Goal: Contribute content: Contribute content

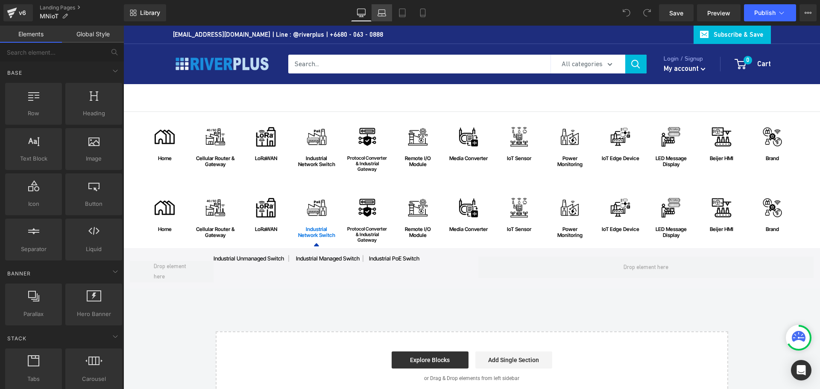
click at [385, 16] on icon at bounding box center [382, 15] width 8 height 3
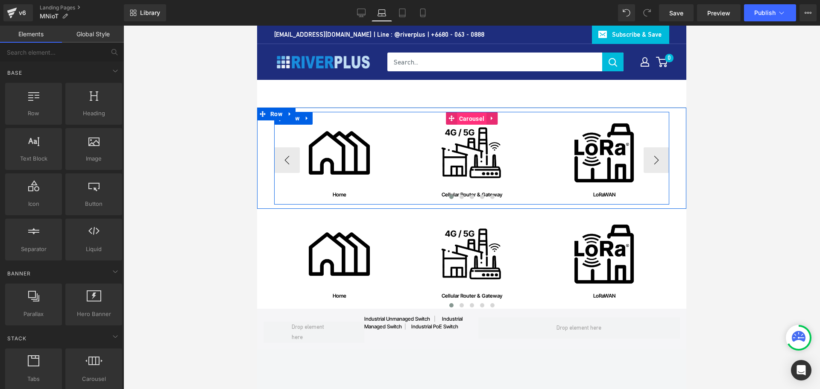
click at [464, 118] on span "Carousel" at bounding box center [471, 118] width 29 height 13
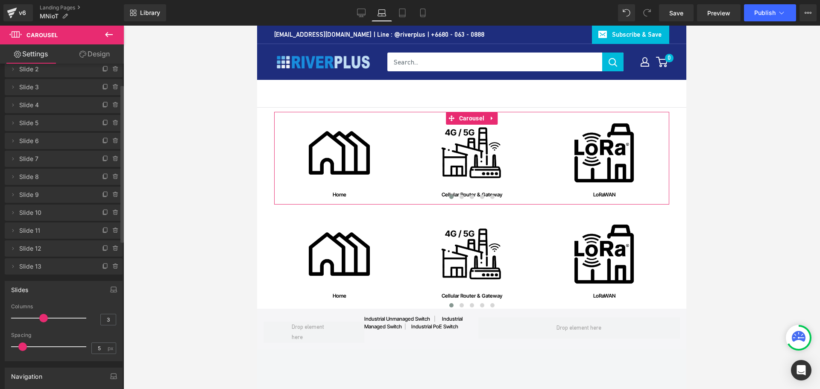
scroll to position [43, 0]
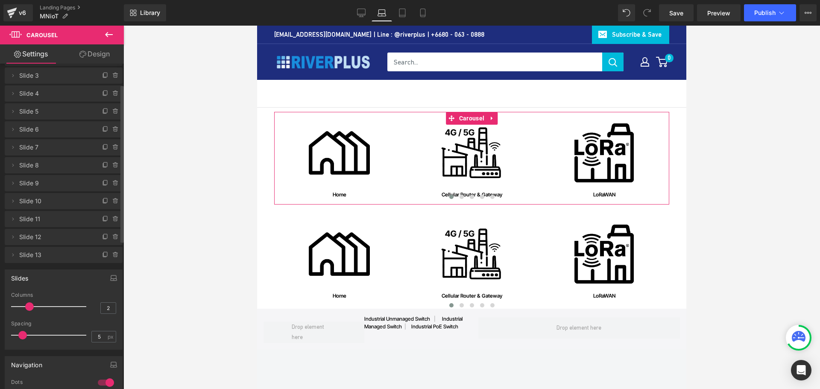
drag, startPoint x: 39, startPoint y: 306, endPoint x: 56, endPoint y: 305, distance: 16.7
click at [29, 306] on span at bounding box center [29, 306] width 9 height 9
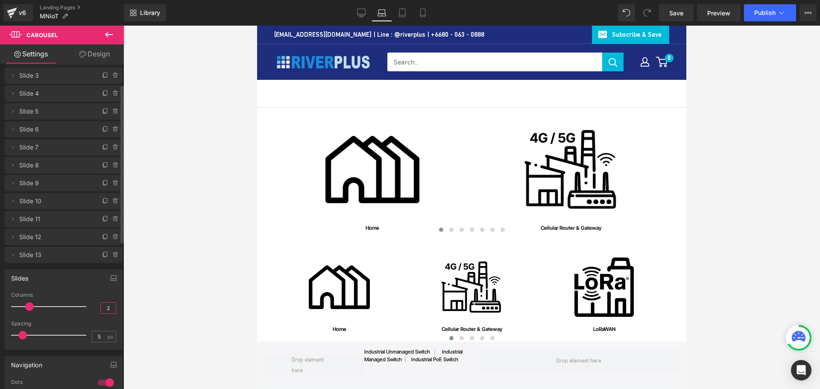
drag, startPoint x: 107, startPoint y: 305, endPoint x: 88, endPoint y: 305, distance: 19.2
click at [88, 305] on div "Columns 2" at bounding box center [63, 306] width 105 height 29
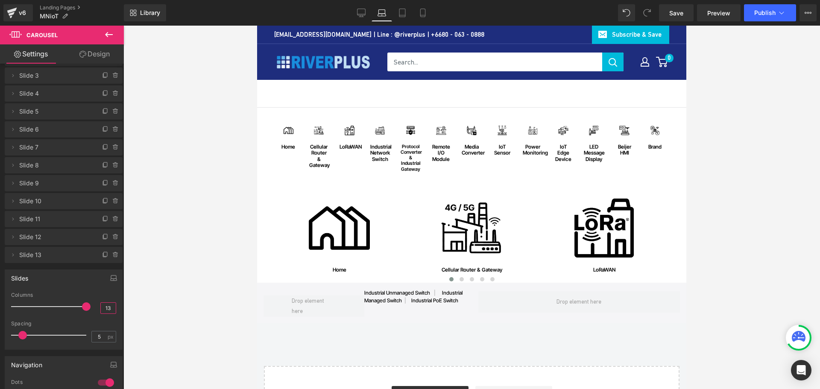
type input "13"
click at [403, 13] on icon at bounding box center [402, 13] width 9 height 9
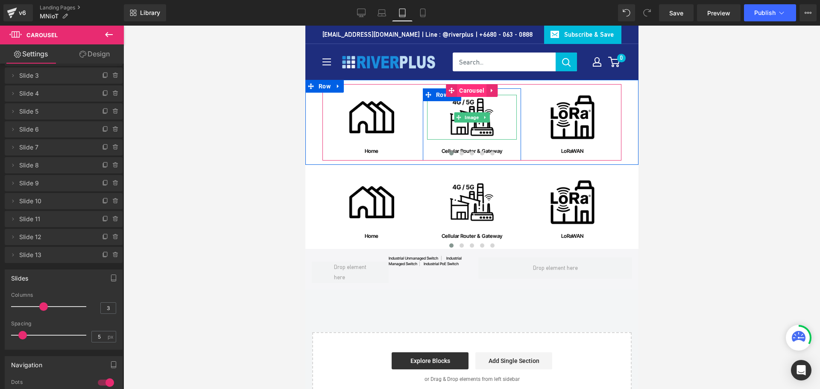
click at [465, 91] on span "Carousel" at bounding box center [470, 90] width 29 height 13
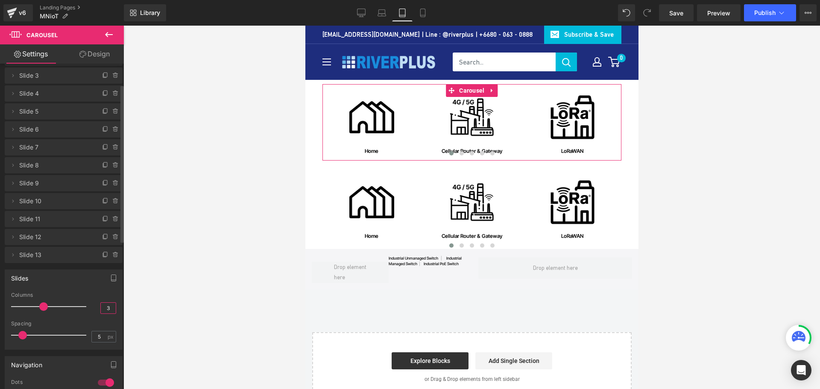
drag, startPoint x: 107, startPoint y: 310, endPoint x: 82, endPoint y: 307, distance: 25.7
click at [82, 307] on div "Columns 3" at bounding box center [63, 306] width 105 height 29
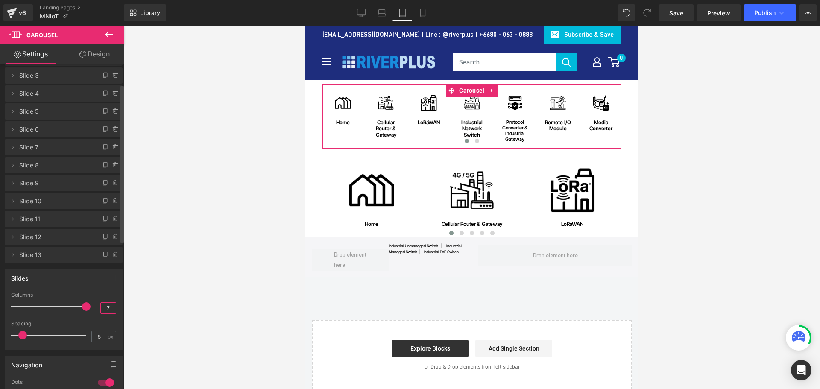
drag, startPoint x: 108, startPoint y: 307, endPoint x: 95, endPoint y: 307, distance: 12.8
click at [95, 307] on div "Columns 7" at bounding box center [63, 306] width 105 height 29
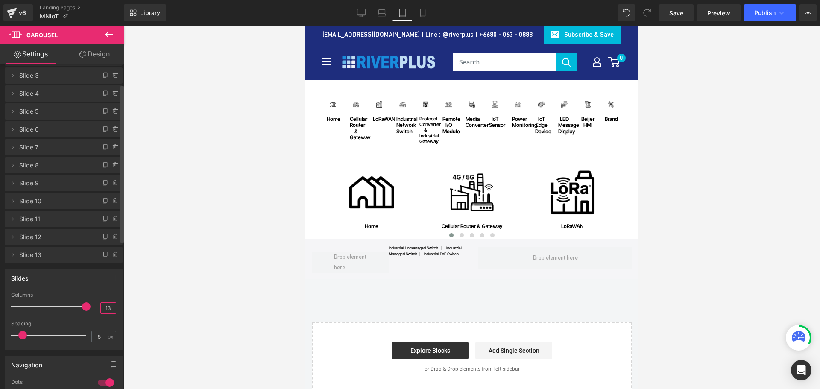
type input "13"
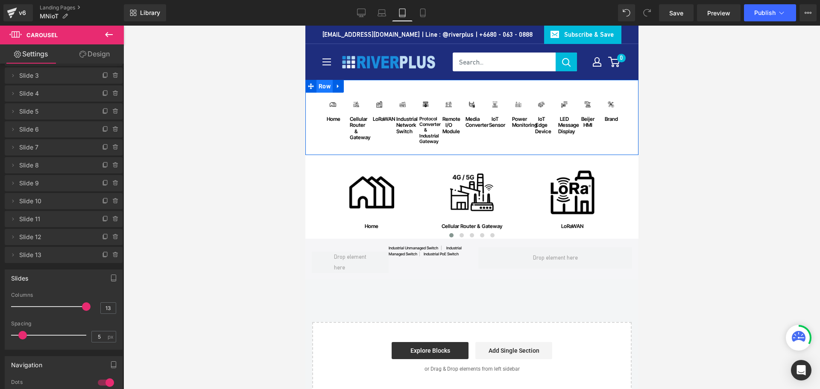
click at [321, 85] on span "Row" at bounding box center [324, 86] width 16 height 13
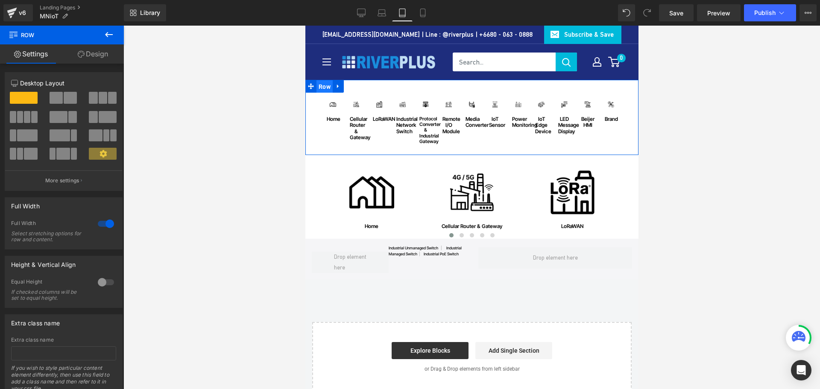
click at [325, 82] on span "Row" at bounding box center [324, 86] width 16 height 13
click at [98, 53] on link "Design" at bounding box center [93, 53] width 62 height 19
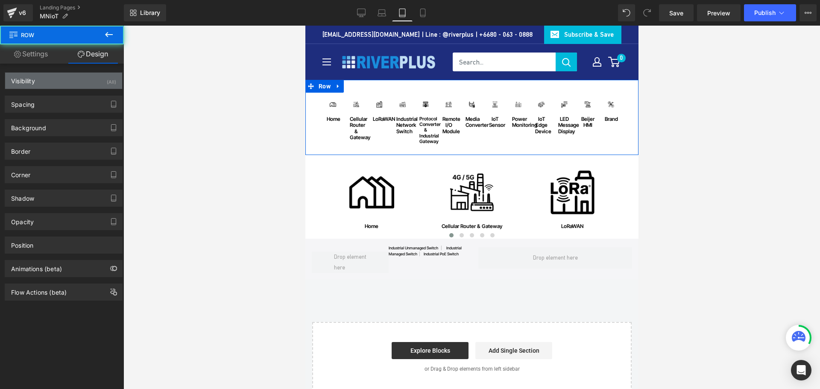
click at [46, 81] on div "Visibility (All)" at bounding box center [63, 81] width 117 height 16
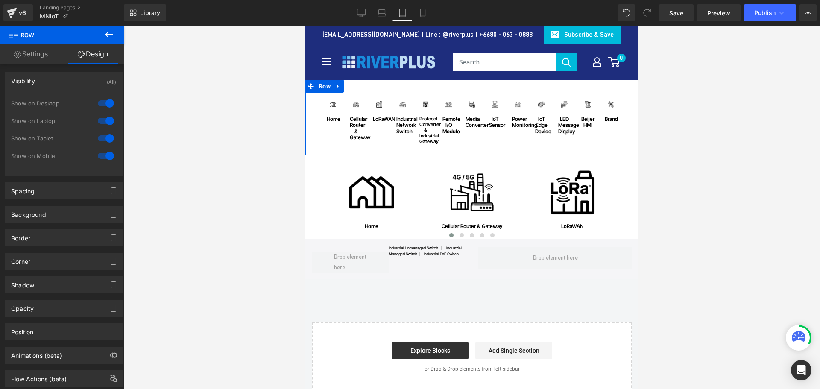
click at [99, 103] on div at bounding box center [106, 103] width 20 height 14
click at [104, 155] on div at bounding box center [106, 156] width 20 height 14
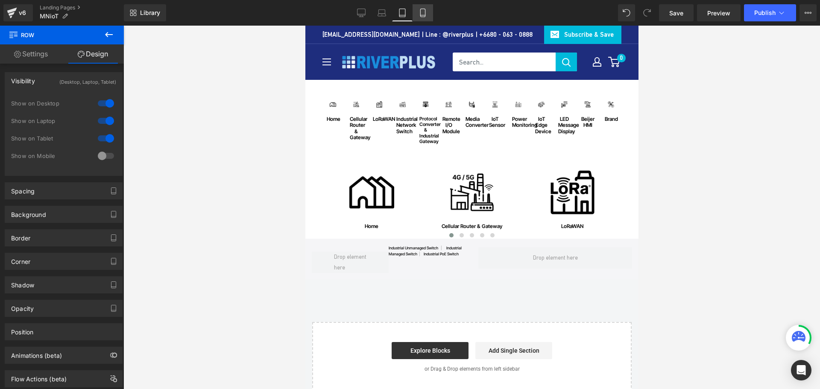
click at [420, 16] on icon at bounding box center [422, 13] width 9 height 9
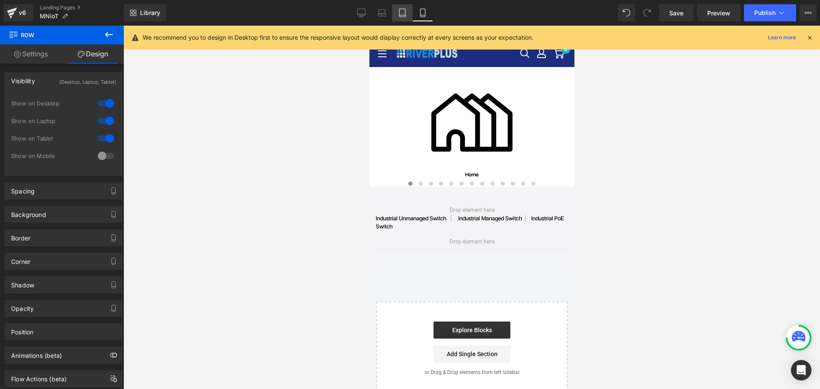
click at [402, 16] on icon at bounding box center [402, 13] width 9 height 9
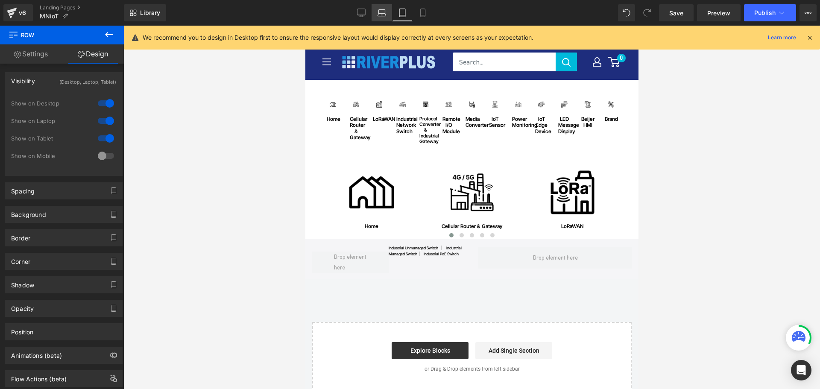
click at [379, 12] on icon at bounding box center [382, 12] width 6 height 4
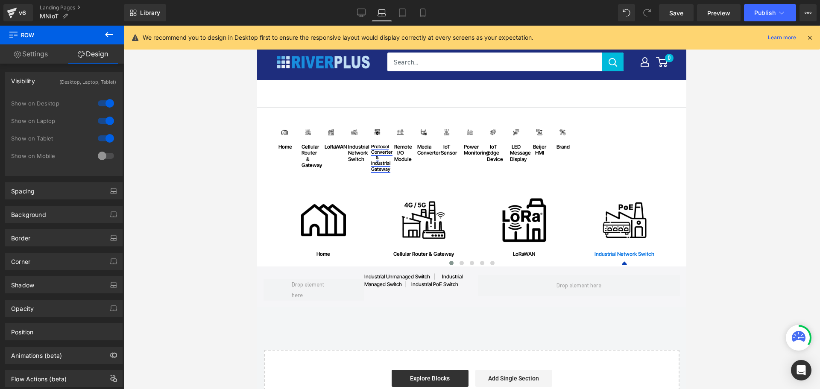
scroll to position [28, 0]
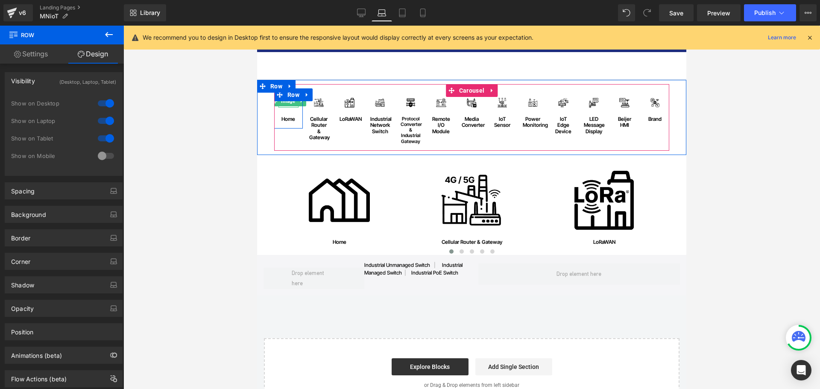
click at [284, 106] on span "Image" at bounding box center [289, 101] width 18 height 10
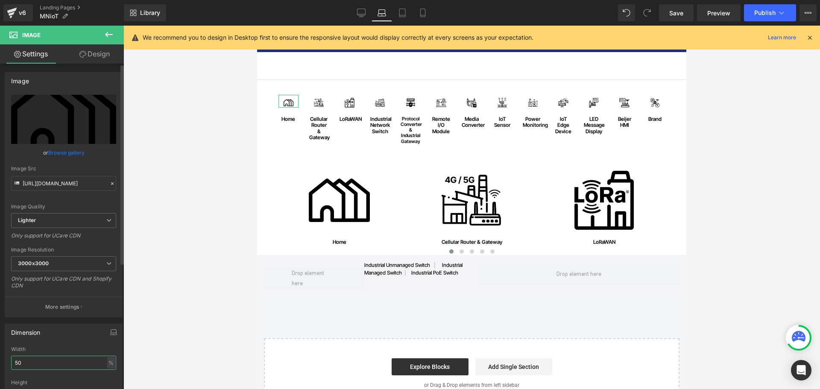
drag, startPoint x: 29, startPoint y: 361, endPoint x: 8, endPoint y: 361, distance: 21.8
click at [8, 361] on div "50% Width 50 % % px auto Height auto 0 Circle Image" at bounding box center [63, 388] width 117 height 85
type input "100"
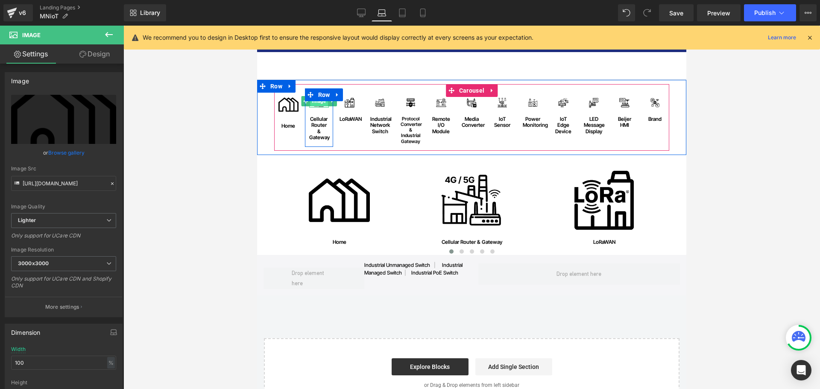
click at [316, 102] on span "Image" at bounding box center [319, 101] width 18 height 10
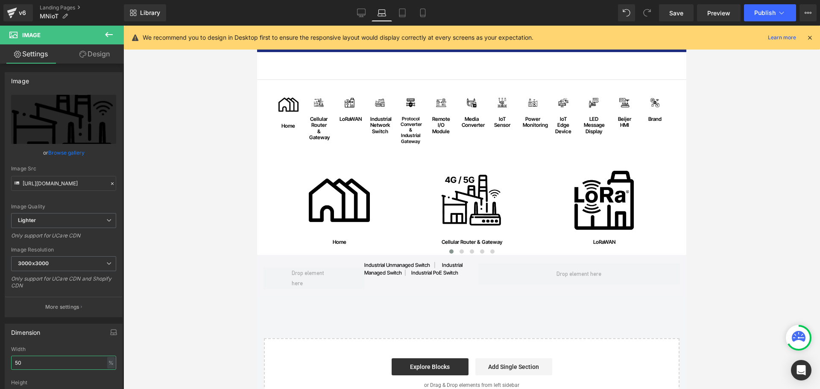
drag, startPoint x: 30, startPoint y: 365, endPoint x: -8, endPoint y: 363, distance: 38.5
click at [0, 363] on html "Image You are previewing how the will restyle your page. You can not edit Eleme…" at bounding box center [410, 194] width 820 height 389
type input "100"
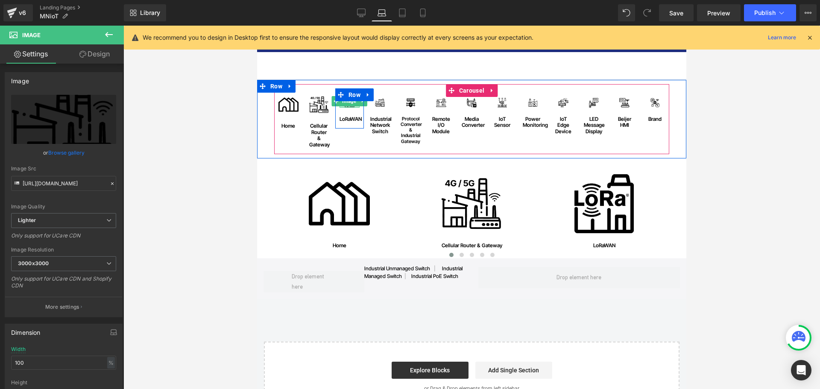
click at [345, 107] on div at bounding box center [349, 106] width 20 height 2
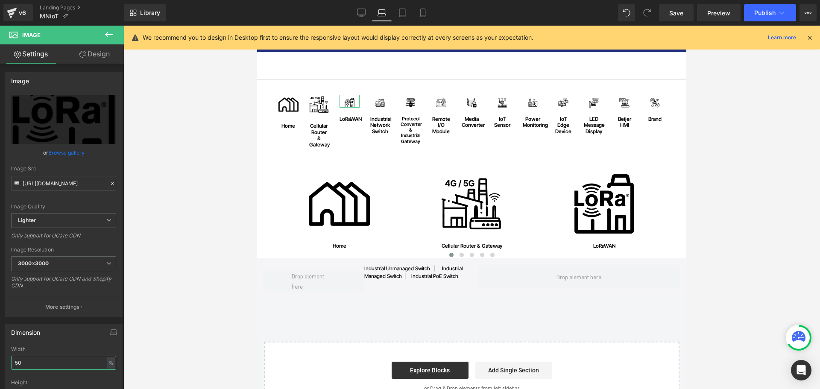
drag, startPoint x: 31, startPoint y: 365, endPoint x: -2, endPoint y: 367, distance: 32.9
click at [0, 367] on html "Image You are previewing how the will restyle your page. You can not edit Eleme…" at bounding box center [410, 194] width 820 height 389
drag, startPoint x: 37, startPoint y: 366, endPoint x: -6, endPoint y: 361, distance: 43.9
click at [0, 361] on html "Image You are previewing how the will restyle your page. You can not edit Eleme…" at bounding box center [410, 194] width 820 height 389
drag, startPoint x: 26, startPoint y: 363, endPoint x: -51, endPoint y: 357, distance: 77.6
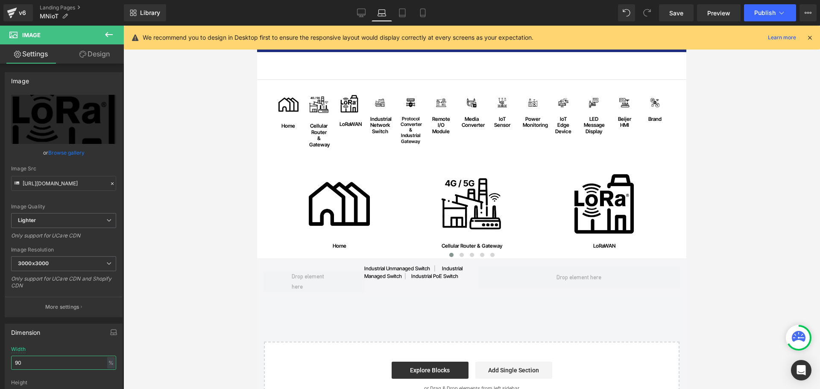
click at [0, 357] on html "Image You are previewing how the will restyle your page. You can not edit Eleme…" at bounding box center [410, 194] width 820 height 389
type input "80"
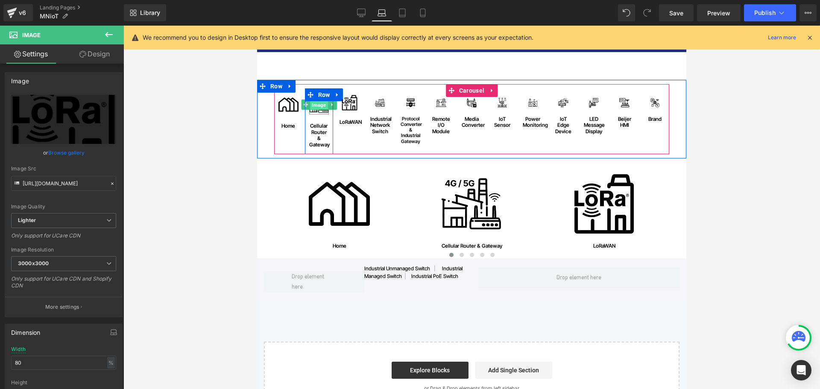
click at [314, 104] on span "Image" at bounding box center [319, 105] width 18 height 10
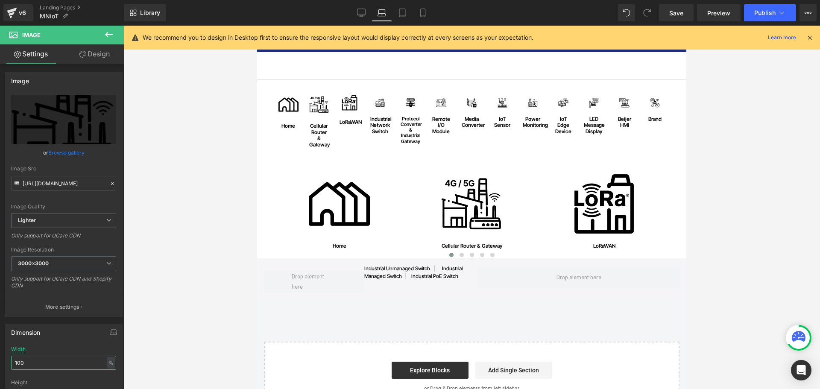
drag, startPoint x: 33, startPoint y: 364, endPoint x: -1, endPoint y: 363, distance: 33.8
click at [0, 363] on html "Image You are previewing how the will restyle your page. You can not edit Eleme…" at bounding box center [410, 194] width 820 height 389
type input "80"
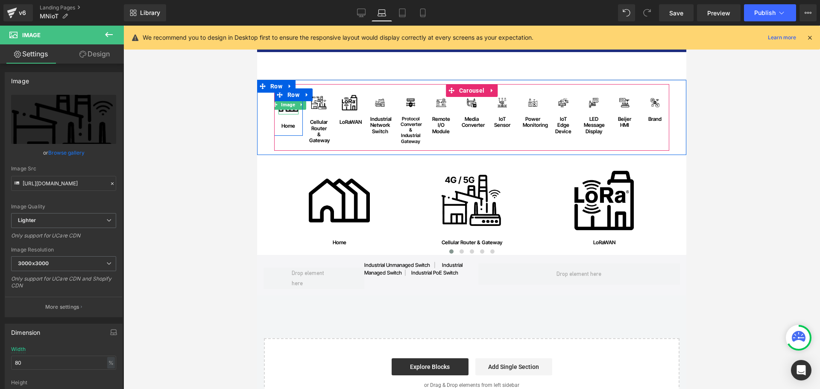
click at [287, 107] on span "Image" at bounding box center [289, 104] width 18 height 10
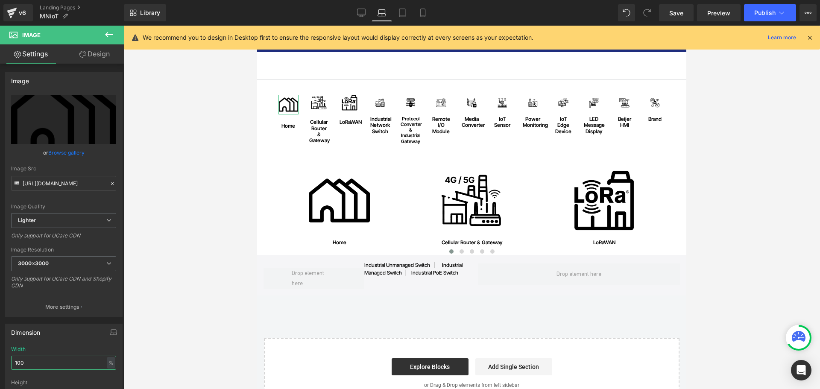
drag, startPoint x: 37, startPoint y: 366, endPoint x: -8, endPoint y: 363, distance: 45.4
click at [0, 363] on html "Image You are previewing how the will restyle your page. You can not edit Eleme…" at bounding box center [410, 194] width 820 height 389
type input "80"
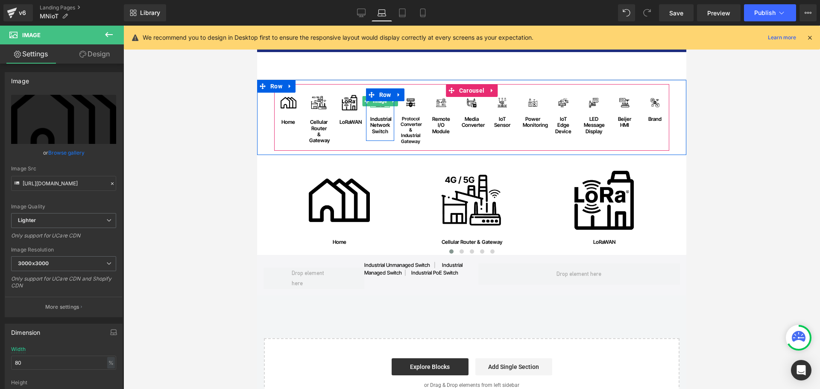
click at [377, 106] on div at bounding box center [380, 106] width 20 height 2
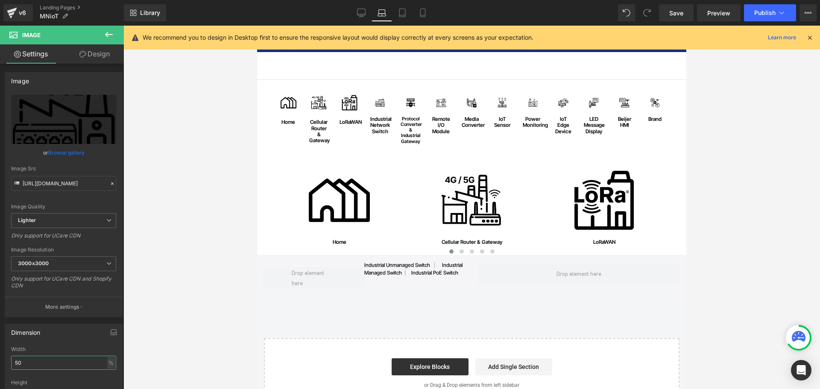
drag, startPoint x: 26, startPoint y: 364, endPoint x: -52, endPoint y: 360, distance: 78.3
click at [0, 360] on html "Image You are previewing how the will restyle your page. You can not edit Eleme…" at bounding box center [410, 194] width 820 height 389
type input "80"
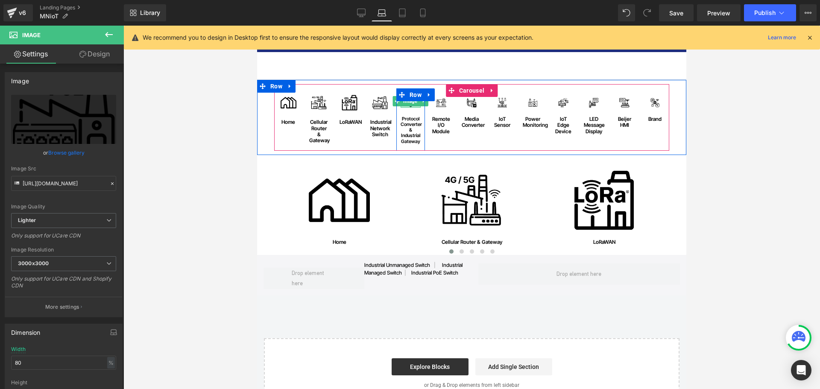
click at [408, 107] on div at bounding box center [411, 106] width 20 height 2
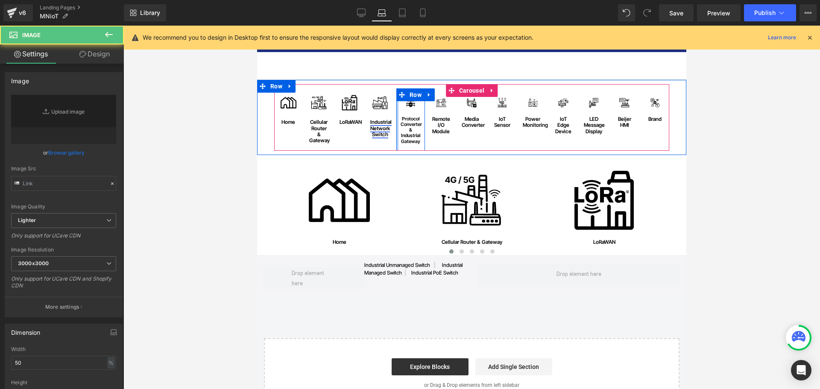
type input "https://ucarecdn.com/d6eae3da-a289-4a56-a162-1210b7fc28d7/-/format/auto/-/previ…"
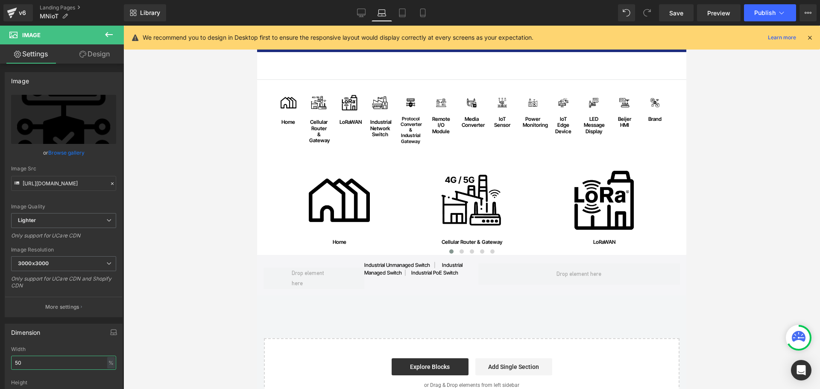
drag, startPoint x: 28, startPoint y: 365, endPoint x: -13, endPoint y: 366, distance: 41.0
click at [0, 366] on html "Image You are previewing how the will restyle your page. You can not edit Eleme…" at bounding box center [410, 194] width 820 height 389
type input "80"
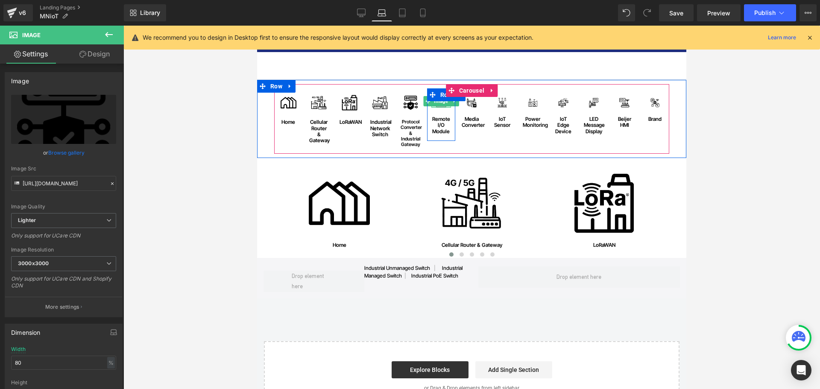
click at [441, 107] on div at bounding box center [441, 106] width 20 height 2
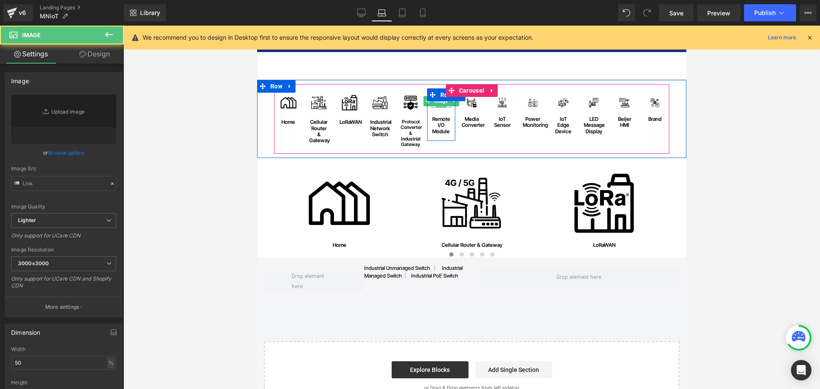
type input "https://ucarecdn.com/006450c6-3dc8-40c1-beed-36e9ce5ab199/-/format/auto/-/previ…"
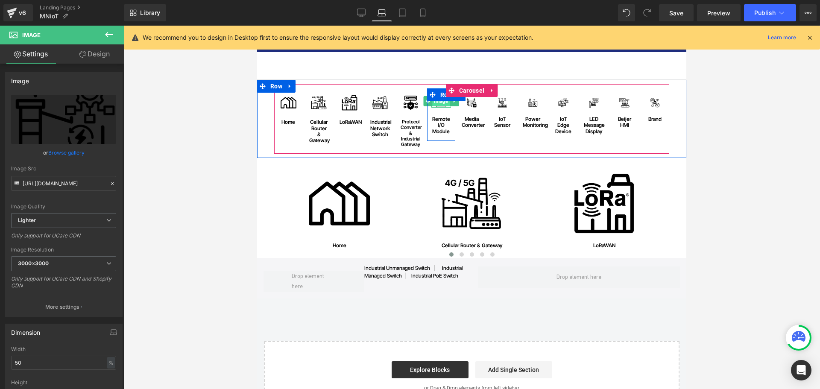
click at [440, 105] on span "Image" at bounding box center [441, 101] width 18 height 10
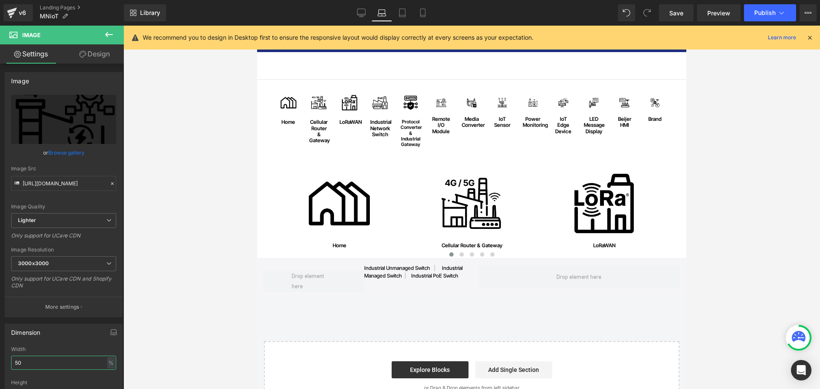
drag, startPoint x: 41, startPoint y: 361, endPoint x: -13, endPoint y: 362, distance: 53.8
click at [0, 362] on html "Image You are previewing how the will restyle your page. You can not edit Eleme…" at bounding box center [410, 194] width 820 height 389
type input "5"
type input "8"
type input "90"
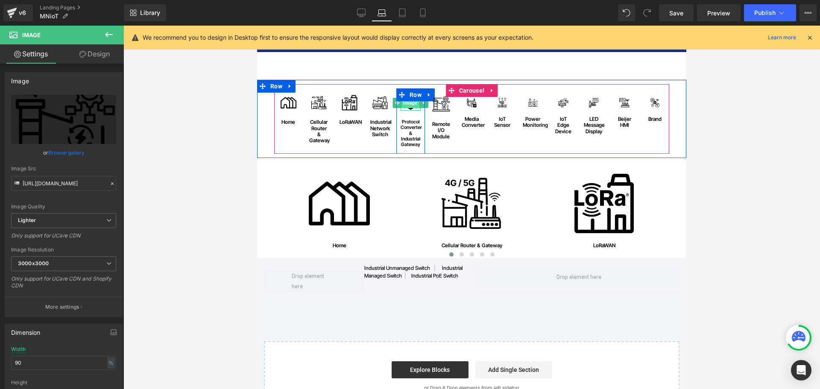
click at [409, 105] on span "Image" at bounding box center [411, 103] width 18 height 10
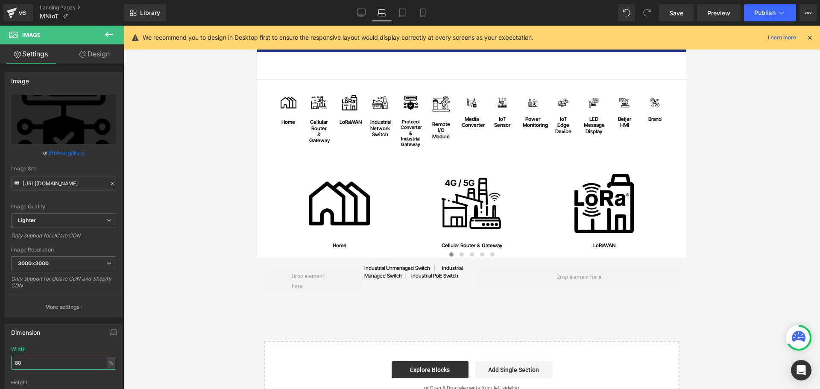
drag, startPoint x: 28, startPoint y: 360, endPoint x: -15, endPoint y: 362, distance: 42.7
click at [0, 362] on html "Image You are previewing how the will restyle your page. You can not edit Eleme…" at bounding box center [410, 194] width 820 height 389
type input "90"
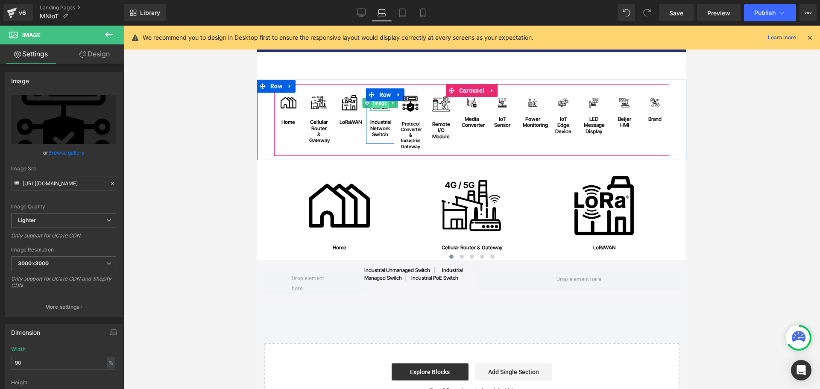
click at [374, 106] on span "Image" at bounding box center [380, 103] width 18 height 10
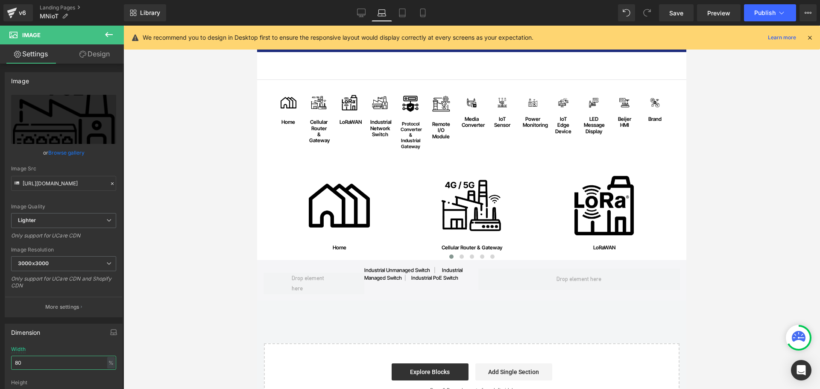
drag, startPoint x: 46, startPoint y: 364, endPoint x: -8, endPoint y: 364, distance: 53.8
click at [0, 364] on html "Image You are previewing how the will restyle your page. You can not edit Eleme…" at bounding box center [410, 194] width 820 height 389
type input "90"
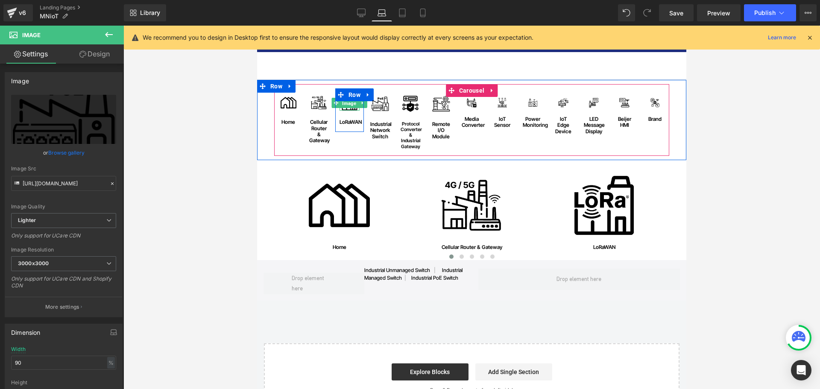
click at [345, 107] on span "Image" at bounding box center [350, 103] width 18 height 10
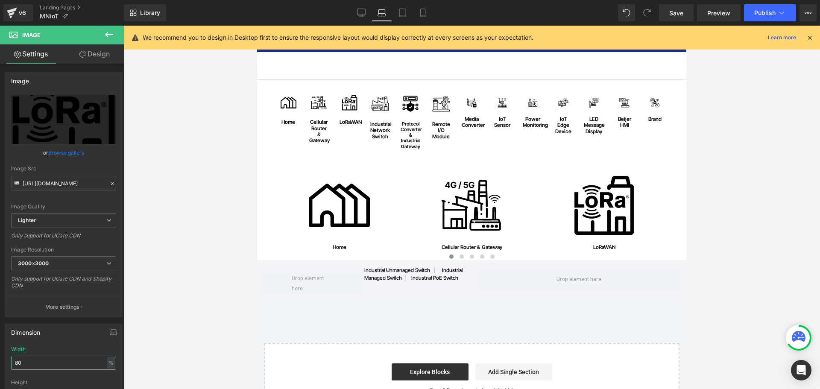
drag, startPoint x: 41, startPoint y: 367, endPoint x: -12, endPoint y: 368, distance: 52.5
click at [0, 368] on html "Image You are previewing how the will restyle your page. You can not edit Eleme…" at bounding box center [410, 194] width 820 height 389
type input "90"
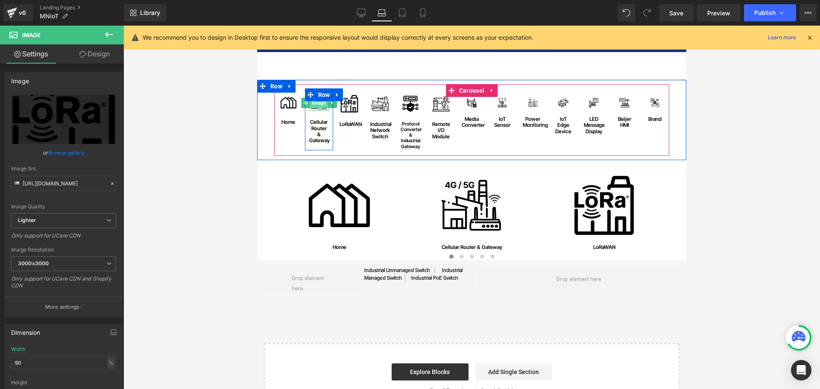
click at [320, 103] on span "Image" at bounding box center [319, 103] width 18 height 10
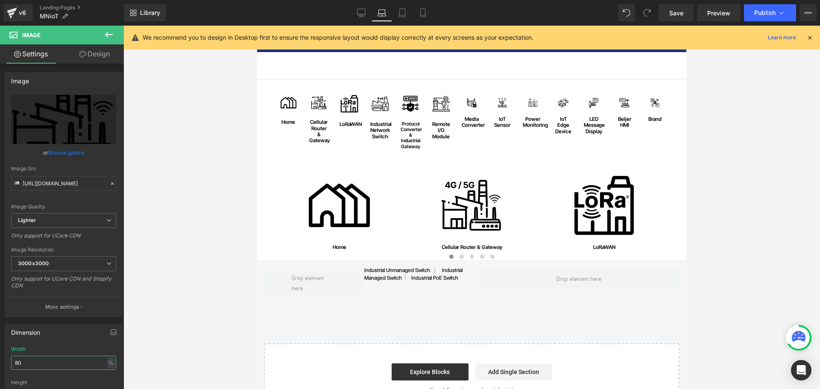
drag, startPoint x: 35, startPoint y: 364, endPoint x: -16, endPoint y: 358, distance: 51.5
click at [0, 358] on html "Image You are previewing how the will restyle your page. You can not edit Eleme…" at bounding box center [410, 194] width 820 height 389
type input "90"
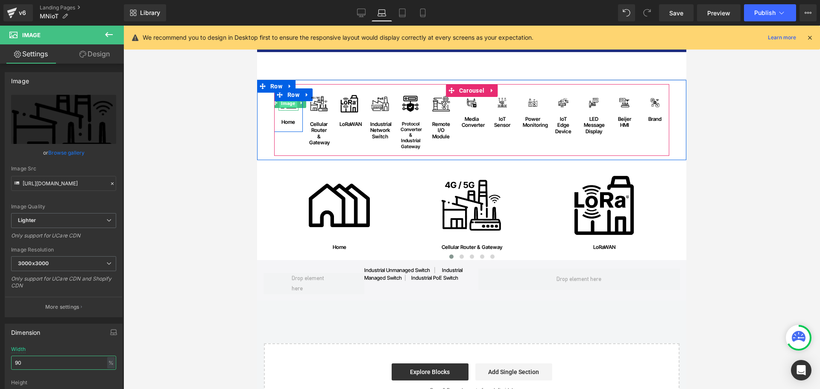
drag, startPoint x: 284, startPoint y: 105, endPoint x: 469, endPoint y: 202, distance: 209.5
click at [284, 105] on span "Image" at bounding box center [289, 103] width 18 height 10
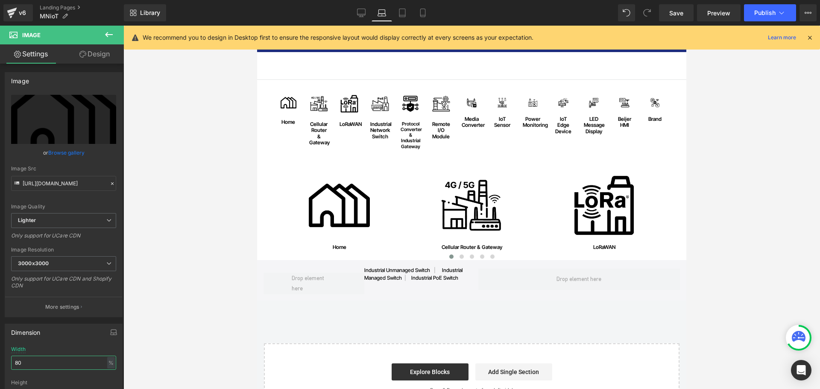
drag, startPoint x: 26, startPoint y: 364, endPoint x: -13, endPoint y: 363, distance: 39.3
click at [0, 363] on html "Image You are previewing how the will restyle your page. You can not edit Eleme…" at bounding box center [410, 194] width 820 height 389
type input "90"
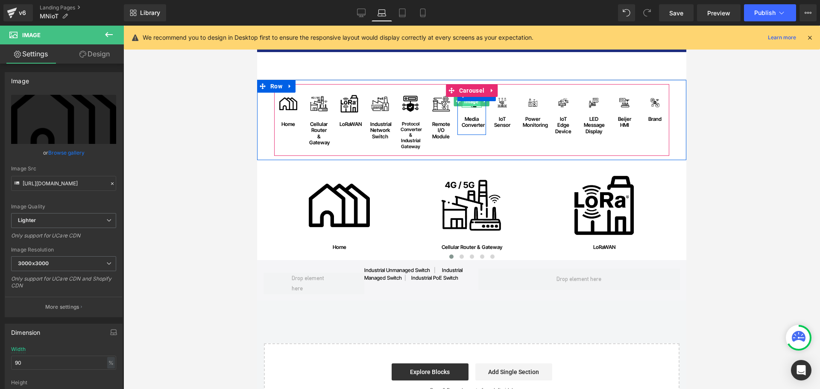
click at [471, 105] on span "Image" at bounding box center [472, 101] width 18 height 10
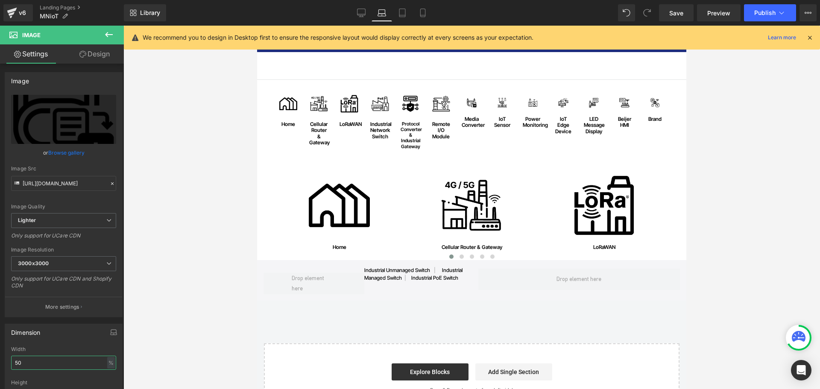
drag, startPoint x: 34, startPoint y: 363, endPoint x: -23, endPoint y: 362, distance: 57.2
click at [0, 362] on html "Image You are previewing how the will restyle your page. You can not edit Eleme…" at bounding box center [410, 194] width 820 height 389
type input "90"
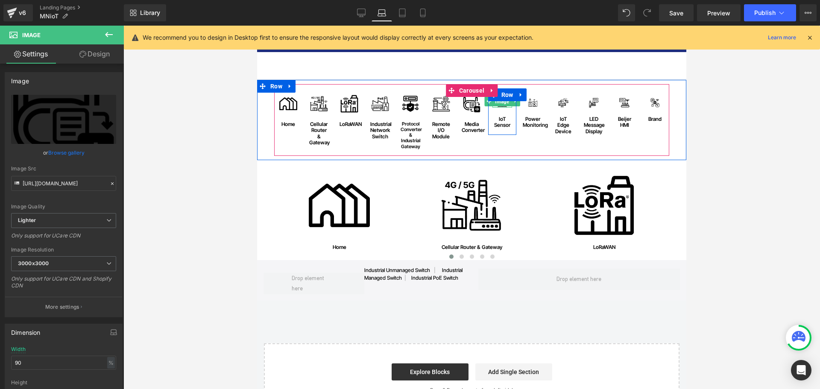
click at [501, 105] on span "Image" at bounding box center [502, 101] width 18 height 10
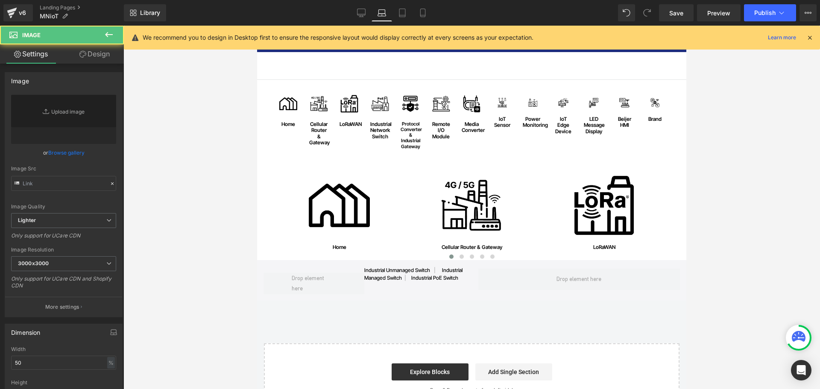
type input "https://ucarecdn.com/73d3e30d-25bf-4470-9c38-1e59b51d01b0/-/format/auto/-/previ…"
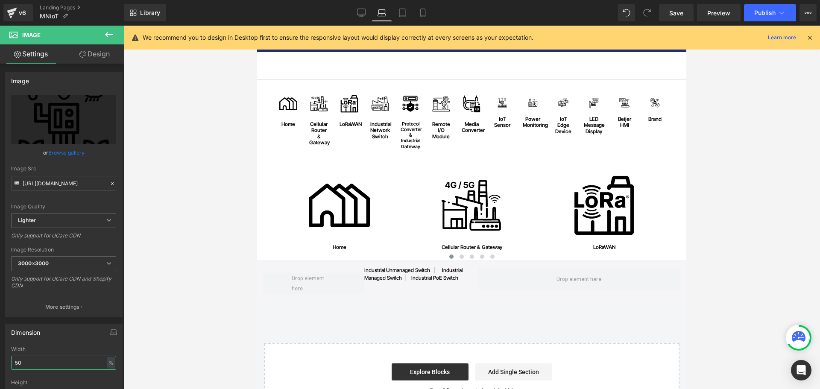
drag, startPoint x: 26, startPoint y: 365, endPoint x: -14, endPoint y: 365, distance: 39.7
click at [0, 365] on html "Image You are previewing how the will restyle your page. You can not edit Eleme…" at bounding box center [410, 194] width 820 height 389
type input "90"
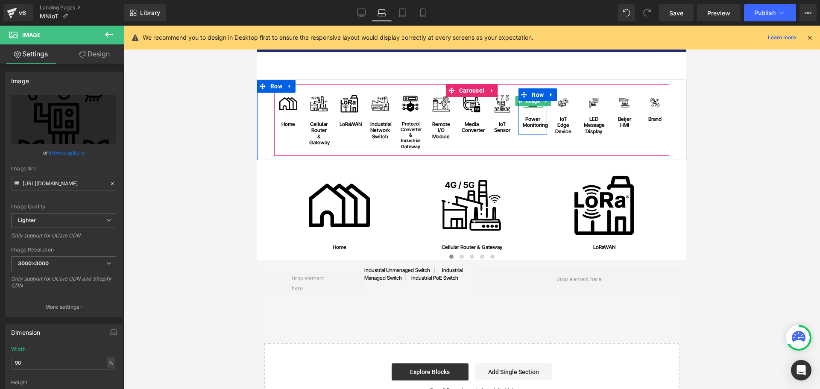
click at [530, 106] on span "Image" at bounding box center [533, 101] width 18 height 10
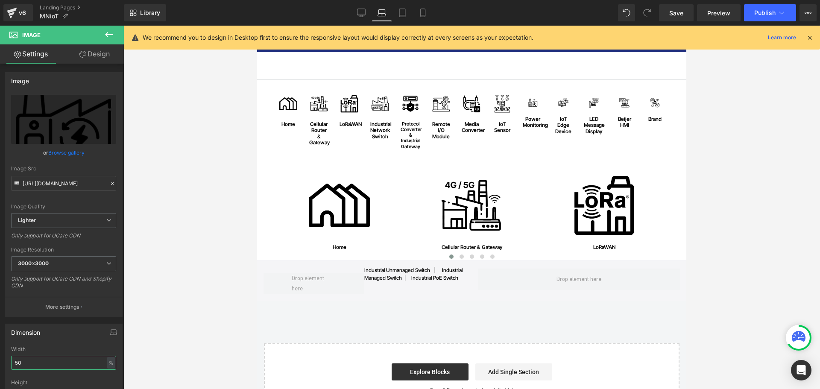
drag, startPoint x: 28, startPoint y: 367, endPoint x: -24, endPoint y: 367, distance: 52.1
click at [0, 367] on html "Image You are previewing how the will restyle your page. You can not edit Eleme…" at bounding box center [410, 194] width 820 height 389
type input "90"
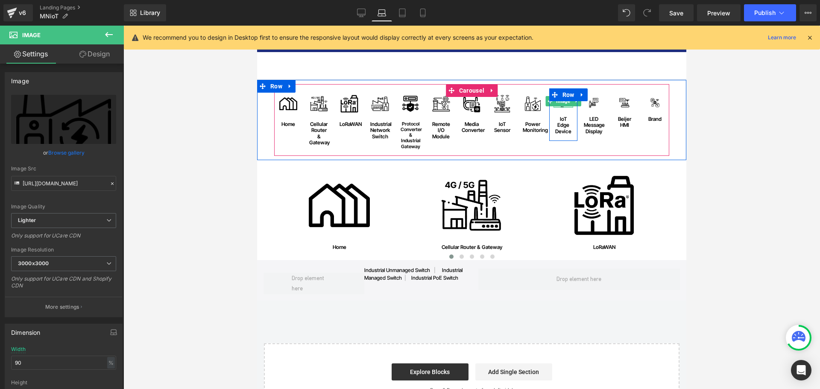
click at [564, 107] on div at bounding box center [563, 106] width 20 height 2
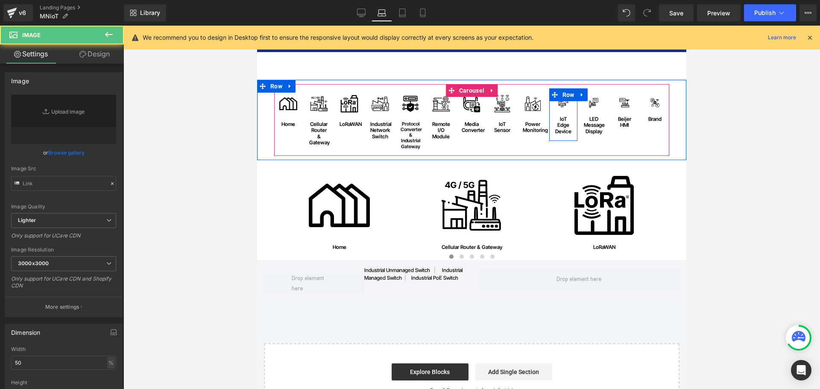
type input "https://ucarecdn.com/0b189229-ad59-4a5f-b4fa-039e5d36e4d0/-/format/auto/-/previ…"
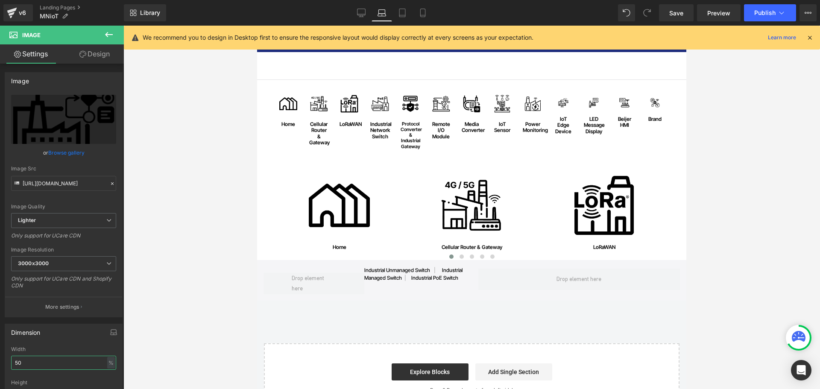
drag, startPoint x: 36, startPoint y: 359, endPoint x: -31, endPoint y: 372, distance: 68.7
click at [0, 372] on html "Image You are previewing how the will restyle your page. You can not edit Eleme…" at bounding box center [410, 194] width 820 height 389
type input "90"
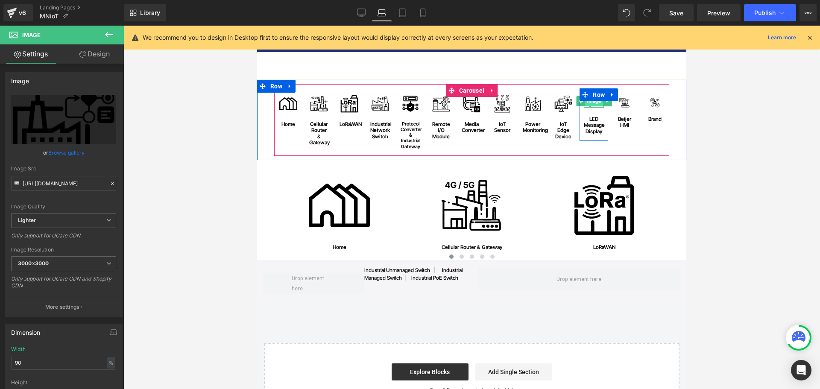
click at [587, 105] on span "Image" at bounding box center [594, 101] width 18 height 10
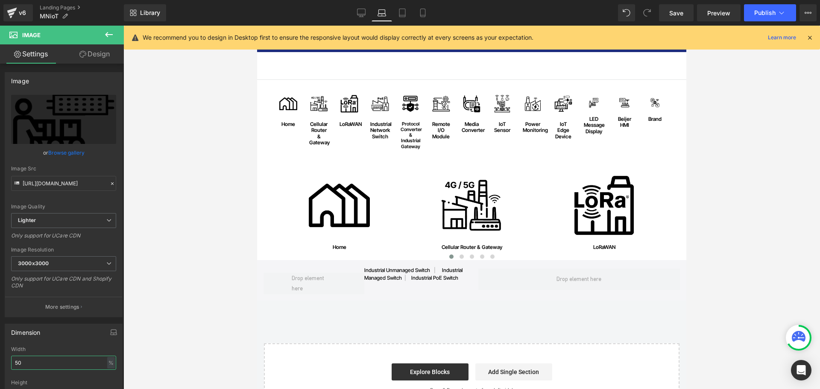
drag, startPoint x: 51, startPoint y: 363, endPoint x: -146, endPoint y: 363, distance: 196.8
click at [0, 363] on html "Image You are previewing how the will restyle your page. You can not edit Eleme…" at bounding box center [410, 194] width 820 height 389
type input "90"
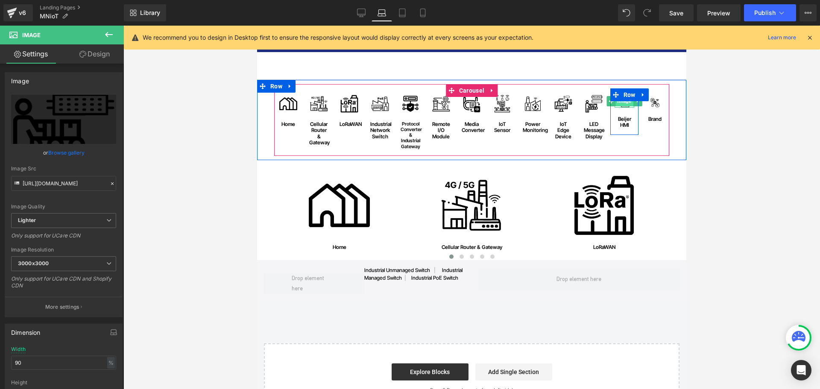
click at [620, 105] on span "Image" at bounding box center [624, 101] width 18 height 10
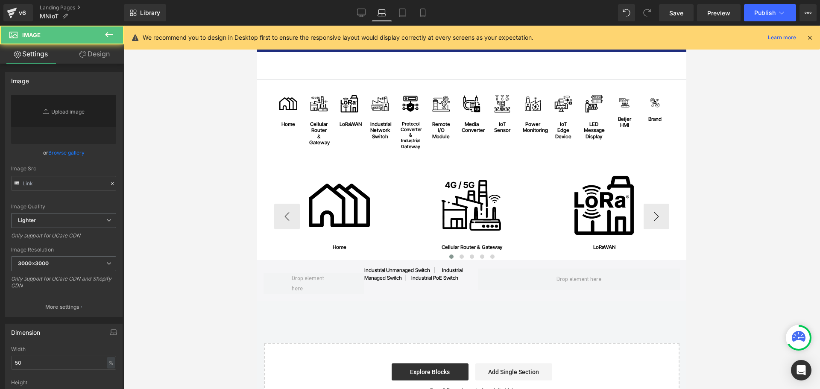
type input "https://ucarecdn.com/05ea8d55-6825-4101-a7a3-01397a325cd6/-/format/auto/-/previ…"
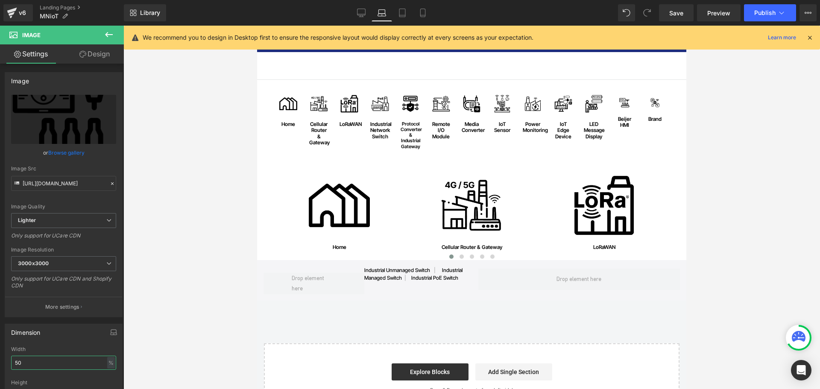
drag, startPoint x: 24, startPoint y: 361, endPoint x: -26, endPoint y: 370, distance: 51.7
click at [0, 370] on html "Image You are previewing how the will restyle your page. You can not edit Eleme…" at bounding box center [410, 194] width 820 height 389
type input "90"
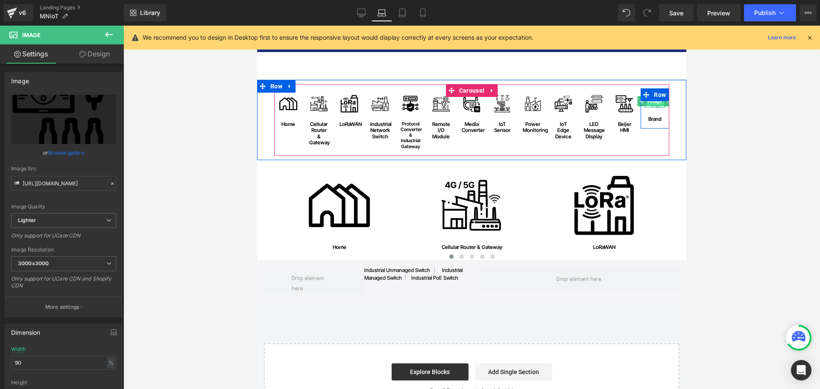
click at [653, 105] on span "Image" at bounding box center [655, 101] width 18 height 10
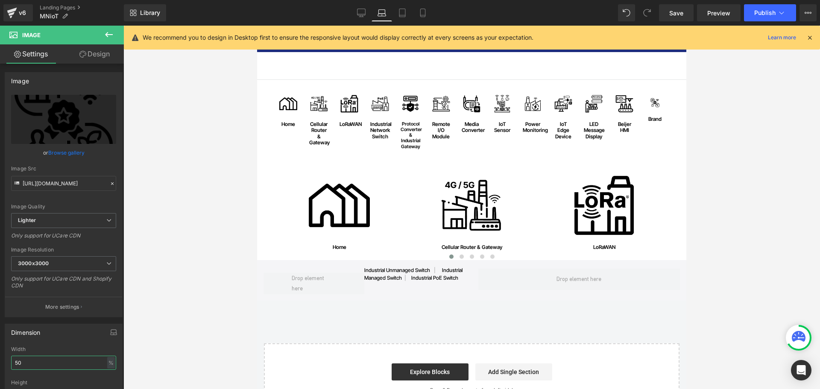
drag, startPoint x: 28, startPoint y: 365, endPoint x: -48, endPoint y: 363, distance: 76.0
click at [0, 363] on html "Image You are previewing how the will restyle your page. You can not edit Eleme…" at bounding box center [410, 194] width 820 height 389
click at [366, 18] on link "Desktop" at bounding box center [361, 12] width 20 height 17
type input "50"
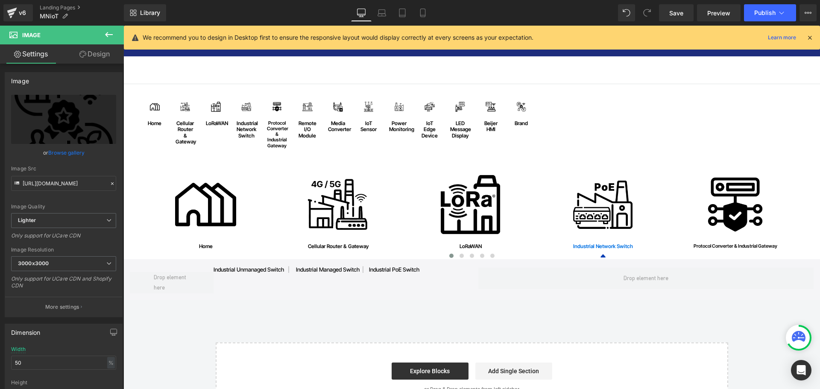
scroll to position [32, 0]
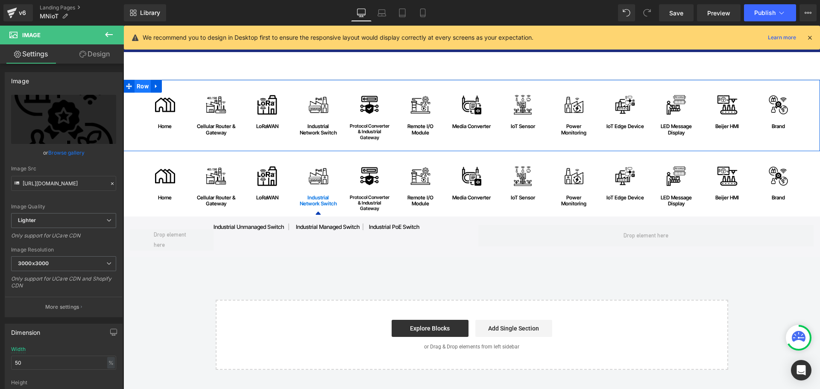
click at [137, 82] on span "Row" at bounding box center [142, 86] width 16 height 13
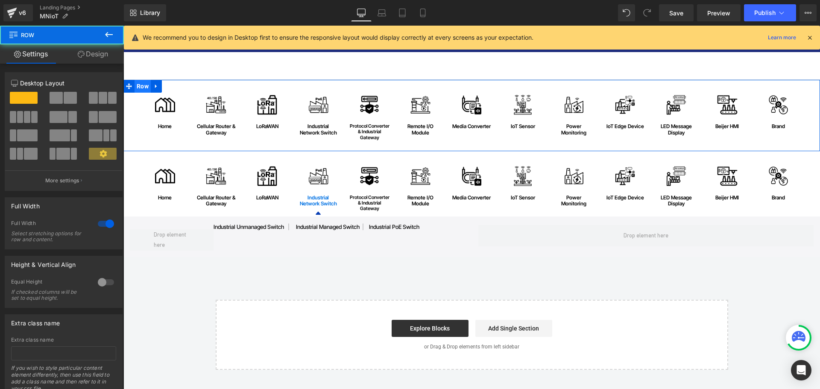
click at [138, 80] on span "Row" at bounding box center [142, 86] width 16 height 13
drag, startPoint x: 95, startPoint y: 53, endPoint x: 45, endPoint y: 110, distance: 76.0
click at [94, 54] on link "Design" at bounding box center [93, 53] width 62 height 19
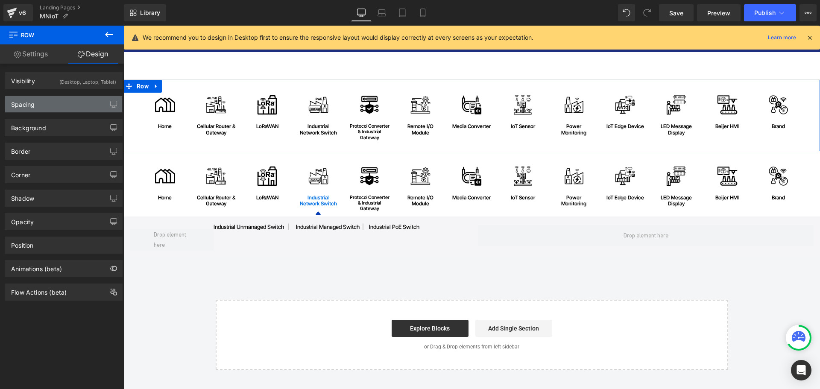
type input "0"
type input "10"
type input "40"
type input "10"
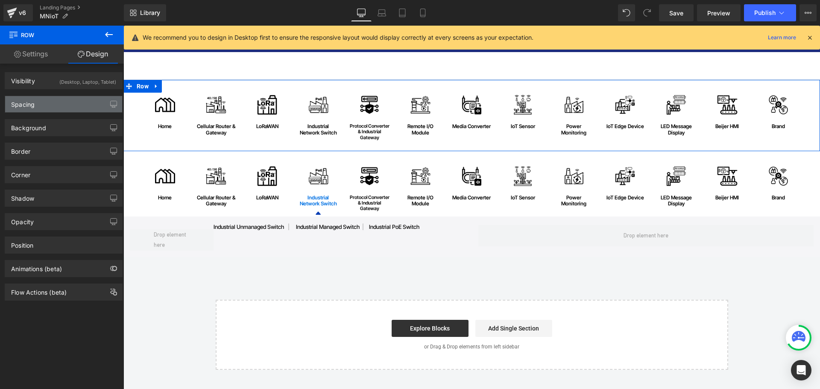
type input "40"
click at [46, 105] on div "Spacing" at bounding box center [63, 104] width 117 height 16
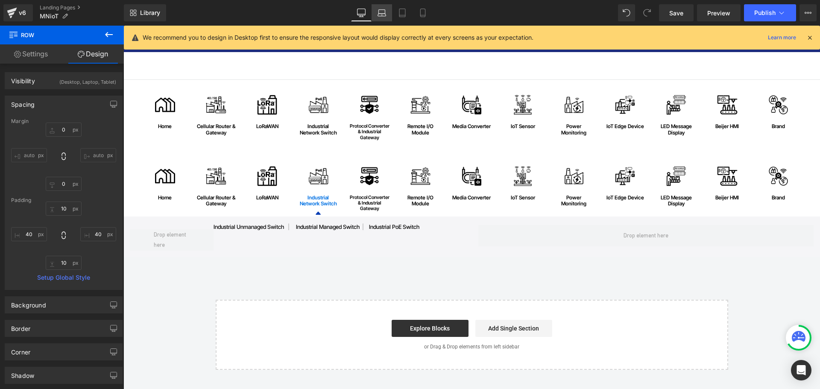
click at [386, 11] on link "Laptop" at bounding box center [381, 12] width 20 height 17
type input "0"
type input "10"
type input "40"
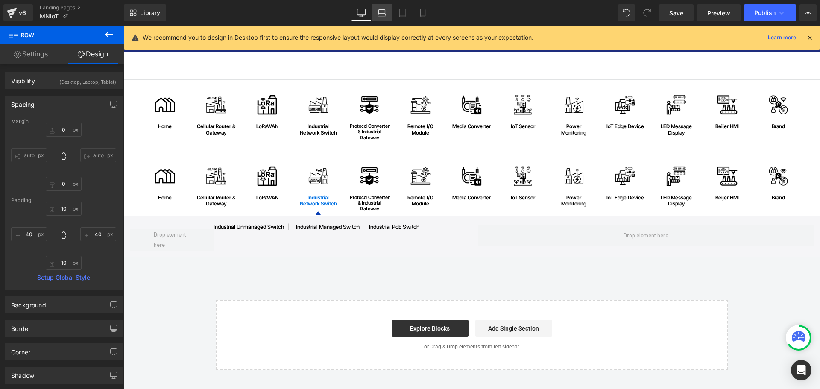
type input "10"
type input "40"
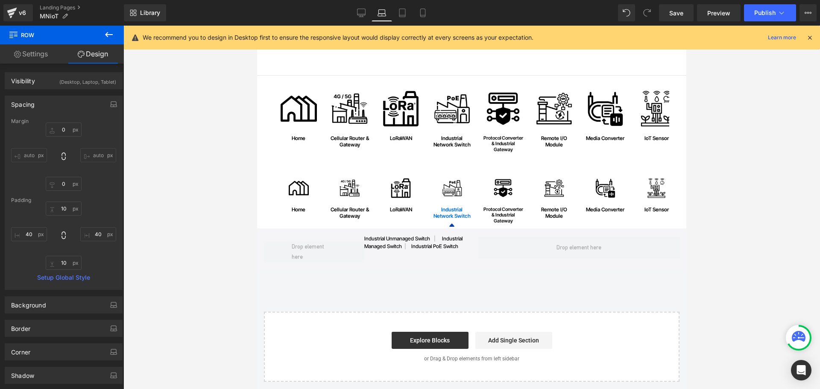
scroll to position [28, 0]
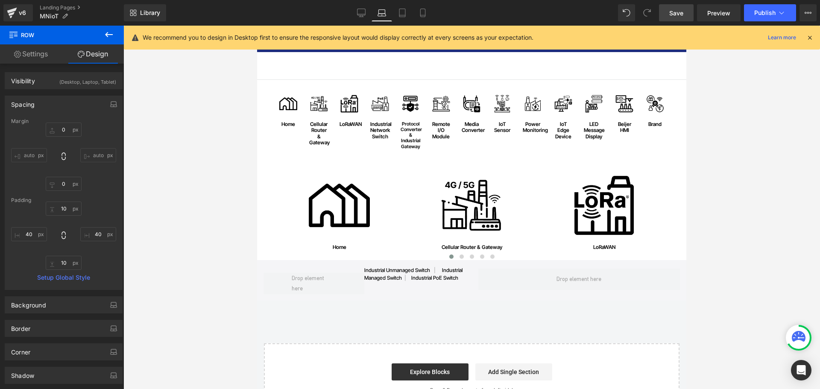
click at [676, 12] on span "Save" at bounding box center [676, 13] width 14 height 9
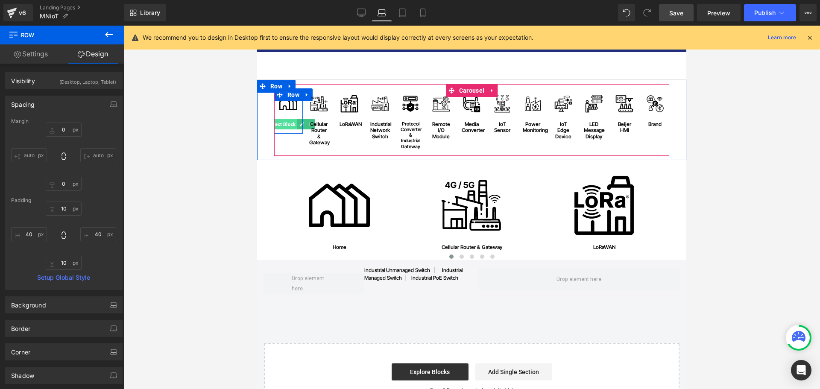
click at [286, 126] on span "Text Block" at bounding box center [283, 124] width 27 height 10
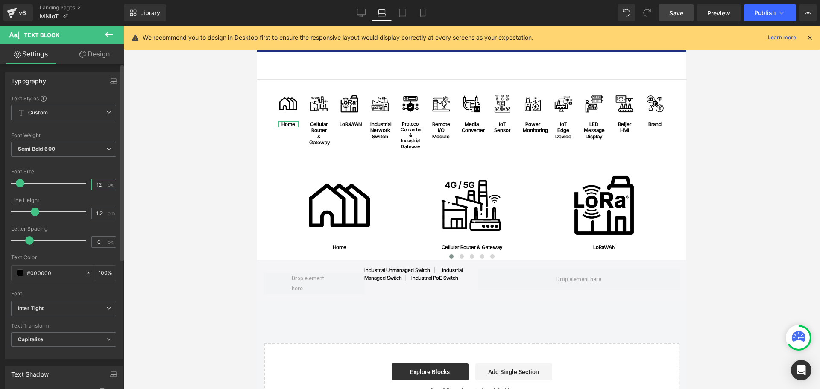
drag, startPoint x: 100, startPoint y: 186, endPoint x: 77, endPoint y: 186, distance: 22.6
click at [77, 186] on div "Font Size 12 px" at bounding box center [63, 183] width 105 height 29
type input "9"
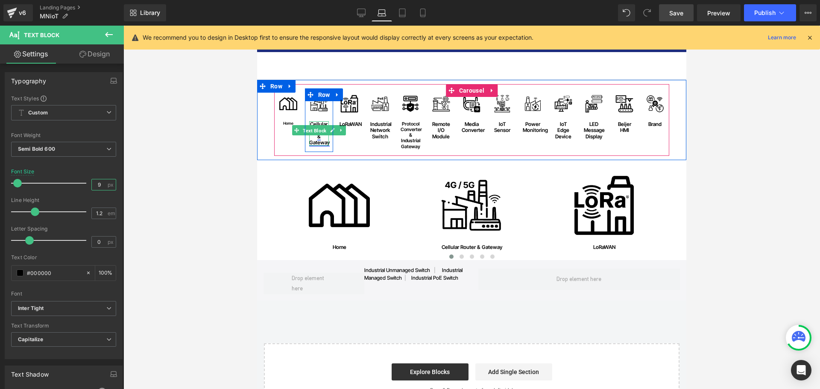
drag, startPoint x: 312, startPoint y: 130, endPoint x: 465, endPoint y: 178, distance: 160.6
click at [312, 130] on span "Text Block" at bounding box center [314, 131] width 27 height 10
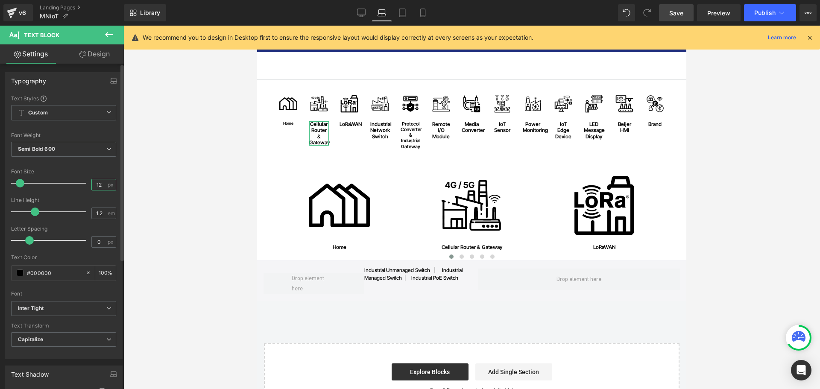
drag, startPoint x: 102, startPoint y: 184, endPoint x: 9, endPoint y: 184, distance: 92.7
click at [9, 184] on div "Text Styles Custom Custom Setup Global Style Custom Setup Global Style Thin 100…" at bounding box center [63, 227] width 117 height 264
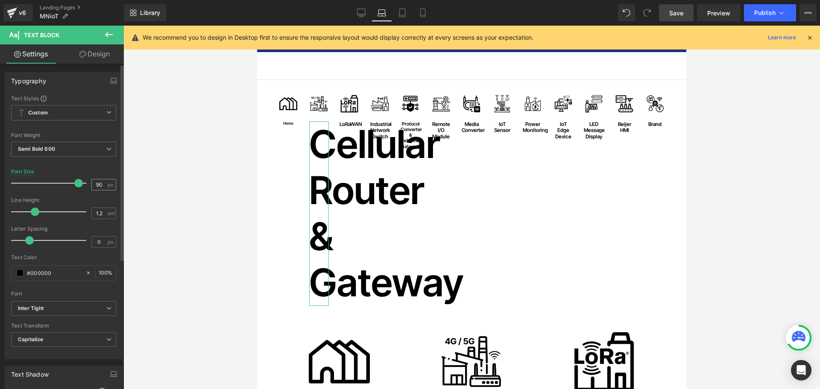
drag, startPoint x: 104, startPoint y: 185, endPoint x: 96, endPoint y: 185, distance: 7.3
click at [96, 185] on div "90 px" at bounding box center [103, 185] width 25 height 12
drag, startPoint x: 100, startPoint y: 185, endPoint x: 57, endPoint y: 176, distance: 44.0
click at [59, 181] on div "Font Size 90 px" at bounding box center [63, 183] width 105 height 29
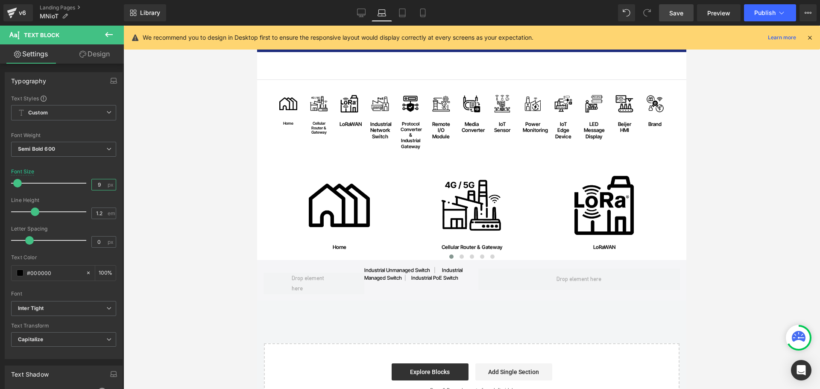
type input "9"
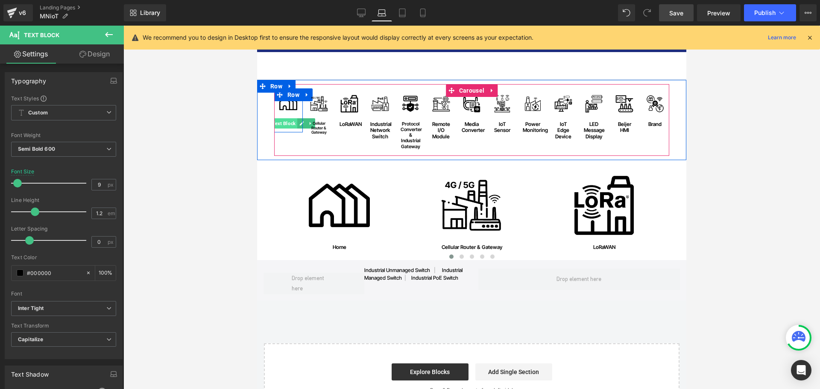
click at [286, 123] on span "Text Block" at bounding box center [283, 123] width 27 height 10
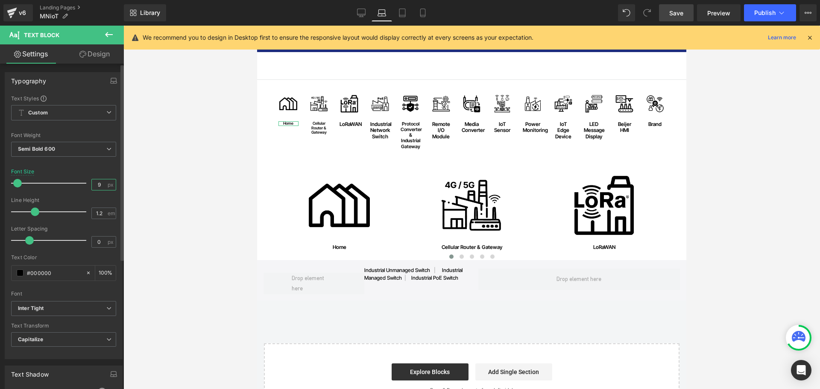
drag, startPoint x: 99, startPoint y: 186, endPoint x: 68, endPoint y: 183, distance: 30.5
click at [68, 183] on div "Font Size 9 px" at bounding box center [63, 183] width 105 height 29
type input "10"
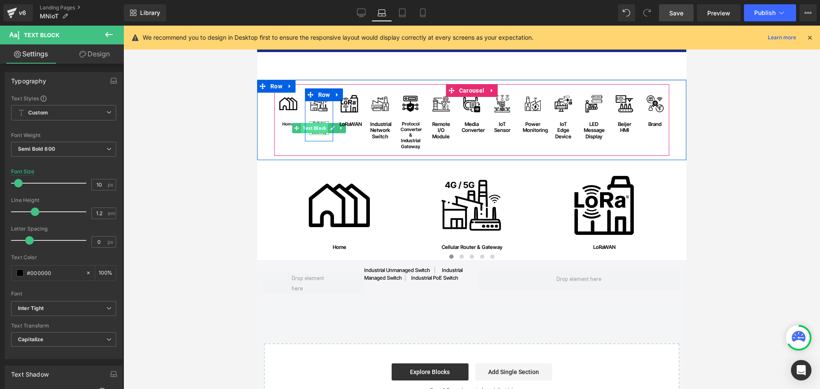
click at [314, 129] on span "Text Block" at bounding box center [314, 128] width 27 height 10
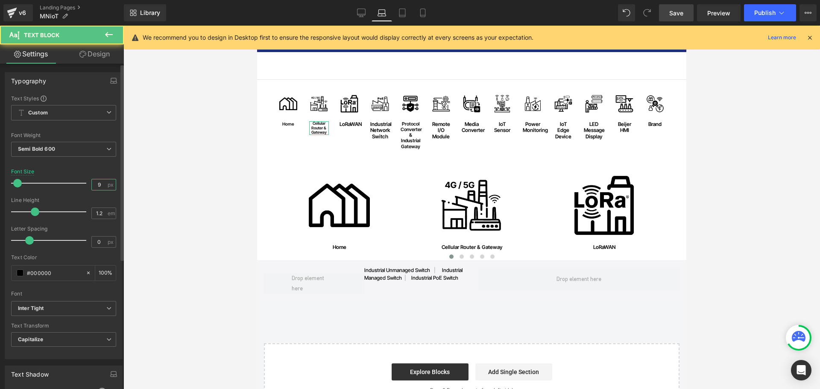
drag, startPoint x: 101, startPoint y: 186, endPoint x: 66, endPoint y: 185, distance: 34.6
click at [64, 185] on div "Font Size 9 px" at bounding box center [63, 183] width 105 height 29
type input "10"
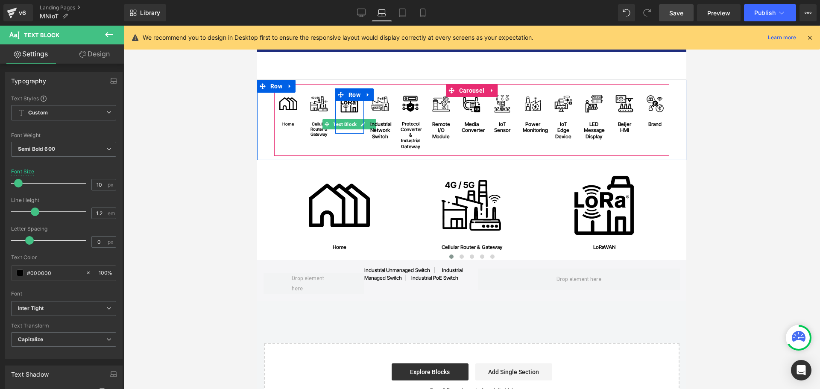
click at [349, 126] on span "Text Block" at bounding box center [344, 124] width 27 height 10
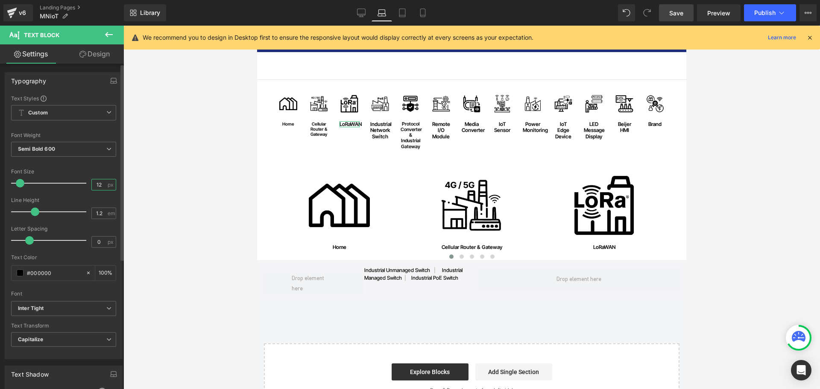
drag, startPoint x: 80, startPoint y: 184, endPoint x: 67, endPoint y: 184, distance: 12.4
click at [67, 184] on div "Font Size 12 px" at bounding box center [63, 183] width 105 height 29
type input "10"
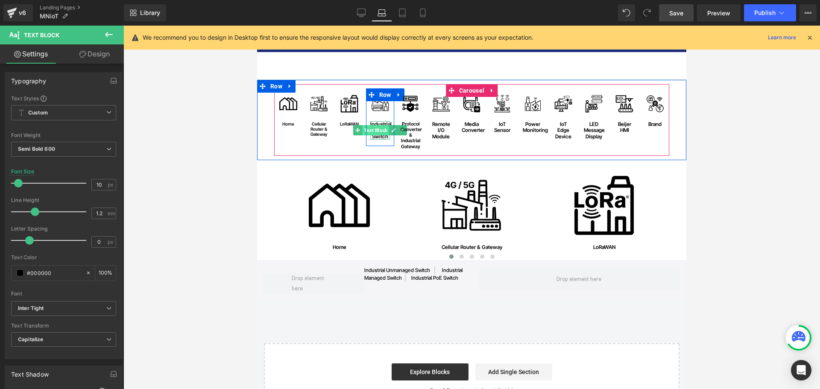
click at [377, 132] on span "Text Block" at bounding box center [375, 130] width 27 height 10
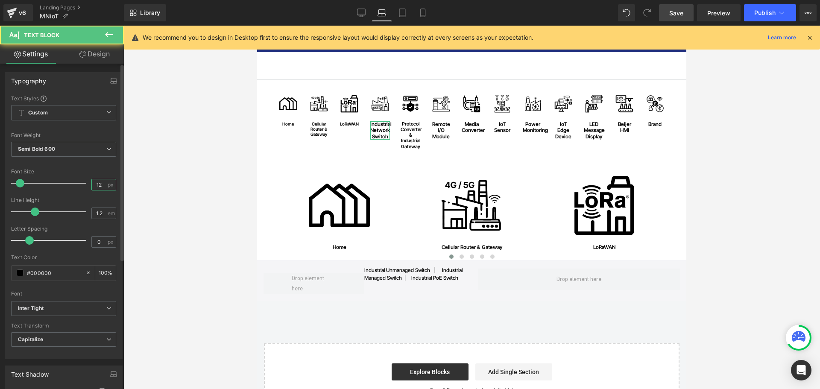
drag, startPoint x: 98, startPoint y: 185, endPoint x: 22, endPoint y: 185, distance: 76.0
click at [22, 185] on div "Font Size 12 px" at bounding box center [63, 183] width 105 height 29
type input "10"
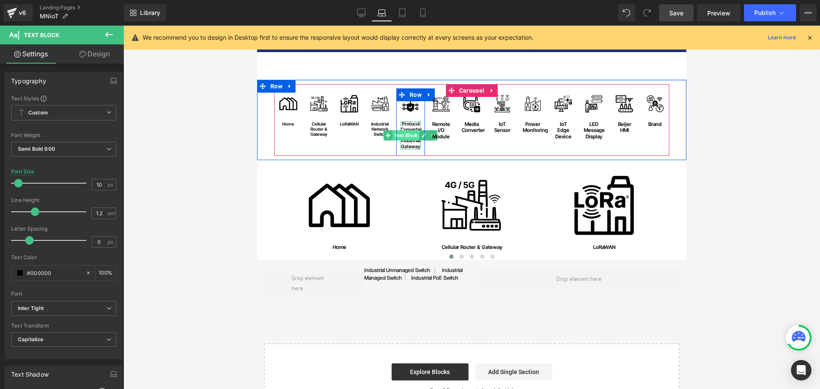
click at [412, 131] on span "Text Block" at bounding box center [405, 135] width 27 height 10
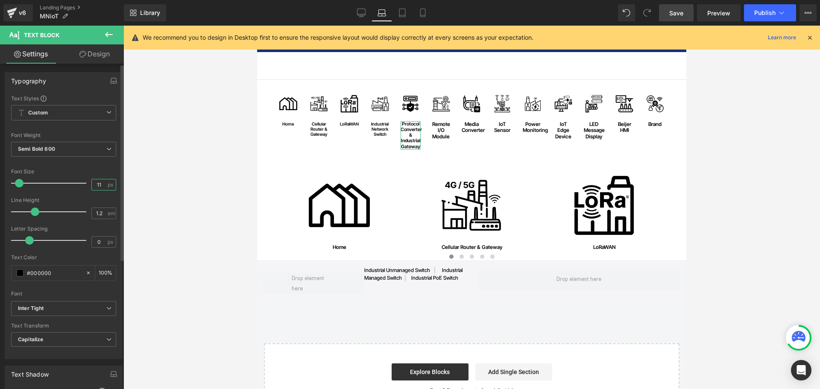
scroll to position [0, 0]
drag, startPoint x: 99, startPoint y: 182, endPoint x: 43, endPoint y: 196, distance: 58.3
click at [43, 194] on div "Font Size 11 px" at bounding box center [63, 183] width 105 height 29
type input "10"
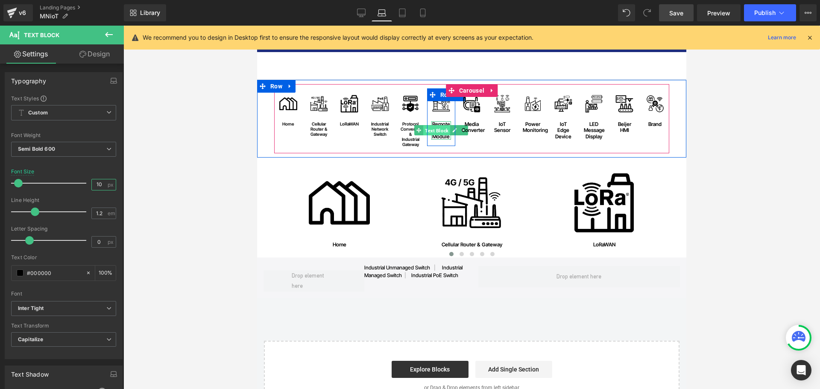
drag, startPoint x: 439, startPoint y: 134, endPoint x: 441, endPoint y: 210, distance: 76.0
click at [439, 134] on span "Text Block" at bounding box center [436, 131] width 27 height 10
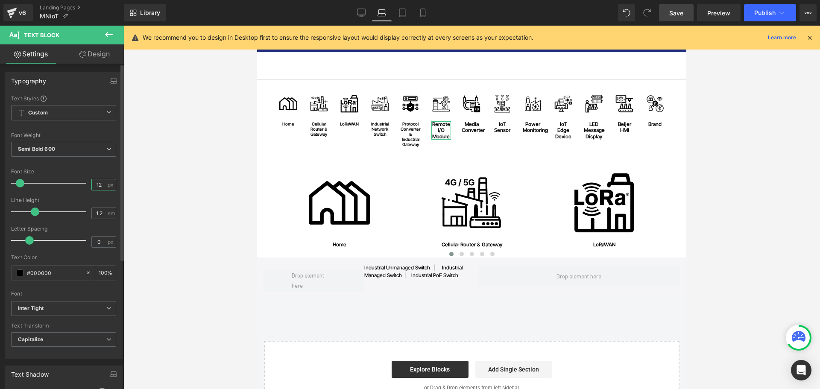
drag, startPoint x: 100, startPoint y: 184, endPoint x: 50, endPoint y: 185, distance: 50.4
click at [50, 185] on div "Font Size 12 px" at bounding box center [63, 183] width 105 height 29
type input "10"
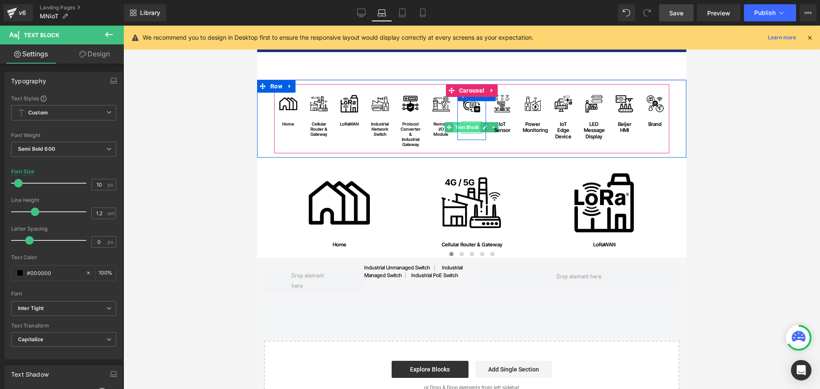
click at [468, 126] on span "Text Block" at bounding box center [466, 127] width 27 height 10
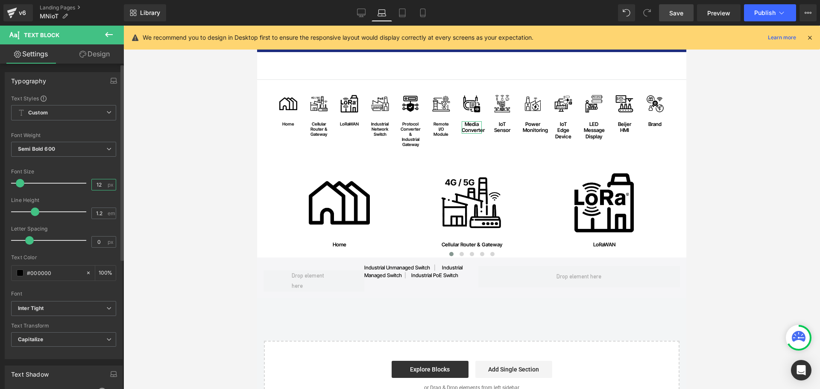
drag, startPoint x: 102, startPoint y: 184, endPoint x: 71, endPoint y: 184, distance: 31.2
click at [71, 184] on div "Font Size 12 px" at bounding box center [63, 183] width 105 height 29
type input "10"
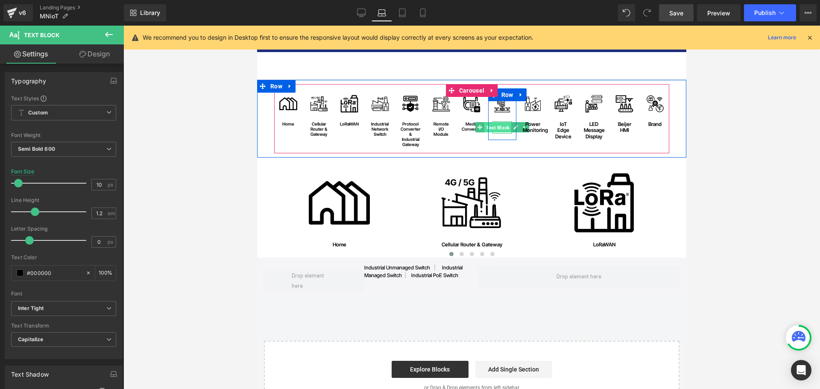
click at [497, 130] on span "Text Block" at bounding box center [497, 128] width 27 height 10
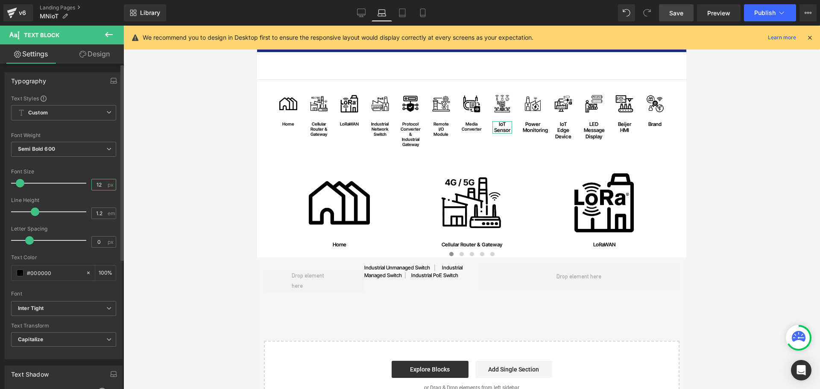
drag, startPoint x: 100, startPoint y: 184, endPoint x: 61, endPoint y: 185, distance: 39.3
click at [61, 185] on div "Font Size 12 px" at bounding box center [63, 183] width 105 height 29
type input "10"
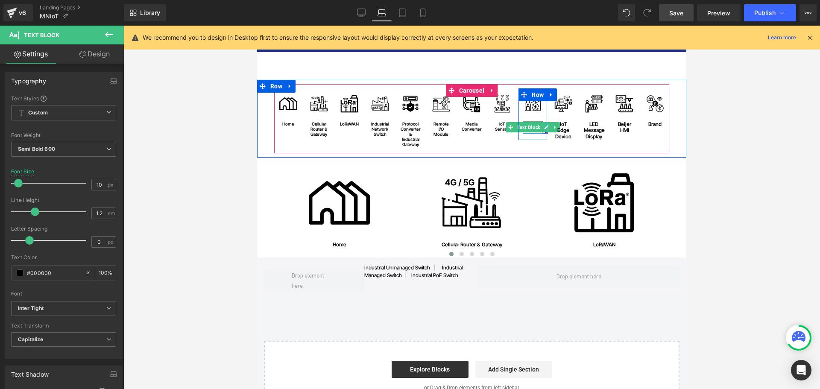
click at [533, 129] on span "Text Block" at bounding box center [528, 127] width 27 height 10
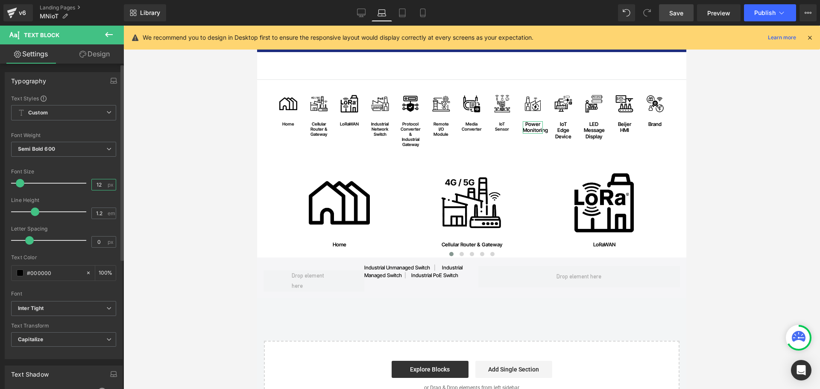
drag, startPoint x: 99, startPoint y: 183, endPoint x: 40, endPoint y: 191, distance: 59.1
click at [39, 187] on div "Font Size 12 px" at bounding box center [63, 183] width 105 height 29
type input "10"
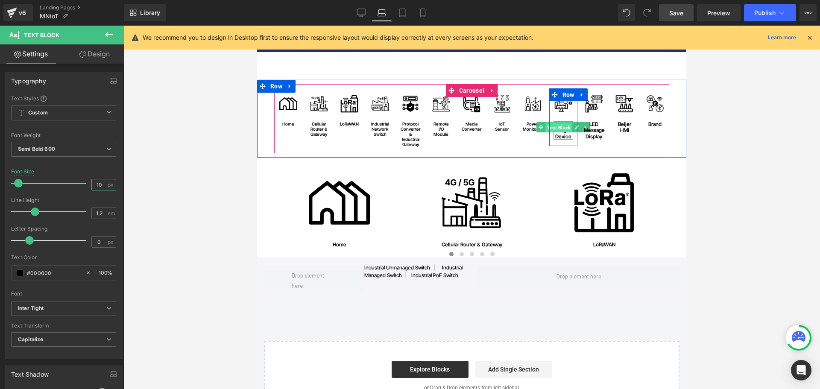
drag, startPoint x: 561, startPoint y: 128, endPoint x: 511, endPoint y: 220, distance: 104.3
click at [561, 128] on span "Text Block" at bounding box center [558, 128] width 27 height 10
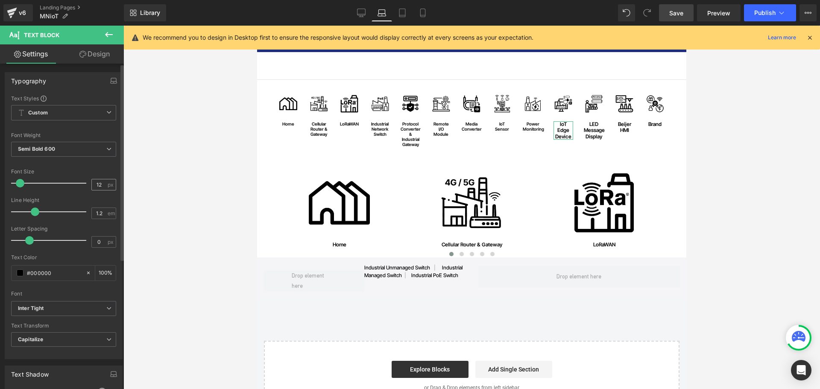
drag, startPoint x: 104, startPoint y: 184, endPoint x: 96, endPoint y: 183, distance: 7.4
click at [102, 184] on div "12 px" at bounding box center [103, 185] width 25 height 12
click at [96, 183] on input "12" at bounding box center [99, 184] width 15 height 11
drag, startPoint x: 102, startPoint y: 183, endPoint x: 32, endPoint y: 188, distance: 69.8
click at [32, 183] on div "Font Size 12 px" at bounding box center [63, 183] width 105 height 29
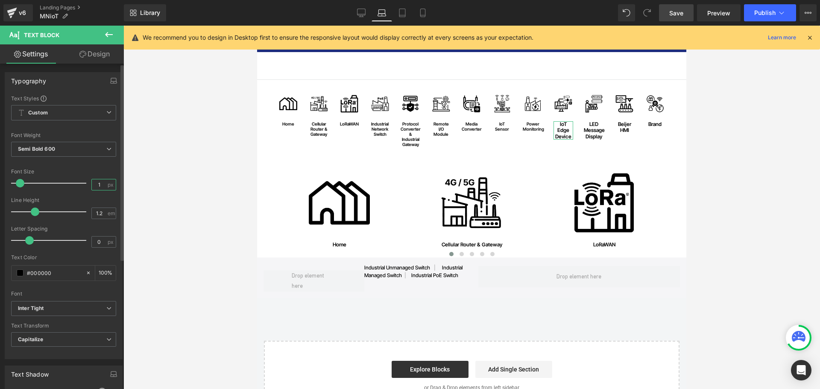
type input "10"
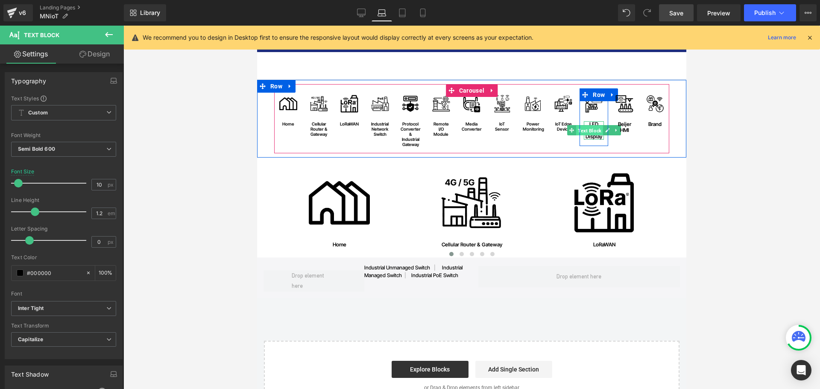
click at [589, 130] on span "Text Block" at bounding box center [589, 131] width 27 height 10
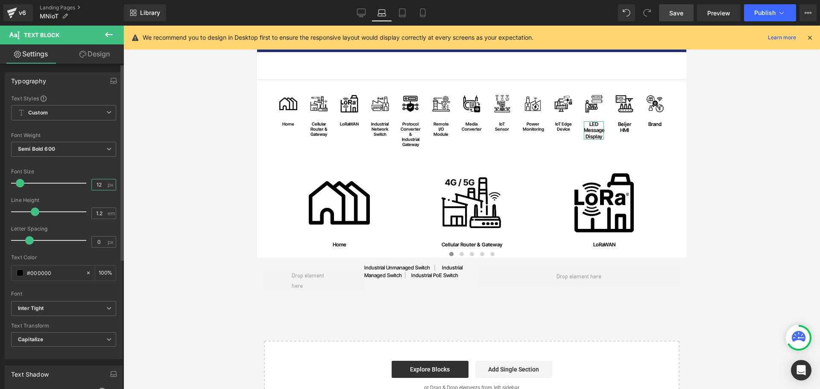
drag, startPoint x: 101, startPoint y: 184, endPoint x: 46, endPoint y: 184, distance: 55.1
click at [46, 184] on div "Font Size 12 px" at bounding box center [63, 183] width 105 height 29
type input "10"
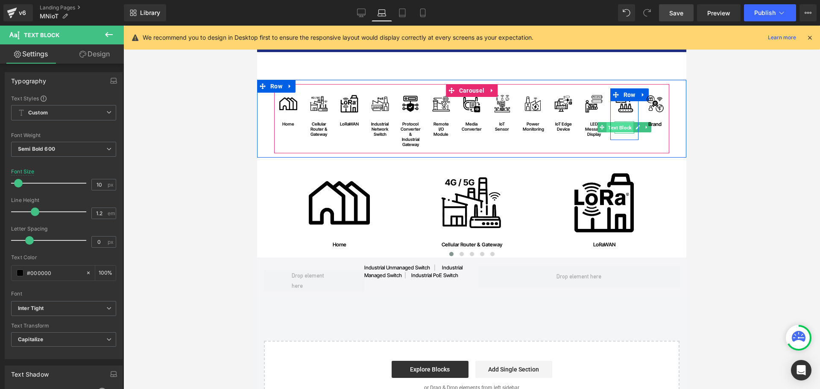
click at [624, 126] on span "Text Block" at bounding box center [619, 128] width 27 height 10
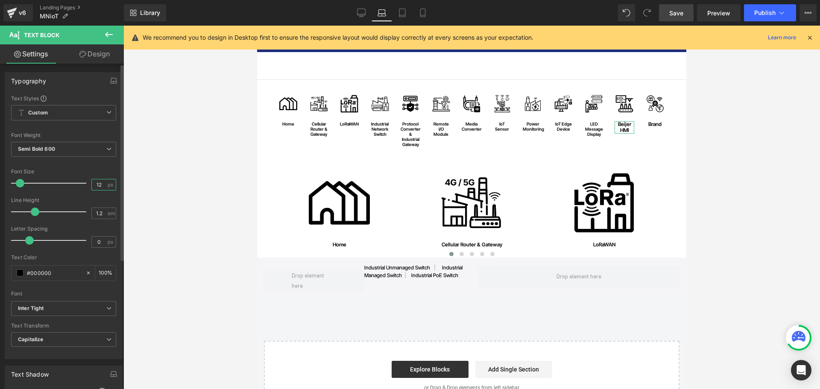
drag, startPoint x: 102, startPoint y: 186, endPoint x: 56, endPoint y: 186, distance: 45.3
click at [56, 186] on div "Font Size 12 px" at bounding box center [63, 183] width 105 height 29
type input "10"
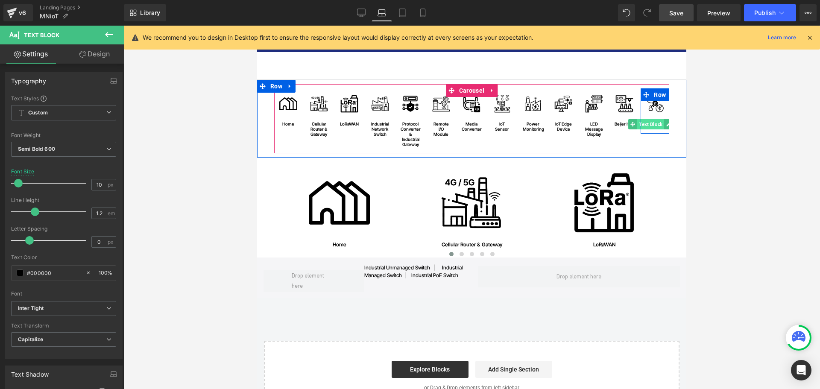
click at [658, 124] on span "Text Block" at bounding box center [650, 124] width 27 height 10
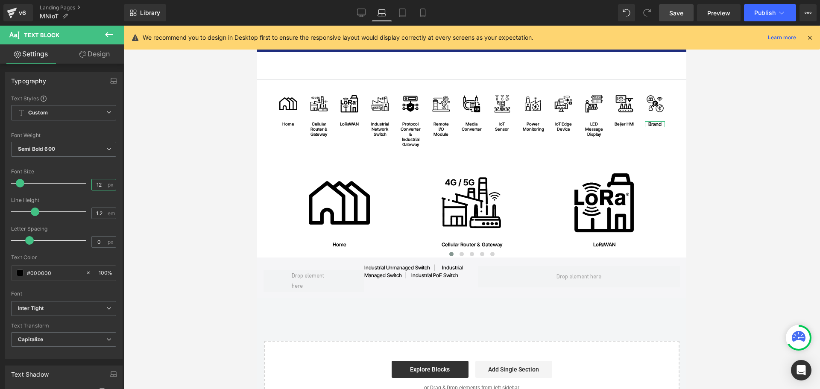
drag, startPoint x: 100, startPoint y: 183, endPoint x: -36, endPoint y: 183, distance: 135.8
click at [0, 183] on html "Text Block You are previewing how the will restyle your page. You can not edit …" at bounding box center [410, 194] width 820 height 389
drag, startPoint x: 680, startPoint y: 15, endPoint x: 164, endPoint y: 287, distance: 583.9
click at [680, 16] on span "Save" at bounding box center [676, 13] width 14 height 9
click at [401, 18] on link "Tablet" at bounding box center [402, 12] width 20 height 17
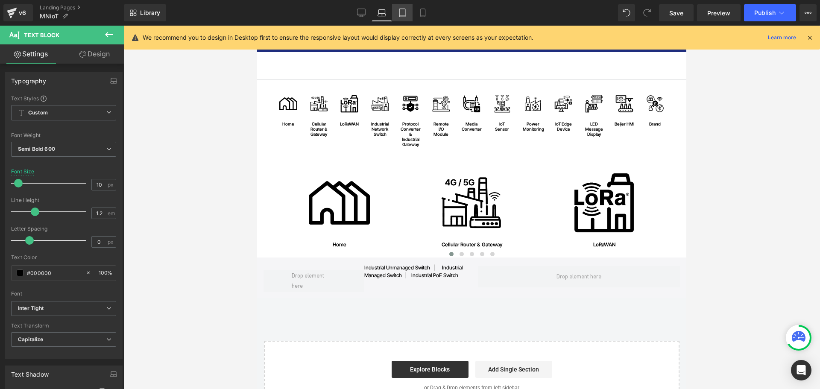
type input "12"
type input "100"
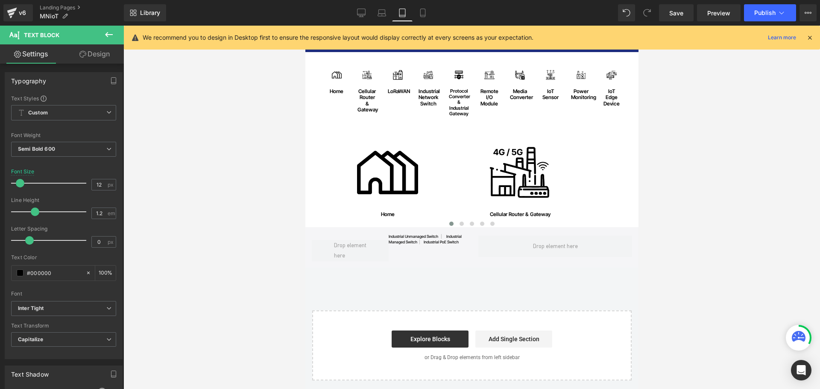
scroll to position [0, 0]
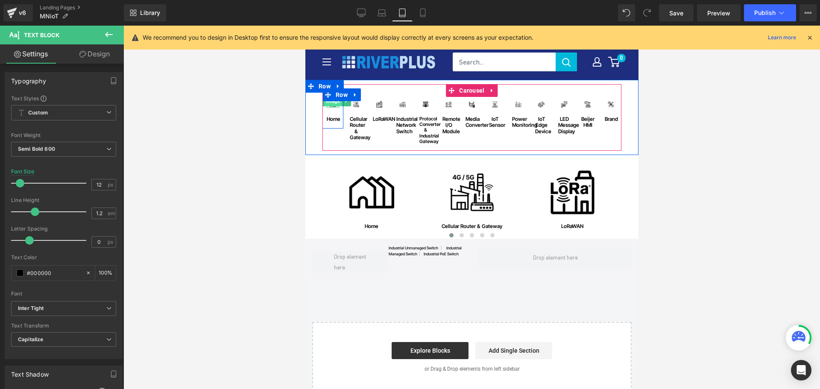
click at [331, 105] on span "Image" at bounding box center [333, 101] width 18 height 10
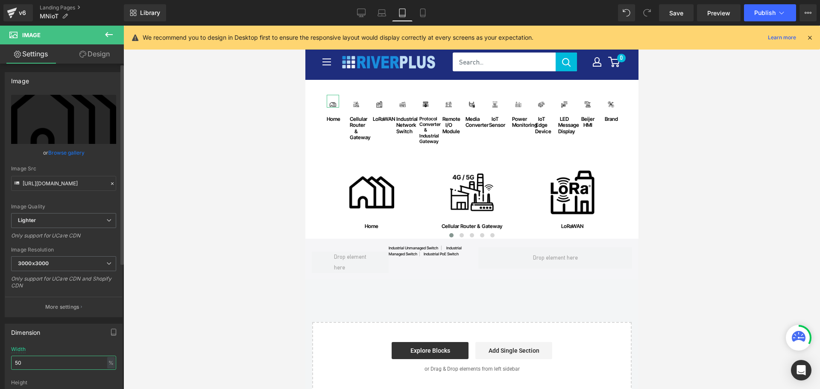
drag, startPoint x: 25, startPoint y: 358, endPoint x: 3, endPoint y: 360, distance: 21.9
click at [3, 360] on div "Dimension 50% Width 50 % % px auto Height auto 0 Circle Image" at bounding box center [64, 374] width 128 height 115
type input "90"
click at [26, 362] on input "90" at bounding box center [63, 363] width 105 height 14
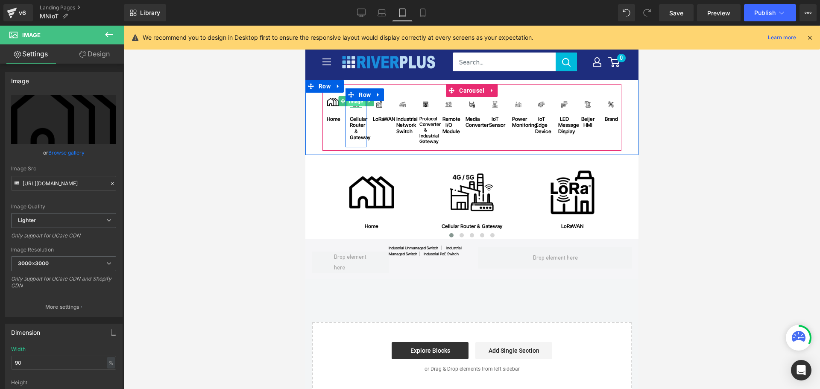
click at [352, 105] on span "Image" at bounding box center [356, 101] width 18 height 10
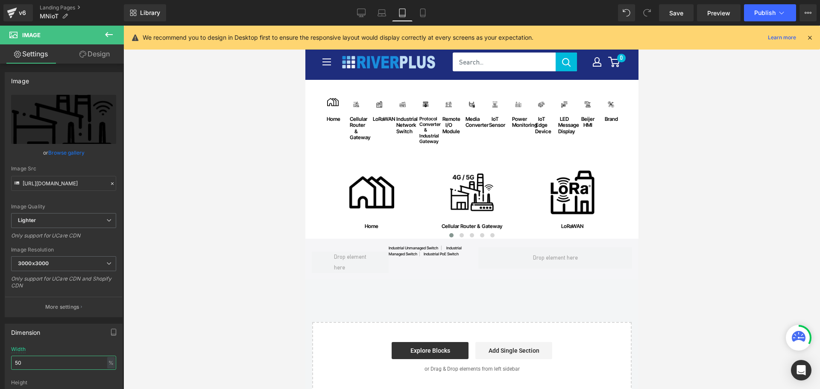
drag, startPoint x: 48, startPoint y: 360, endPoint x: 1, endPoint y: 342, distance: 50.4
click at [0, 363] on html "Image You are previewing how the will restyle your page. You can not edit Eleme…" at bounding box center [410, 194] width 820 height 389
type input "90"
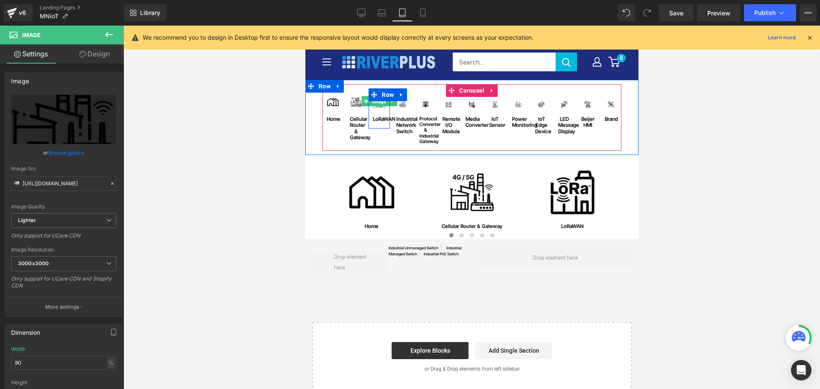
click at [375, 104] on span "Image" at bounding box center [379, 101] width 18 height 10
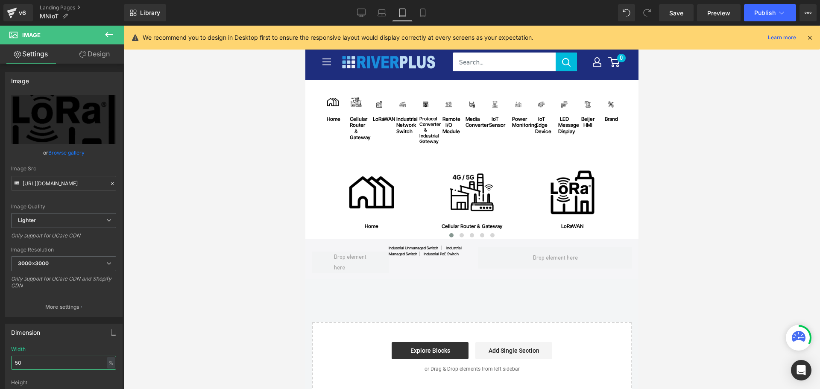
drag, startPoint x: 37, startPoint y: 363, endPoint x: -18, endPoint y: 364, distance: 55.1
click at [0, 364] on html "Image You are previewing how the will restyle your page. You can not edit Eleme…" at bounding box center [410, 194] width 820 height 389
type input "90"
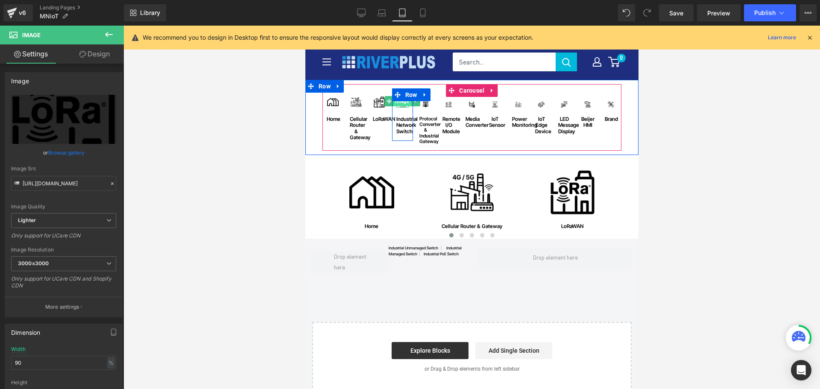
click at [396, 105] on span "Image" at bounding box center [402, 101] width 18 height 10
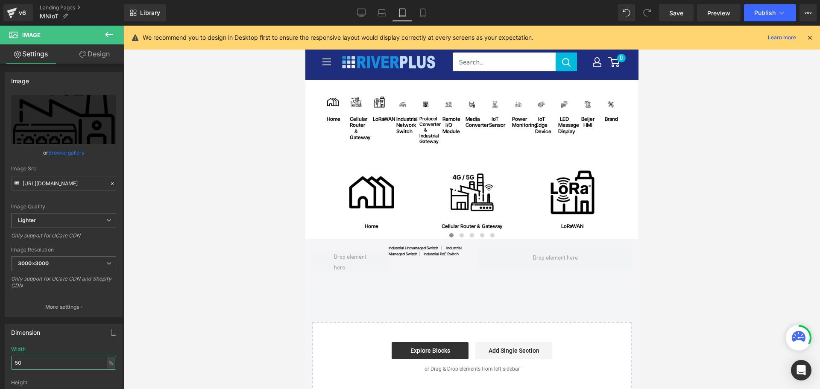
drag, startPoint x: 31, startPoint y: 365, endPoint x: -33, endPoint y: 368, distance: 64.5
click at [0, 368] on html "Image You are previewing how the will restyle your page. You can not edit Eleme…" at bounding box center [410, 194] width 820 height 389
type input "90"
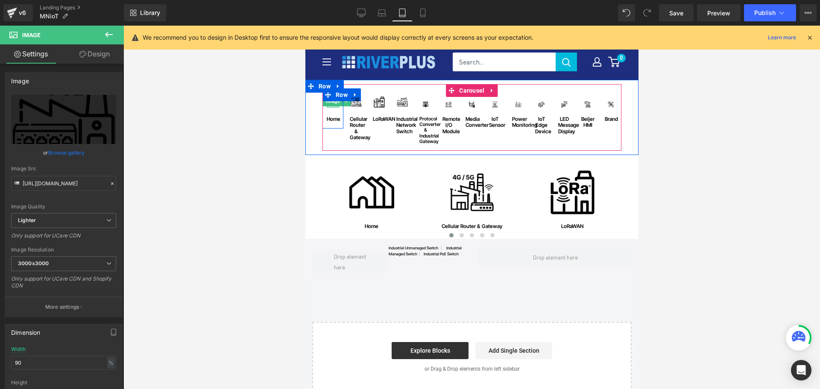
click at [330, 106] on div at bounding box center [332, 106] width 12 height 2
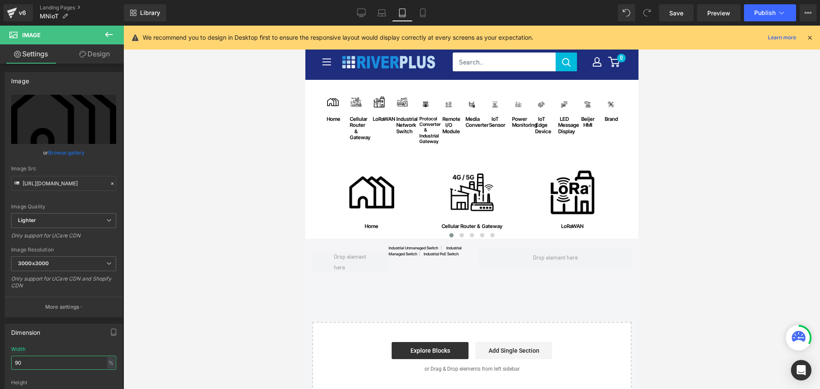
drag, startPoint x: 47, startPoint y: 365, endPoint x: -13, endPoint y: 365, distance: 60.2
click at [0, 365] on html "Image You are previewing how the will restyle your page. You can not edit Eleme…" at bounding box center [410, 194] width 820 height 389
type input "100"
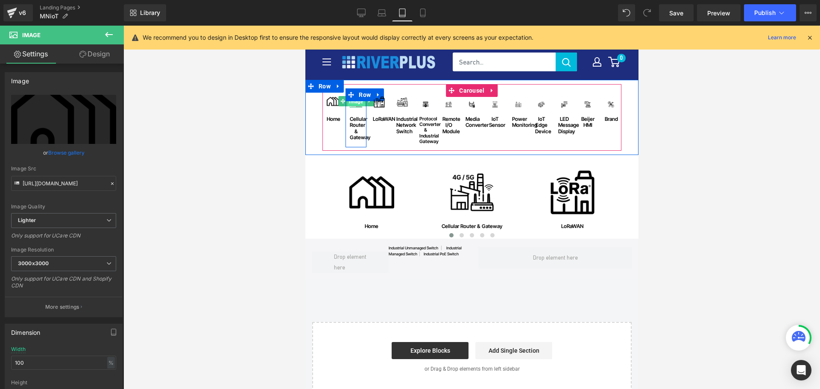
click at [354, 103] on span "Image" at bounding box center [356, 101] width 18 height 10
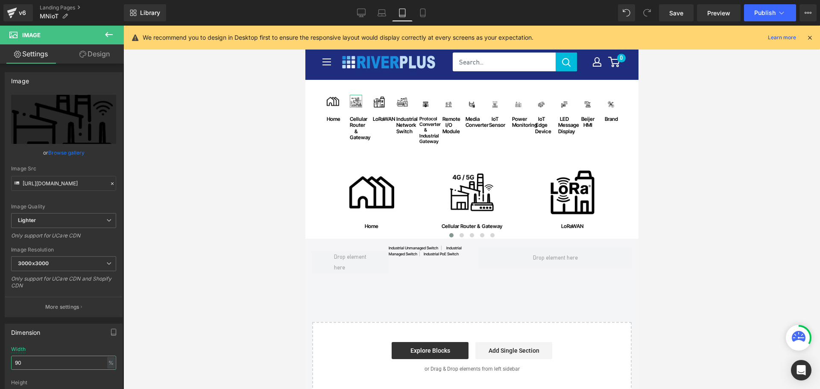
drag, startPoint x: 27, startPoint y: 363, endPoint x: -53, endPoint y: 362, distance: 80.3
click at [0, 362] on html "Image You are previewing how the will restyle your page. You can not edit Eleme…" at bounding box center [410, 194] width 820 height 389
type input "100"
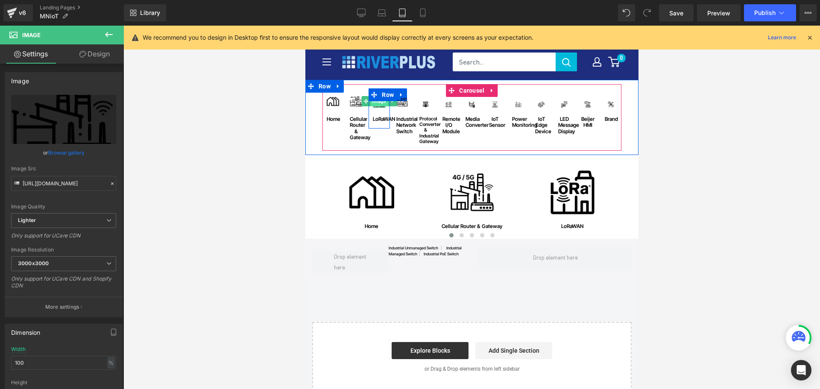
click at [379, 105] on span "Image" at bounding box center [379, 101] width 18 height 10
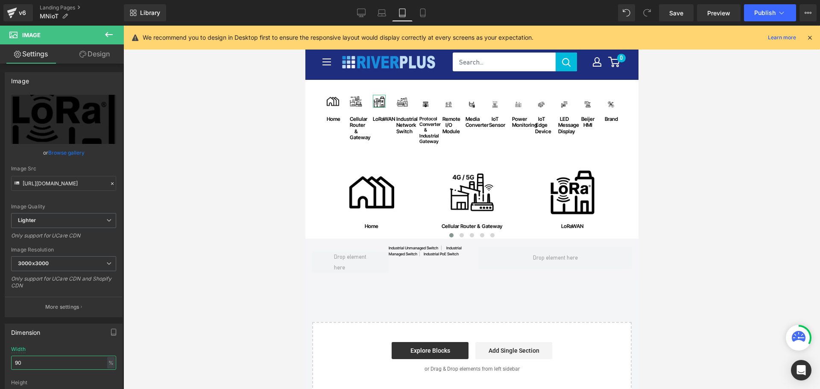
drag, startPoint x: 50, startPoint y: 365, endPoint x: -48, endPoint y: 365, distance: 98.6
click at [0, 365] on html "Image You are previewing how the will restyle your page. You can not edit Eleme…" at bounding box center [410, 194] width 820 height 389
type input "100"
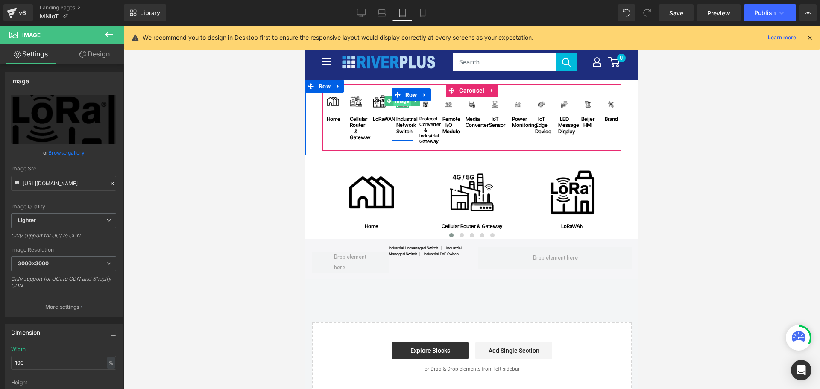
click at [401, 103] on span "Image" at bounding box center [402, 101] width 18 height 10
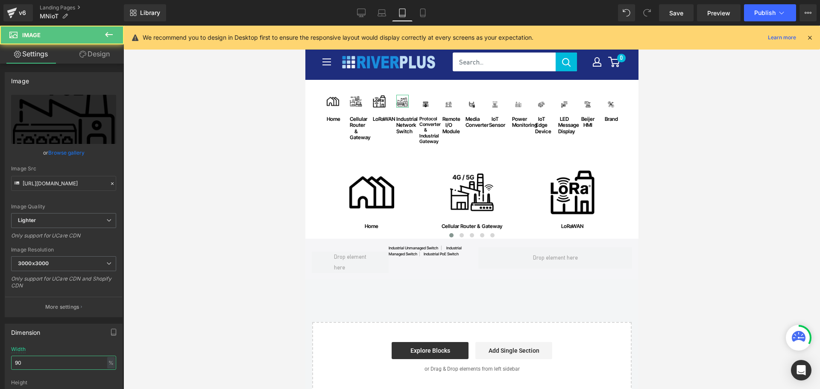
drag, startPoint x: 31, startPoint y: 364, endPoint x: -23, endPoint y: 364, distance: 54.2
click at [0, 364] on html "Image You are previewing how the will restyle your page. You can not edit Eleme…" at bounding box center [410, 194] width 820 height 389
type input "100"
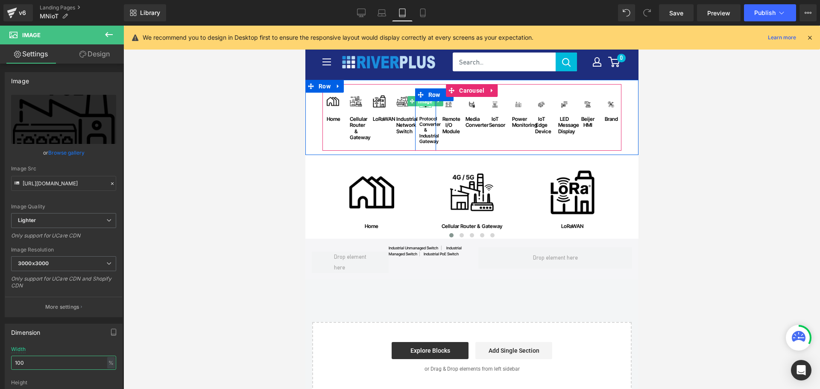
drag, startPoint x: 420, startPoint y: 105, endPoint x: 483, endPoint y: 278, distance: 183.7
click at [420, 105] on span "Image" at bounding box center [425, 101] width 18 height 10
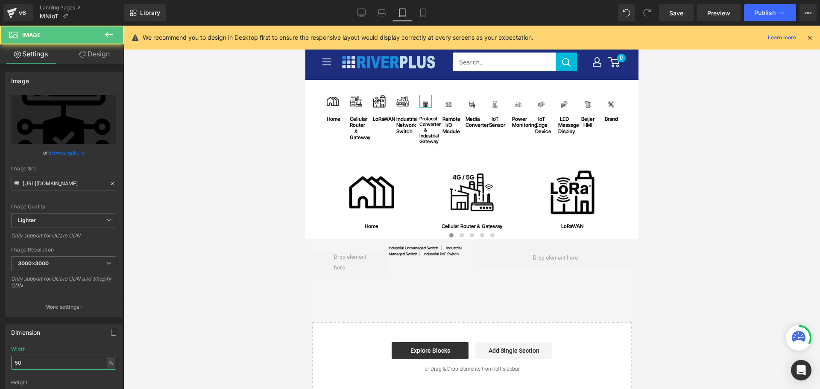
drag, startPoint x: 39, startPoint y: 365, endPoint x: -3, endPoint y: 368, distance: 42.3
click at [0, 368] on html "Image You are previewing how the will restyle your page. You can not edit Eleme…" at bounding box center [410, 194] width 820 height 389
type input "100"
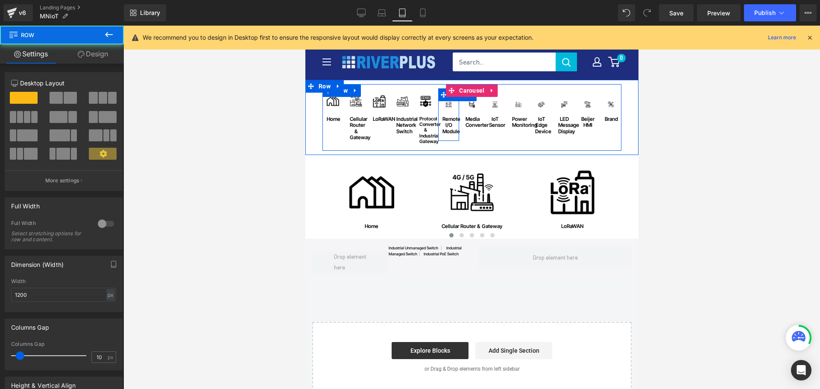
click at [447, 108] on div "Image Remote I/O Module Text Block" at bounding box center [448, 115] width 21 height 40
click at [447, 106] on span "Image" at bounding box center [448, 101] width 18 height 10
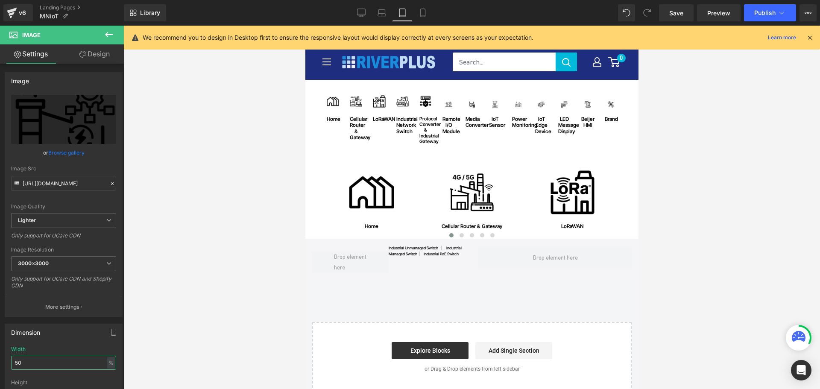
drag, startPoint x: 62, startPoint y: 360, endPoint x: -17, endPoint y: 363, distance: 78.6
click at [0, 363] on html "Image You are previewing how the will restyle your page. You can not edit Eleme…" at bounding box center [410, 194] width 820 height 389
type input "100"
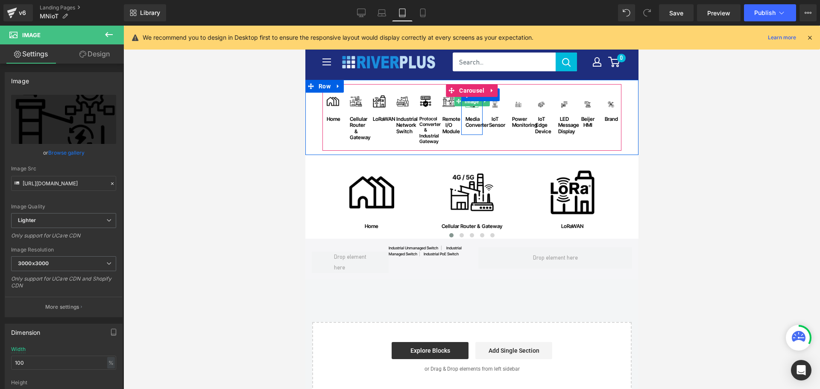
click at [470, 106] on span "Image" at bounding box center [471, 101] width 18 height 10
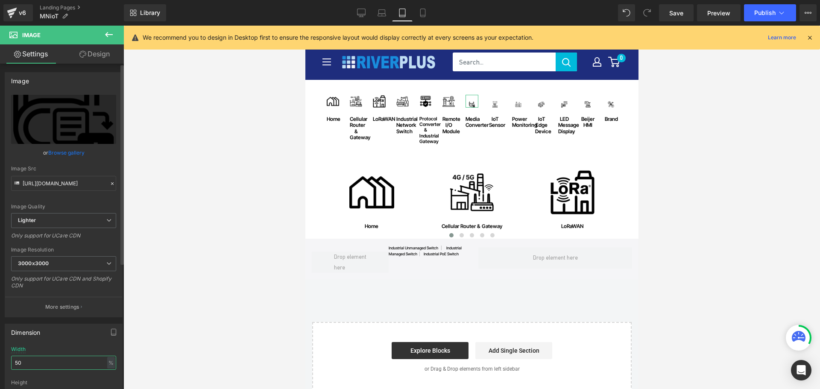
drag, startPoint x: 31, startPoint y: 366, endPoint x: 2, endPoint y: 364, distance: 29.1
click at [1, 364] on div "Dimension 50% Width 50 % % px auto Height auto 0 Circle Image" at bounding box center [64, 374] width 128 height 115
type input "100"
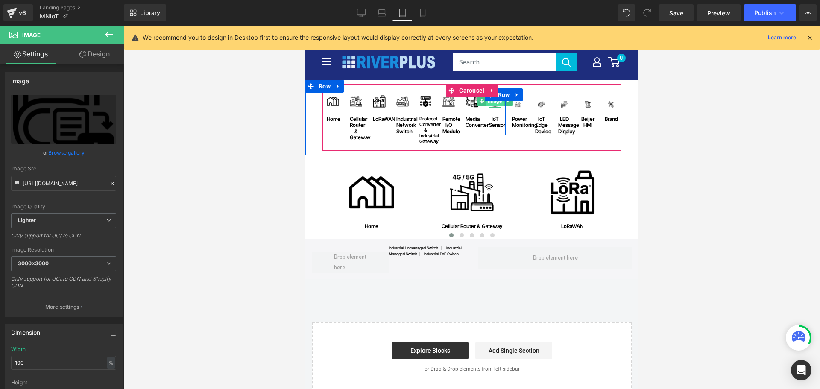
click at [492, 104] on span "Image" at bounding box center [495, 101] width 18 height 10
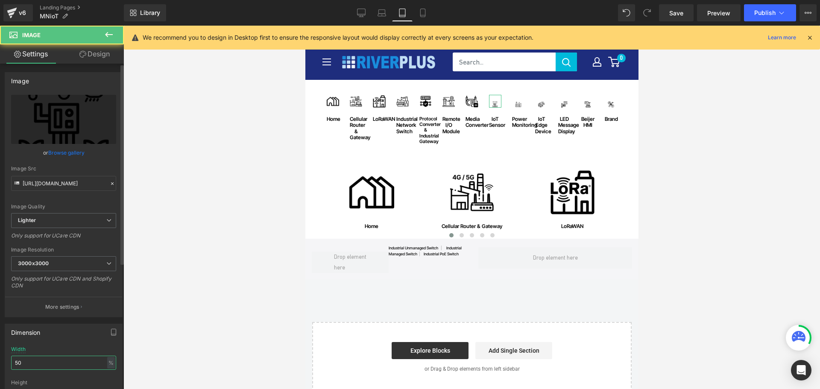
drag, startPoint x: 38, startPoint y: 367, endPoint x: 6, endPoint y: 367, distance: 31.2
click at [6, 367] on div "50% Width 50 % % px auto Height auto 0 Circle Image" at bounding box center [63, 388] width 117 height 85
type input "100"
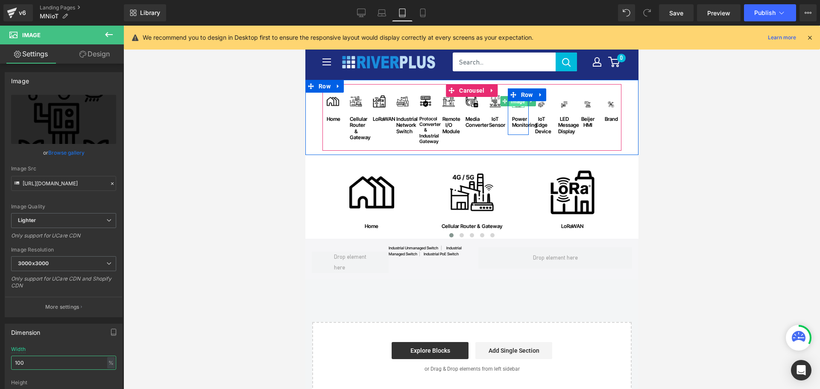
drag, startPoint x: 515, startPoint y: 105, endPoint x: 511, endPoint y: 341, distance: 235.7
click at [515, 105] on span "Image" at bounding box center [518, 101] width 18 height 10
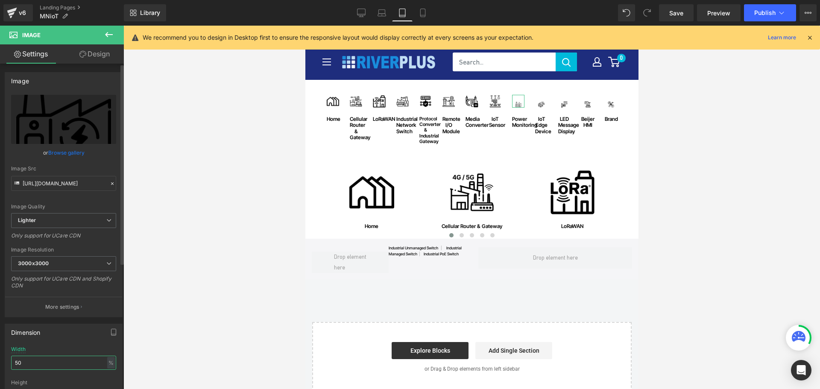
drag, startPoint x: 55, startPoint y: 365, endPoint x: 0, endPoint y: 359, distance: 54.6
click at [0, 359] on div "Dimension 50% Width 50 % % px auto Height auto 0 Circle Image" at bounding box center [64, 374] width 128 height 115
type input "100"
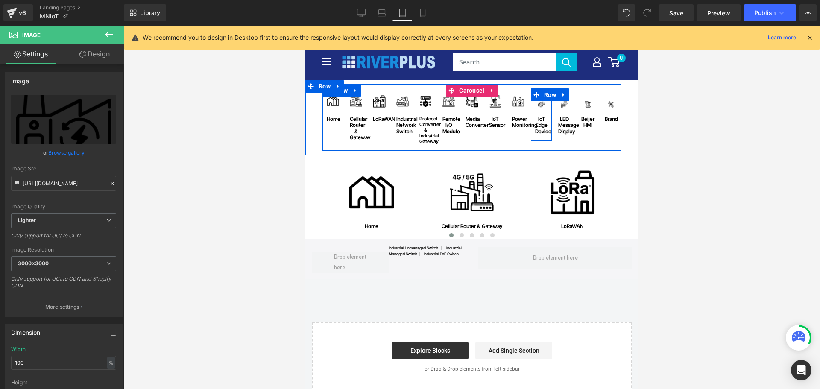
click at [537, 108] on div "Image IoT Edge Device Text Block" at bounding box center [540, 115] width 21 height 40
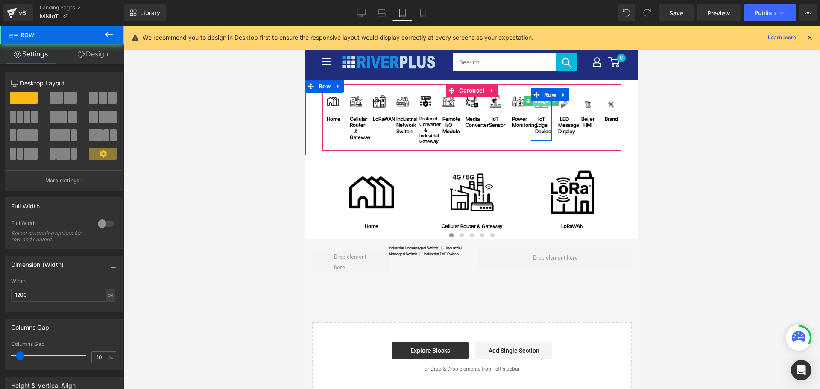
click at [537, 106] on span "Image" at bounding box center [541, 101] width 18 height 10
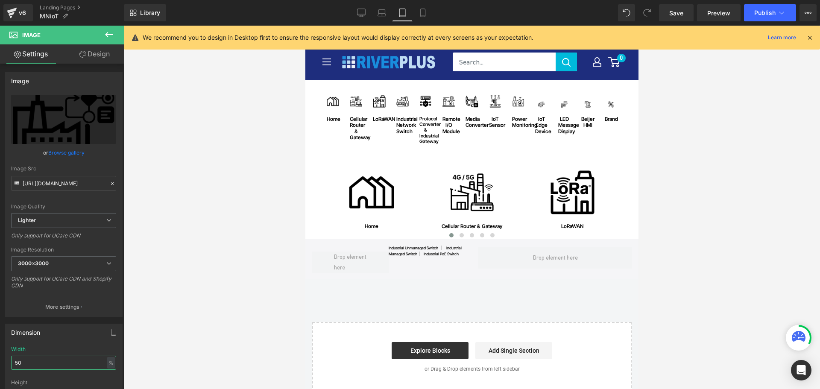
drag, startPoint x: 38, startPoint y: 363, endPoint x: -7, endPoint y: 365, distance: 44.9
click at [0, 365] on html "Image You are previewing how the will restyle your page. You can not edit Eleme…" at bounding box center [410, 194] width 820 height 389
type input "100"
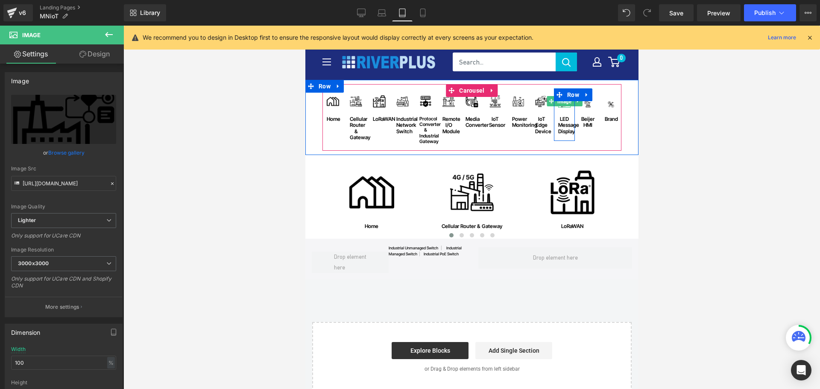
click at [558, 103] on span "Image" at bounding box center [564, 101] width 18 height 10
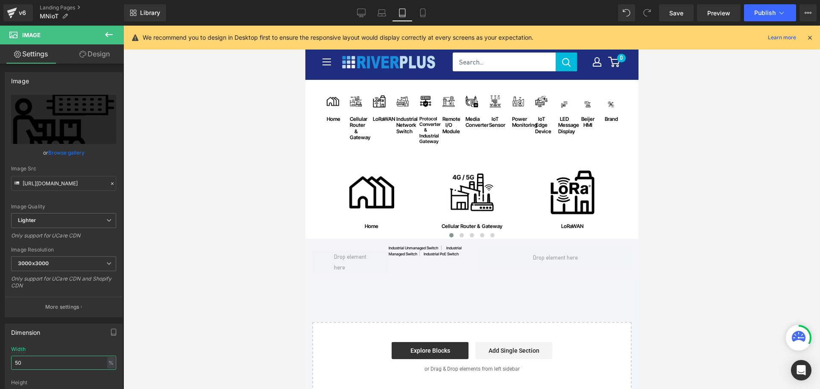
drag, startPoint x: 38, startPoint y: 361, endPoint x: -13, endPoint y: 368, distance: 51.3
click at [0, 368] on html "Image You are previewing how the will restyle your page. You can not edit Eleme…" at bounding box center [410, 194] width 820 height 389
type input "100"
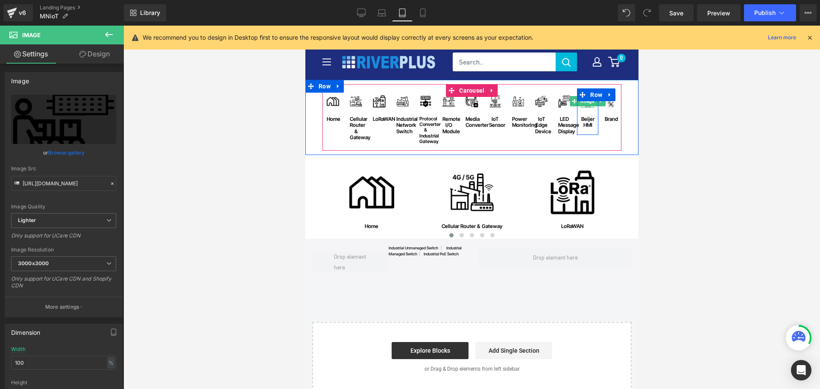
click at [584, 104] on span "Image" at bounding box center [587, 101] width 18 height 10
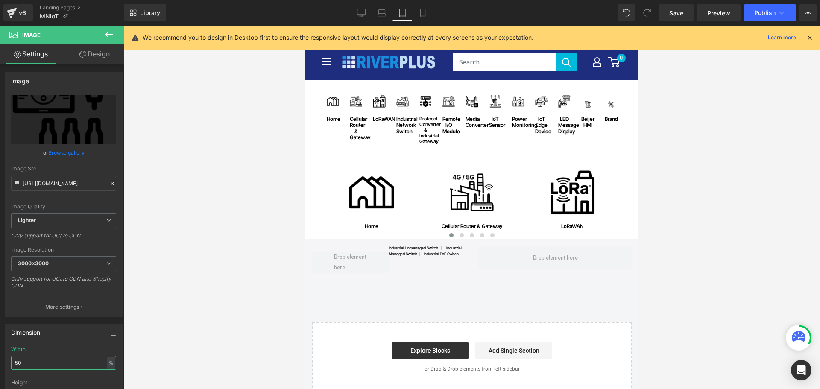
drag, startPoint x: 57, startPoint y: 362, endPoint x: -15, endPoint y: 362, distance: 72.2
click at [0, 362] on html "Image You are previewing how the will restyle your page. You can not edit Eleme…" at bounding box center [410, 194] width 820 height 389
type input "100"
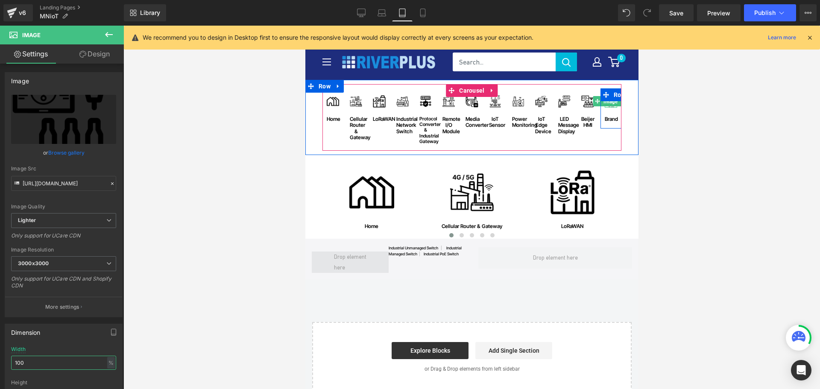
drag, startPoint x: 607, startPoint y: 104, endPoint x: 381, endPoint y: 269, distance: 279.0
click at [607, 105] on span "Image" at bounding box center [611, 101] width 18 height 10
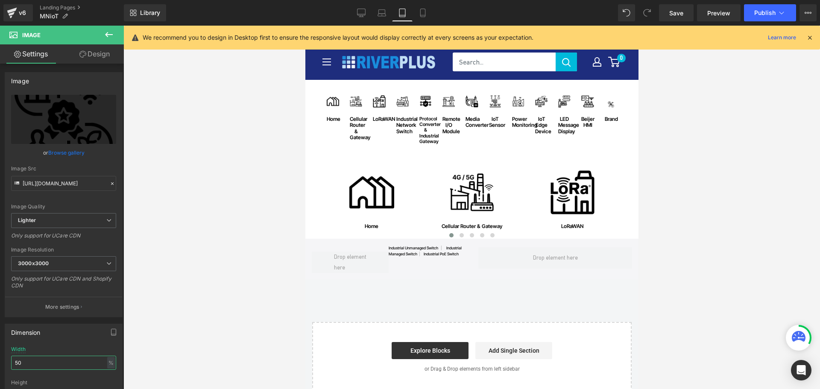
drag, startPoint x: 24, startPoint y: 363, endPoint x: -4, endPoint y: 368, distance: 29.2
click at [0, 368] on html "Image You are previewing how the will restyle your page. You can not edit Eleme…" at bounding box center [410, 194] width 820 height 389
type input "100"
drag, startPoint x: 678, startPoint y: 17, endPoint x: 82, endPoint y: 212, distance: 626.7
click at [678, 17] on span "Save" at bounding box center [676, 13] width 14 height 9
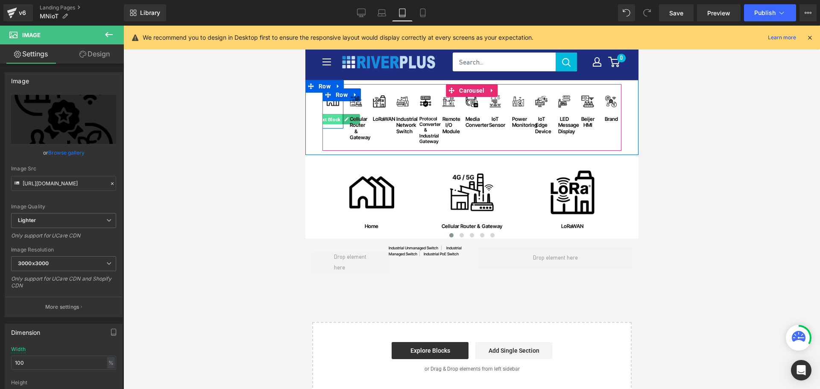
drag, startPoint x: 330, startPoint y: 121, endPoint x: 523, endPoint y: 202, distance: 209.0
click at [330, 121] on span "Text Block" at bounding box center [328, 119] width 27 height 10
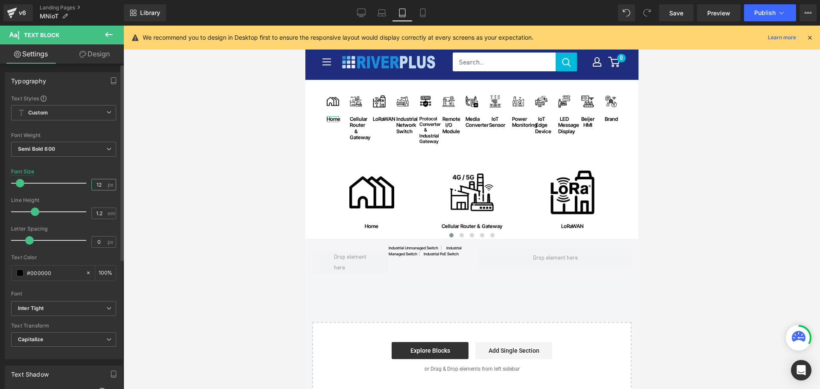
drag, startPoint x: 99, startPoint y: 183, endPoint x: 85, endPoint y: 183, distance: 14.1
click at [85, 183] on div "Font Size 12 px" at bounding box center [63, 183] width 105 height 29
type input "10"
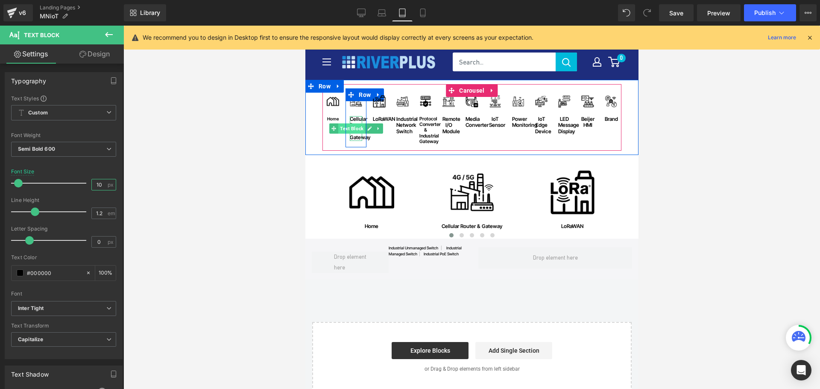
drag, startPoint x: 353, startPoint y: 125, endPoint x: 471, endPoint y: 254, distance: 175.0
click at [353, 125] on span "Text Block" at bounding box center [351, 128] width 27 height 10
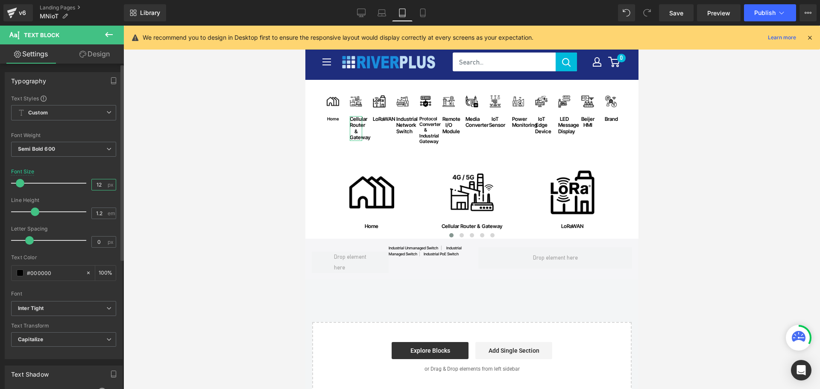
drag, startPoint x: 99, startPoint y: 184, endPoint x: 45, endPoint y: 187, distance: 53.9
click at [45, 187] on div "Font Size 12 px" at bounding box center [63, 183] width 105 height 29
type input "10"
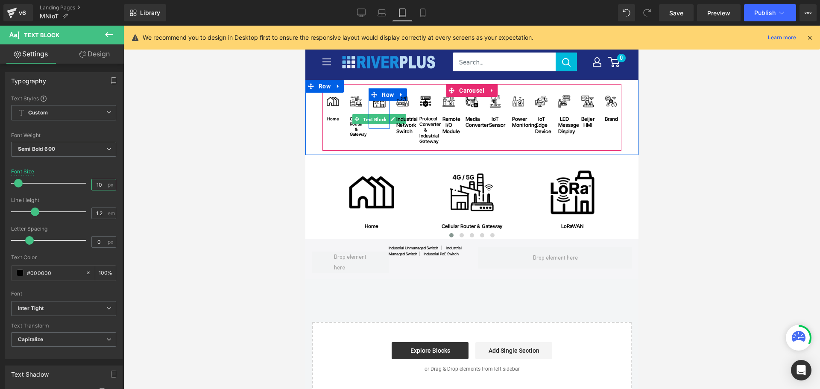
drag, startPoint x: 375, startPoint y: 122, endPoint x: 526, endPoint y: 211, distance: 175.7
click at [375, 122] on span "Text Block" at bounding box center [374, 119] width 27 height 10
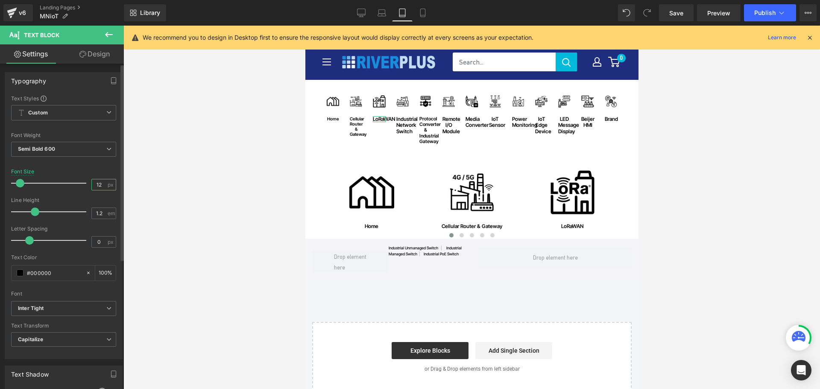
drag, startPoint x: 101, startPoint y: 186, endPoint x: 64, endPoint y: 183, distance: 36.8
click at [64, 183] on div "Font Size 12 px" at bounding box center [63, 183] width 105 height 29
type input "10"
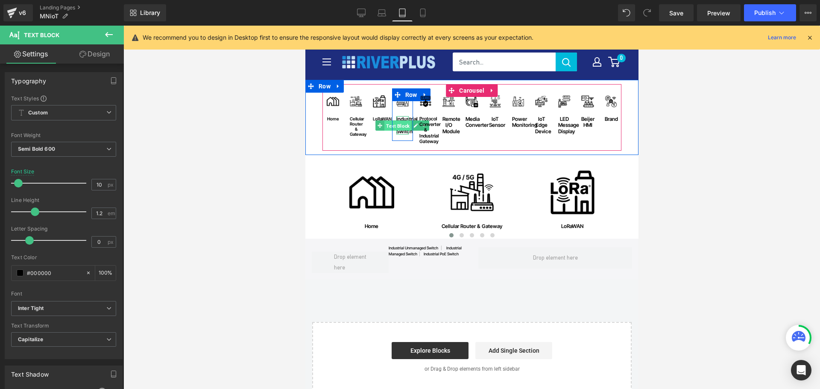
click at [402, 127] on span "Text Block" at bounding box center [397, 125] width 27 height 10
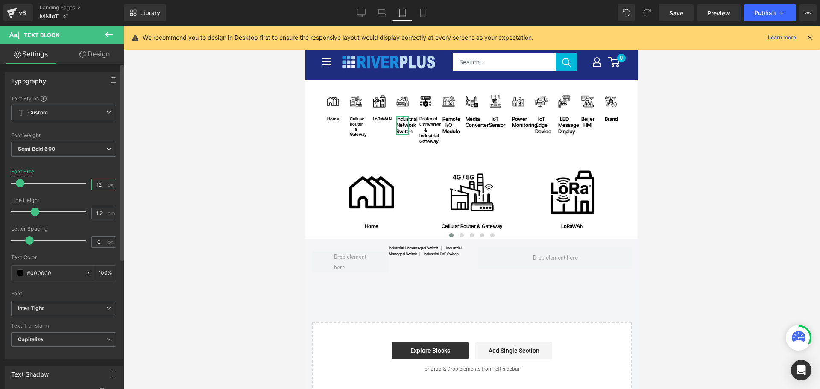
drag, startPoint x: 100, startPoint y: 184, endPoint x: 55, endPoint y: 184, distance: 45.7
click at [55, 184] on div "Font Size 12 px" at bounding box center [63, 183] width 105 height 29
type input "10"
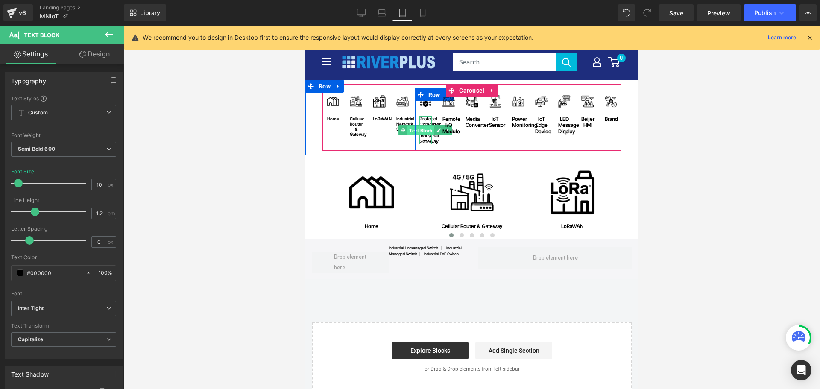
click at [422, 131] on span "Text Block" at bounding box center [420, 131] width 27 height 10
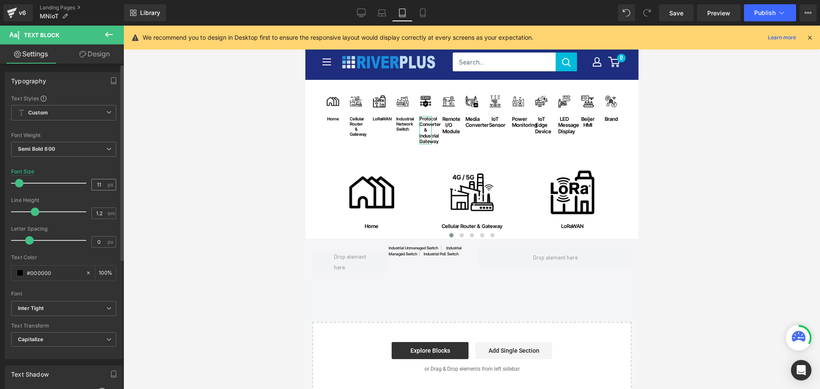
click at [103, 185] on div "11 px" at bounding box center [103, 185] width 25 height 12
drag, startPoint x: 99, startPoint y: 184, endPoint x: 70, endPoint y: 185, distance: 28.2
click at [70, 185] on div "Font Size 11 px" at bounding box center [63, 183] width 105 height 29
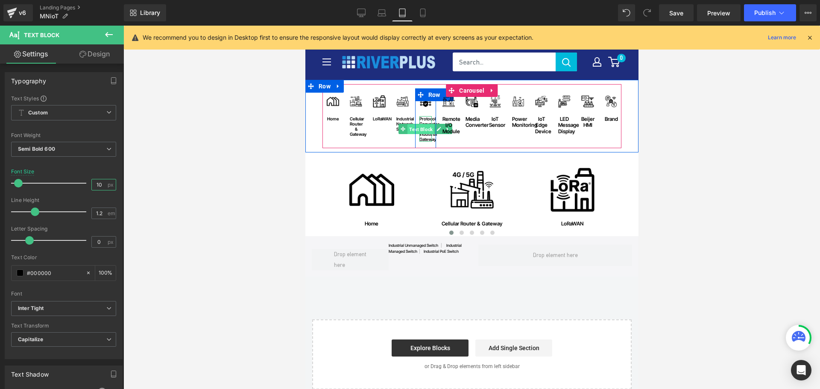
click at [424, 129] on span "Text Block" at bounding box center [420, 129] width 27 height 10
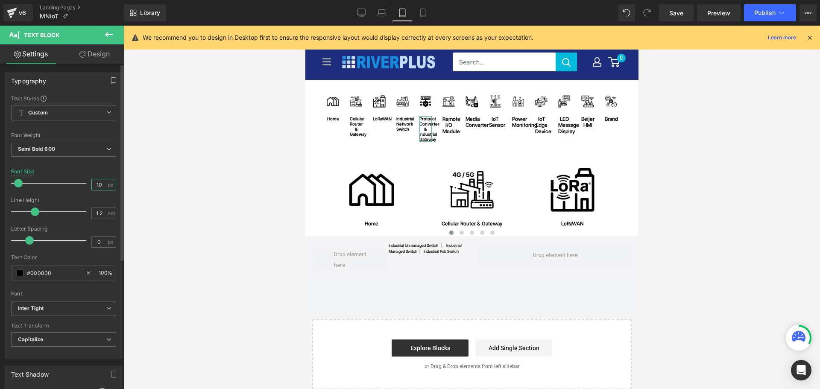
drag, startPoint x: 102, startPoint y: 183, endPoint x: 72, endPoint y: 187, distance: 29.7
click at [72, 187] on div "Font Size 10 px" at bounding box center [63, 183] width 105 height 29
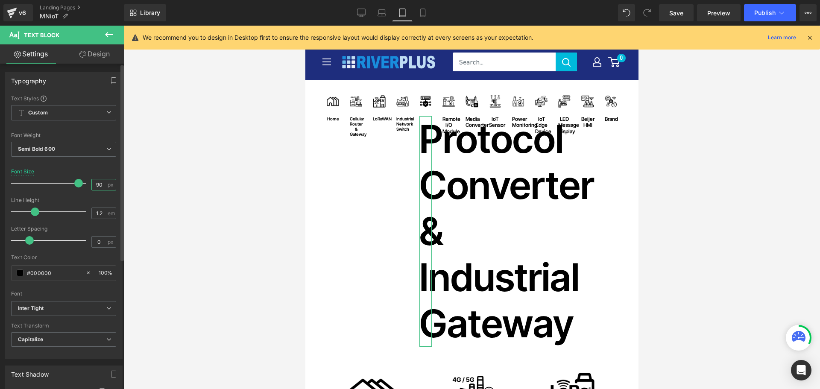
type input "9"
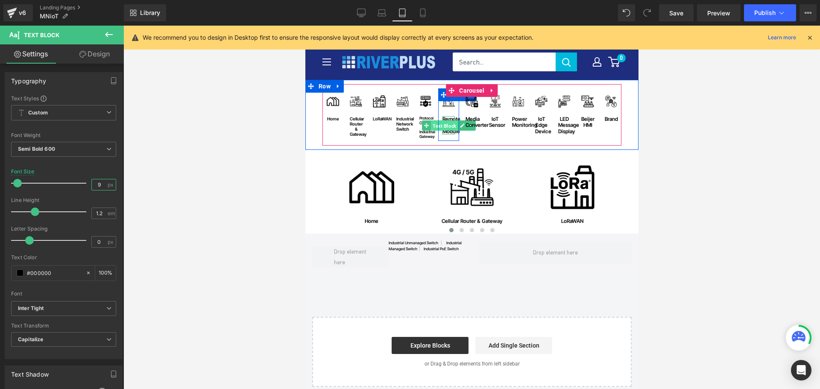
drag, startPoint x: 447, startPoint y: 129, endPoint x: 450, endPoint y: 225, distance: 97.0
click at [447, 129] on span "Text Block" at bounding box center [443, 125] width 27 height 10
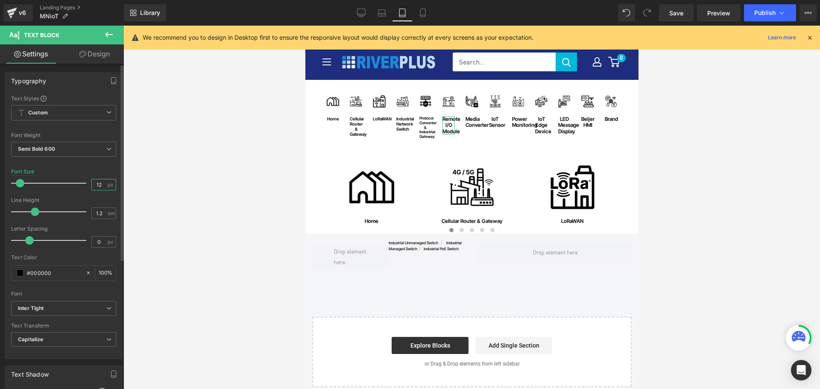
drag, startPoint x: 101, startPoint y: 185, endPoint x: 64, endPoint y: 185, distance: 36.7
click at [64, 185] on div "Font Size 12 px" at bounding box center [63, 183] width 105 height 29
type input "10"
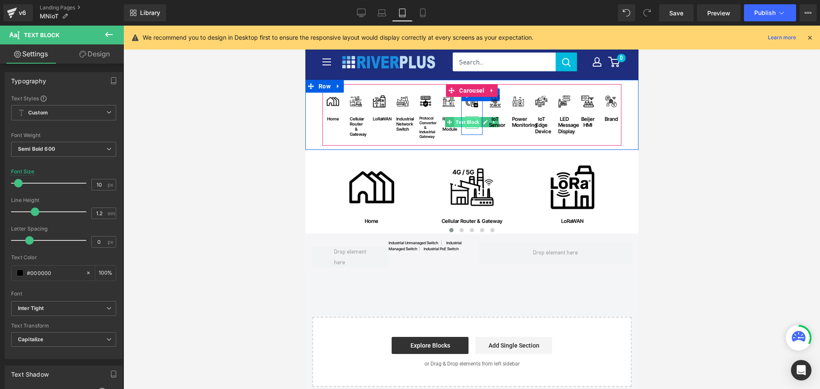
click at [468, 122] on span "Text Block" at bounding box center [466, 122] width 27 height 10
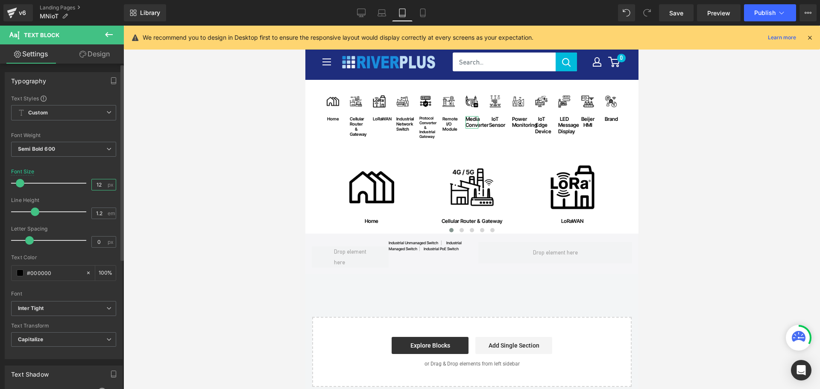
drag, startPoint x: 99, startPoint y: 186, endPoint x: 56, endPoint y: 183, distance: 42.8
click at [56, 183] on div "Font Size 12 px" at bounding box center [63, 183] width 105 height 29
type input "10"
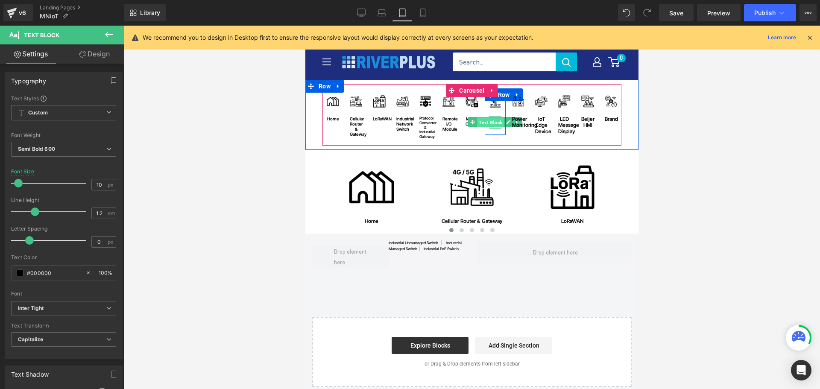
click at [493, 124] on span "Text Block" at bounding box center [490, 122] width 27 height 10
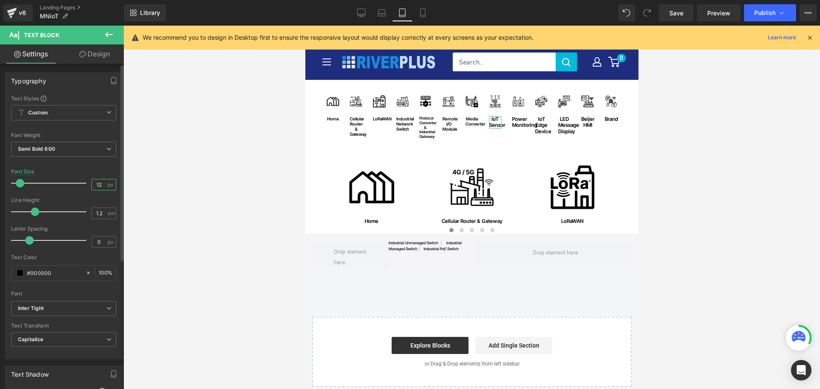
drag, startPoint x: 99, startPoint y: 185, endPoint x: 65, endPoint y: 185, distance: 33.3
click at [65, 185] on div "Font Size 12 px" at bounding box center [63, 183] width 105 height 29
type input "10"
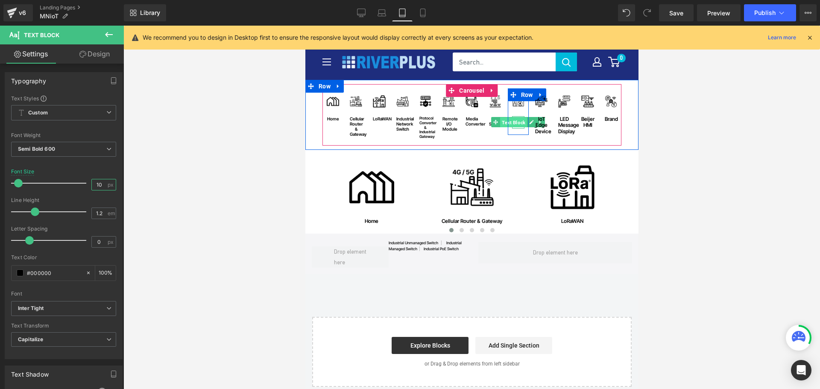
drag, startPoint x: 512, startPoint y: 125, endPoint x: 479, endPoint y: 193, distance: 75.0
click at [512, 125] on span "Text Block" at bounding box center [513, 122] width 27 height 10
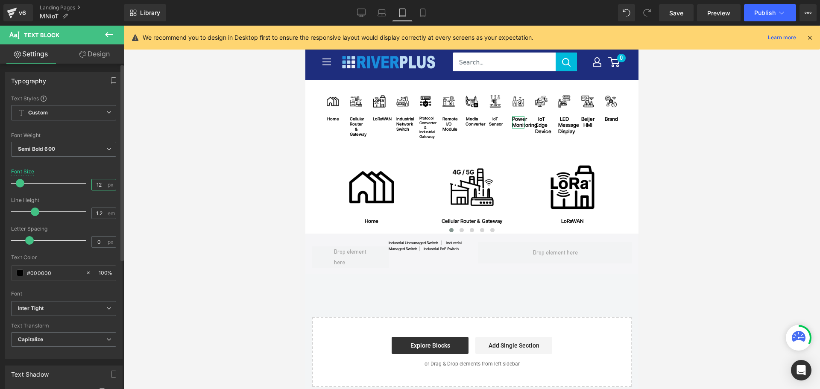
drag, startPoint x: 100, startPoint y: 185, endPoint x: 53, endPoint y: 187, distance: 47.0
click at [53, 187] on div "Font Size 12 px" at bounding box center [63, 183] width 105 height 29
type input "10"
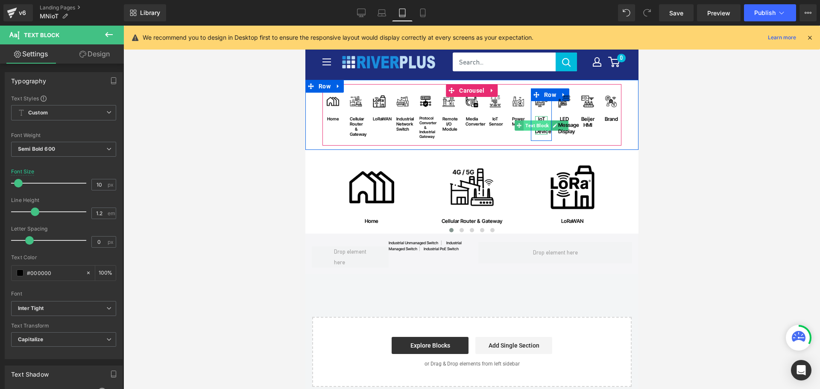
click at [537, 123] on span "Text Block" at bounding box center [536, 125] width 27 height 10
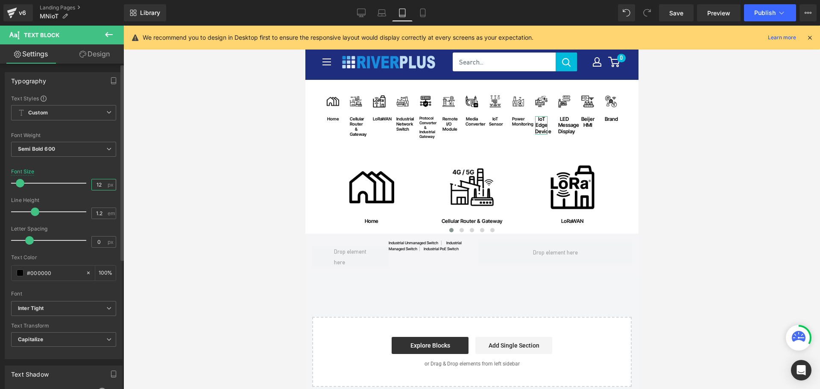
drag, startPoint x: 99, startPoint y: 183, endPoint x: 82, endPoint y: 185, distance: 17.6
click at [82, 185] on div "Font Size 12 px" at bounding box center [63, 183] width 105 height 29
type input "10"
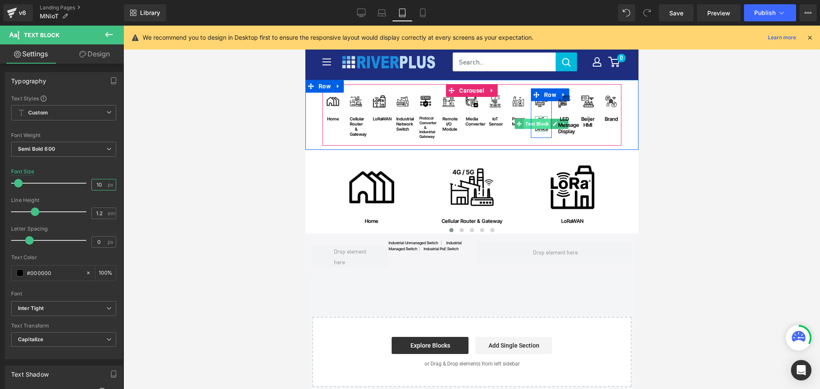
click at [538, 129] on span "Text Block" at bounding box center [536, 124] width 27 height 10
click at [560, 125] on span "Text Block" at bounding box center [559, 125] width 27 height 10
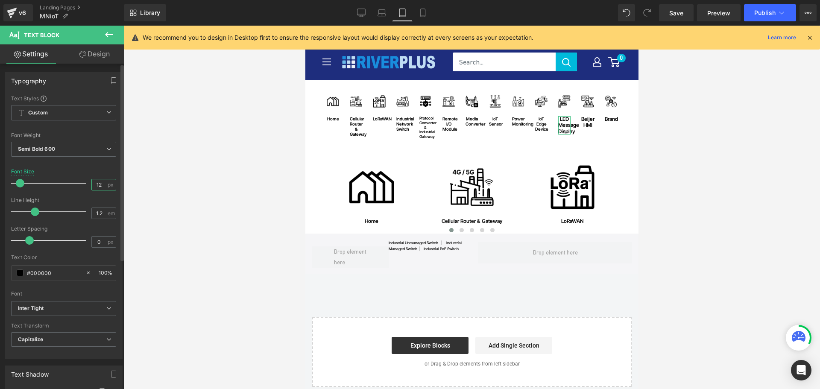
drag, startPoint x: 99, startPoint y: 185, endPoint x: 82, endPoint y: 185, distance: 17.1
click at [82, 185] on div "Font Size 12 px" at bounding box center [63, 183] width 105 height 29
type input "10"
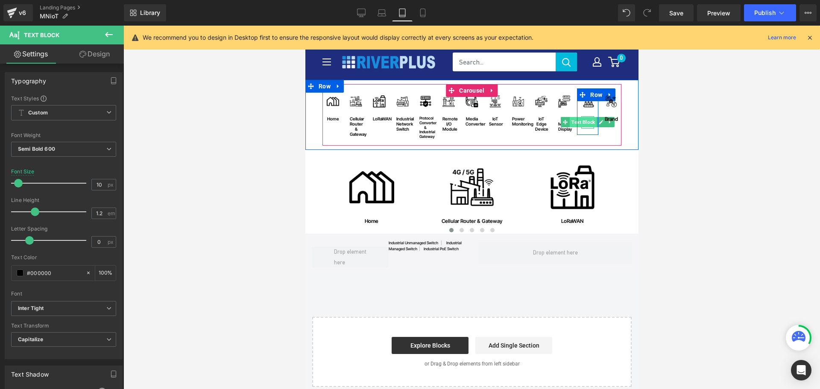
click at [587, 121] on span "Text Block" at bounding box center [582, 122] width 27 height 10
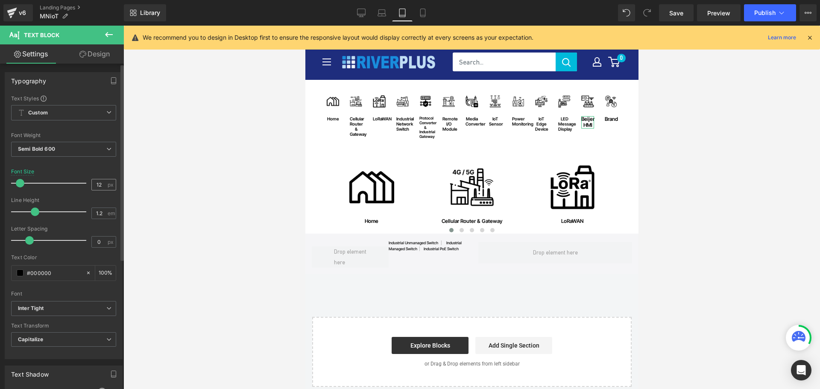
click at [102, 186] on div "12 px" at bounding box center [103, 185] width 25 height 12
drag, startPoint x: 102, startPoint y: 186, endPoint x: 90, endPoint y: 187, distance: 12.4
click at [92, 187] on input "12" at bounding box center [99, 184] width 15 height 11
type input "10"
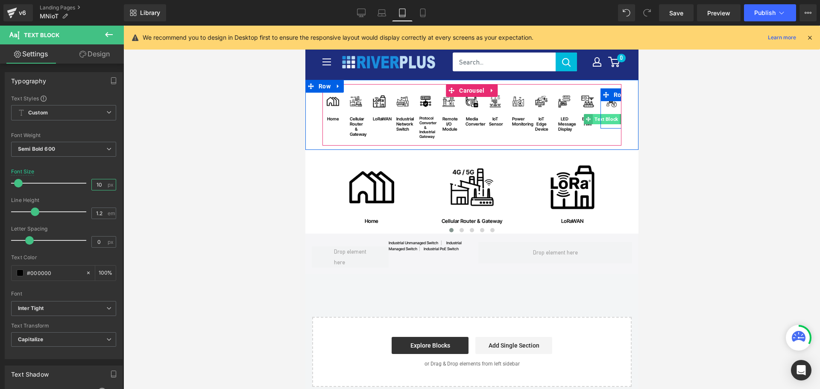
drag, startPoint x: 608, startPoint y: 119, endPoint x: 497, endPoint y: 217, distance: 148.2
click at [608, 119] on span "Text Block" at bounding box center [605, 119] width 27 height 10
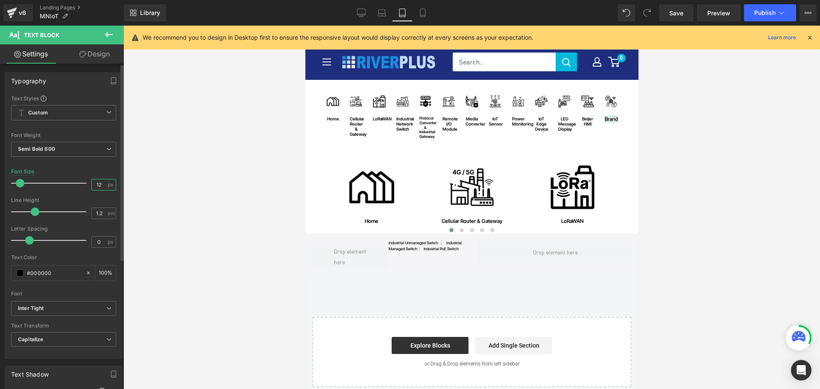
drag, startPoint x: 99, startPoint y: 187, endPoint x: 50, endPoint y: 186, distance: 50.0
click at [50, 186] on div "Font Size 12 px" at bounding box center [63, 183] width 105 height 29
type input "10"
click at [384, 13] on icon at bounding box center [381, 13] width 9 height 9
type input "100"
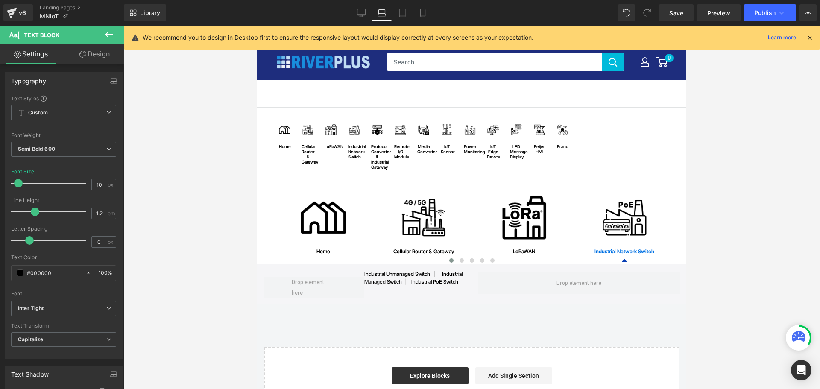
scroll to position [28, 0]
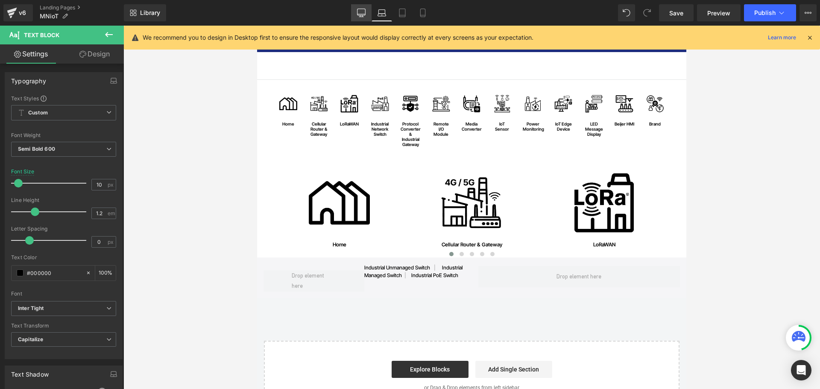
click at [361, 15] on icon at bounding box center [361, 12] width 8 height 6
type input "12"
type input "100"
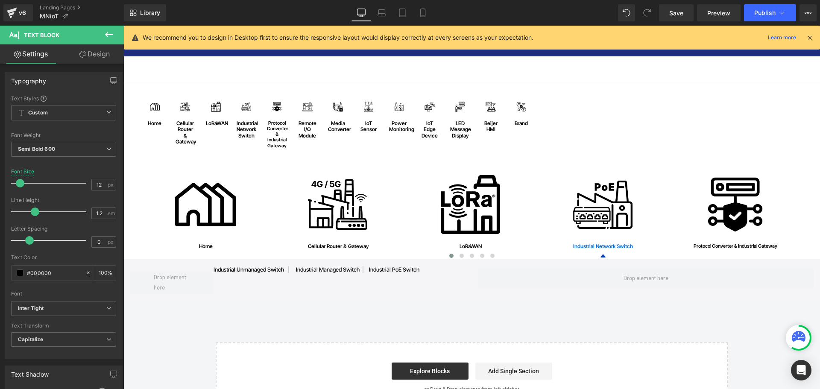
scroll to position [32, 0]
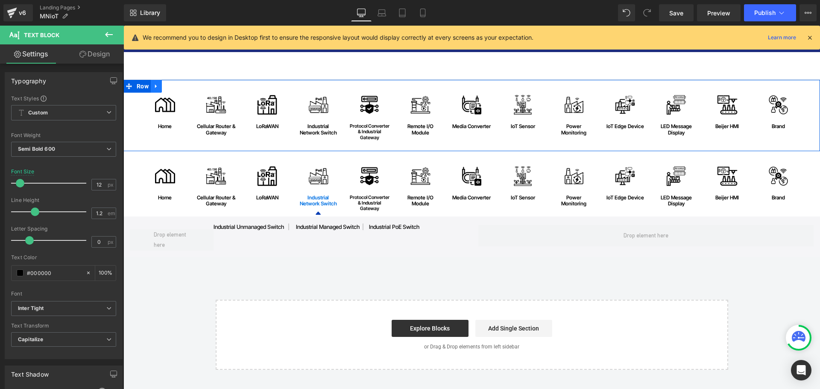
click at [155, 85] on icon at bounding box center [156, 86] width 6 height 6
click at [164, 85] on icon at bounding box center [167, 86] width 6 height 6
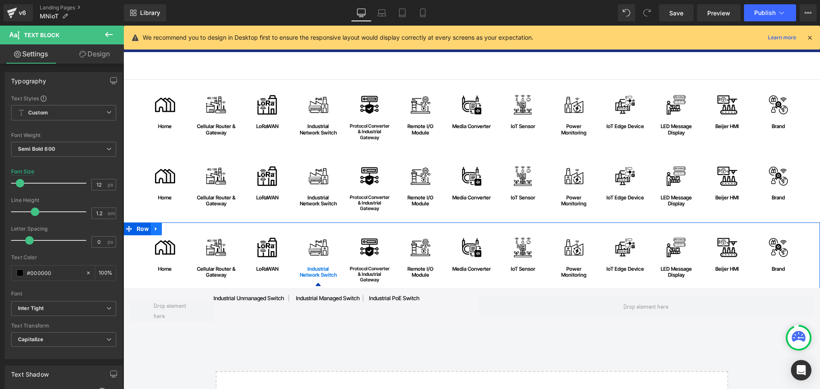
click at [156, 226] on icon at bounding box center [156, 228] width 6 height 6
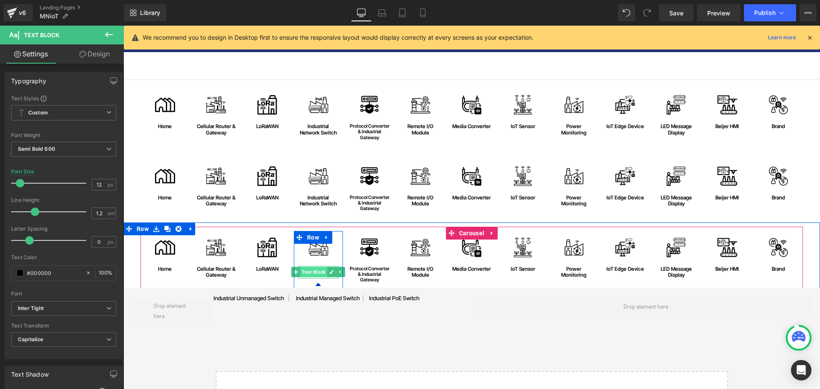
click at [317, 272] on span "Text Block" at bounding box center [313, 272] width 27 height 10
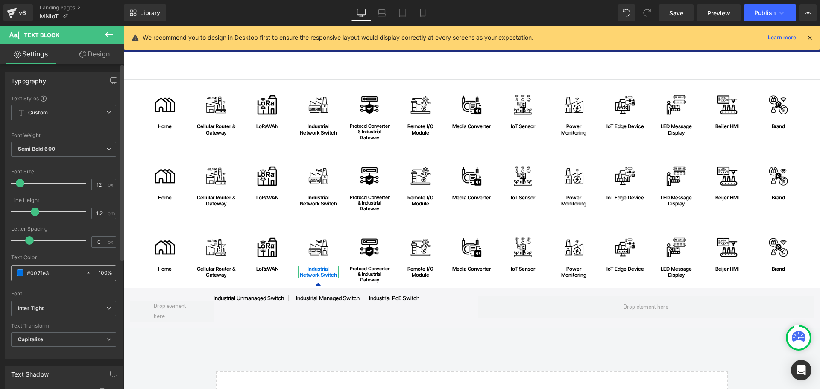
drag, startPoint x: 63, startPoint y: 274, endPoint x: 12, endPoint y: 266, distance: 51.3
click at [12, 266] on div "#0071e3" at bounding box center [49, 273] width 74 height 15
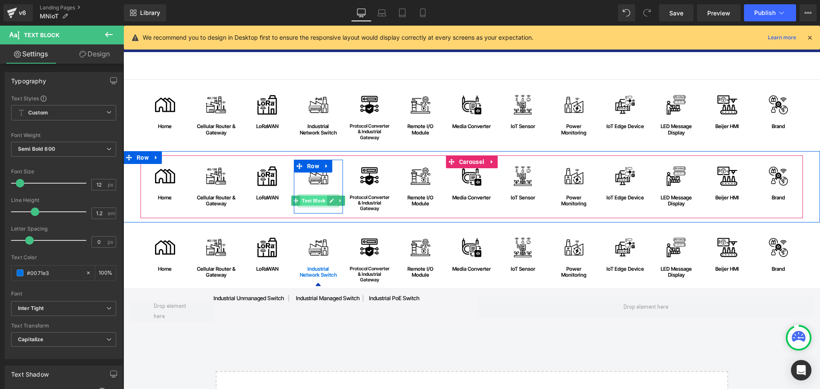
click at [315, 201] on span "Text Block" at bounding box center [313, 201] width 27 height 10
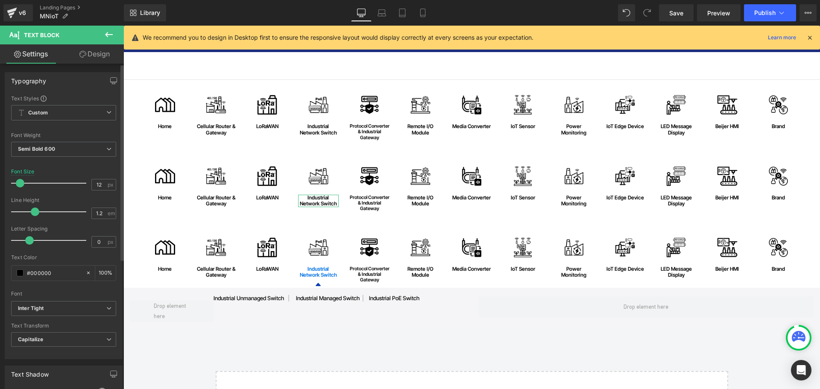
drag, startPoint x: 63, startPoint y: 270, endPoint x: 9, endPoint y: 270, distance: 54.2
click at [9, 270] on div "Text Styles Custom Custom Setup Global Style Custom Setup Global Style Thin 100…" at bounding box center [63, 227] width 117 height 264
paste input "71e3"
type input "#0071e3"
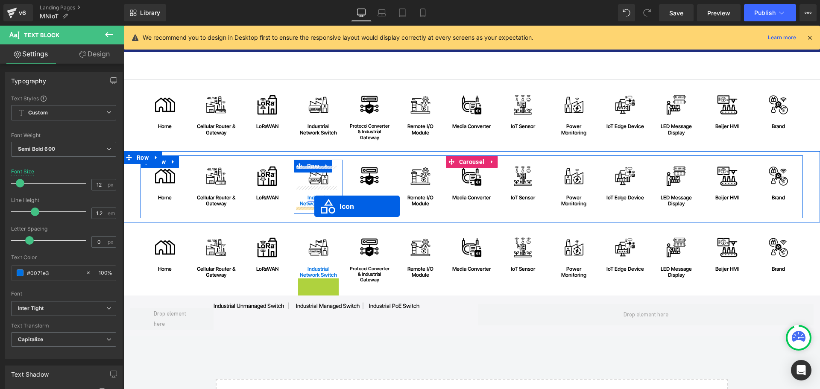
drag, startPoint x: 313, startPoint y: 284, endPoint x: 314, endPoint y: 206, distance: 77.3
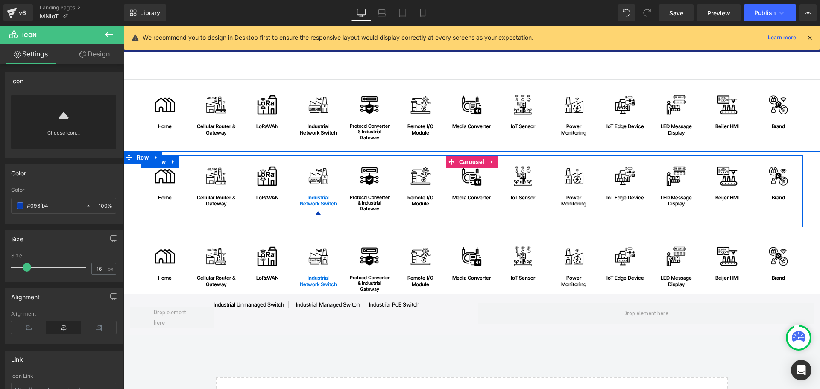
click at [164, 219] on div "Image home Text Block Row Image Cellular Router & Gateway Text Block Row Image …" at bounding box center [472, 193] width 664 height 67
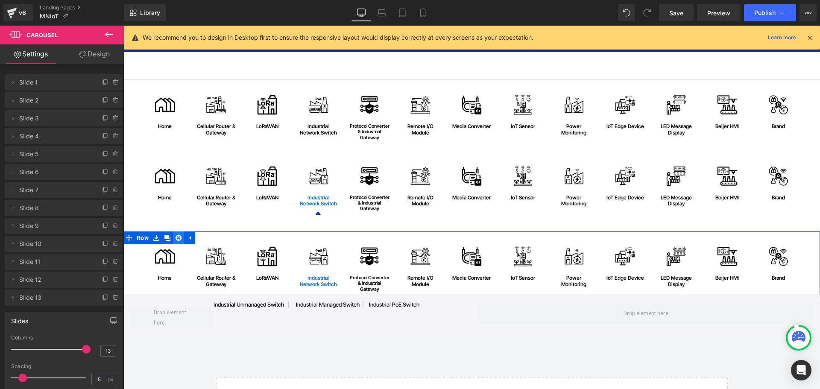
click at [176, 237] on icon at bounding box center [178, 237] width 6 height 6
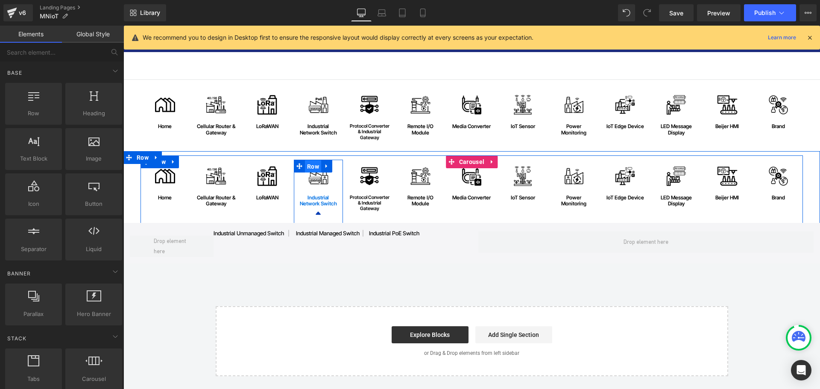
click at [308, 165] on span "Row" at bounding box center [313, 166] width 16 height 13
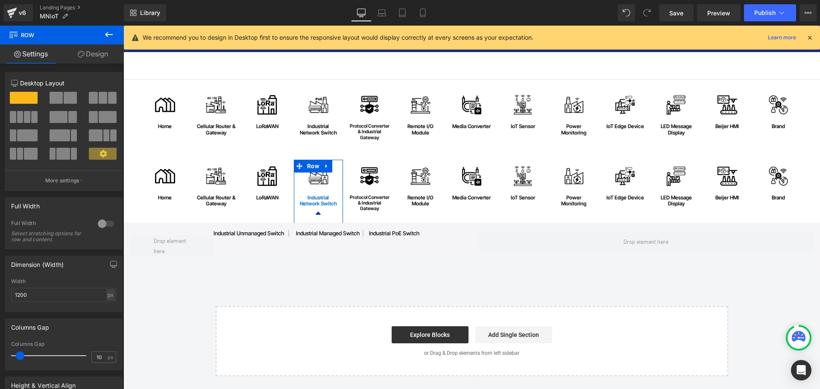
click at [96, 56] on link "Design" at bounding box center [93, 53] width 62 height 19
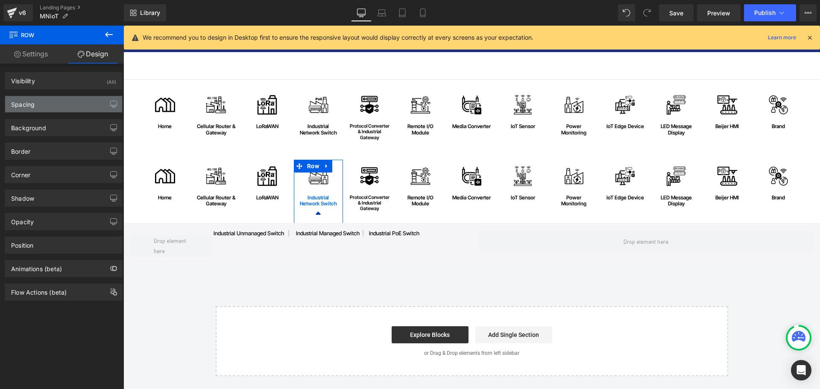
click at [40, 102] on div "Spacing" at bounding box center [63, 104] width 117 height 16
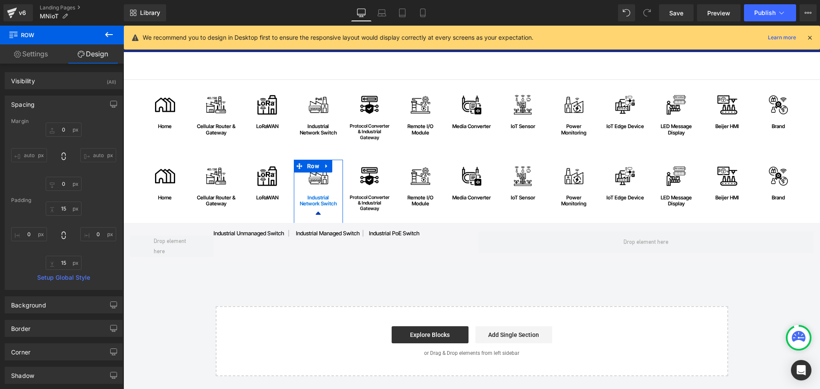
type input "0"
type input "15"
type input "0"
type input "15"
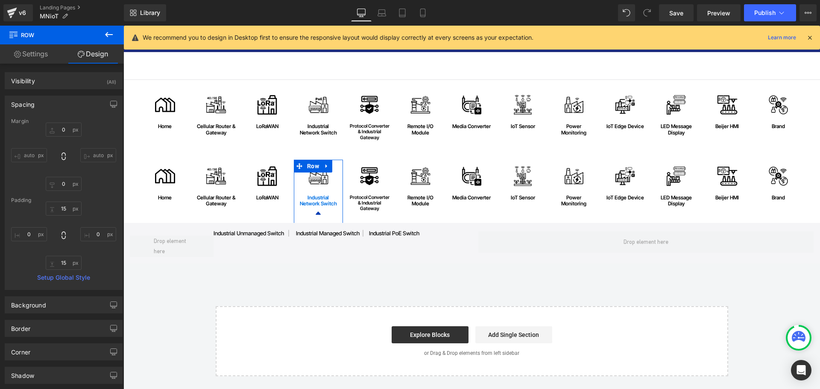
type input "0"
click at [67, 260] on input "15" at bounding box center [64, 263] width 36 height 14
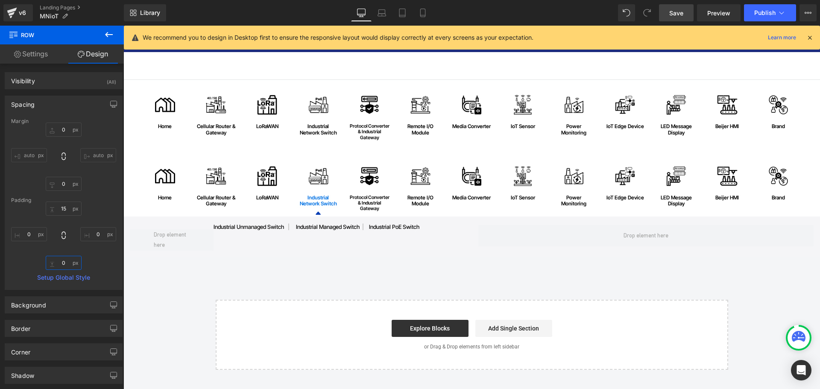
type input "0"
click at [681, 13] on span "Save" at bounding box center [676, 13] width 14 height 9
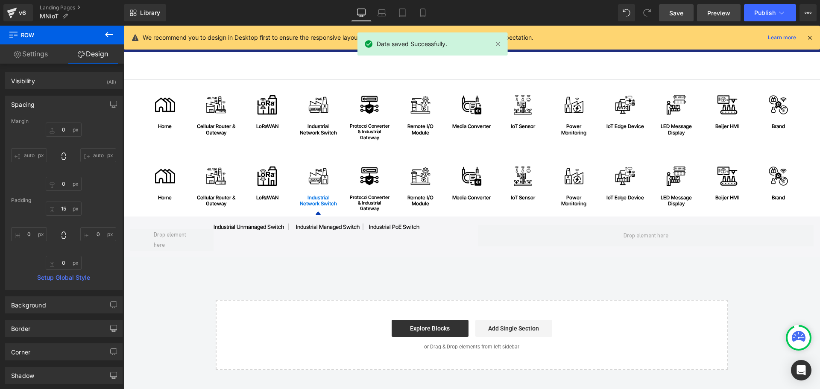
click at [710, 13] on span "Preview" at bounding box center [718, 13] width 23 height 9
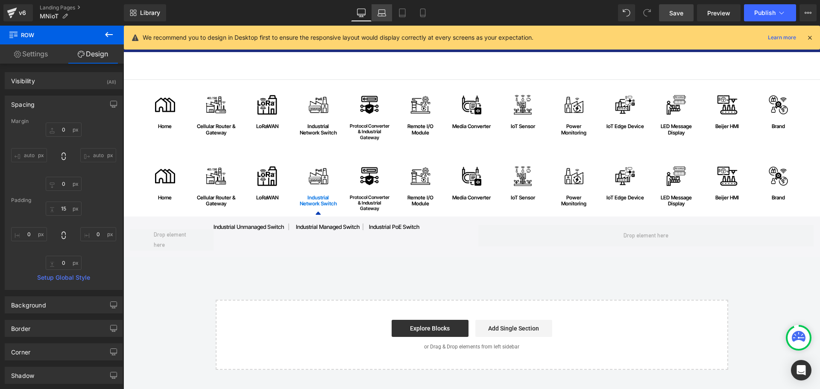
click at [377, 13] on link "Laptop" at bounding box center [381, 12] width 20 height 17
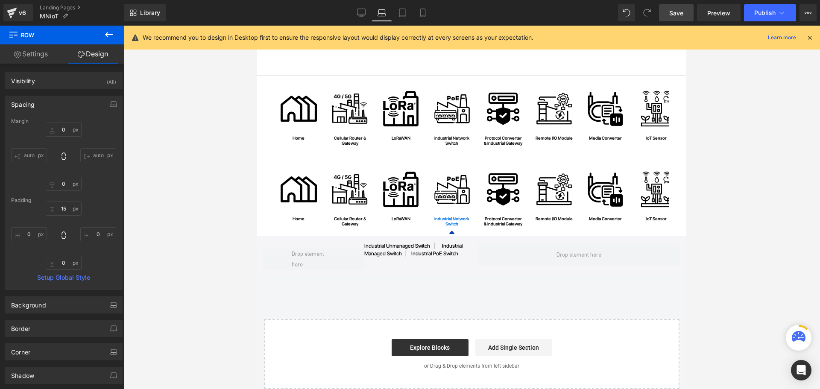
type input "0"
type input "15"
type input "0"
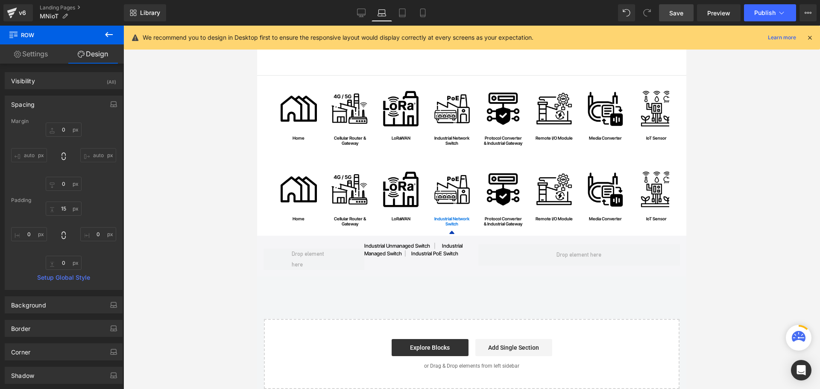
type input "0"
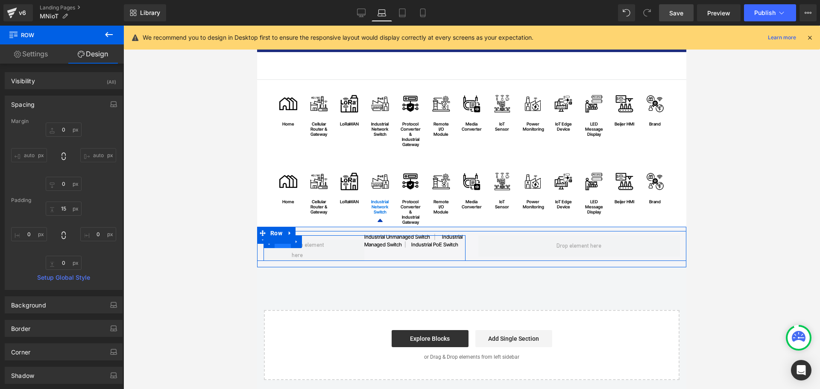
click at [276, 245] on span "Row" at bounding box center [283, 241] width 16 height 13
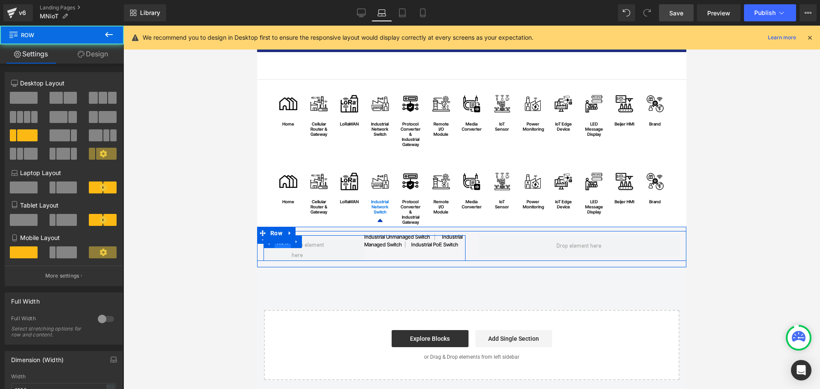
click at [277, 245] on span "Row" at bounding box center [283, 242] width 16 height 13
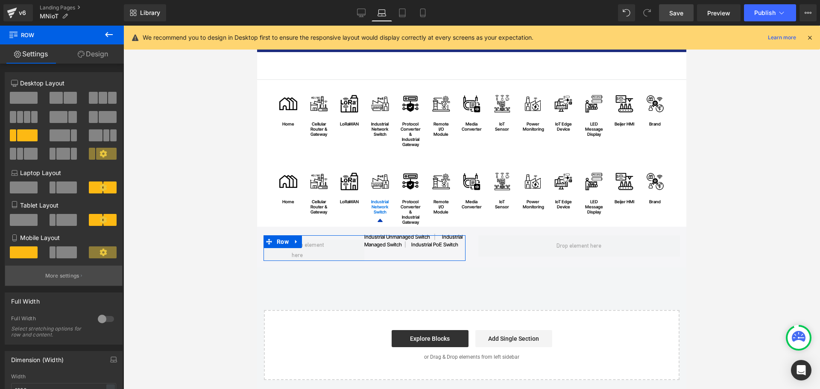
click at [59, 270] on button "More settings" at bounding box center [63, 276] width 117 height 20
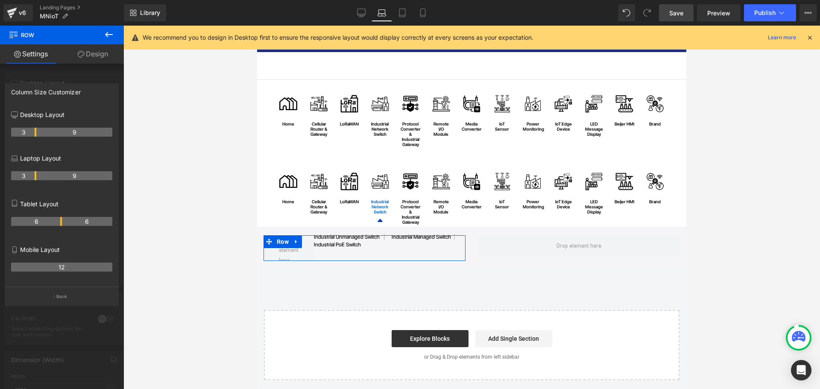
drag, startPoint x: 61, startPoint y: 175, endPoint x: 33, endPoint y: 175, distance: 27.8
click at [33, 175] on th "3" at bounding box center [23, 175] width 25 height 9
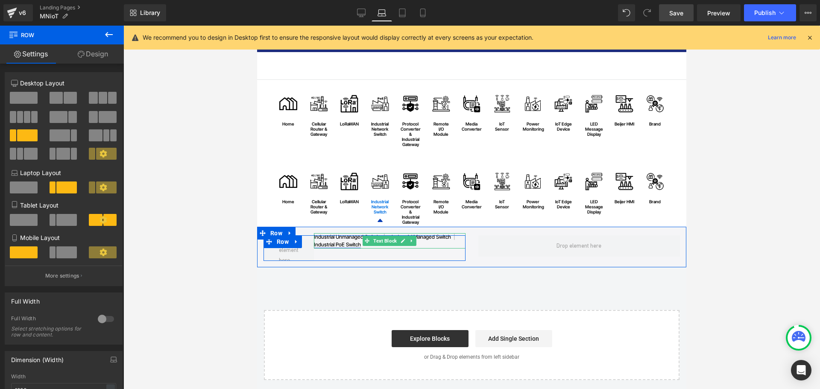
drag, startPoint x: 406, startPoint y: 243, endPoint x: 331, endPoint y: 243, distance: 74.7
click at [331, 243] on link "industrial PoE switch" at bounding box center [337, 244] width 47 height 6
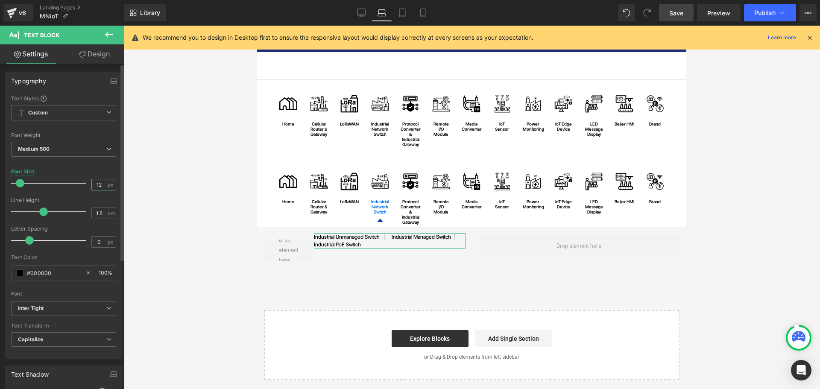
drag, startPoint x: 99, startPoint y: 185, endPoint x: 60, endPoint y: 185, distance: 39.7
click at [60, 185] on div "Font Size 12 px" at bounding box center [63, 183] width 105 height 29
type input "10"
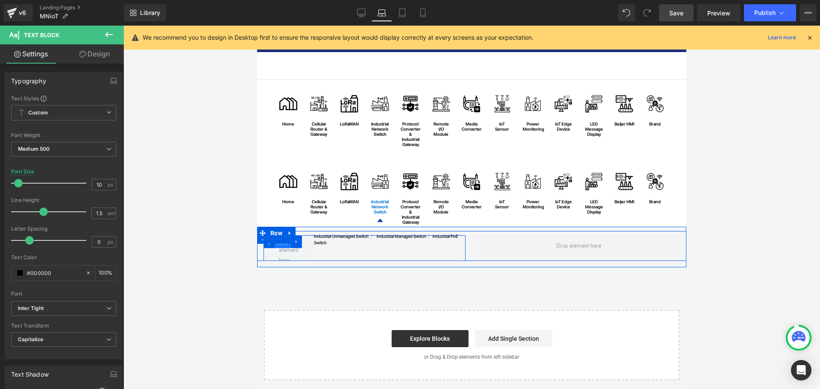
click at [282, 244] on span "Row" at bounding box center [283, 242] width 16 height 13
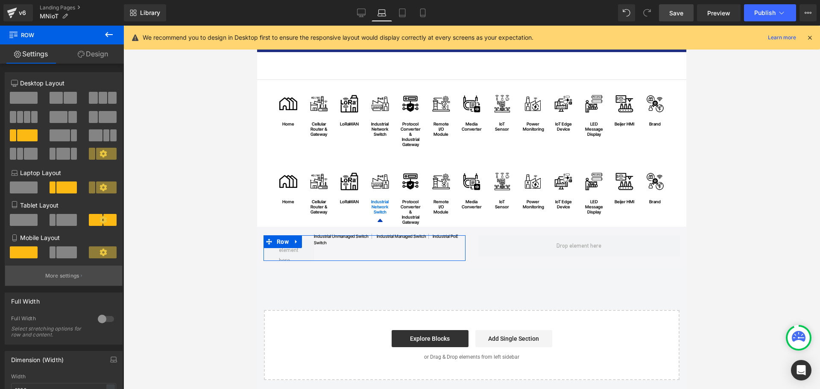
click at [68, 279] on p "More settings" at bounding box center [62, 276] width 34 height 8
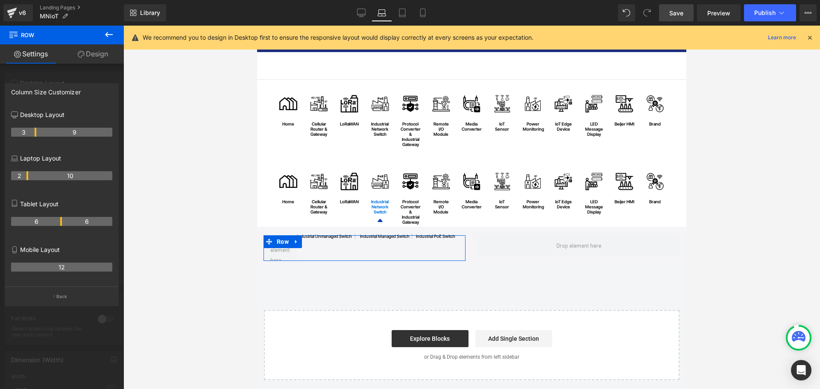
drag, startPoint x: 35, startPoint y: 176, endPoint x: 26, endPoint y: 175, distance: 8.6
click at [26, 175] on th "2" at bounding box center [19, 175] width 17 height 9
click at [671, 17] on span "Save" at bounding box center [676, 13] width 14 height 9
click at [405, 17] on icon at bounding box center [402, 13] width 6 height 8
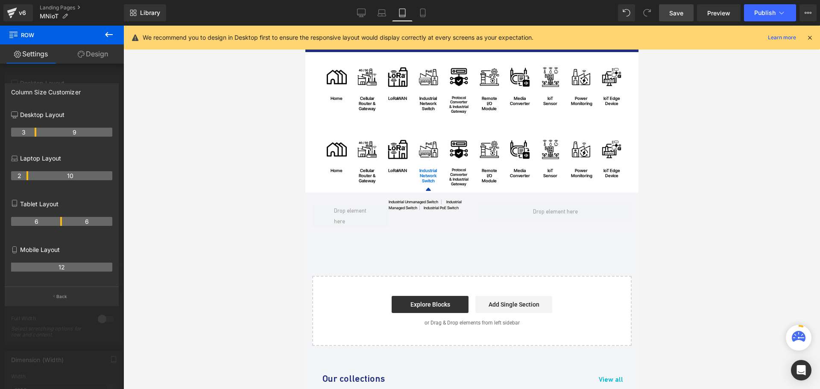
scroll to position [3, 0]
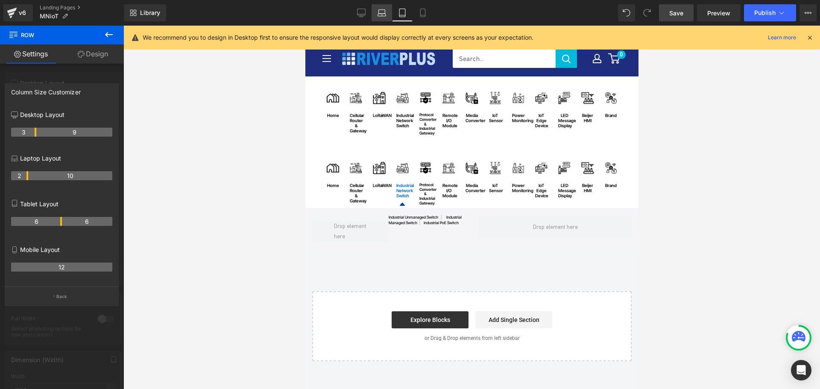
click at [385, 13] on icon at bounding box center [382, 12] width 6 height 4
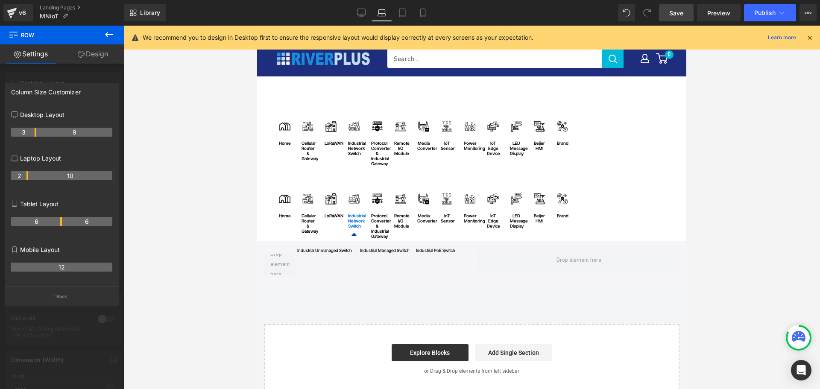
scroll to position [40, 0]
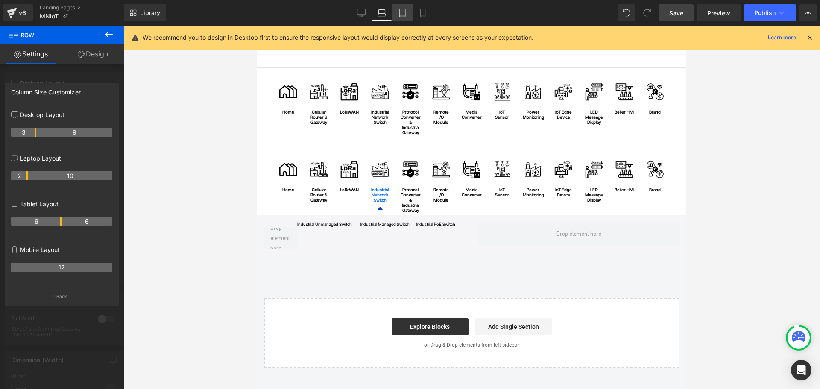
click at [402, 11] on icon at bounding box center [402, 13] width 9 height 9
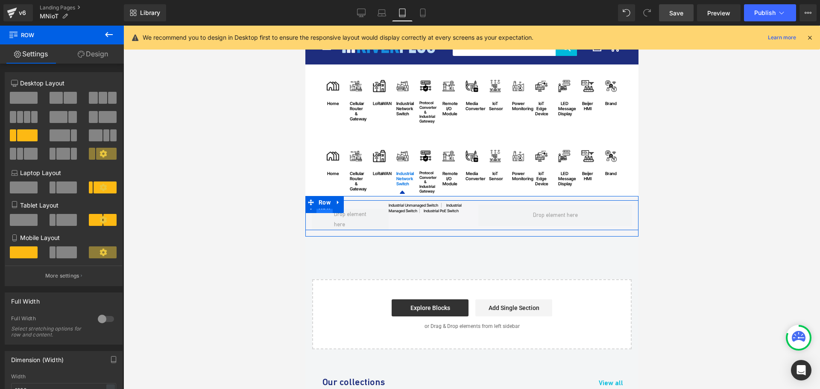
click at [328, 213] on span "Row" at bounding box center [324, 207] width 16 height 13
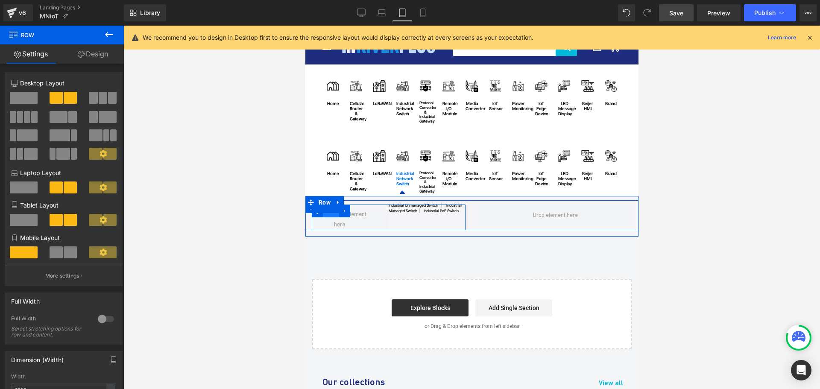
click at [327, 216] on span "Row" at bounding box center [330, 211] width 16 height 13
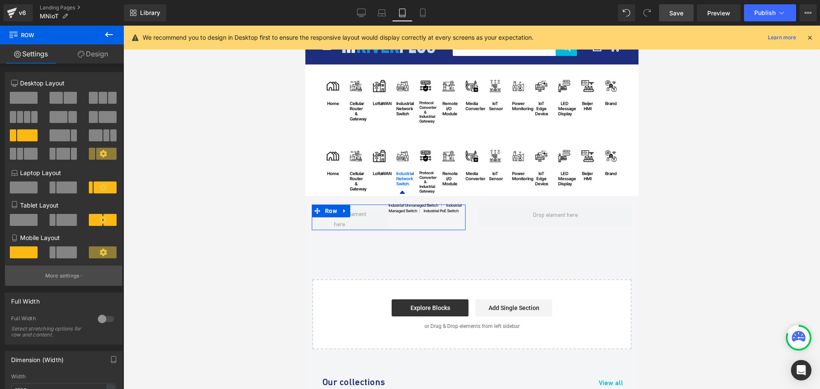
click at [69, 275] on p "More settings" at bounding box center [62, 276] width 34 height 8
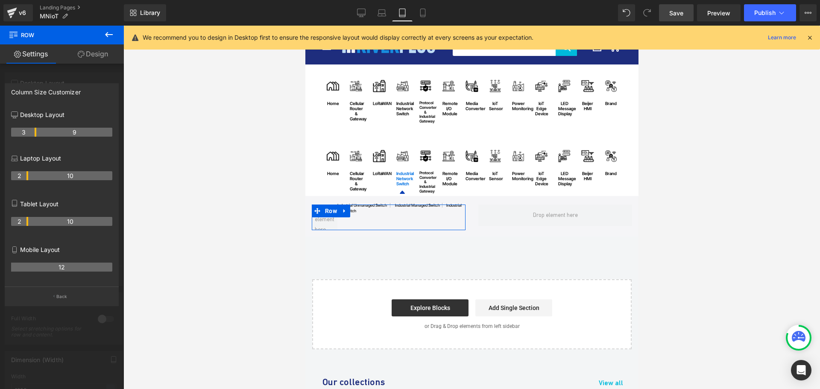
drag, startPoint x: 61, startPoint y: 224, endPoint x: 30, endPoint y: 223, distance: 30.8
click at [30, 223] on tr "2 10" at bounding box center [61, 221] width 101 height 9
drag, startPoint x: 26, startPoint y: 223, endPoint x: 177, endPoint y: 269, distance: 157.2
click at [21, 222] on tr "1 11" at bounding box center [61, 221] width 101 height 9
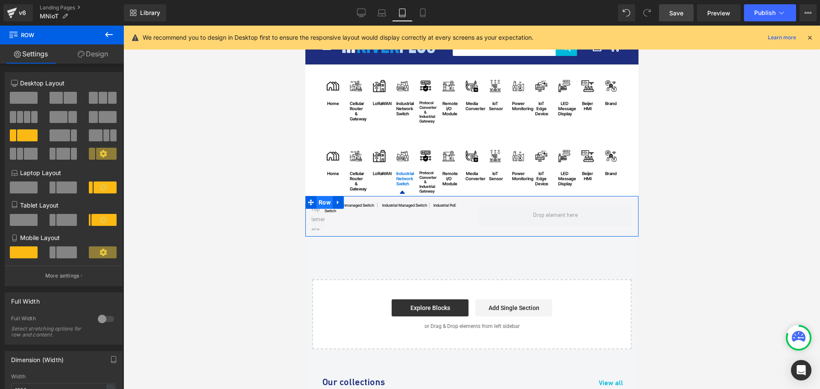
click at [322, 200] on span "Row" at bounding box center [324, 202] width 16 height 13
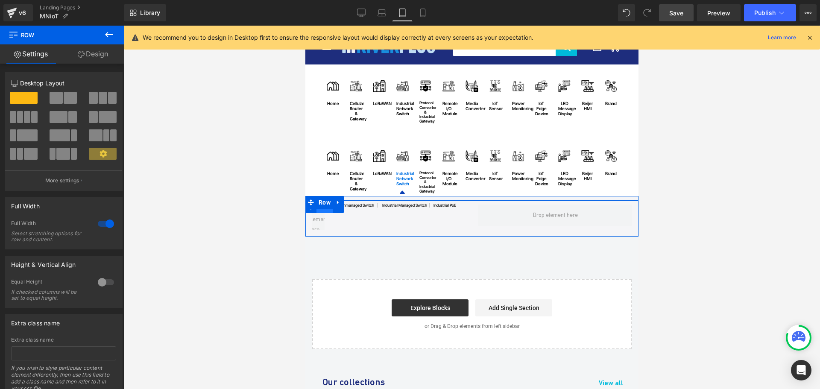
click at [325, 209] on span "Row" at bounding box center [324, 206] width 16 height 13
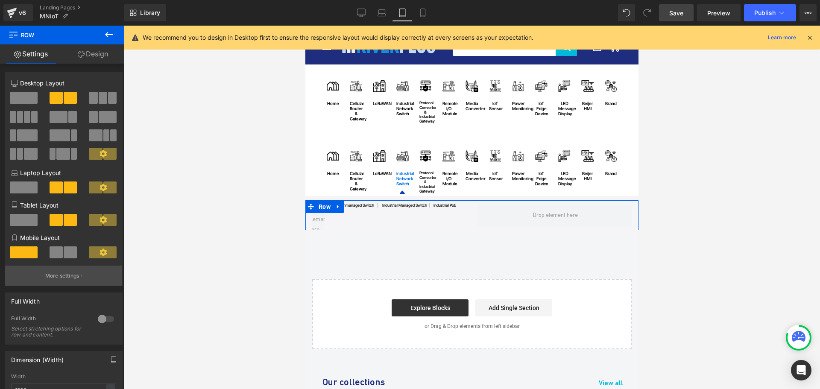
click at [72, 272] on button "More settings" at bounding box center [63, 276] width 117 height 20
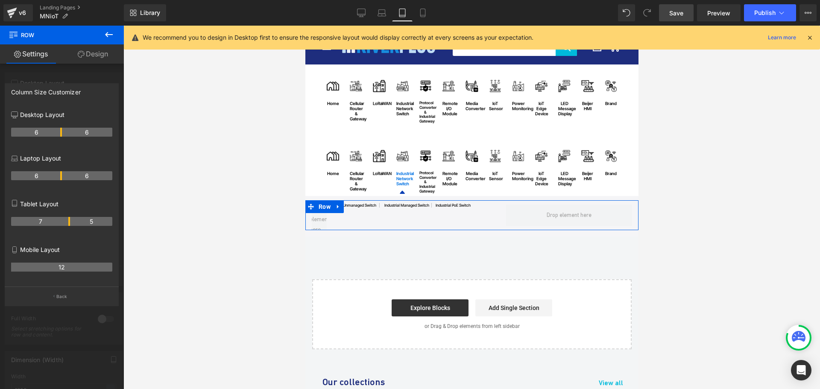
drag, startPoint x: 61, startPoint y: 218, endPoint x: 66, endPoint y: 219, distance: 5.1
click at [66, 219] on th "7" at bounding box center [40, 221] width 59 height 9
click at [384, 9] on icon at bounding box center [381, 13] width 9 height 9
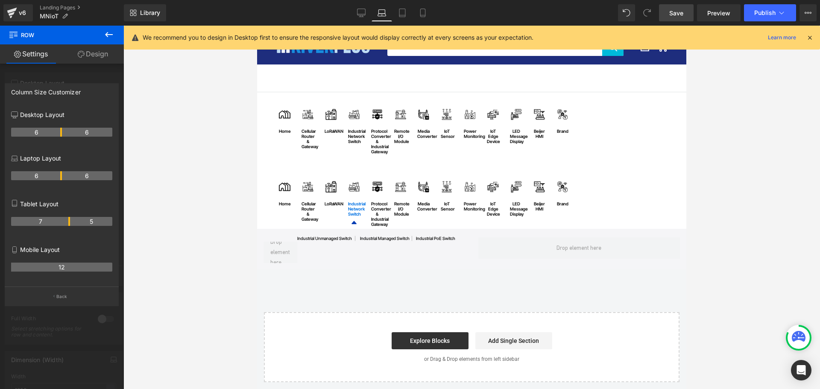
scroll to position [52, 0]
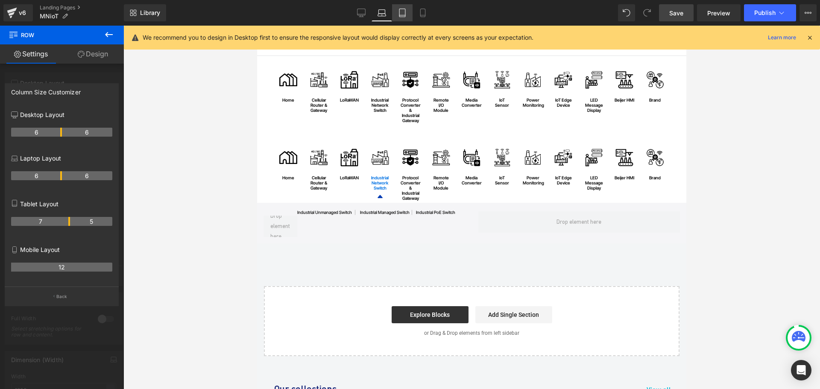
click at [402, 14] on icon at bounding box center [402, 13] width 9 height 9
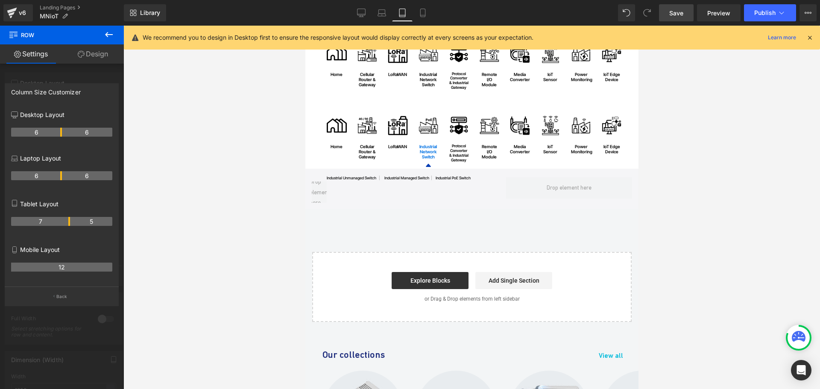
scroll to position [27, 0]
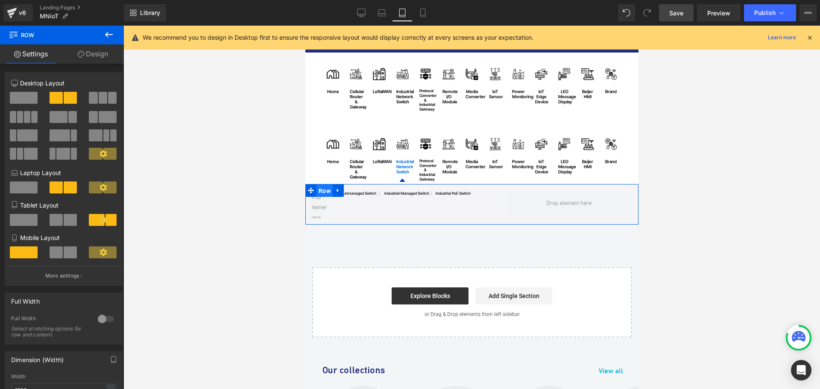
click at [318, 186] on span "Row" at bounding box center [324, 190] width 16 height 13
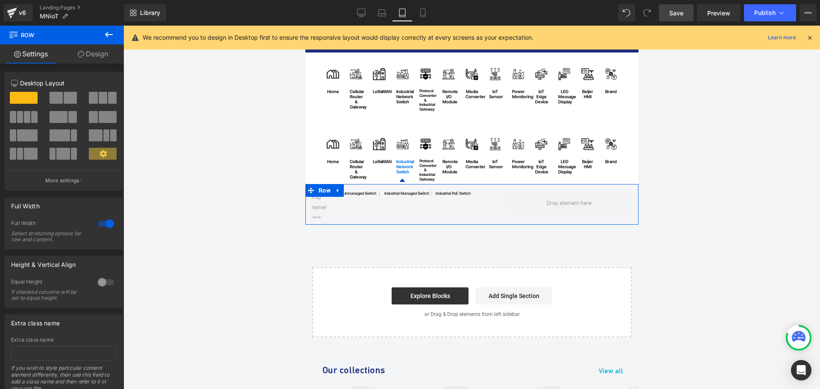
click at [96, 53] on link "Design" at bounding box center [93, 53] width 62 height 19
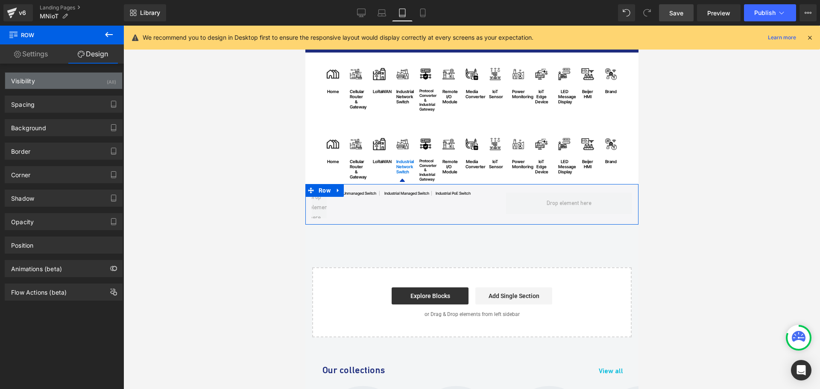
click at [46, 80] on div "Visibility (All)" at bounding box center [63, 81] width 117 height 16
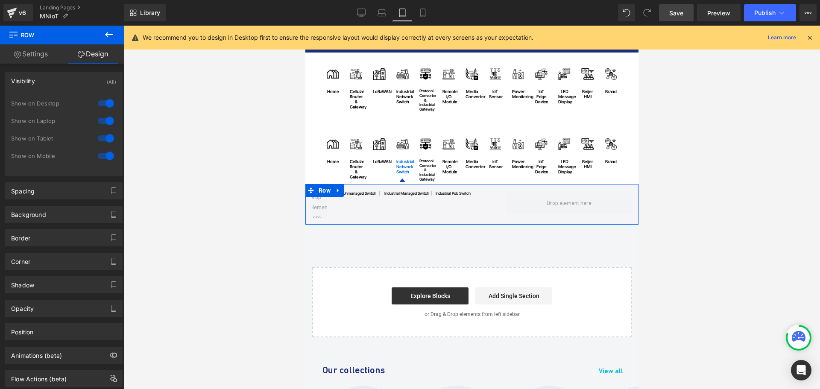
click at [100, 155] on div at bounding box center [106, 156] width 20 height 14
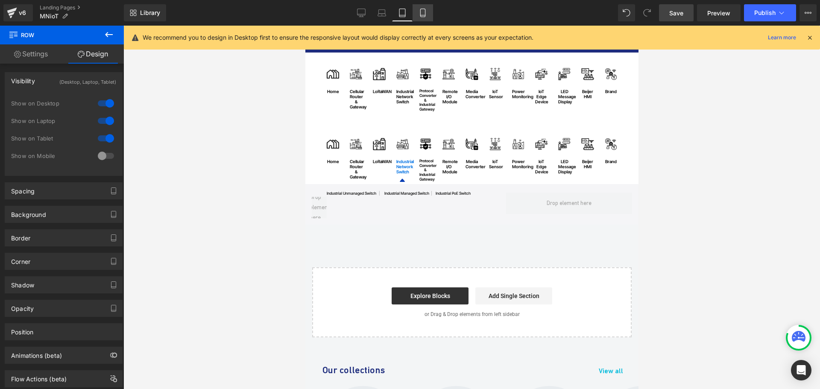
click at [421, 12] on icon at bounding box center [422, 13] width 5 height 8
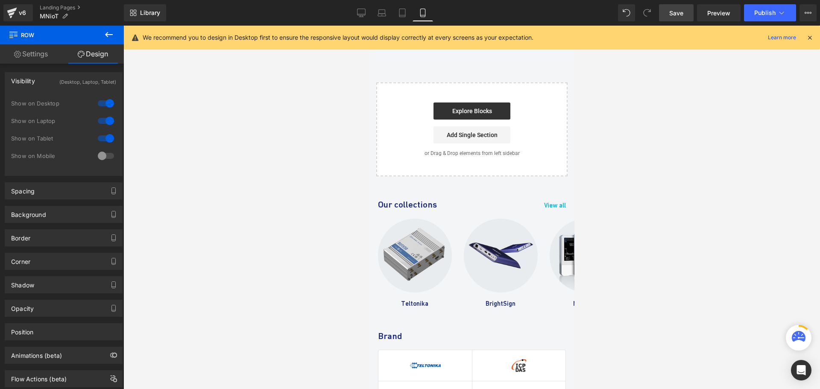
scroll to position [0, 0]
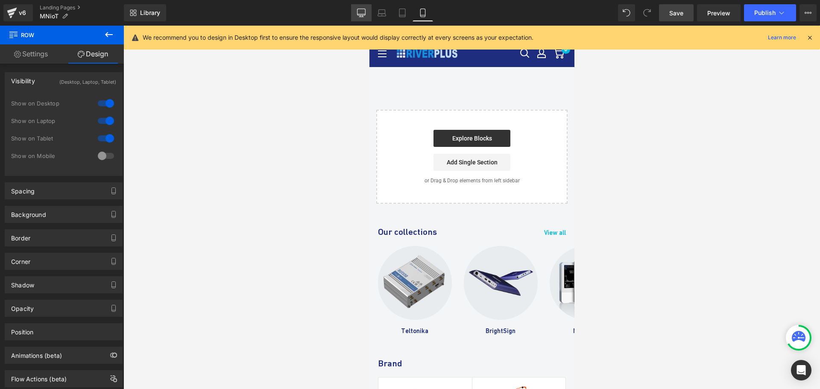
click at [358, 15] on icon at bounding box center [361, 13] width 9 height 9
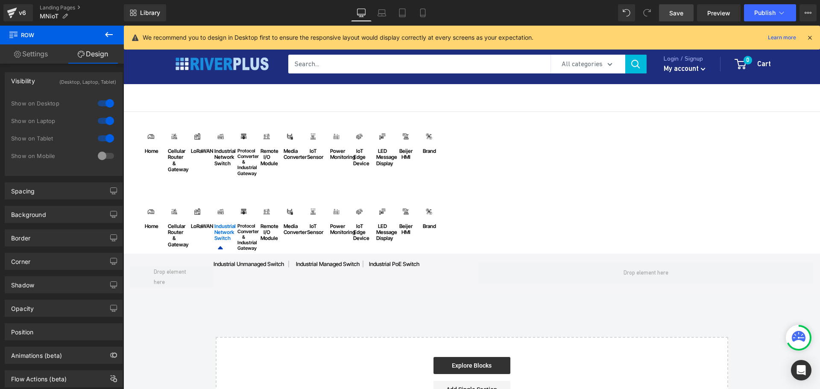
scroll to position [105, 0]
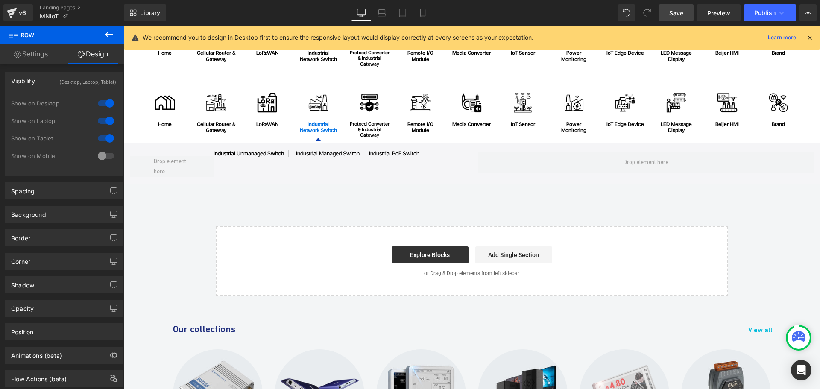
drag, startPoint x: 671, startPoint y: 12, endPoint x: 313, endPoint y: 173, distance: 392.4
click at [671, 12] on span "Save" at bounding box center [676, 13] width 14 height 9
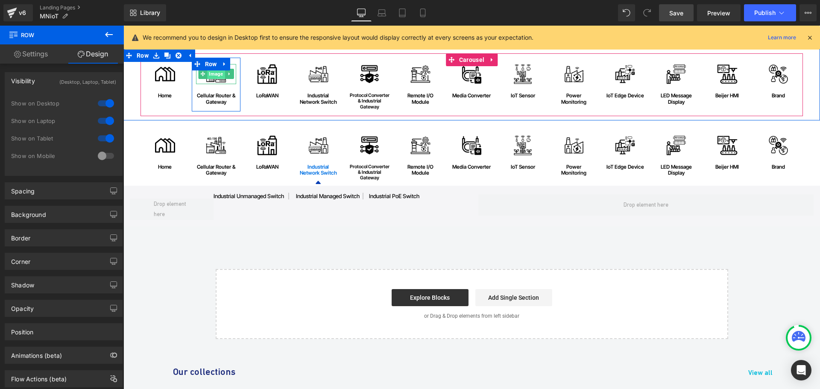
scroll to position [20, 0]
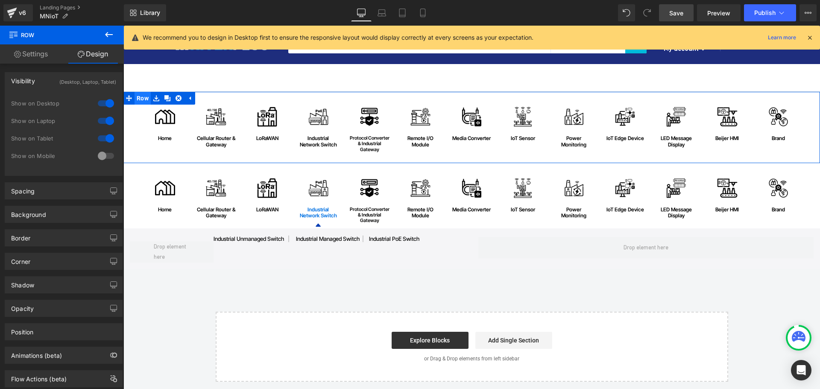
drag, startPoint x: 137, startPoint y: 95, endPoint x: 140, endPoint y: 100, distance: 6.1
click at [137, 95] on span "Row" at bounding box center [142, 98] width 16 height 13
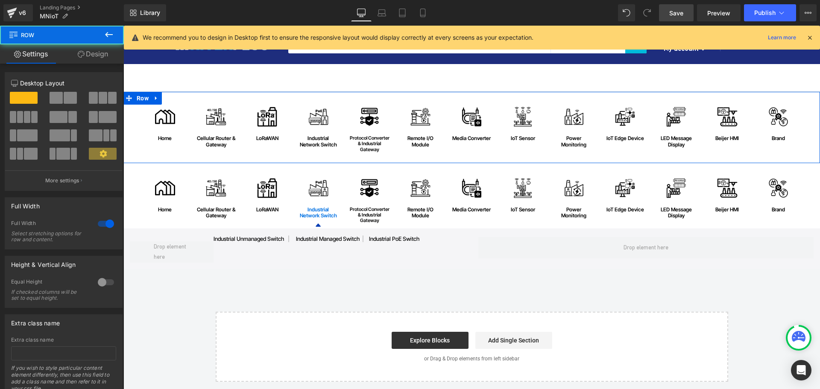
click at [160, 140] on span "Text Block" at bounding box center [146, 138] width 27 height 10
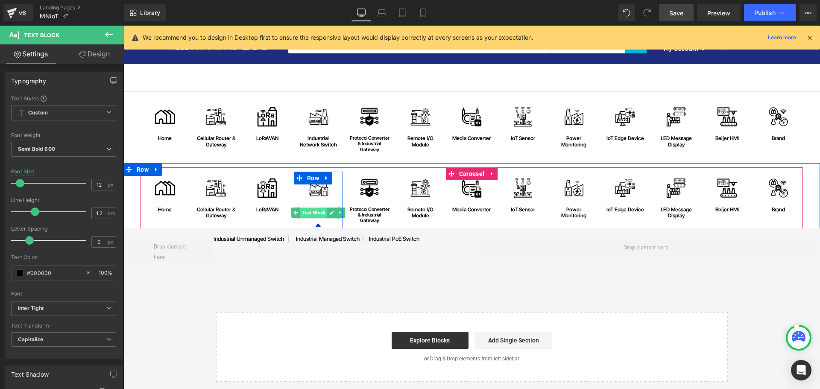
click at [316, 215] on span "Text Block" at bounding box center [313, 213] width 27 height 10
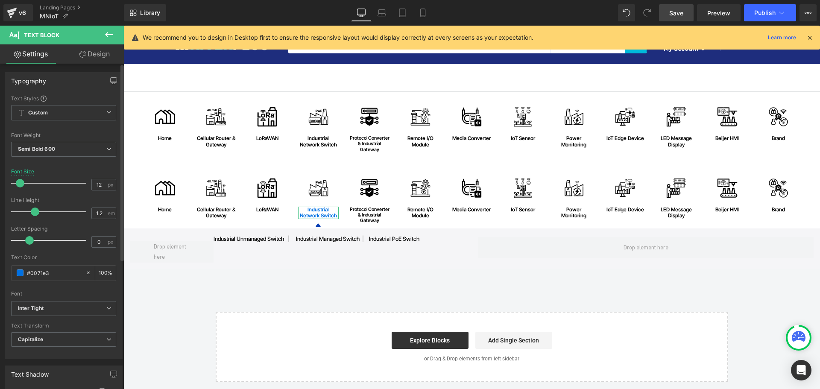
drag, startPoint x: 59, startPoint y: 270, endPoint x: 8, endPoint y: 271, distance: 51.7
click at [8, 271] on div "Text Styles Custom Custom Setup Global Style Custom Setup Global Style Thin 100…" at bounding box center [63, 227] width 117 height 264
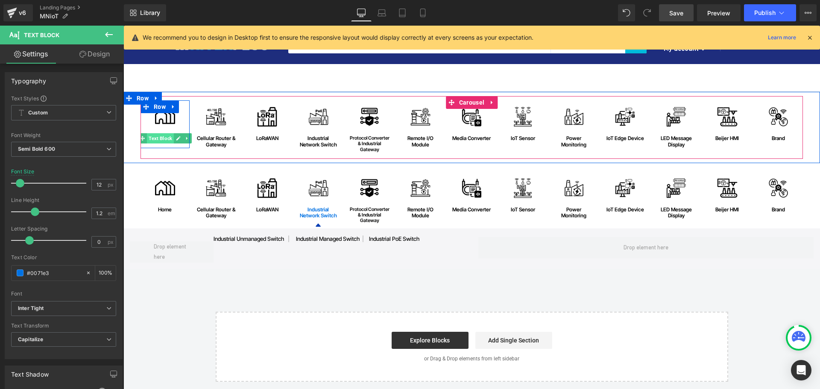
click at [162, 140] on span "Text Block" at bounding box center [160, 138] width 27 height 10
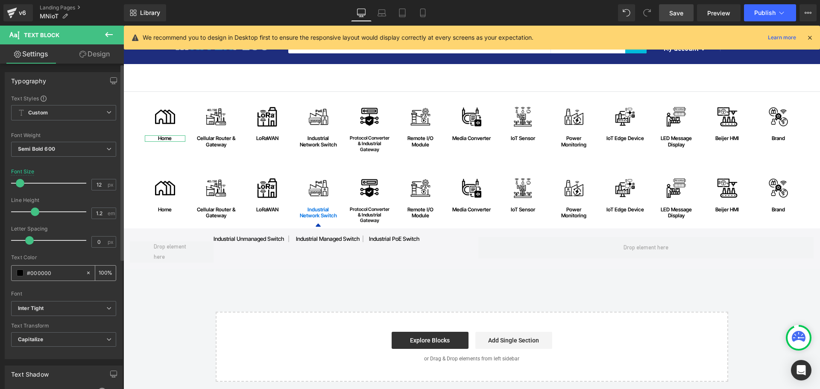
drag, startPoint x: 56, startPoint y: 273, endPoint x: 14, endPoint y: 273, distance: 42.3
click at [14, 273] on div "#000000" at bounding box center [49, 273] width 74 height 15
paste input "71e3"
type input "#0071e3"
drag, startPoint x: 677, startPoint y: 8, endPoint x: 435, endPoint y: 219, distance: 321.1
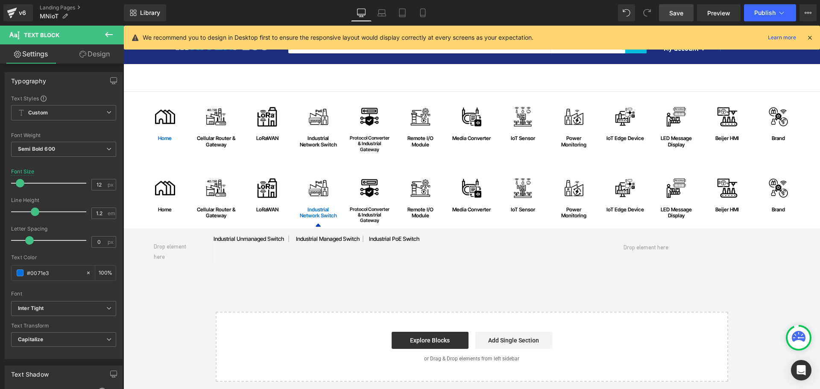
click at [677, 8] on link "Save" at bounding box center [676, 12] width 35 height 17
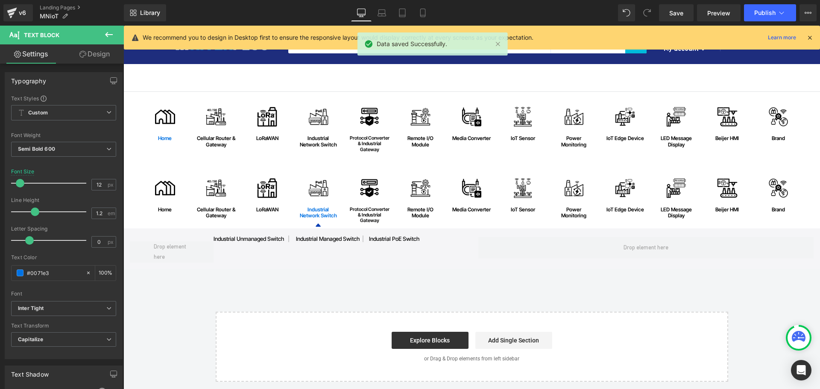
scroll to position [63, 0]
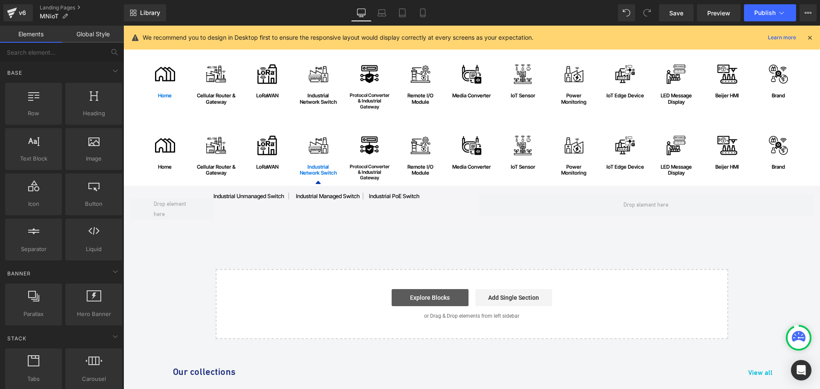
click at [441, 296] on link "Explore Blocks" at bounding box center [430, 297] width 77 height 17
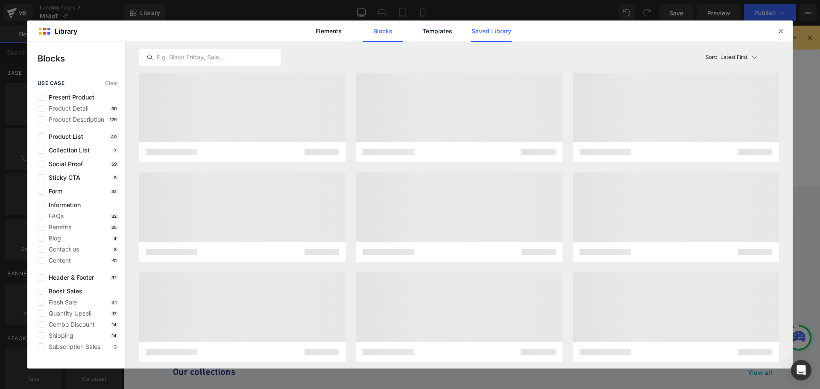
click at [495, 31] on link "Saved Library" at bounding box center [491, 30] width 41 height 21
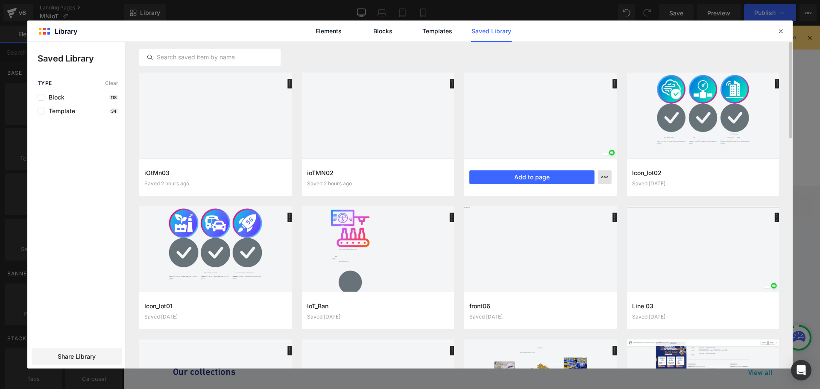
click at [608, 180] on button "button" at bounding box center [605, 177] width 14 height 14
click at [565, 214] on div "Delete" at bounding box center [562, 214] width 97 height 18
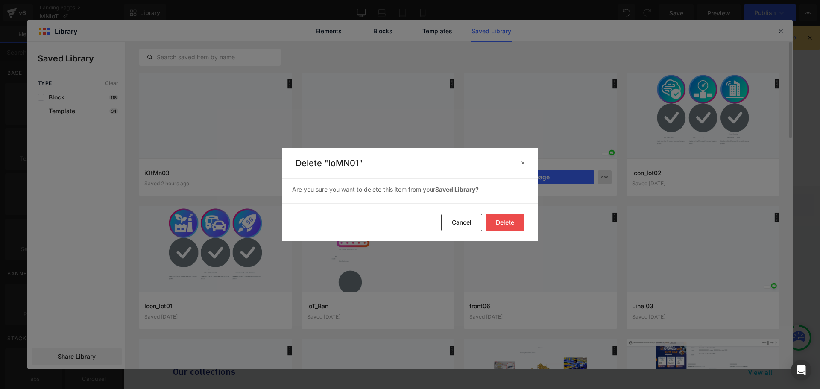
click at [504, 218] on button "Delete" at bounding box center [504, 222] width 39 height 17
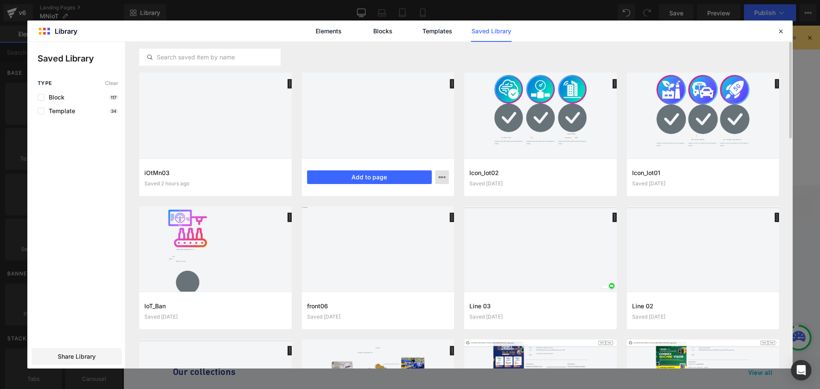
click at [441, 179] on icon "button" at bounding box center [442, 177] width 7 height 7
click at [413, 212] on div "Delete" at bounding box center [399, 214] width 97 height 18
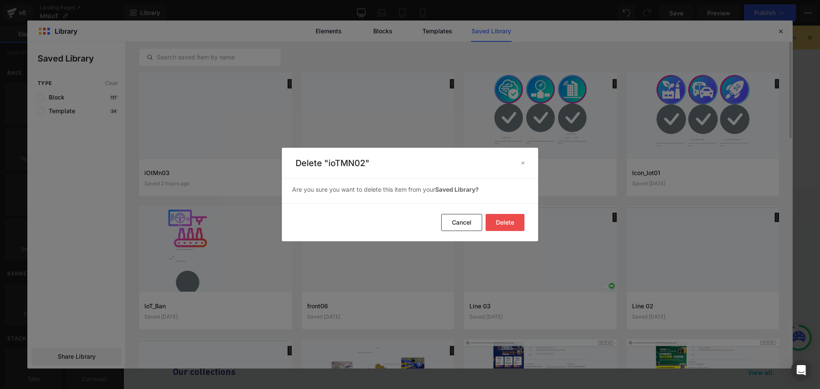
click at [517, 220] on button "Delete" at bounding box center [504, 222] width 39 height 17
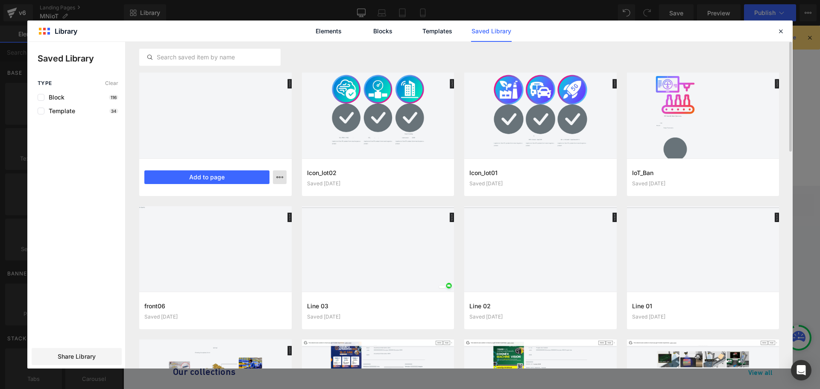
click at [281, 175] on icon "button" at bounding box center [279, 177] width 7 height 7
click at [251, 210] on div "Delete" at bounding box center [237, 214] width 97 height 18
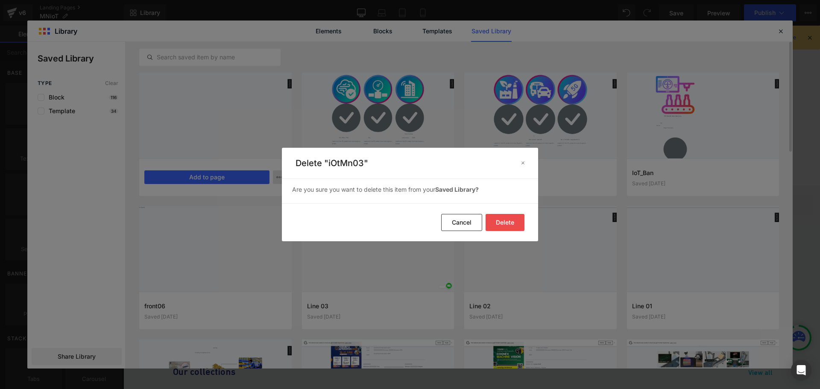
click at [514, 216] on button "Delete" at bounding box center [504, 222] width 39 height 17
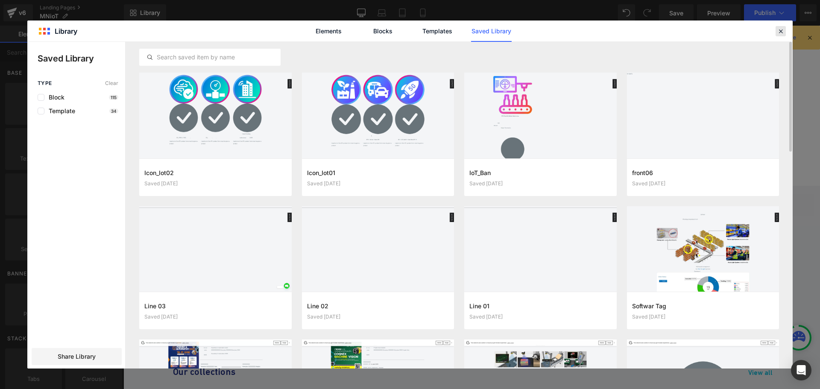
click at [777, 31] on icon at bounding box center [781, 31] width 8 height 8
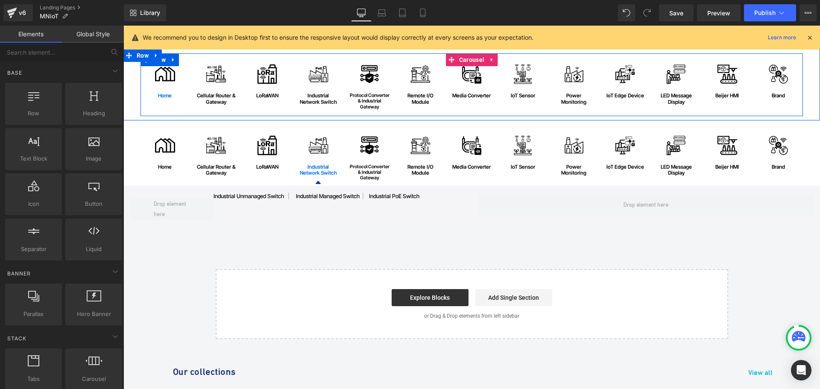
scroll to position [20, 0]
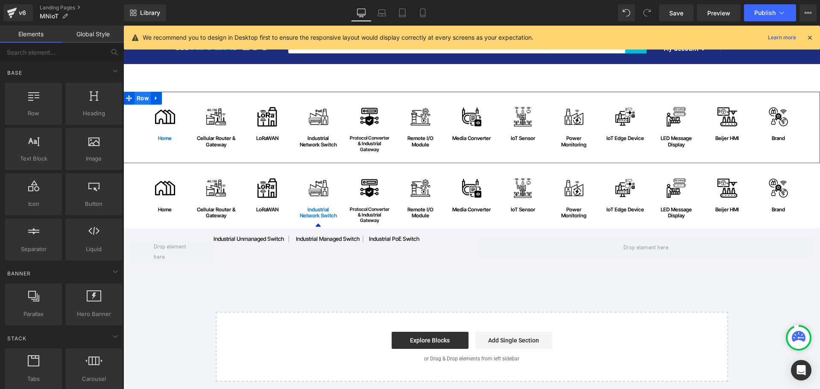
click at [137, 99] on span "Row" at bounding box center [142, 98] width 16 height 13
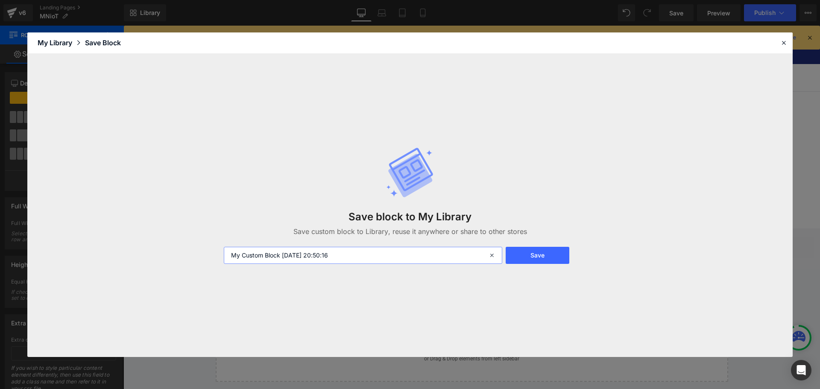
click at [371, 255] on input "My Custom Block 2025-08-20 20:50:16" at bounding box center [363, 255] width 278 height 17
drag, startPoint x: 364, startPoint y: 255, endPoint x: 196, endPoint y: 255, distance: 167.4
click at [196, 255] on div "Save block to My Library Save custom block to Library, reuse it anywhere or sha…" at bounding box center [409, 205] width 765 height 303
type input "ร"
type input "iOTMN01"
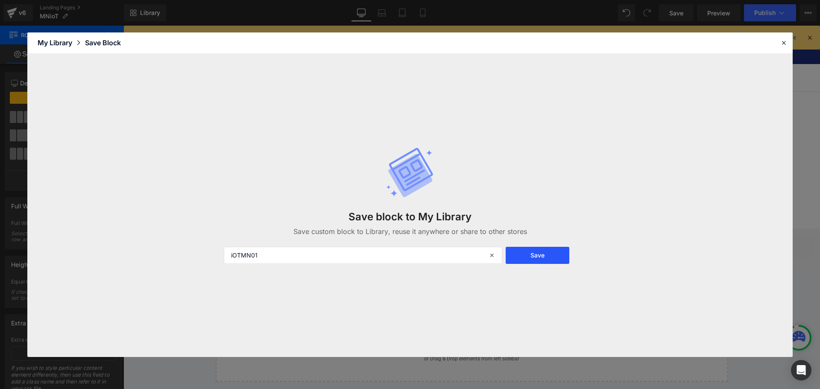
click at [549, 257] on button "Save" at bounding box center [538, 255] width 64 height 17
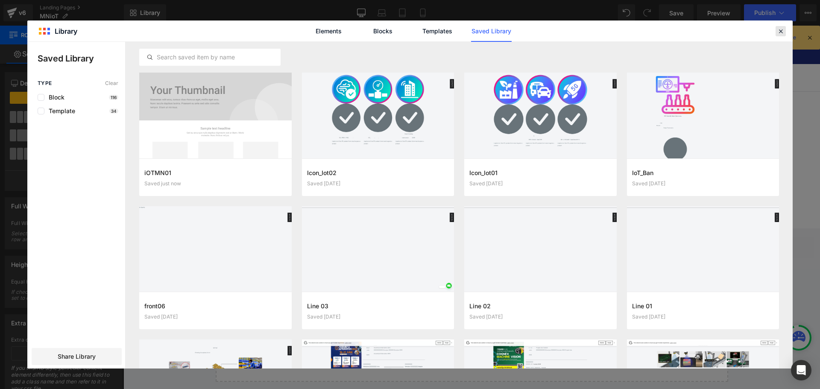
click at [780, 32] on icon at bounding box center [781, 31] width 8 height 8
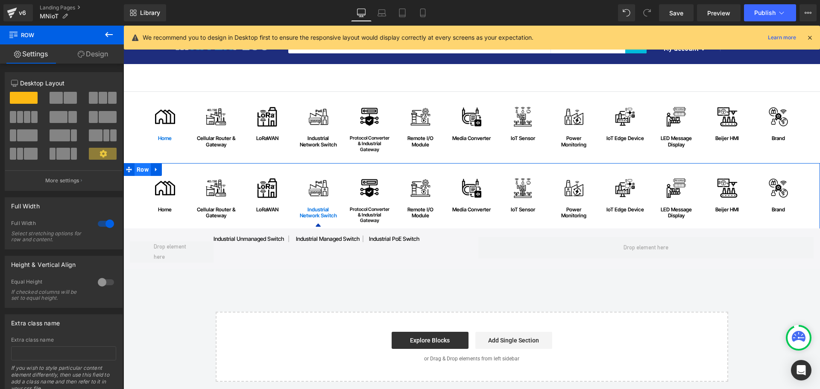
click at [137, 167] on span "Row" at bounding box center [142, 169] width 16 height 13
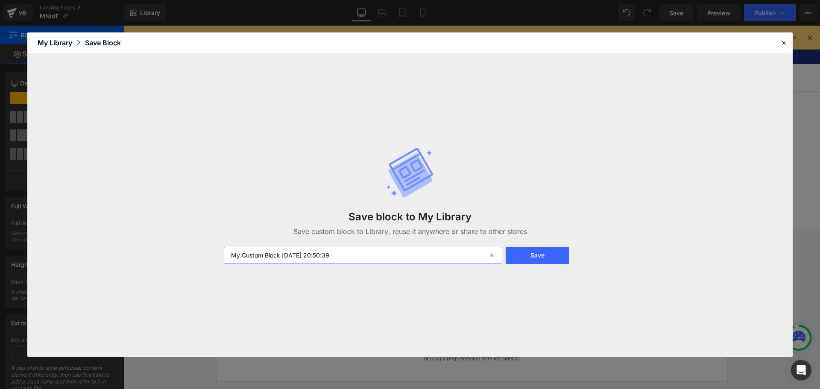
drag, startPoint x: 360, startPoint y: 254, endPoint x: 183, endPoint y: 254, distance: 177.2
click at [183, 254] on div "Save block to My Library Save custom block to Library, reuse it anywhere or sha…" at bounding box center [409, 205] width 765 height 303
paste input "iOTMN01"
type input "iOTMN02"
click at [532, 254] on button "Save" at bounding box center [538, 255] width 64 height 17
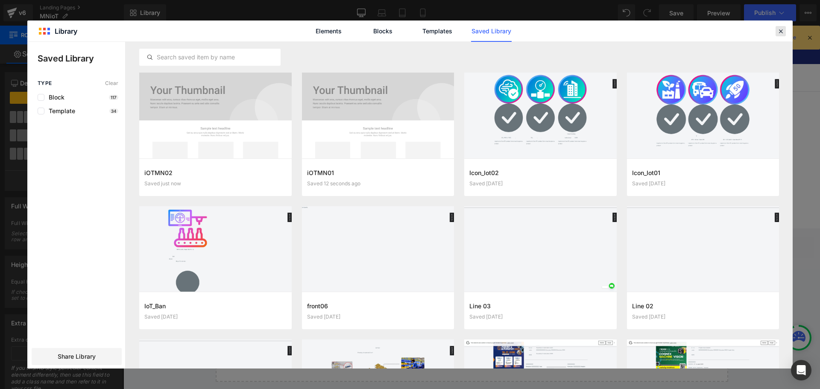
drag, startPoint x: 780, startPoint y: 32, endPoint x: 605, endPoint y: 28, distance: 174.7
click at [780, 32] on icon at bounding box center [781, 31] width 8 height 8
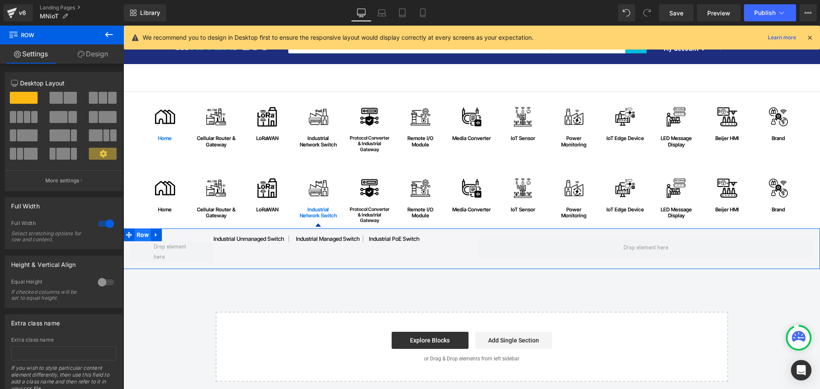
click at [138, 233] on span "Row" at bounding box center [142, 234] width 16 height 13
click at [105, 46] on link "Design" at bounding box center [93, 53] width 62 height 19
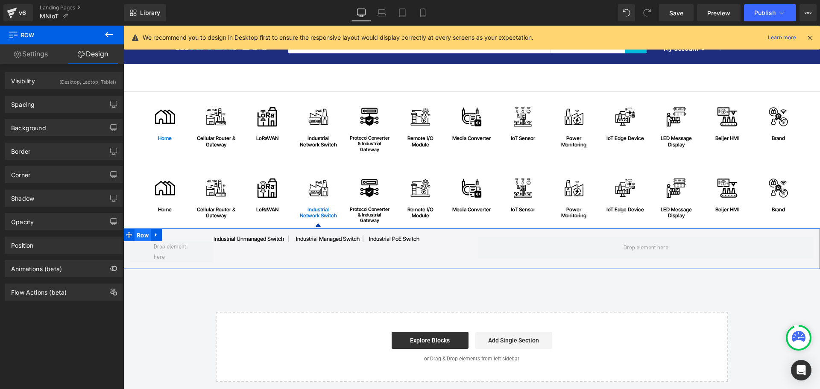
click at [139, 232] on span "Row" at bounding box center [142, 235] width 16 height 13
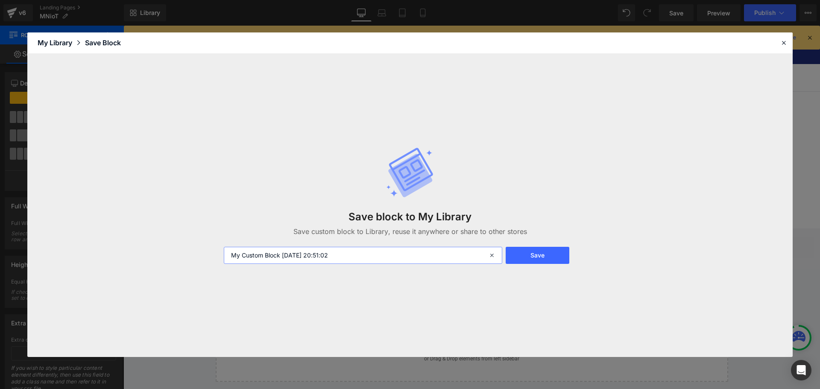
drag, startPoint x: 232, startPoint y: 260, endPoint x: 187, endPoint y: 260, distance: 45.3
click at [187, 260] on div "Save block to My Library Save custom block to Library, reuse it anywhere or sha…" at bounding box center [409, 205] width 765 height 303
paste input "iOTMN01"
type input "iOTMN03"
click at [784, 41] on icon at bounding box center [784, 43] width 8 height 8
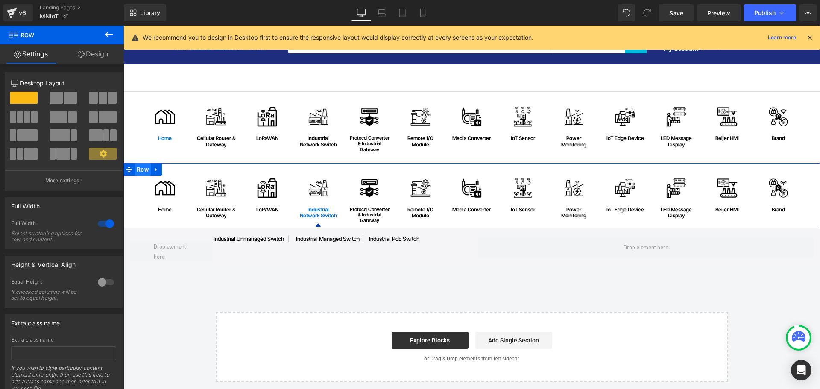
click at [140, 173] on span "Row" at bounding box center [142, 169] width 16 height 13
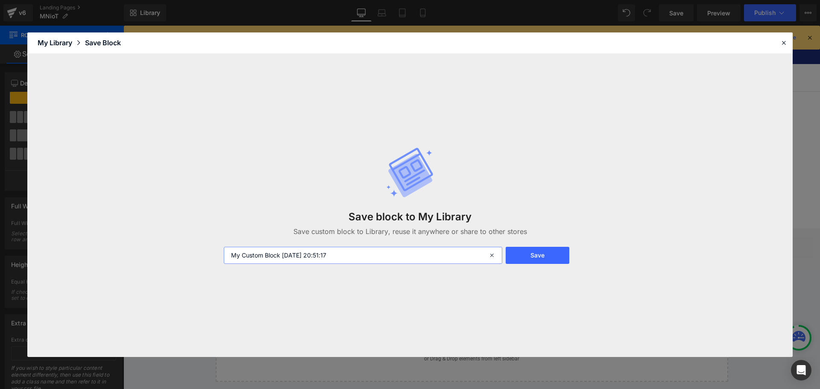
drag, startPoint x: 391, startPoint y: 251, endPoint x: 164, endPoint y: 258, distance: 227.7
click at [164, 258] on div "Save block to My Library Save custom block to Library, reuse it anywhere or sha…" at bounding box center [409, 205] width 765 height 303
paste input "iOTMN01"
type input "iOTMN02"
click at [562, 249] on button "Save" at bounding box center [538, 255] width 64 height 17
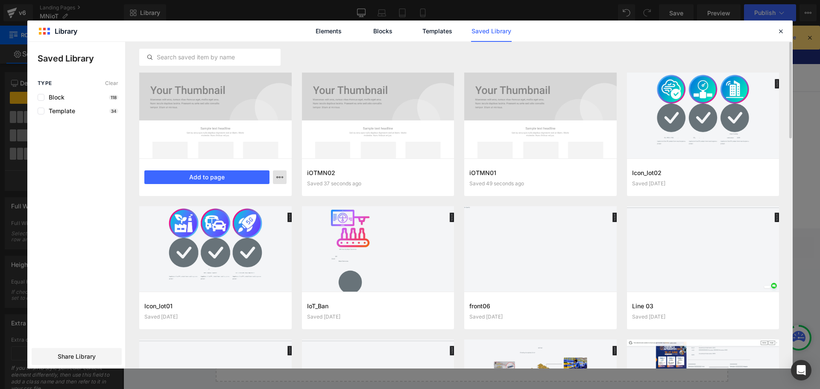
click at [276, 178] on icon "button" at bounding box center [279, 177] width 7 height 7
click at [255, 220] on div "Delete" at bounding box center [237, 214] width 97 height 18
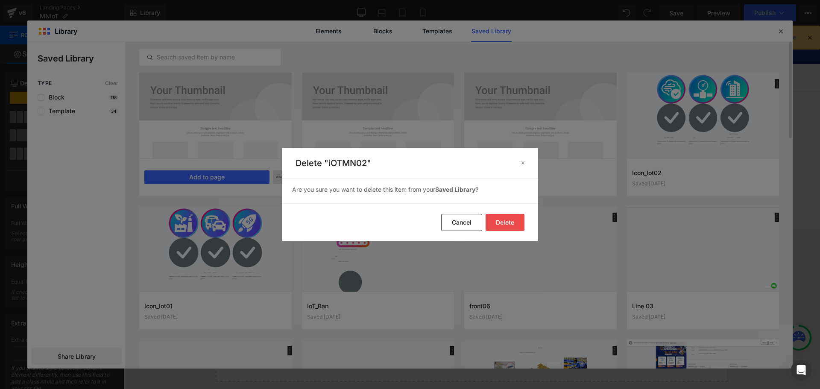
drag, startPoint x: 502, startPoint y: 224, endPoint x: 484, endPoint y: 225, distance: 18.0
click at [502, 225] on button "Delete" at bounding box center [504, 222] width 39 height 17
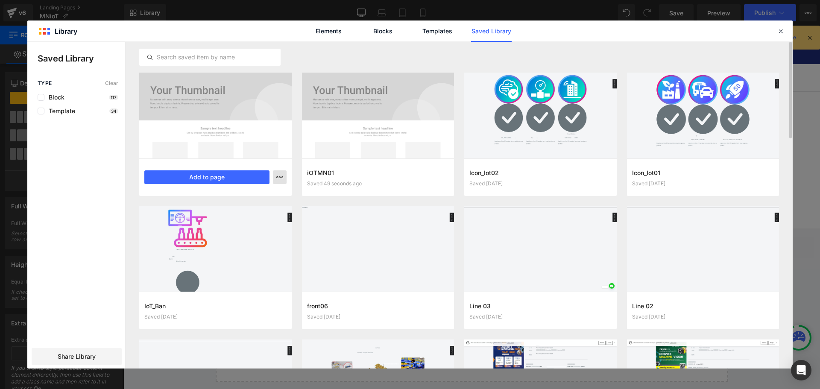
click at [282, 178] on icon "button" at bounding box center [279, 177] width 7 height 7
click at [236, 214] on div "Delete" at bounding box center [237, 214] width 97 height 18
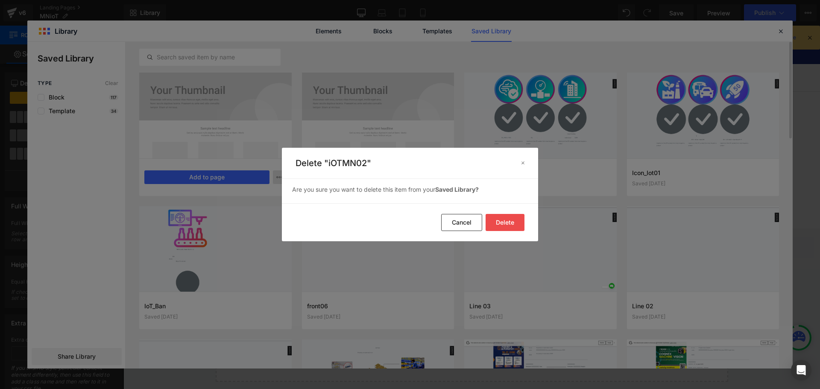
click at [497, 216] on button "Delete" at bounding box center [504, 222] width 39 height 17
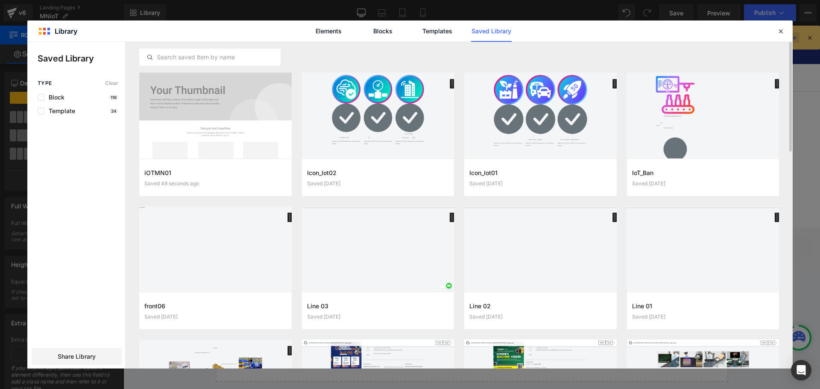
click at [780, 31] on icon at bounding box center [781, 31] width 8 height 8
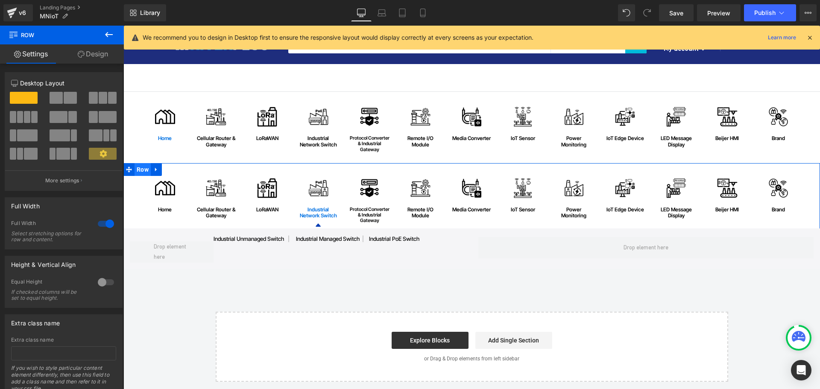
click at [141, 172] on span "Row" at bounding box center [142, 169] width 16 height 13
click at [137, 166] on span "Row" at bounding box center [142, 169] width 16 height 13
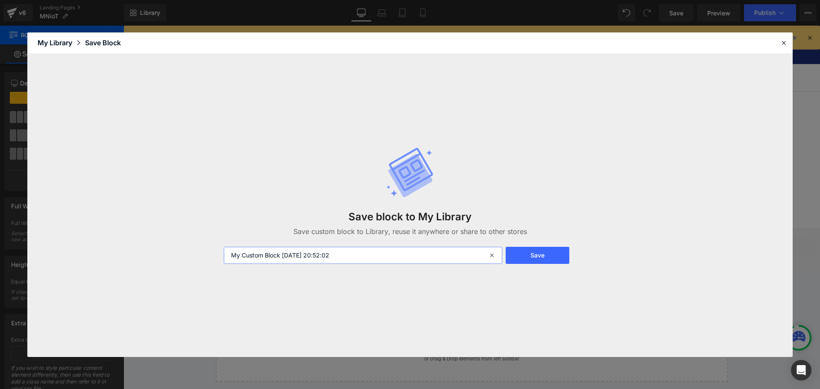
drag, startPoint x: 365, startPoint y: 254, endPoint x: 188, endPoint y: 251, distance: 176.8
click at [188, 251] on div "Save block to My Library Save custom block to Library, reuse it anywhere or sha…" at bounding box center [409, 205] width 765 height 303
paste input "iOTMN01"
type input "iOTMN02"
click at [531, 255] on button "Save" at bounding box center [538, 255] width 64 height 17
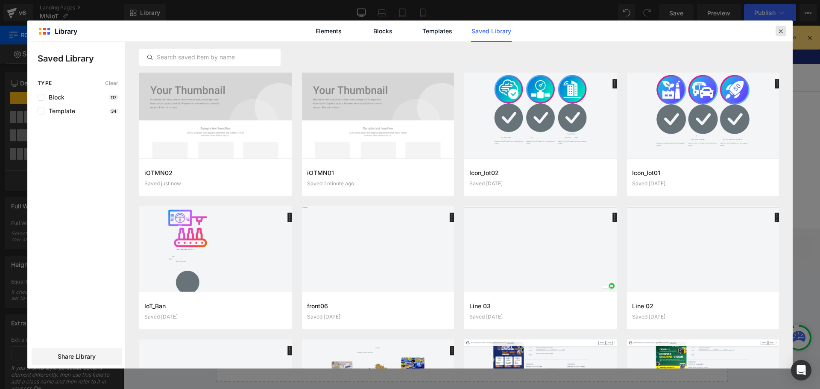
click at [779, 31] on icon at bounding box center [781, 31] width 8 height 8
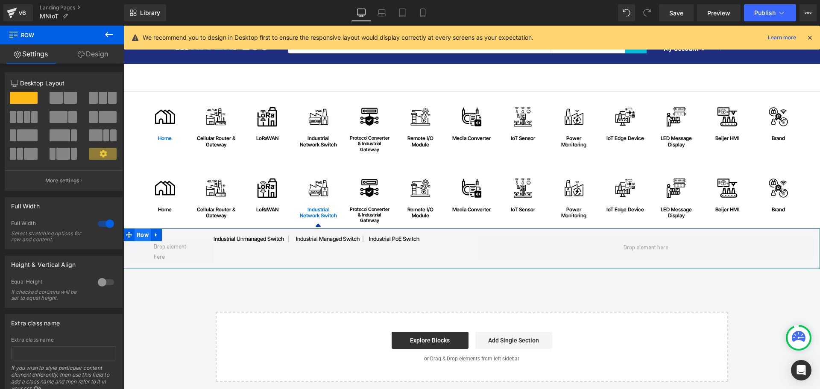
click at [140, 230] on span "Row" at bounding box center [142, 234] width 16 height 13
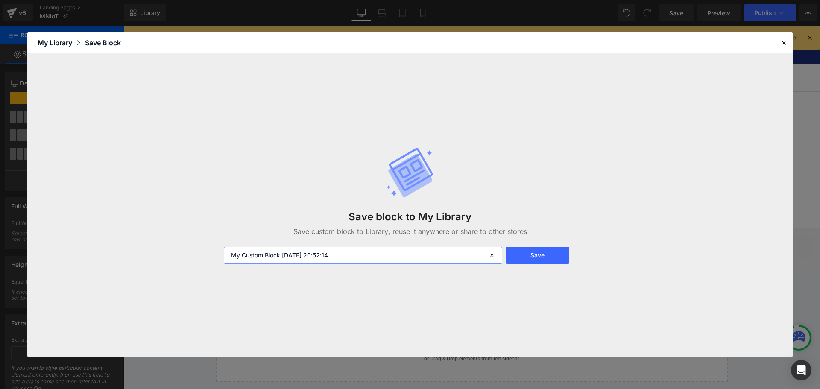
drag, startPoint x: 366, startPoint y: 256, endPoint x: 137, endPoint y: 260, distance: 229.3
click at [137, 260] on div "Save block to My Library Save custom block to Library, reuse it anywhere or sha…" at bounding box center [409, 205] width 765 height 303
paste input "iOTMN01"
type input "iOTMN03"
click at [538, 258] on button "Save" at bounding box center [538, 255] width 64 height 17
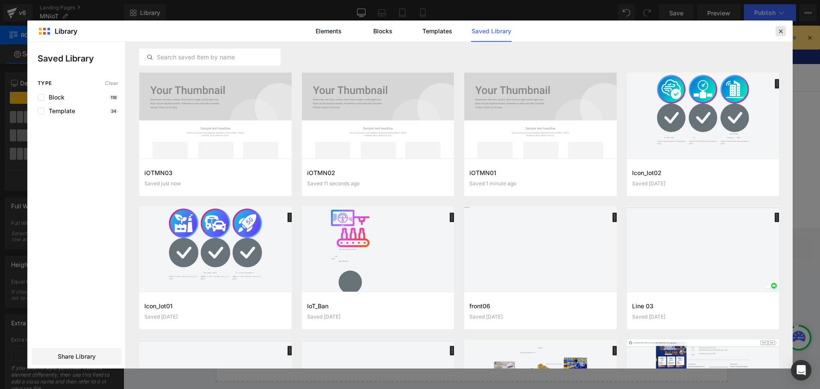
click at [778, 31] on icon at bounding box center [781, 31] width 8 height 8
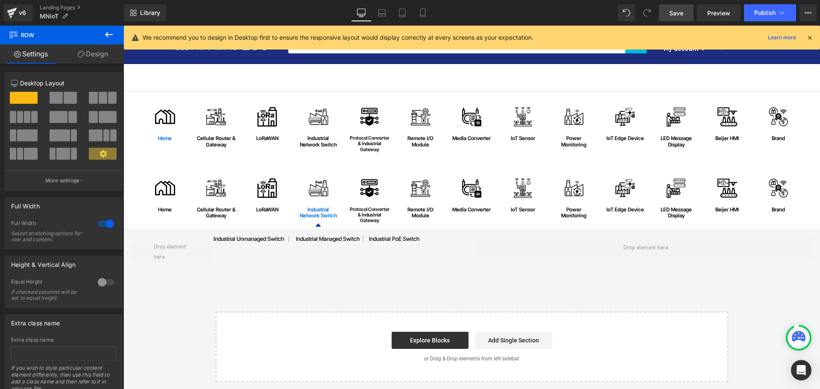
drag, startPoint x: 678, startPoint y: 18, endPoint x: 436, endPoint y: 264, distance: 345.4
click at [678, 18] on link "Save" at bounding box center [676, 12] width 35 height 17
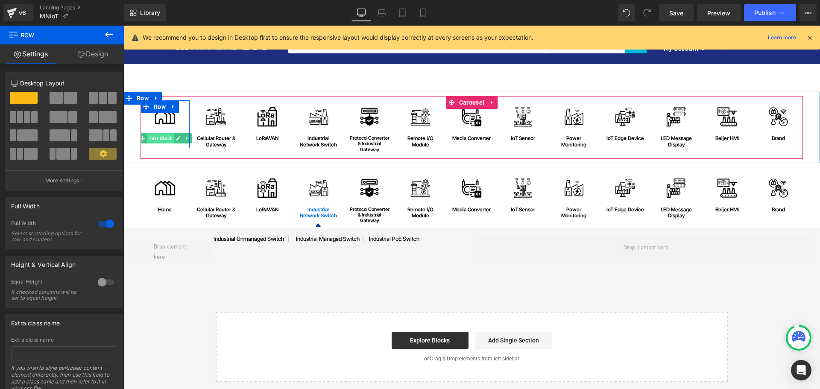
click at [161, 140] on span "Text Block" at bounding box center [160, 138] width 27 height 10
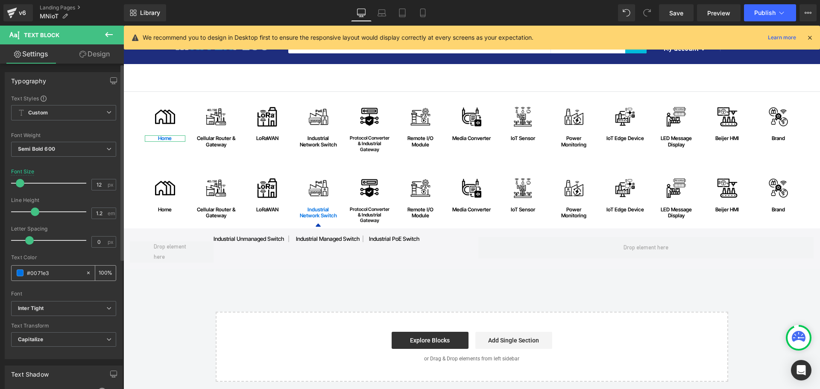
drag, startPoint x: 64, startPoint y: 272, endPoint x: 21, endPoint y: 272, distance: 42.7
click at [21, 272] on div "#0071e3" at bounding box center [49, 273] width 74 height 15
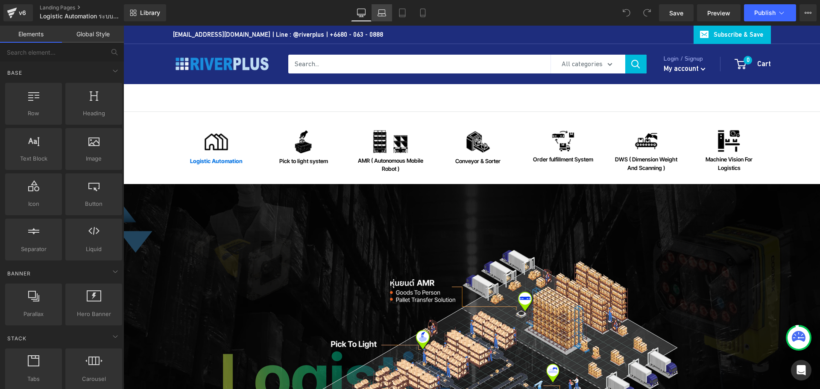
click at [384, 13] on icon at bounding box center [381, 13] width 9 height 9
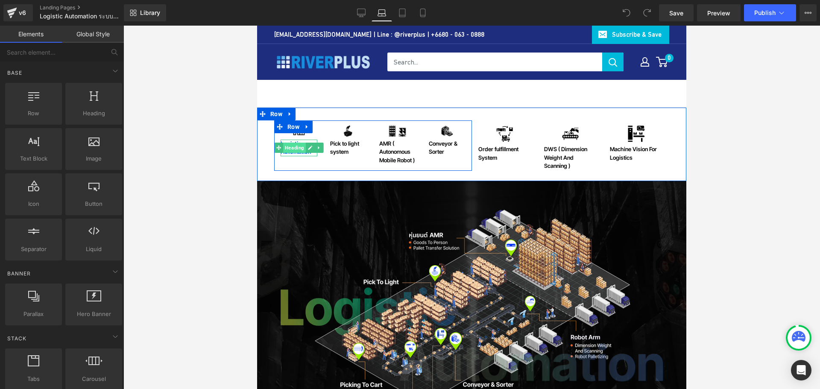
click at [295, 148] on span "Heading" at bounding box center [294, 148] width 23 height 10
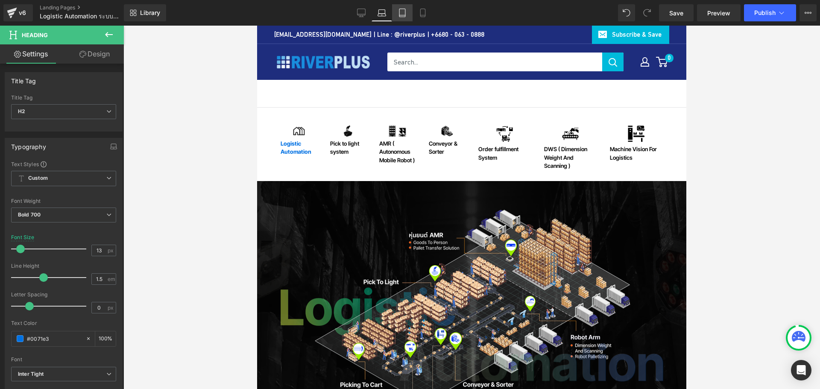
click at [401, 12] on icon at bounding box center [402, 13] width 9 height 9
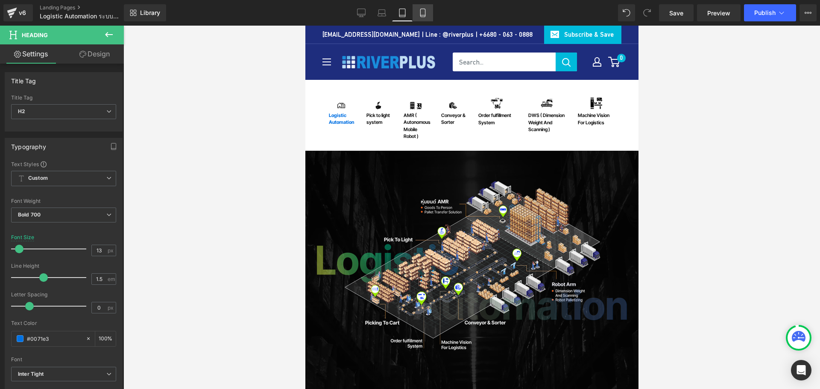
click at [424, 18] on link "Mobile" at bounding box center [422, 12] width 20 height 17
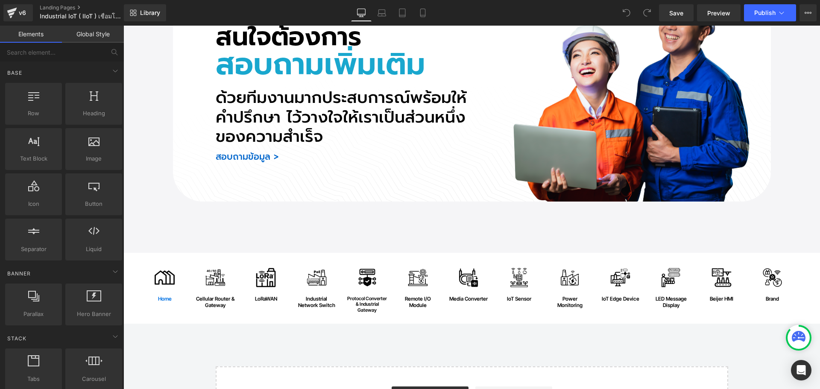
scroll to position [5220, 0]
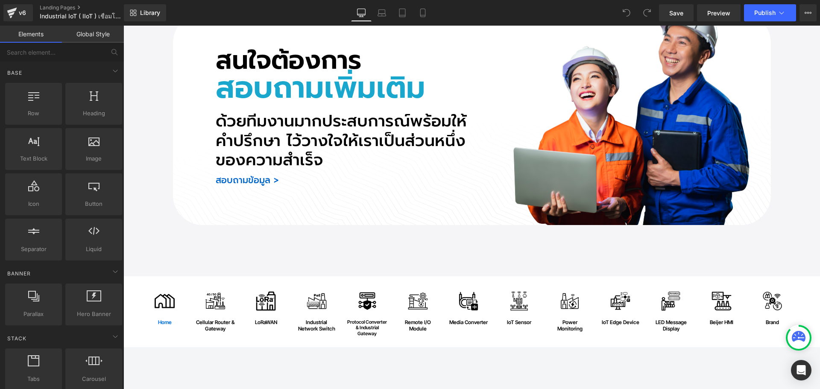
drag, startPoint x: 816, startPoint y: 48, endPoint x: 919, endPoint y: 354, distance: 323.4
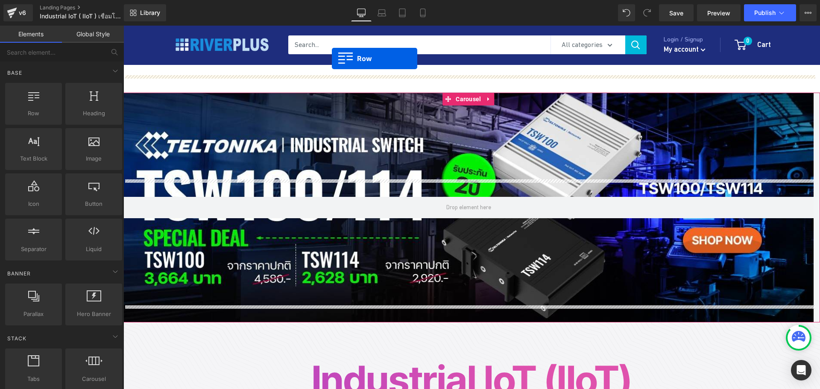
scroll to position [0, 0]
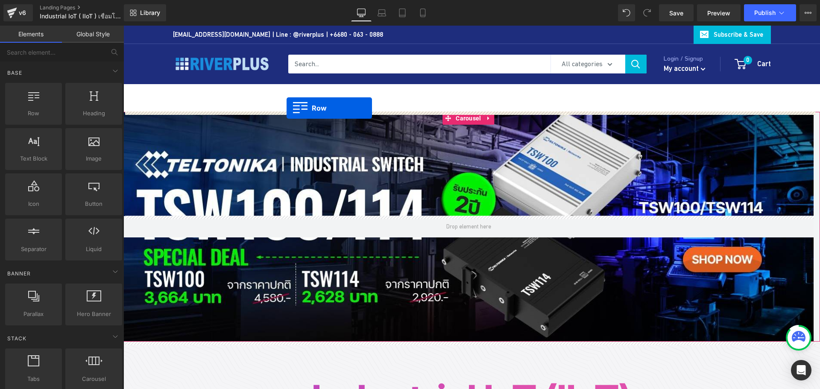
drag, startPoint x: 138, startPoint y: 242, endPoint x: 287, endPoint y: 108, distance: 200.1
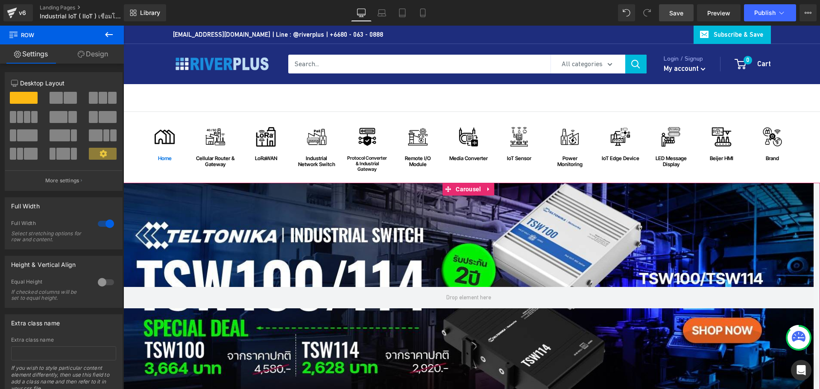
click at [682, 15] on span "Save" at bounding box center [676, 13] width 14 height 9
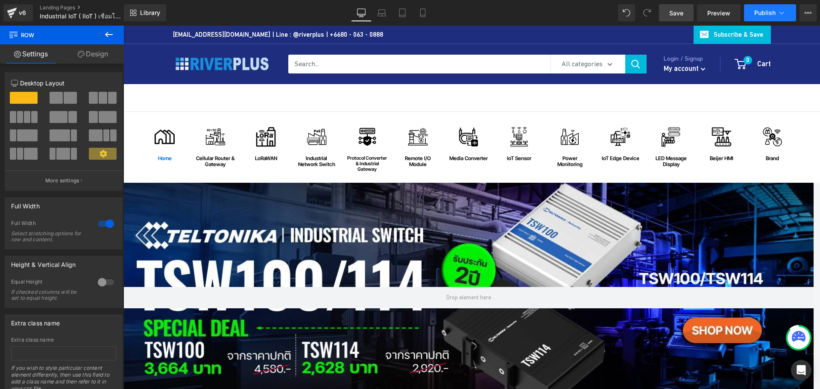
click at [767, 15] on span "Publish" at bounding box center [764, 12] width 21 height 7
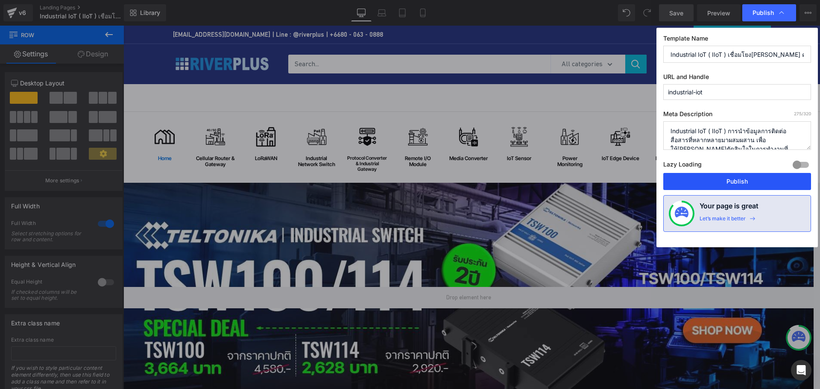
click at [748, 179] on button "Publish" at bounding box center [737, 181] width 148 height 17
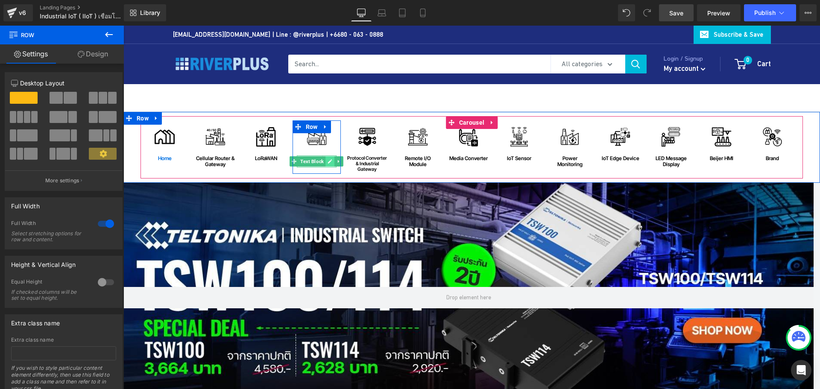
click at [327, 159] on icon at bounding box center [329, 161] width 5 height 5
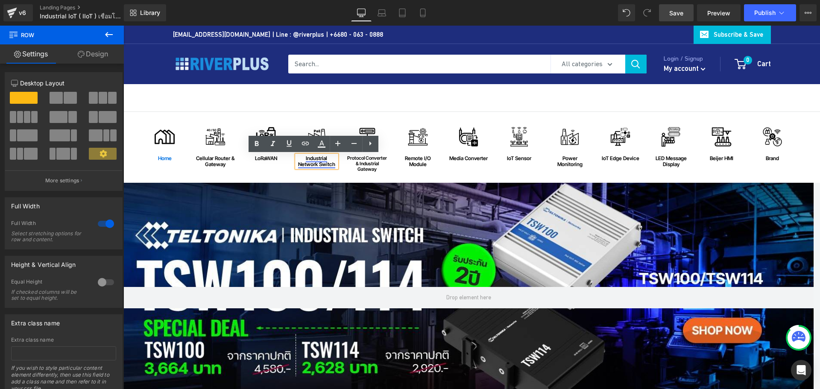
click at [316, 161] on link "industrial network switch" at bounding box center [316, 161] width 37 height 12
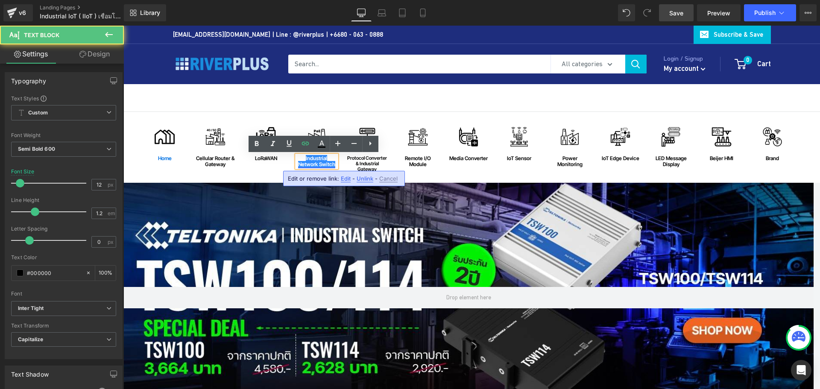
click at [314, 163] on link "industrial network switch" at bounding box center [316, 161] width 37 height 12
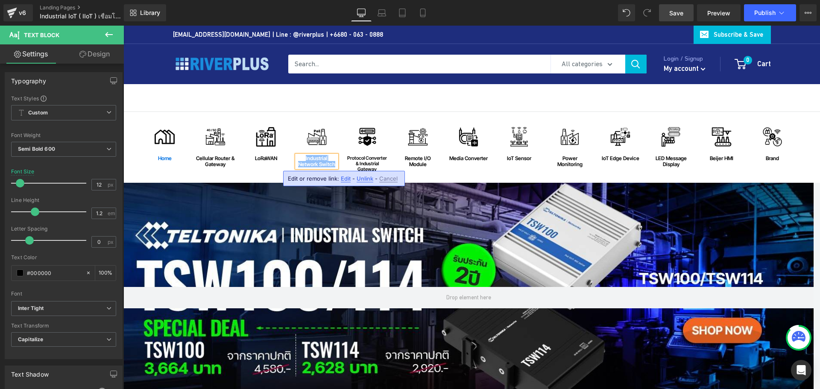
copy link "industrial network switch"
click at [770, 12] on span "Publish" at bounding box center [764, 12] width 21 height 7
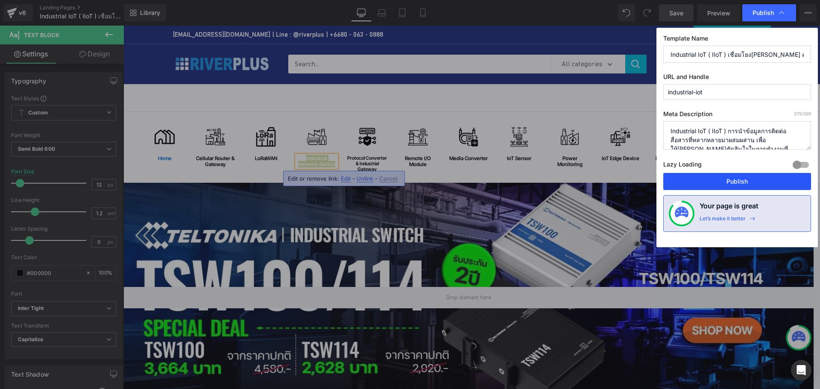
click at [748, 179] on button "Publish" at bounding box center [737, 181] width 148 height 17
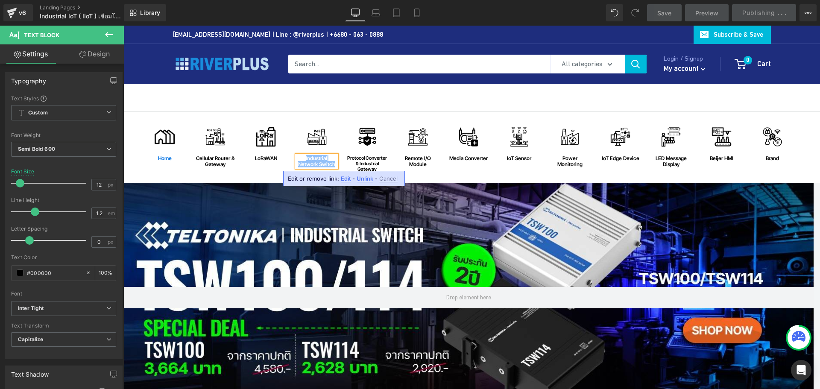
click at [798, 159] on div "Image home Text Block Row Image Cellular Router & Gateway Text Block Row Image …" at bounding box center [471, 149] width 662 height 58
click at [774, 162] on div "Image Brand Text Block Row" at bounding box center [772, 143] width 49 height 47
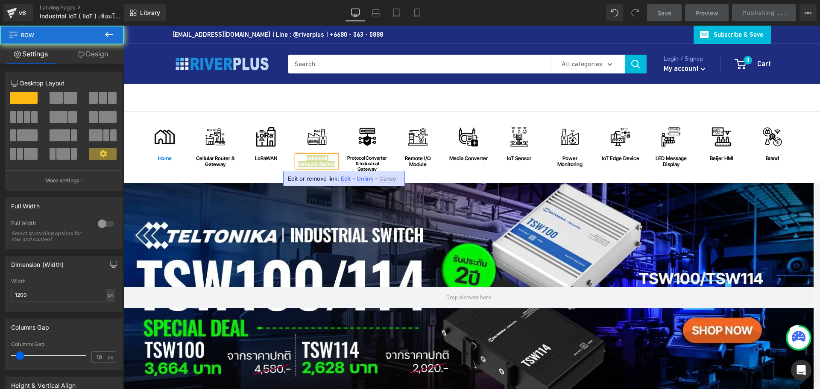
click at [388, 178] on span "Cancel" at bounding box center [388, 178] width 18 height 7
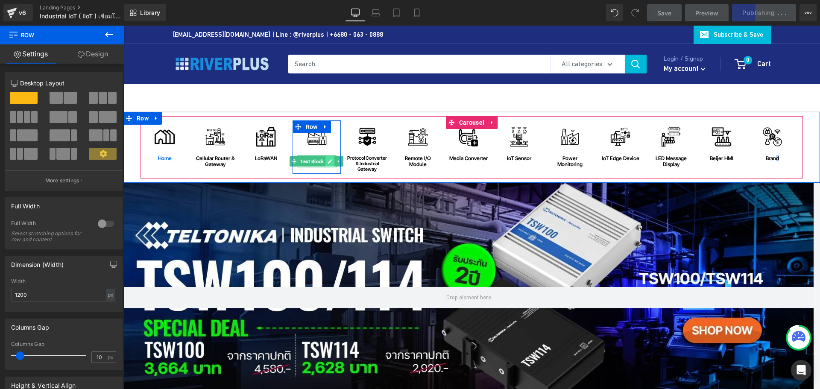
click at [327, 161] on icon at bounding box center [329, 161] width 5 height 5
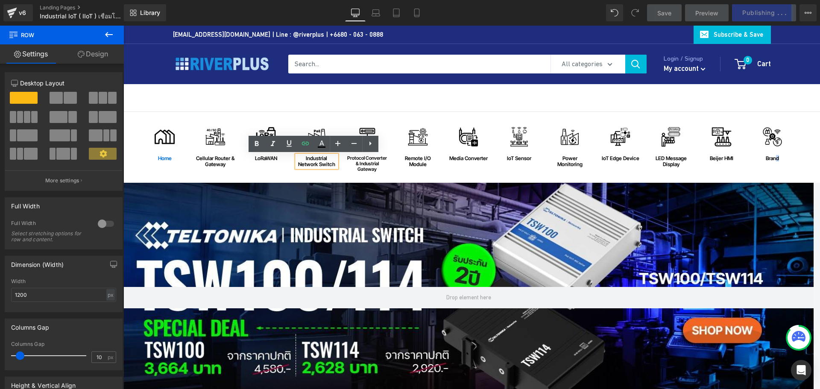
click at [797, 135] on div "Image home Text Block Row Image Cellular Router & Gateway Text Block Row Image …" at bounding box center [471, 149] width 662 height 58
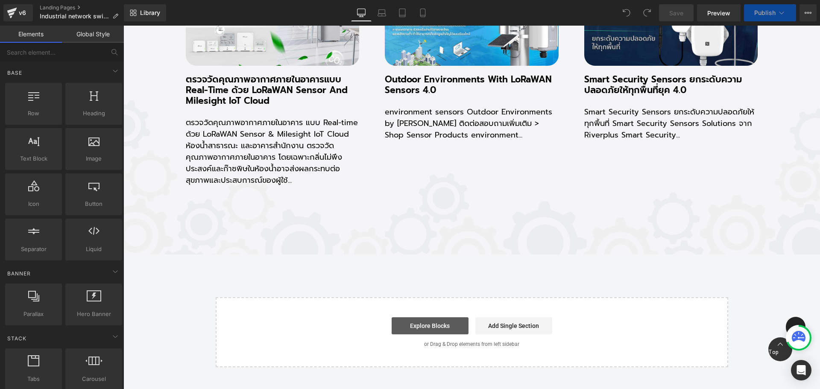
click at [433, 317] on link "Explore Blocks" at bounding box center [430, 325] width 77 height 17
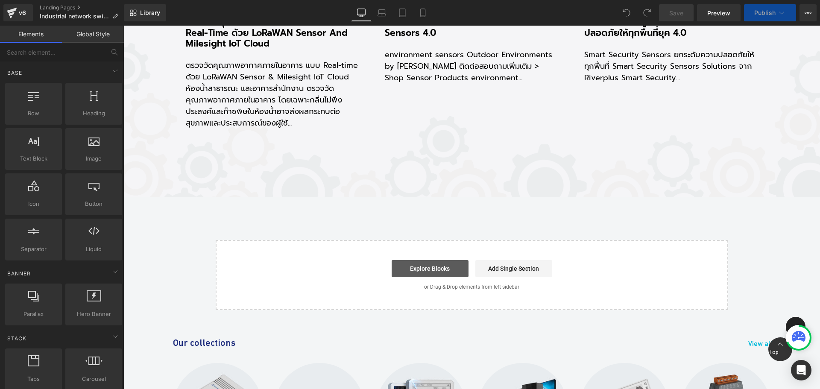
scroll to position [4721, 0]
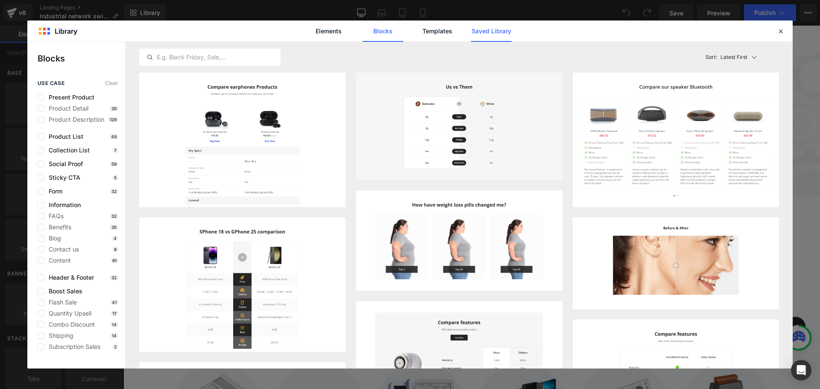
click at [503, 29] on link "Saved Library" at bounding box center [491, 30] width 41 height 21
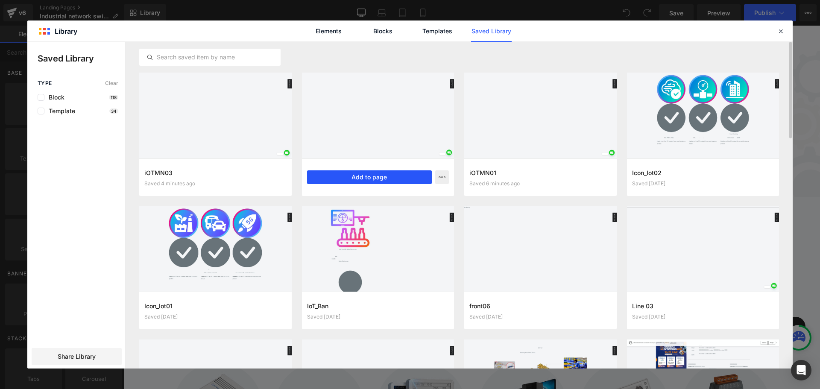
click at [344, 179] on button "Add to page" at bounding box center [369, 177] width 125 height 14
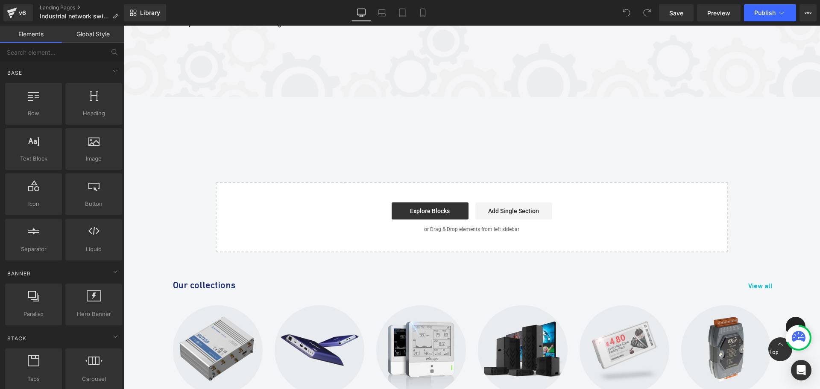
scroll to position [4853, 0]
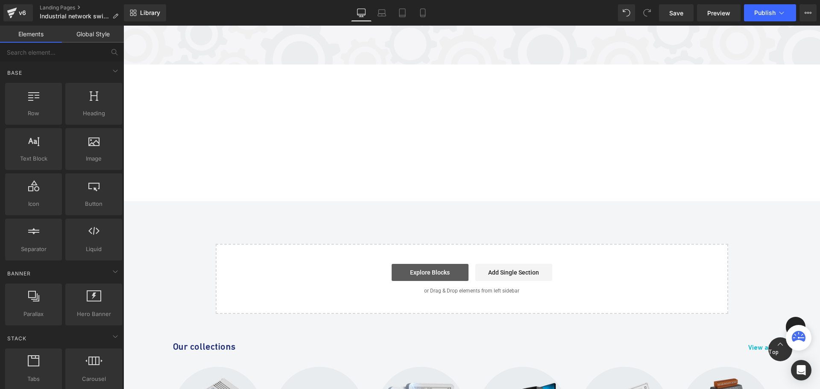
click at [423, 274] on link "Explore Blocks" at bounding box center [430, 272] width 77 height 17
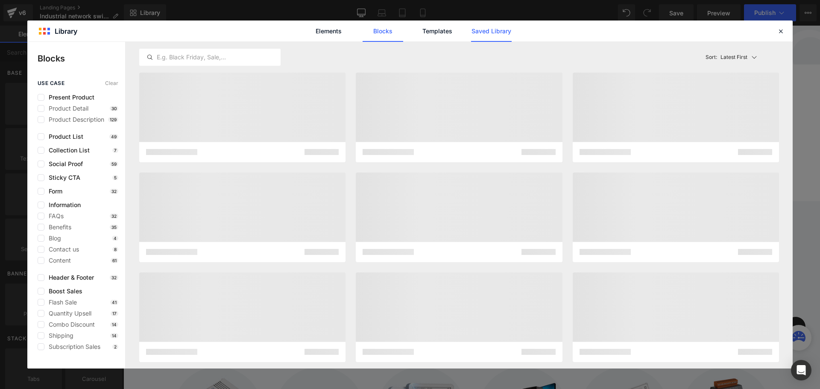
click at [484, 34] on link "Saved Library" at bounding box center [491, 30] width 41 height 21
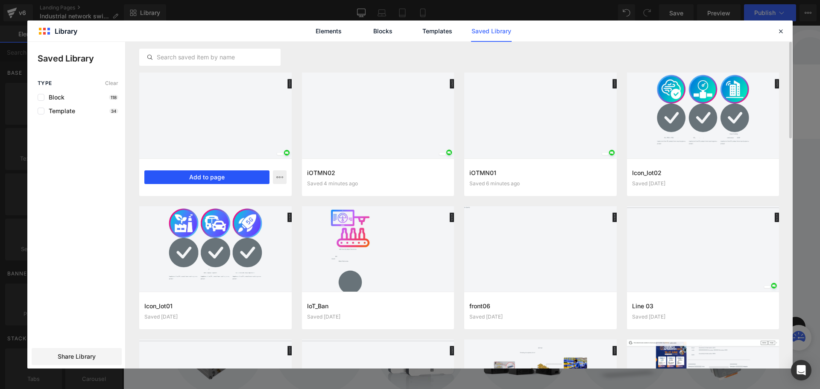
click at [202, 177] on button "Add to page" at bounding box center [206, 177] width 125 height 14
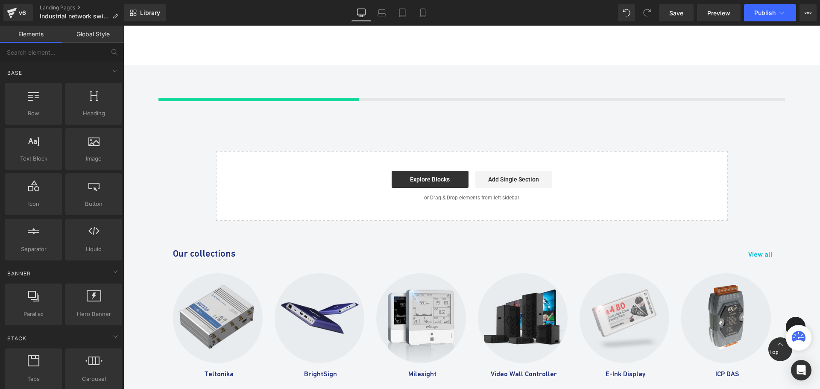
scroll to position [4928, 0]
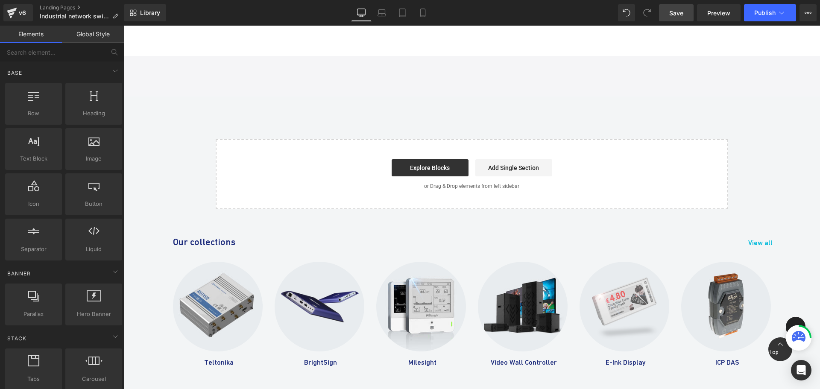
click at [679, 15] on span "Save" at bounding box center [676, 13] width 14 height 9
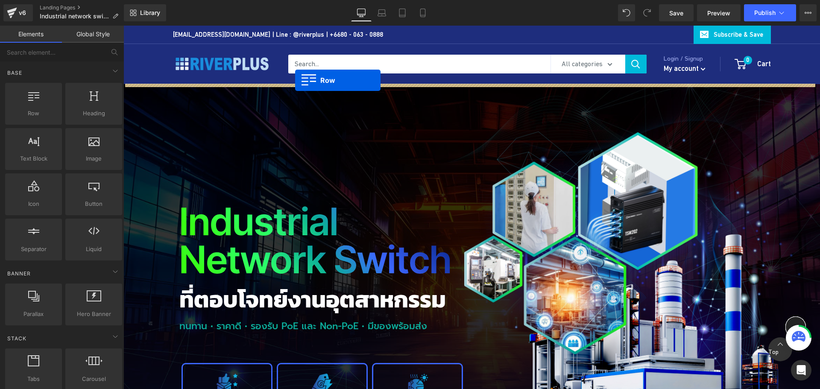
drag, startPoint x: 139, startPoint y: 161, endPoint x: 295, endPoint y: 80, distance: 175.9
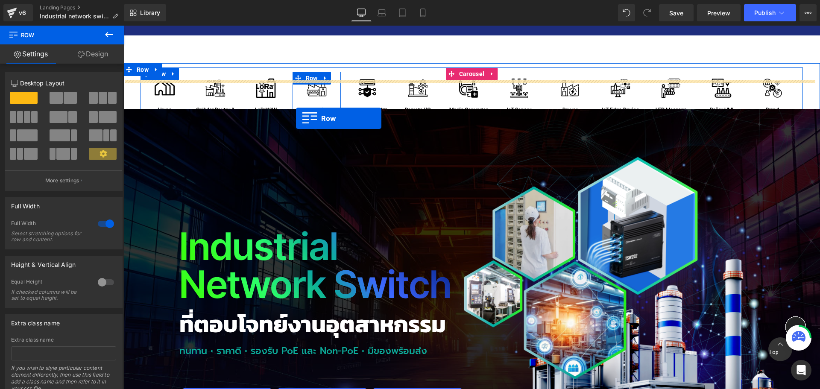
scroll to position [32, 0]
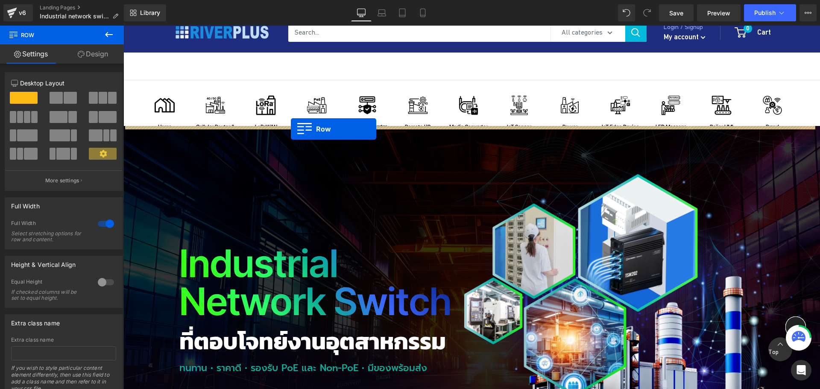
drag, startPoint x: 139, startPoint y: 297, endPoint x: 291, endPoint y: 129, distance: 226.4
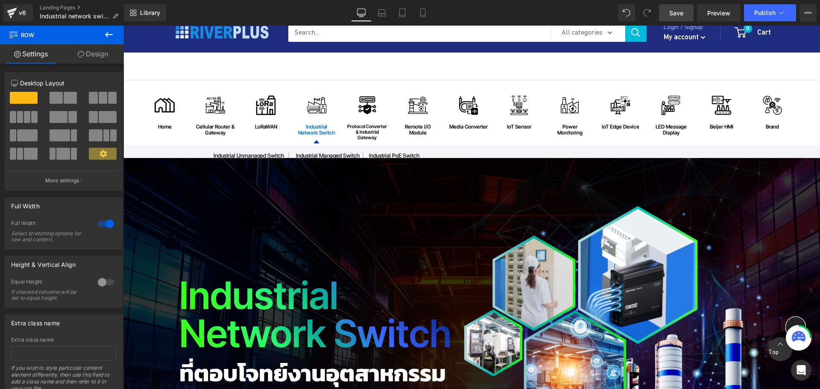
click at [680, 12] on span "Save" at bounding box center [676, 13] width 14 height 9
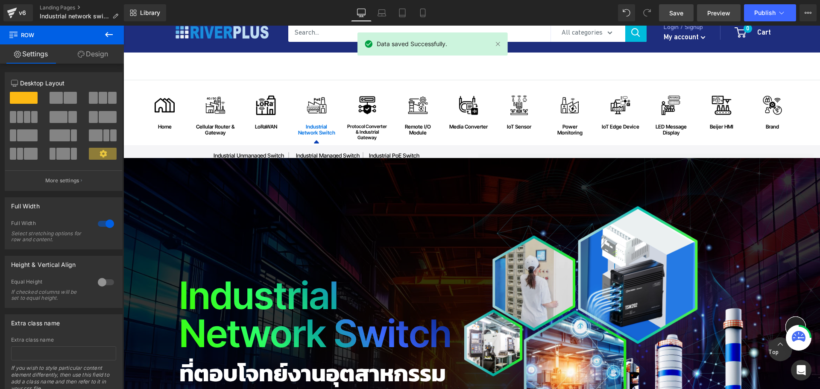
click at [712, 13] on span "Preview" at bounding box center [718, 13] width 23 height 9
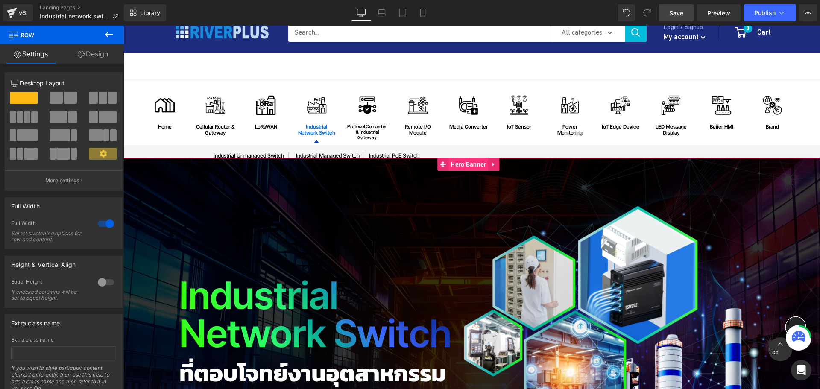
click at [468, 164] on span "Hero Banner" at bounding box center [468, 164] width 40 height 13
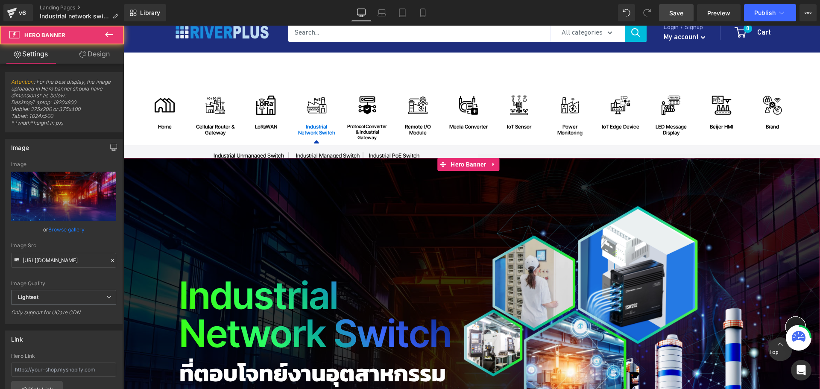
click at [102, 56] on link "Design" at bounding box center [95, 53] width 62 height 19
click at [0, 0] on div "Spacing" at bounding box center [0, 0] width 0 height 0
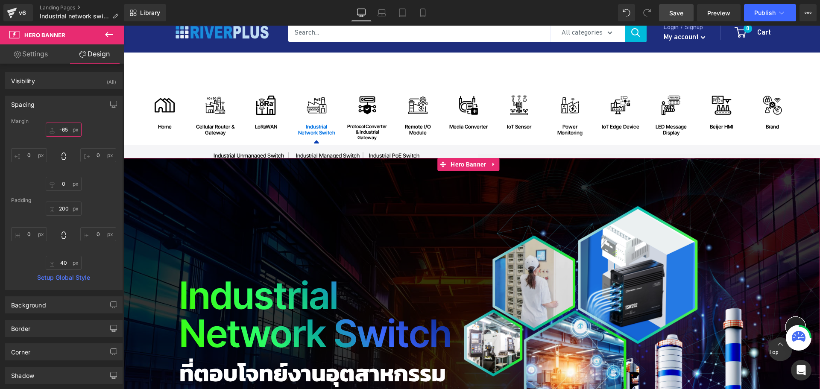
click at [63, 130] on input "text" at bounding box center [64, 130] width 36 height 14
type input "-65"
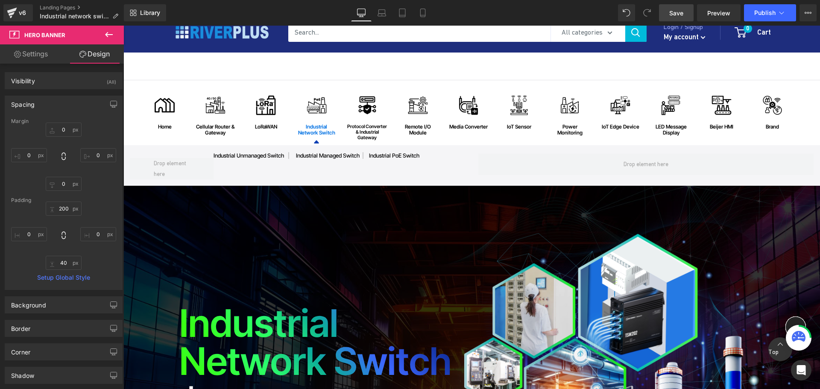
click at [669, 12] on link "Save" at bounding box center [676, 12] width 35 height 17
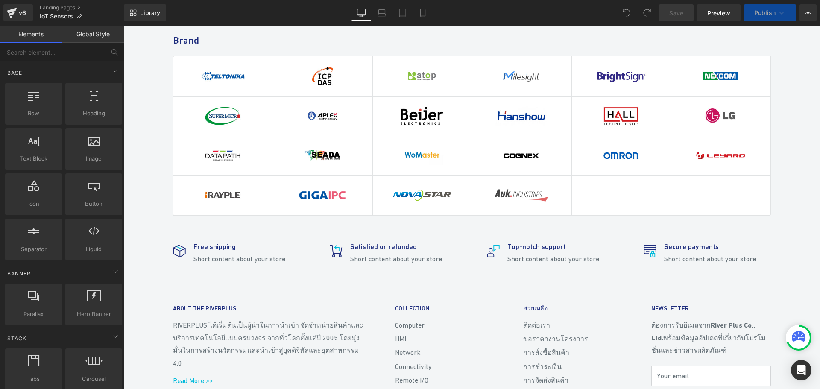
scroll to position [3028, 0]
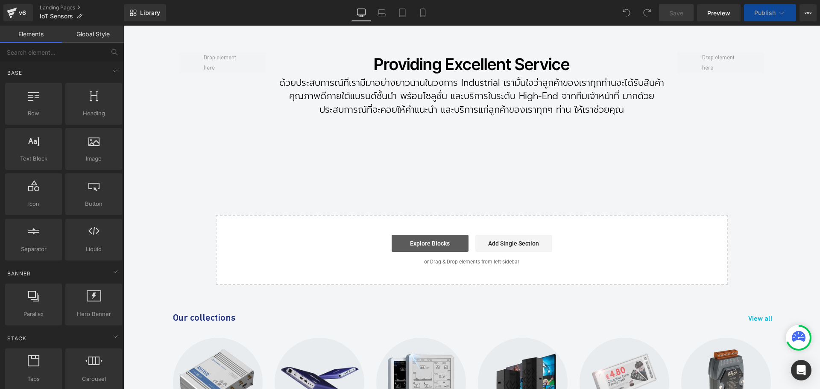
click at [436, 244] on link "Explore Blocks" at bounding box center [430, 243] width 77 height 17
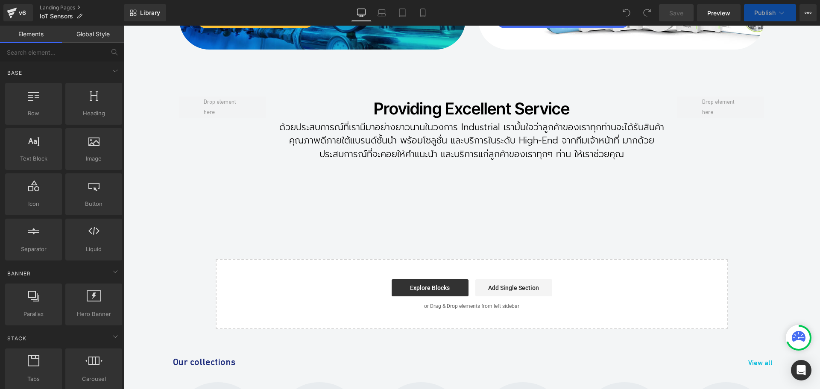
scroll to position [3073, 0]
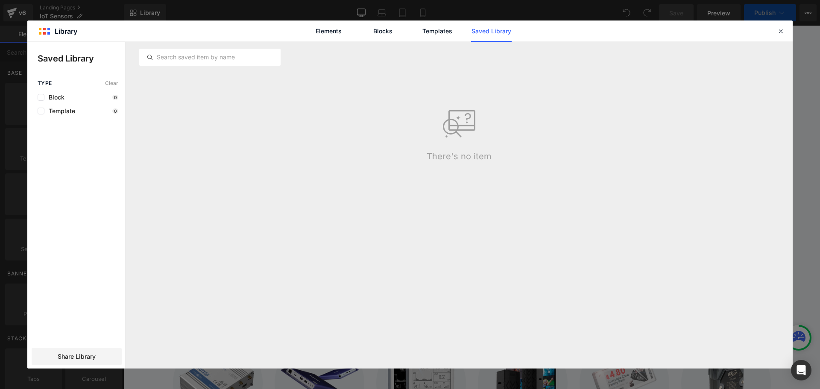
scroll to position [3157, 0]
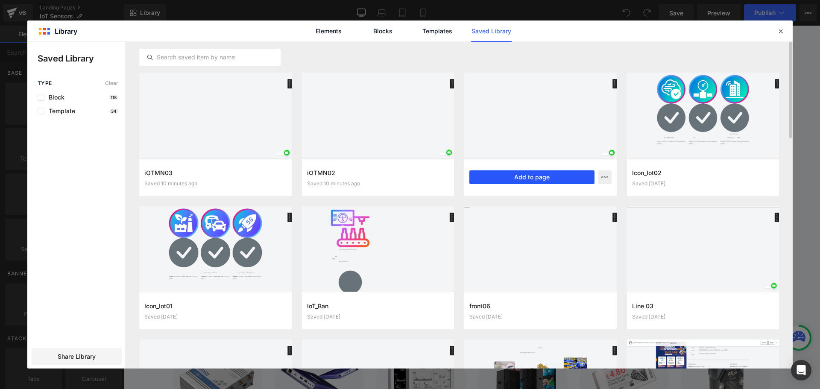
click at [516, 177] on button "Add to page" at bounding box center [531, 177] width 125 height 14
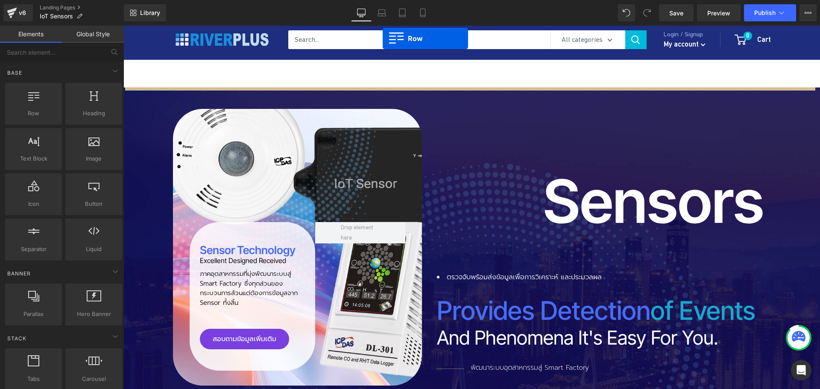
scroll to position [0, 0]
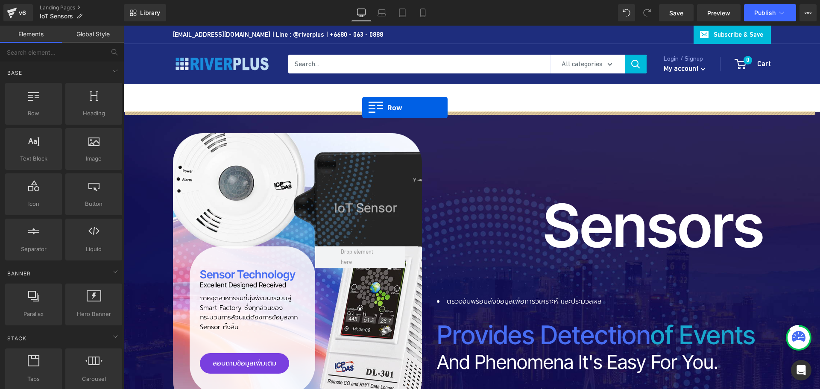
drag, startPoint x: 140, startPoint y: 73, endPoint x: 276, endPoint y: 60, distance: 137.3
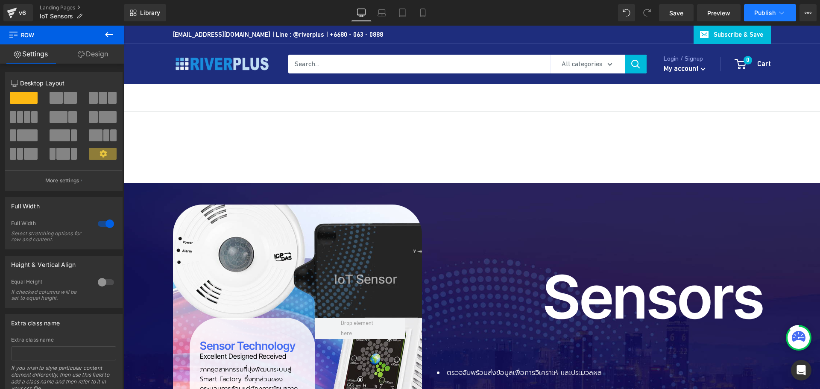
click at [765, 13] on span "Publish" at bounding box center [764, 12] width 21 height 7
click at [673, 13] on span "Save" at bounding box center [676, 13] width 14 height 9
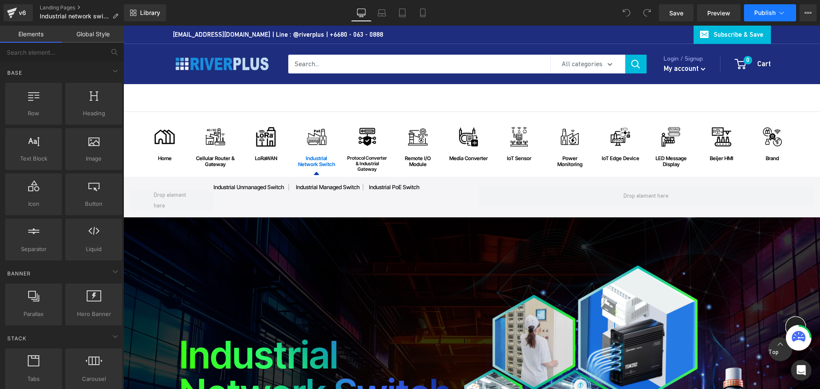
click at [763, 10] on span "Publish" at bounding box center [764, 12] width 21 height 7
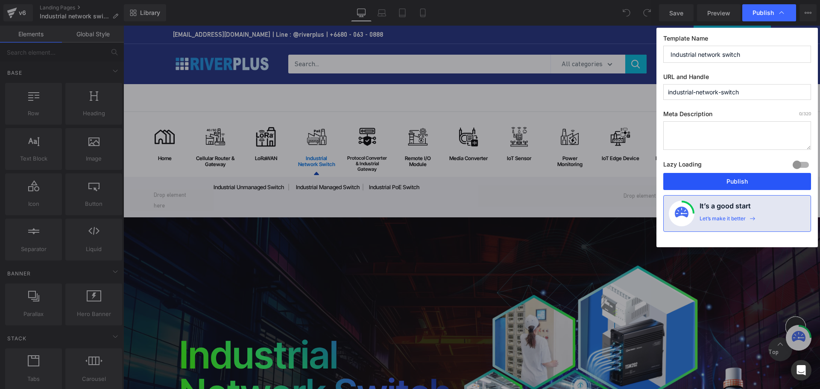
click at [740, 183] on button "Publish" at bounding box center [737, 181] width 148 height 17
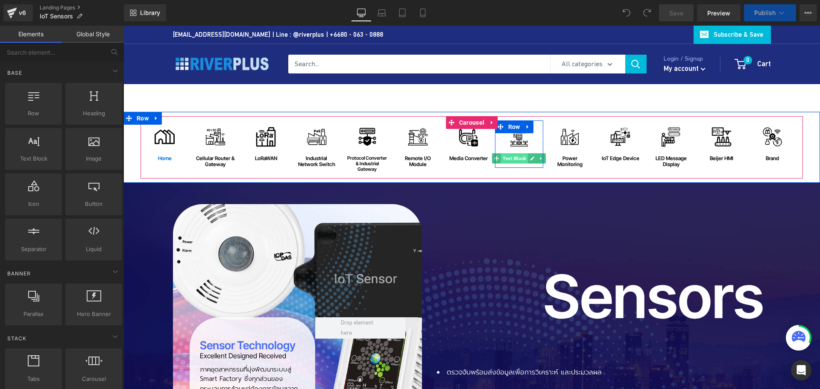
click at [515, 157] on span "Text Block" at bounding box center [514, 158] width 27 height 10
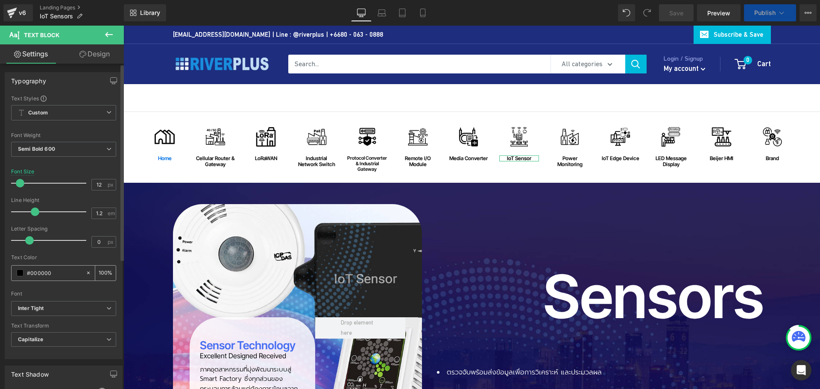
drag, startPoint x: 60, startPoint y: 273, endPoint x: 11, endPoint y: 273, distance: 49.1
click at [11, 273] on div "#000000 100 %" at bounding box center [63, 273] width 105 height 16
paste input "71e3"
type input "#0071e3"
click at [62, 145] on span "Semi Bold 600" at bounding box center [63, 149] width 105 height 15
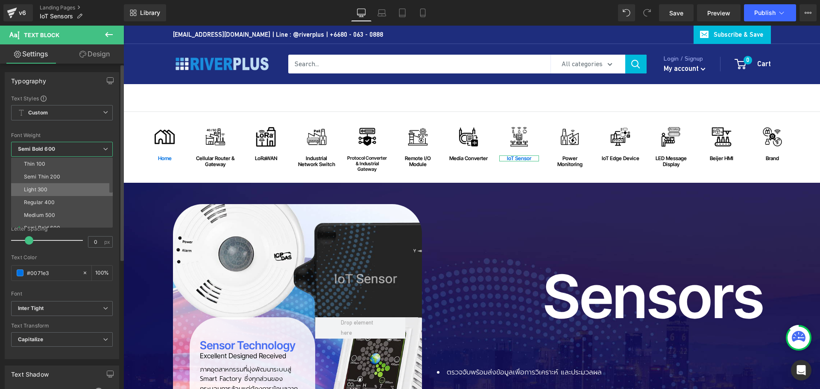
scroll to position [43, 0]
click at [51, 218] on li "Bold 700" at bounding box center [63, 223] width 105 height 13
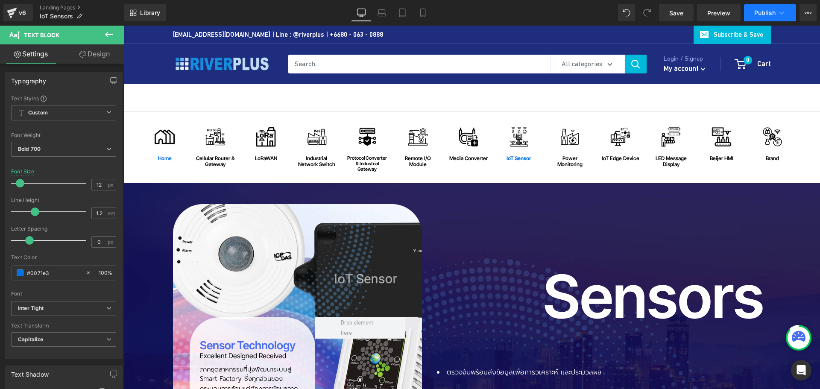
click at [765, 12] on span "Publish" at bounding box center [764, 12] width 21 height 7
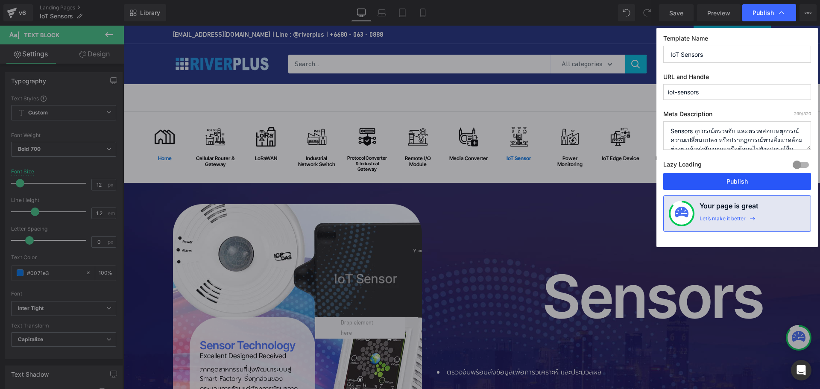
click at [743, 181] on button "Publish" at bounding box center [737, 181] width 148 height 17
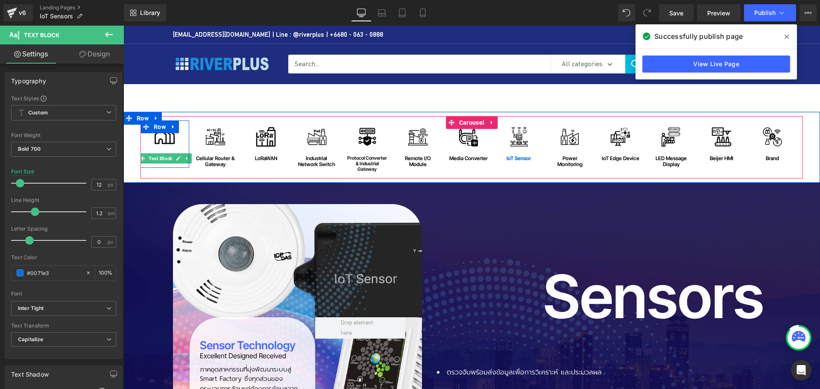
drag, startPoint x: 160, startPoint y: 158, endPoint x: 143, endPoint y: 181, distance: 28.4
click at [160, 158] on span "Text Block" at bounding box center [160, 158] width 27 height 10
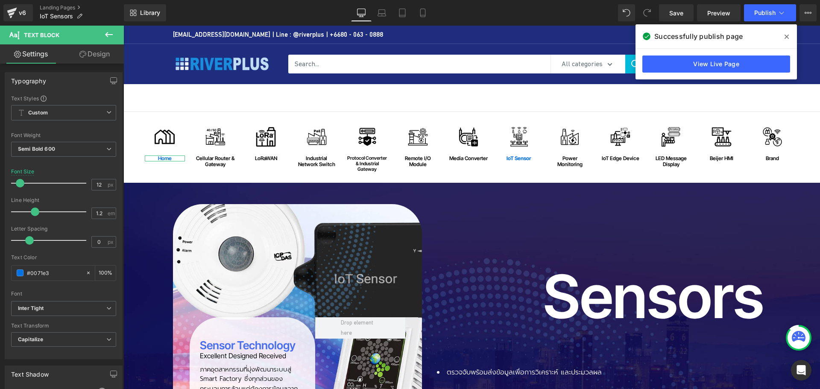
drag, startPoint x: 58, startPoint y: 274, endPoint x: -2, endPoint y: 274, distance: 60.2
click at [0, 274] on html "Text Block You are previewing how the will restyle your page. You can not edit …" at bounding box center [410, 194] width 820 height 389
type input "000"
click at [760, 15] on span "Publish" at bounding box center [764, 12] width 21 height 7
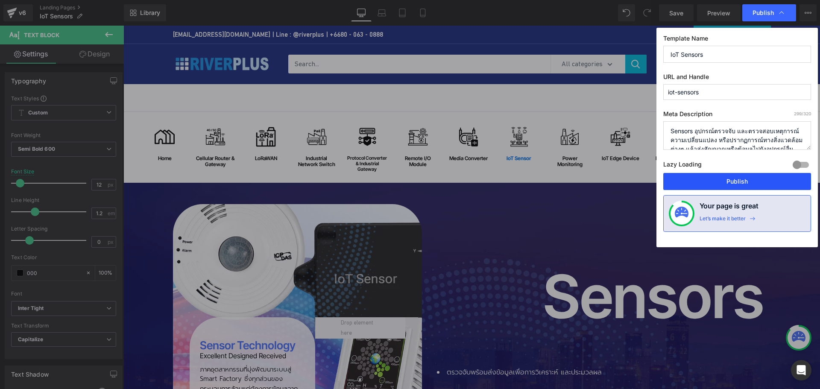
drag, startPoint x: 750, startPoint y: 179, endPoint x: 407, endPoint y: 211, distance: 344.3
click at [750, 179] on button "Publish" at bounding box center [737, 181] width 148 height 17
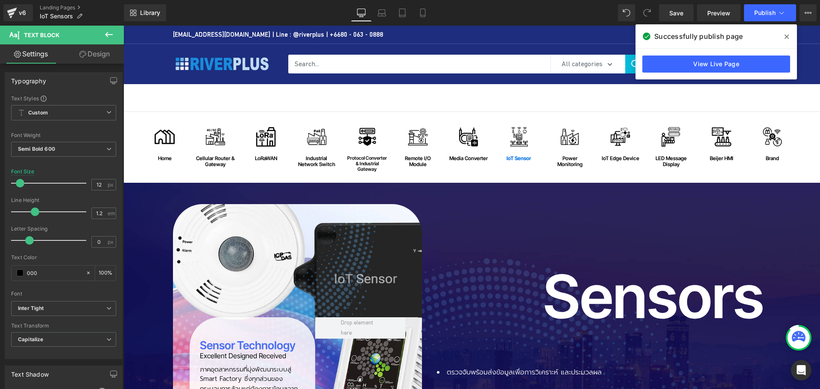
click at [785, 37] on icon at bounding box center [786, 36] width 4 height 7
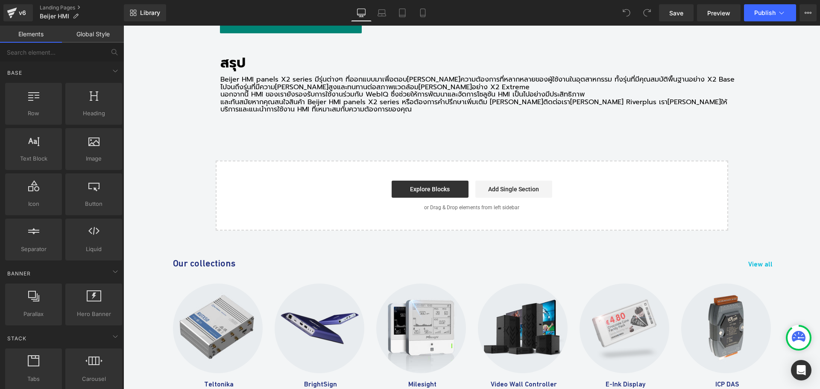
scroll to position [5529, 0]
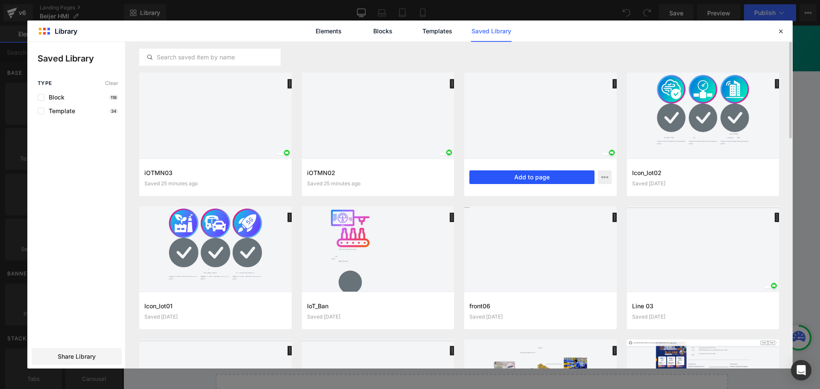
click at [510, 177] on button "Add to page" at bounding box center [531, 177] width 125 height 14
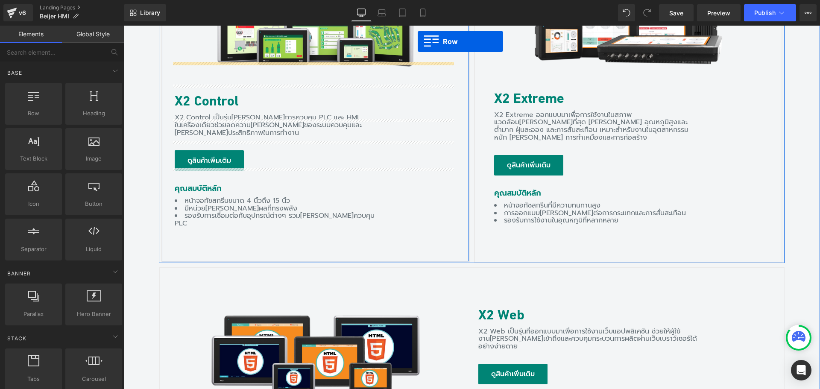
scroll to position [4402, 0]
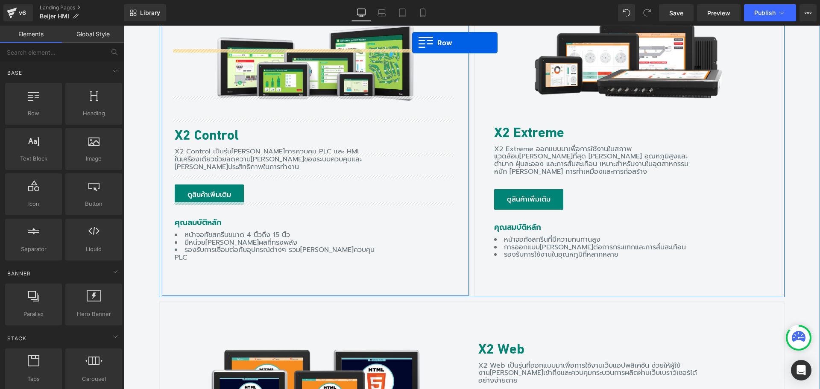
drag, startPoint x: 137, startPoint y: 73, endPoint x: 433, endPoint y: 27, distance: 299.5
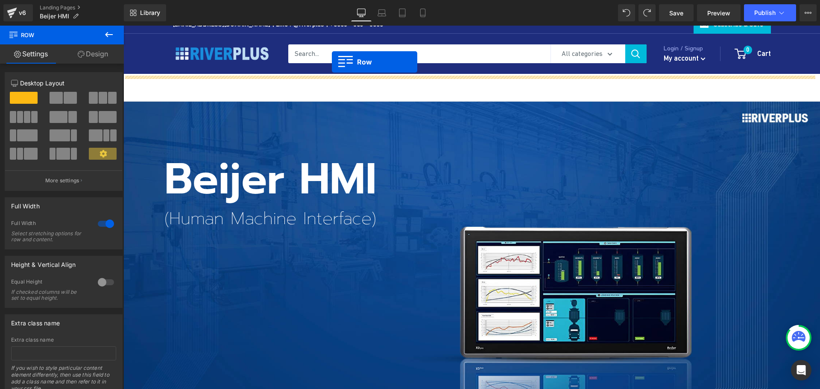
scroll to position [0, 0]
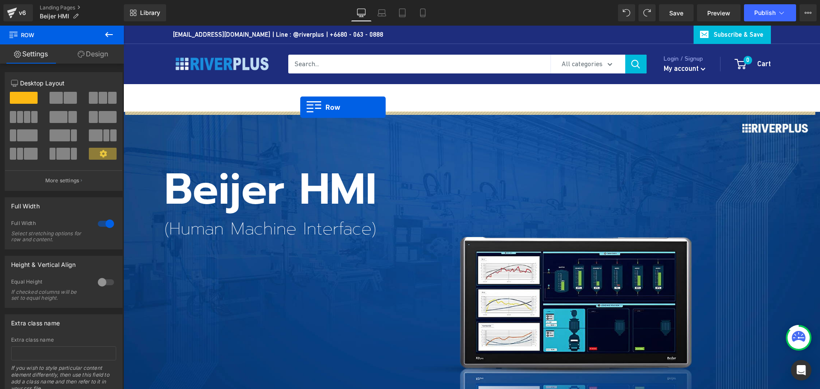
drag, startPoint x: 140, startPoint y: 195, endPoint x: 300, endPoint y: 108, distance: 182.5
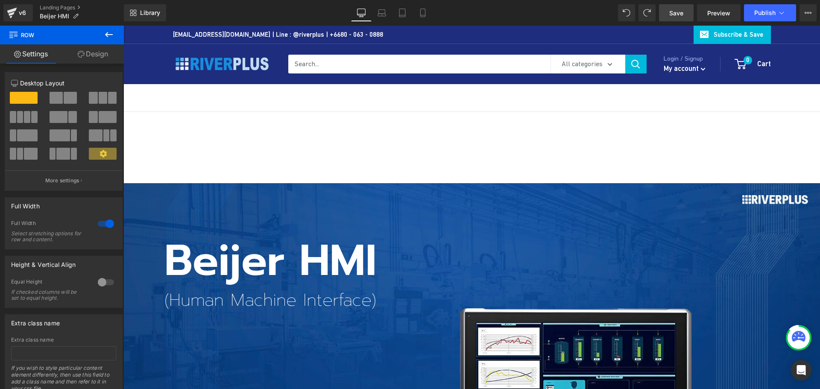
click at [682, 13] on span "Save" at bounding box center [676, 13] width 14 height 9
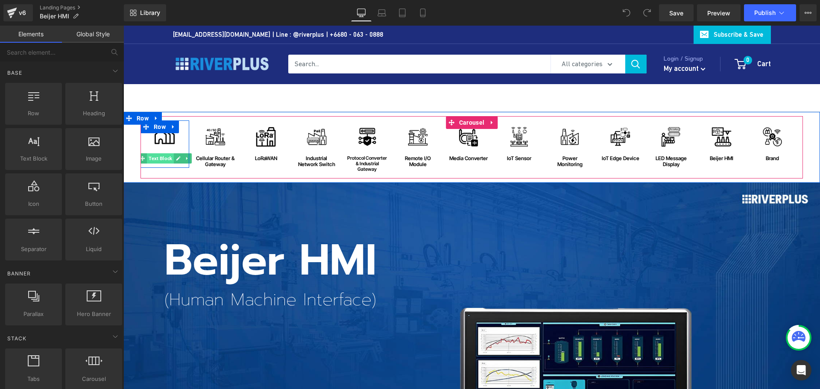
click at [161, 159] on span "Text Block" at bounding box center [160, 158] width 27 height 10
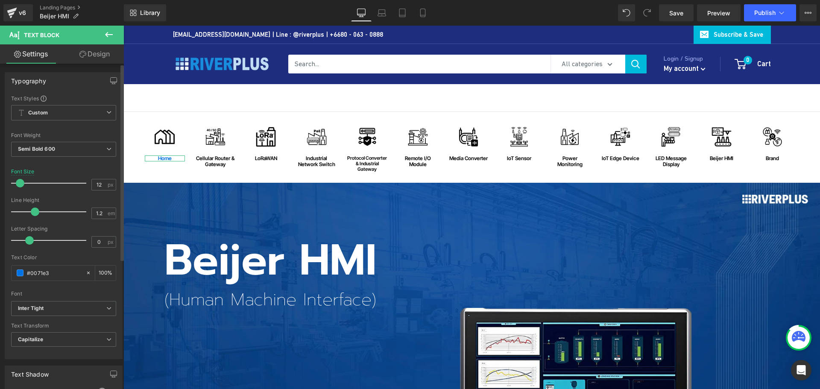
drag, startPoint x: 57, startPoint y: 272, endPoint x: 9, endPoint y: 272, distance: 48.2
click at [9, 272] on div "Text Styles Custom Custom Setup Global Style Custom Setup Global Style Thin 100…" at bounding box center [63, 227] width 117 height 264
type input "000"
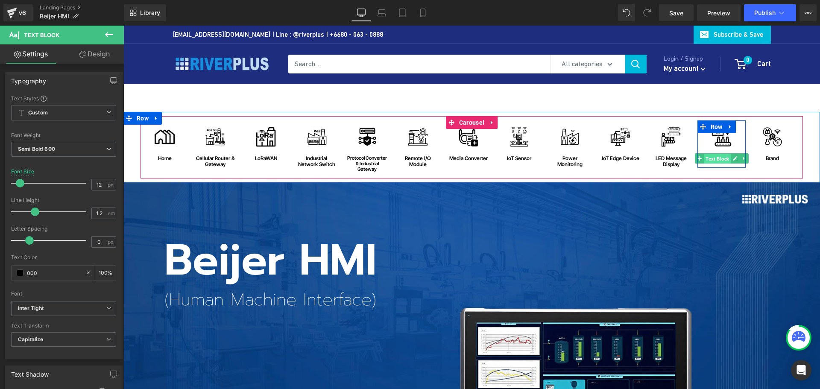
click at [719, 159] on span "Text Block" at bounding box center [717, 159] width 27 height 10
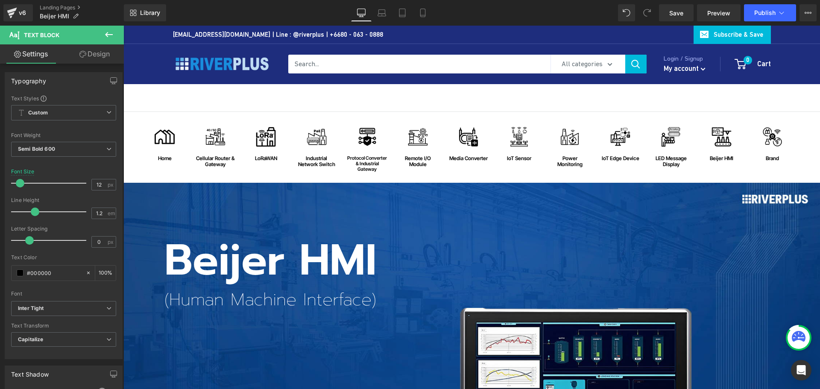
drag, startPoint x: 57, startPoint y: 273, endPoint x: -3, endPoint y: 274, distance: 60.2
click at [0, 274] on html "Text Block You are previewing how the will restyle your page. You can not edit …" at bounding box center [410, 194] width 820 height 389
paste input "71e3"
type input "#0071e3"
click at [50, 153] on span "Semi Bold 600" at bounding box center [63, 149] width 105 height 15
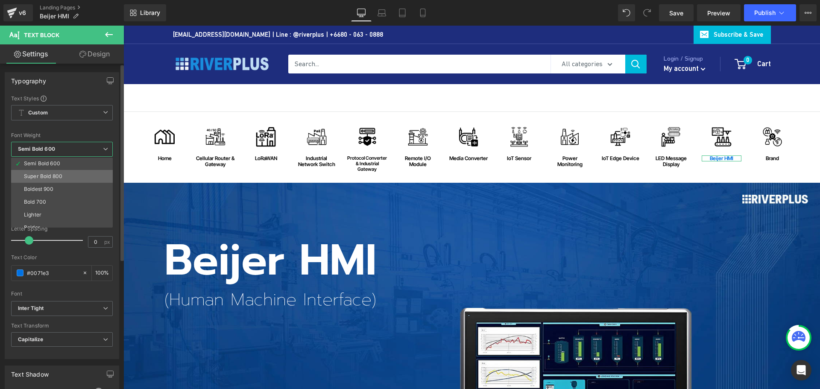
scroll to position [71, 0]
click at [47, 192] on li "Bold 700" at bounding box center [63, 195] width 105 height 13
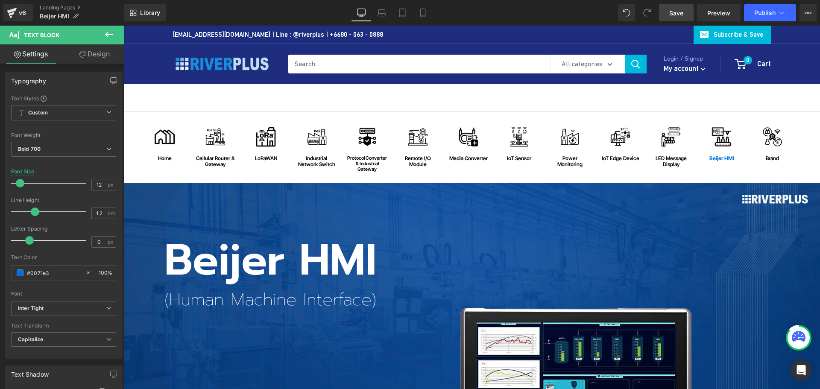
click at [683, 12] on span "Save" at bounding box center [676, 13] width 14 height 9
click at [766, 10] on span "Publish" at bounding box center [764, 12] width 21 height 7
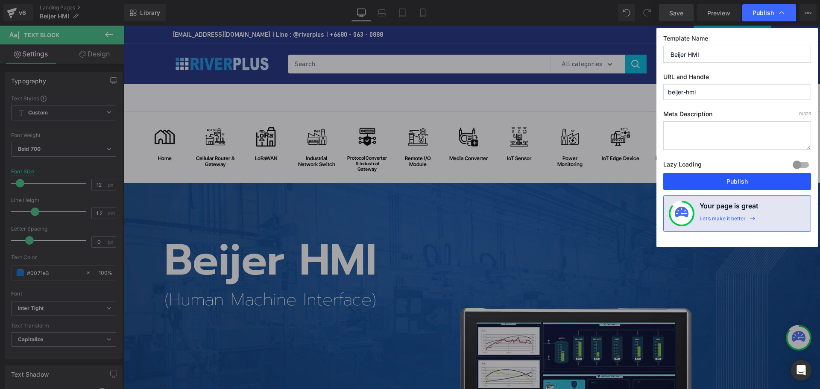
drag, startPoint x: 731, startPoint y: 181, endPoint x: 348, endPoint y: 196, distance: 383.3
click at [731, 181] on button "Publish" at bounding box center [737, 181] width 148 height 17
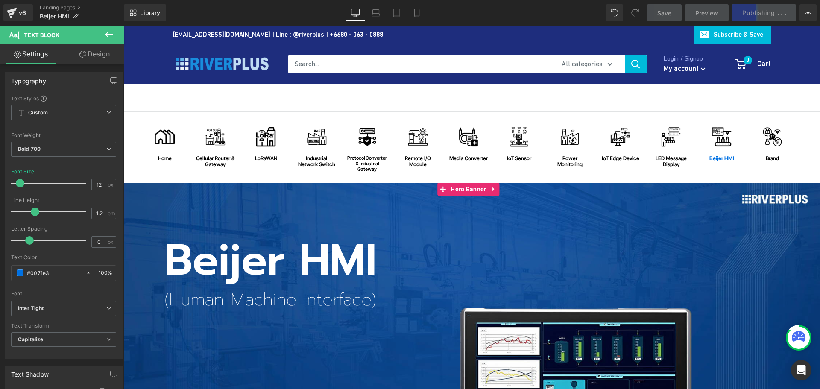
scroll to position [43, 0]
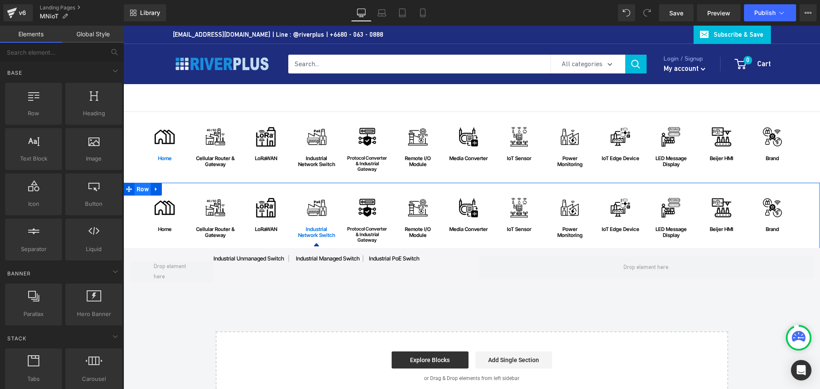
click at [139, 187] on span "Row" at bounding box center [142, 189] width 16 height 13
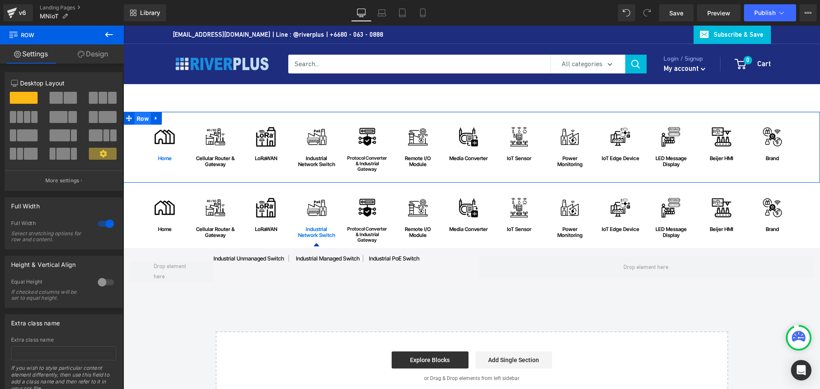
click at [141, 117] on span "Row" at bounding box center [142, 118] width 16 height 13
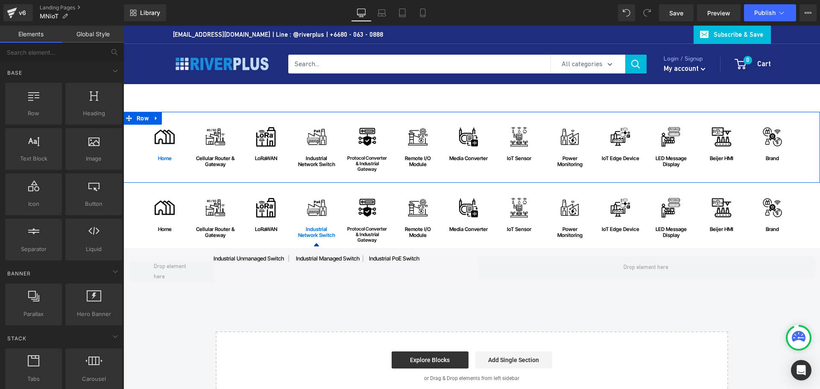
click at [257, 299] on div "Image home Text [GEOGRAPHIC_DATA] Image Cellular Router & Gateway Text Block Ro…" at bounding box center [471, 256] width 696 height 289
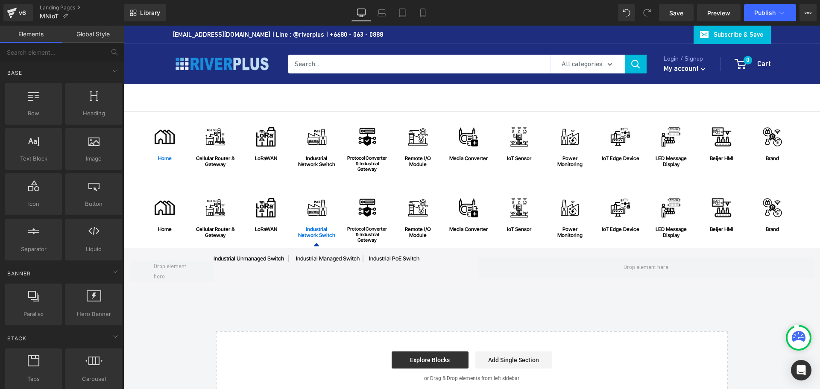
click at [189, 319] on div "Image home Text [GEOGRAPHIC_DATA] Image Cellular Router & Gateway Text Block Ro…" at bounding box center [471, 256] width 696 height 289
click at [336, 305] on div "Image home Text [GEOGRAPHIC_DATA] Image Cellular Router & Gateway Text Block Ro…" at bounding box center [471, 256] width 696 height 289
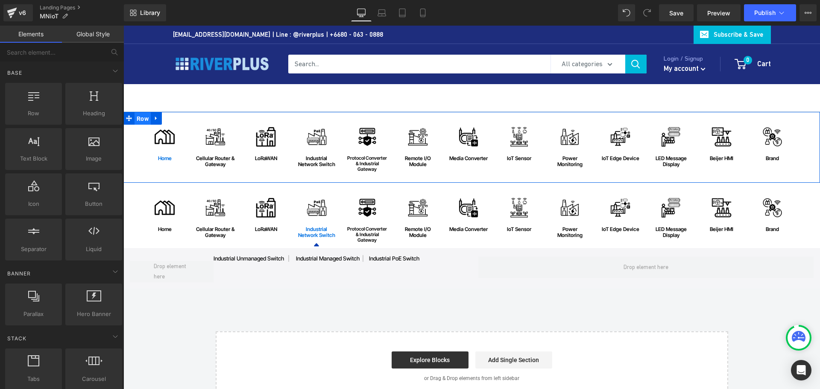
click at [139, 114] on span "Row" at bounding box center [142, 118] width 16 height 13
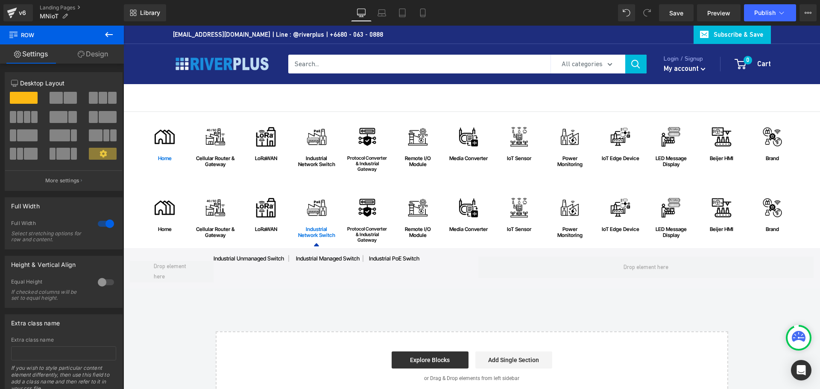
click at [445, 307] on div "Image home Text [GEOGRAPHIC_DATA] Image Cellular Router & Gateway Text Block Ro…" at bounding box center [471, 256] width 696 height 289
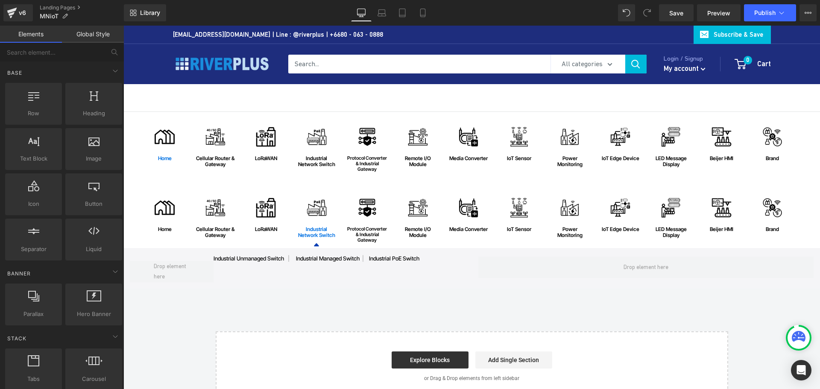
click at [493, 299] on div "Image home Text [GEOGRAPHIC_DATA] Image Cellular Router & Gateway Text Block Ro…" at bounding box center [471, 256] width 696 height 289
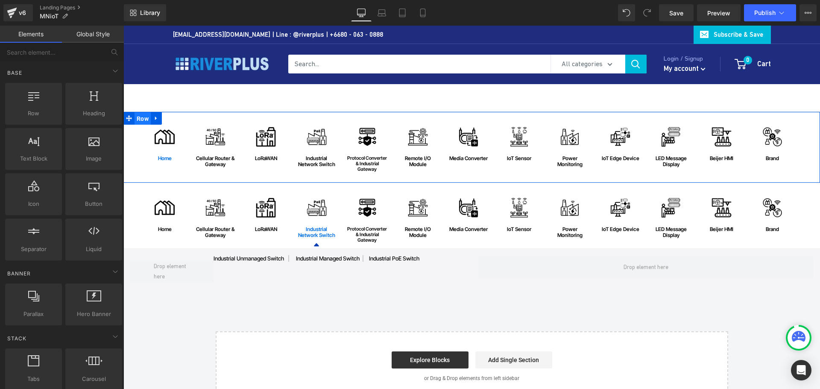
click at [141, 117] on span "Row" at bounding box center [142, 118] width 16 height 13
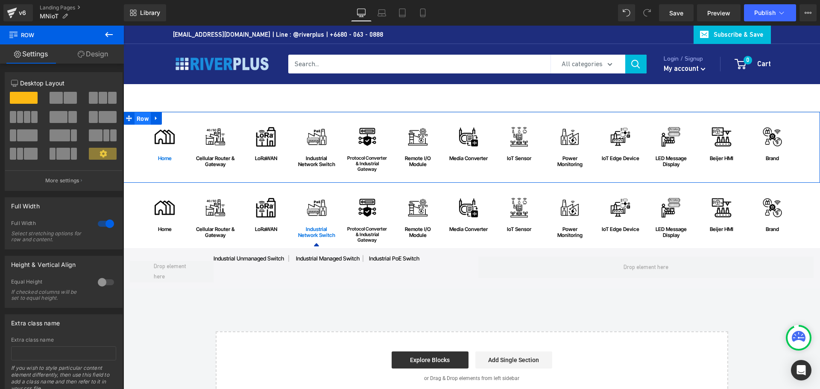
click at [141, 117] on span "Row" at bounding box center [142, 118] width 16 height 13
click at [134, 117] on span "Row" at bounding box center [142, 118] width 16 height 13
click at [100, 60] on link "Design" at bounding box center [93, 53] width 62 height 19
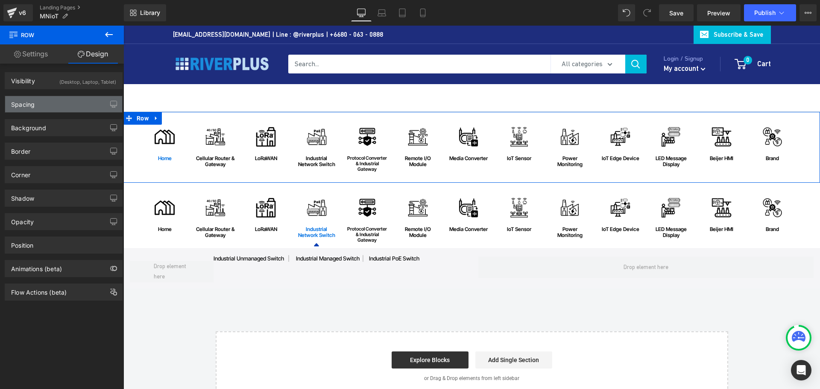
click at [49, 104] on div "Spacing" at bounding box center [63, 104] width 117 height 16
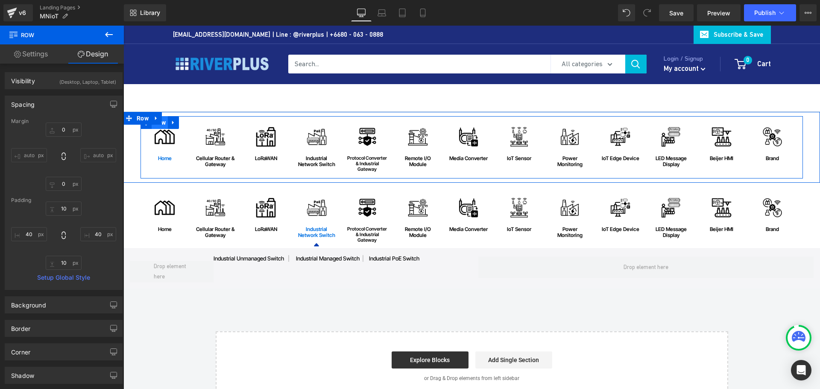
click at [158, 126] on span "Row" at bounding box center [160, 122] width 16 height 13
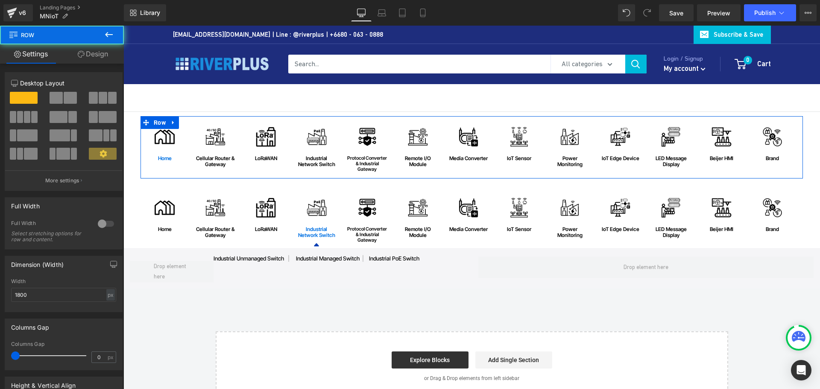
click at [104, 52] on link "Design" at bounding box center [93, 53] width 62 height 19
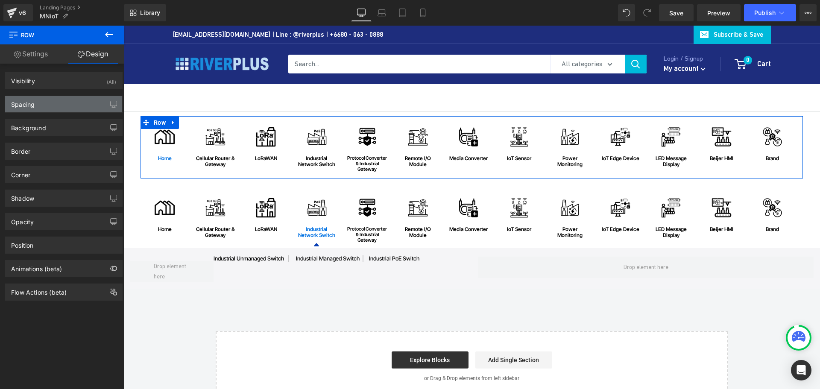
type input "0"
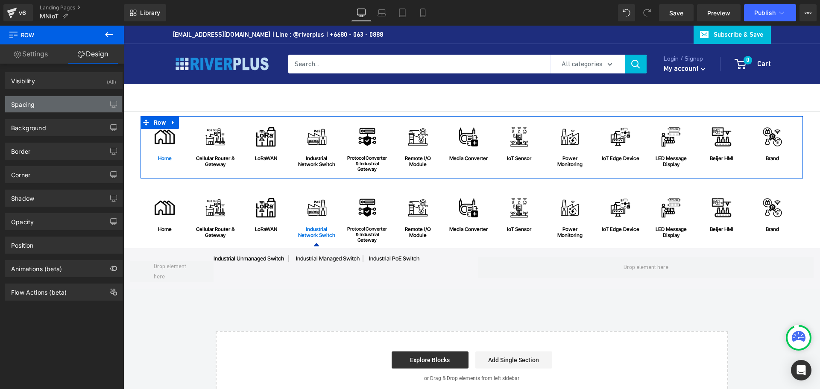
type input "0"
click at [66, 107] on div "Spacing" at bounding box center [63, 104] width 117 height 16
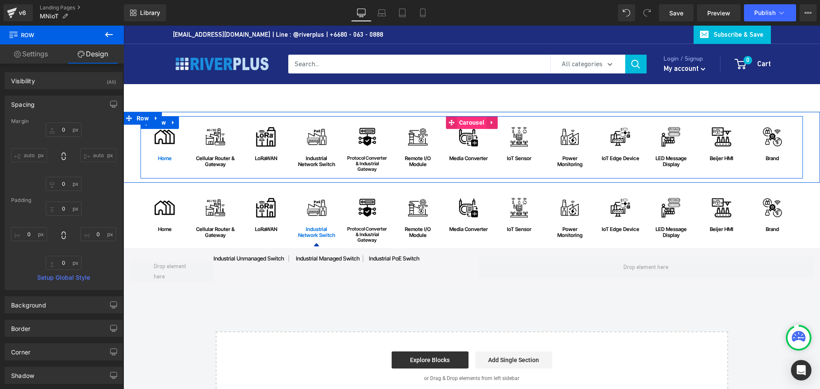
click at [469, 126] on span "Carousel" at bounding box center [471, 122] width 29 height 13
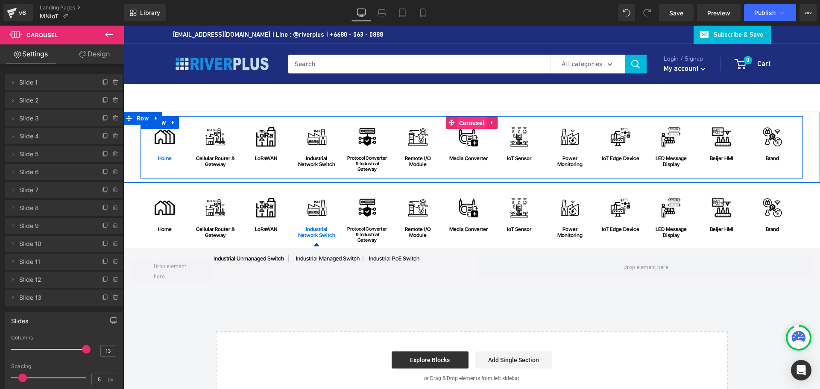
click at [463, 124] on span "Carousel" at bounding box center [471, 123] width 29 height 13
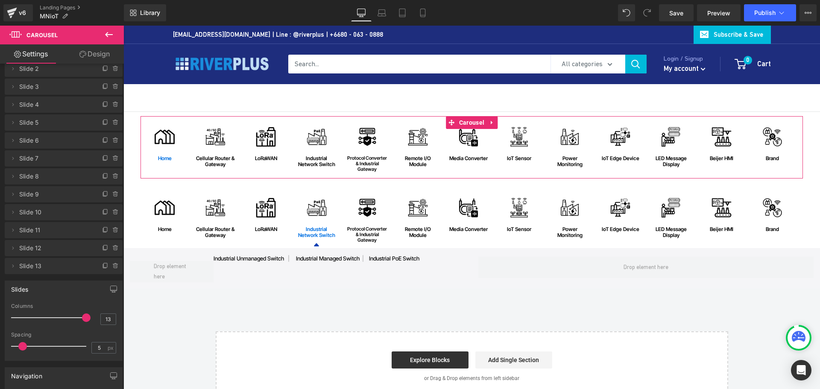
scroll to position [85, 0]
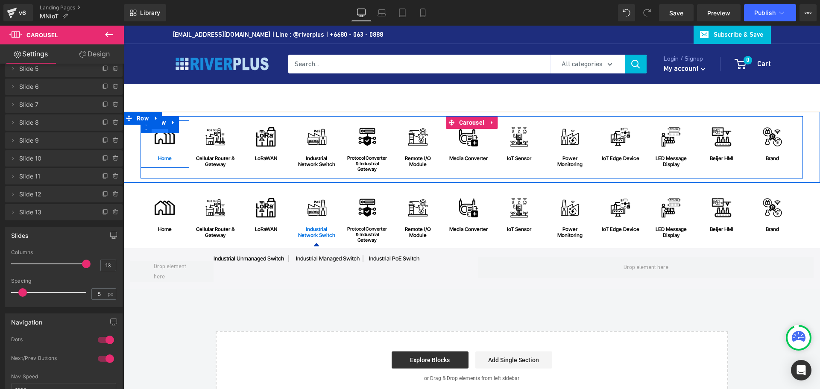
click at [157, 130] on span "Row" at bounding box center [160, 126] width 16 height 13
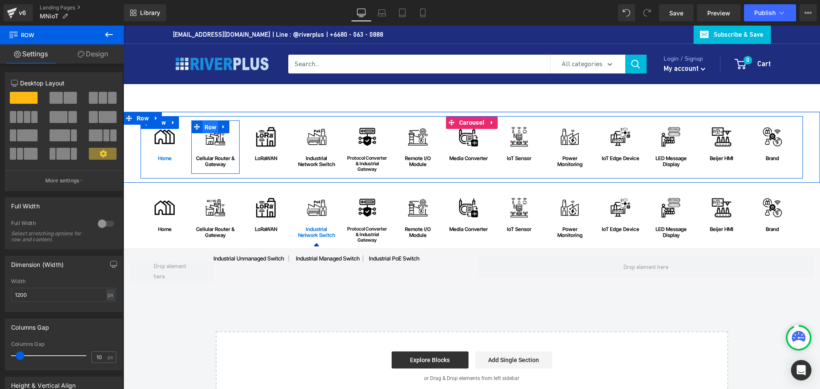
click at [208, 125] on span "Row" at bounding box center [210, 127] width 16 height 13
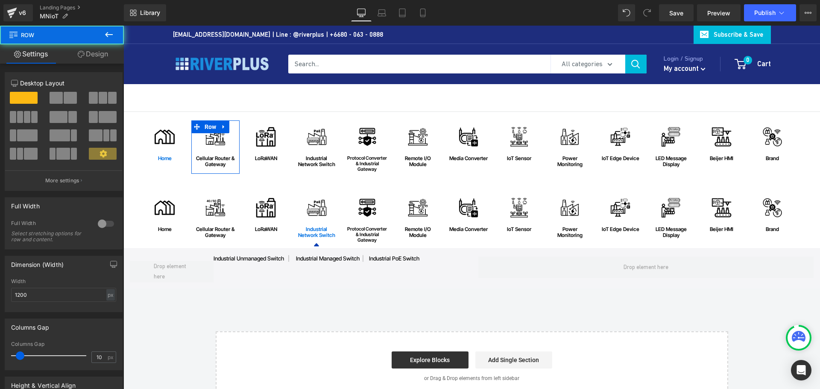
click at [98, 59] on link "Design" at bounding box center [93, 53] width 62 height 19
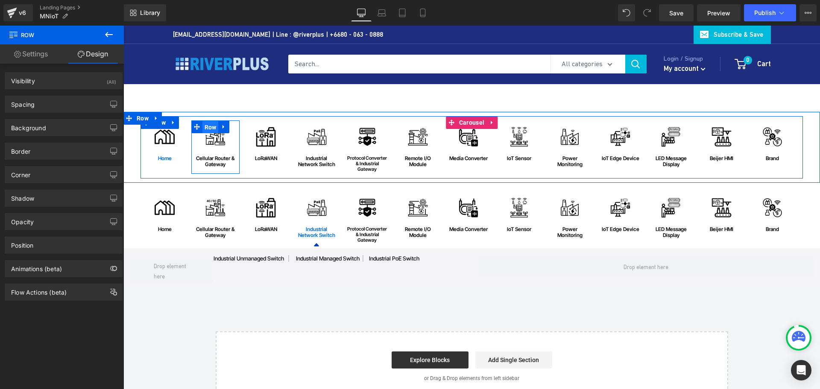
click at [210, 129] on span "Row" at bounding box center [210, 127] width 16 height 13
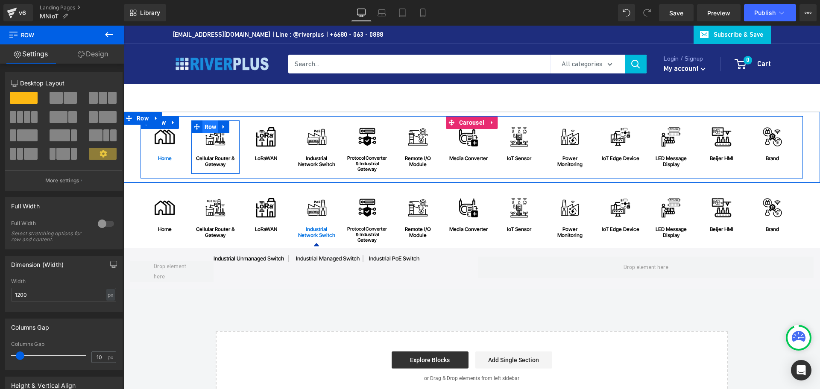
click at [210, 129] on span "Row" at bounding box center [210, 126] width 16 height 13
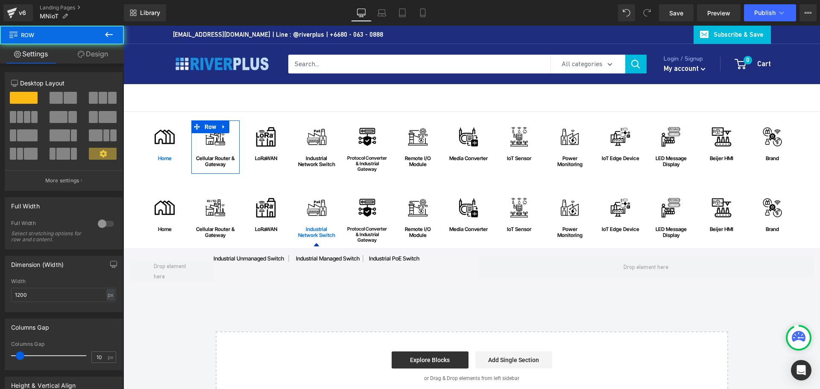
click at [91, 53] on link "Design" at bounding box center [93, 53] width 62 height 19
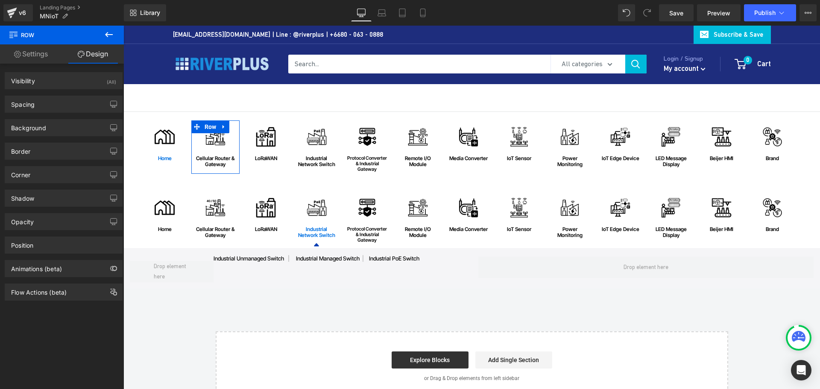
type input "0"
type input "15"
type input "0"
type input "15"
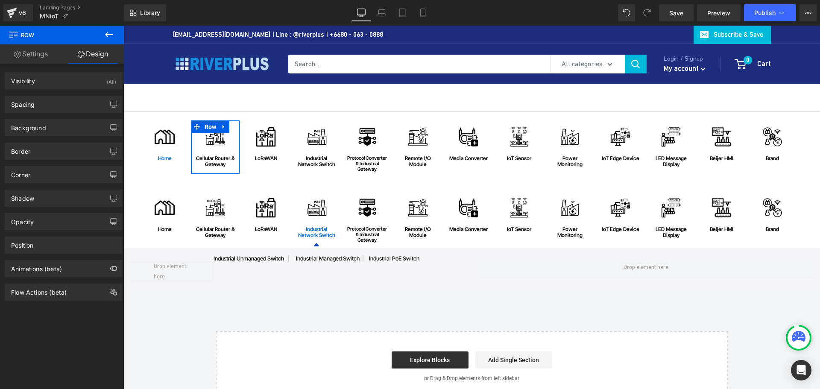
type input "0"
click at [53, 106] on div "Spacing" at bounding box center [63, 104] width 117 height 16
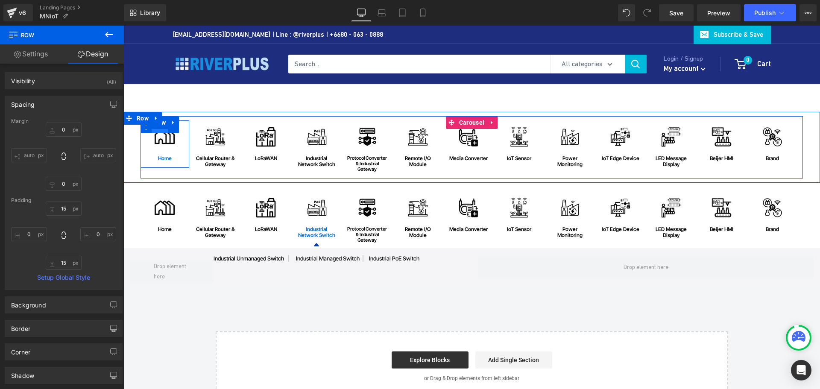
click at [159, 129] on span "Row" at bounding box center [160, 126] width 16 height 13
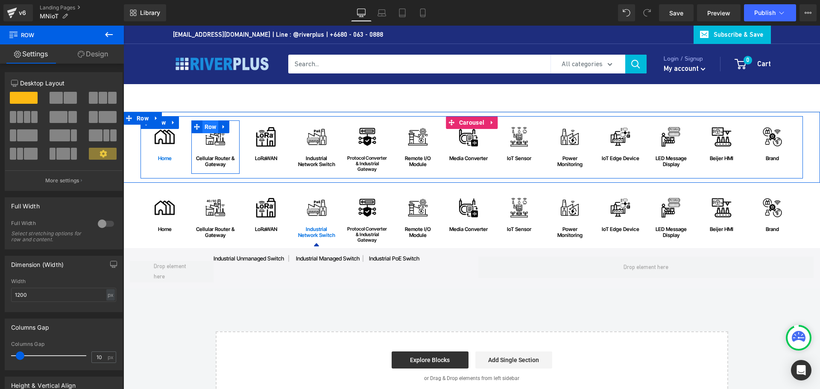
click at [207, 125] on span "Row" at bounding box center [210, 126] width 16 height 13
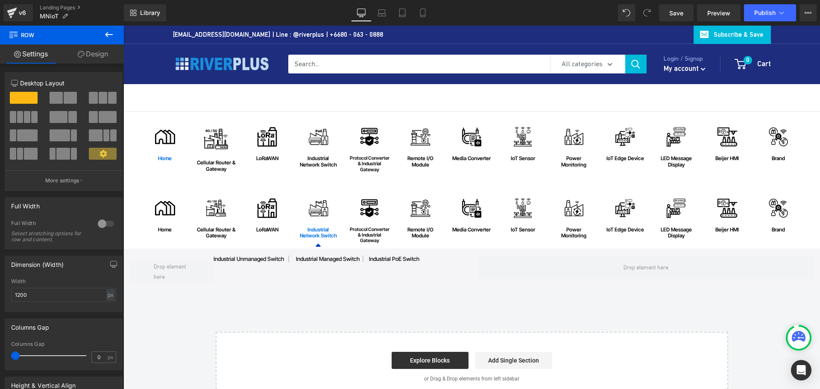
drag, startPoint x: 19, startPoint y: 355, endPoint x: 0, endPoint y: 353, distance: 19.8
click at [0, 353] on html "Row You are previewing how the will restyle your page. You can not edit Element…" at bounding box center [410, 194] width 820 height 389
drag, startPoint x: 101, startPoint y: 357, endPoint x: 88, endPoint y: 357, distance: 13.2
click at [88, 357] on div "Columns Gap 0 px" at bounding box center [63, 355] width 105 height 29
type input "10"
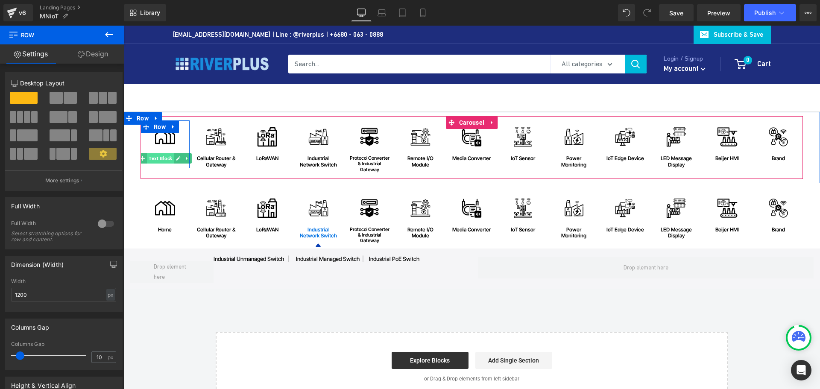
click at [163, 157] on span "Text Block" at bounding box center [160, 158] width 27 height 10
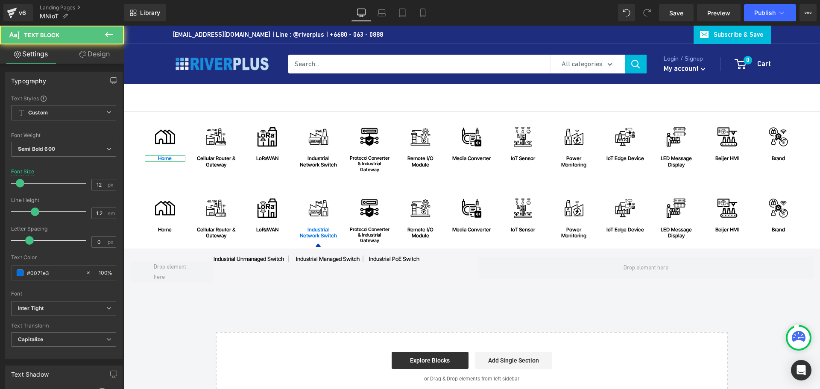
click at [95, 58] on link "Design" at bounding box center [95, 53] width 62 height 19
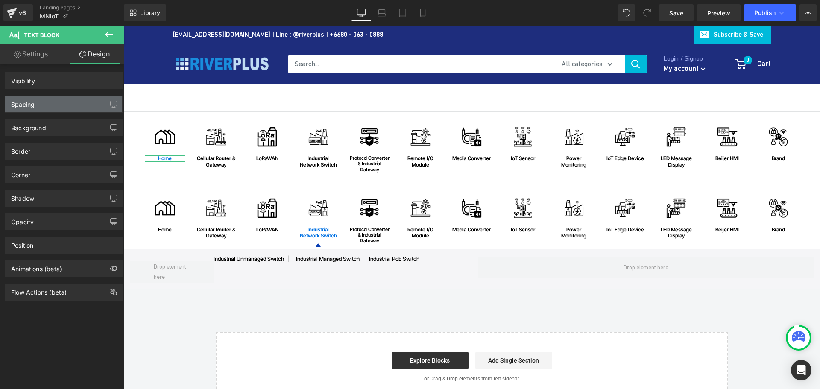
click at [54, 106] on div "Spacing" at bounding box center [63, 104] width 117 height 16
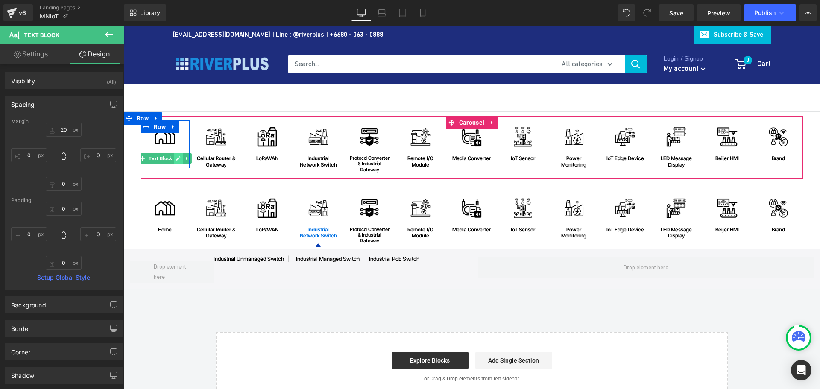
click at [177, 161] on icon at bounding box center [178, 158] width 5 height 5
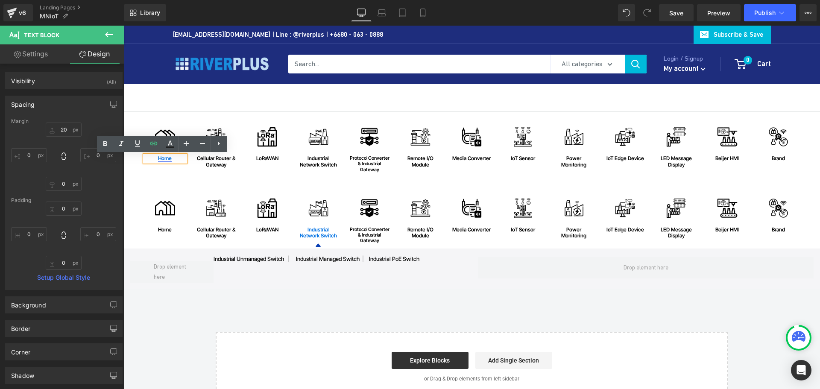
click at [168, 159] on link "home" at bounding box center [165, 158] width 14 height 6
click at [172, 159] on div "home" at bounding box center [165, 158] width 41 height 6
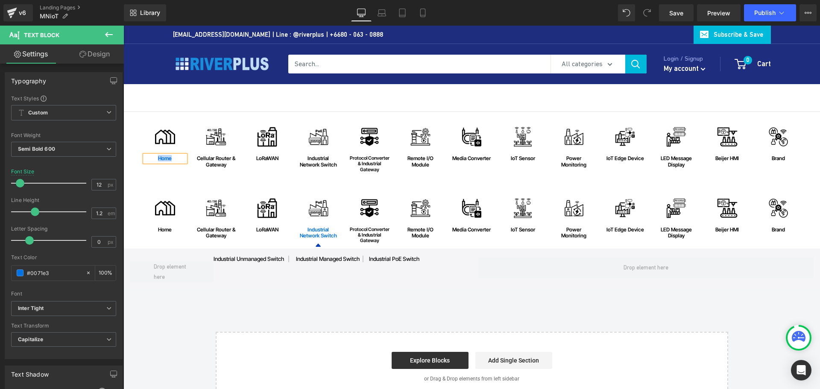
copy link "home"
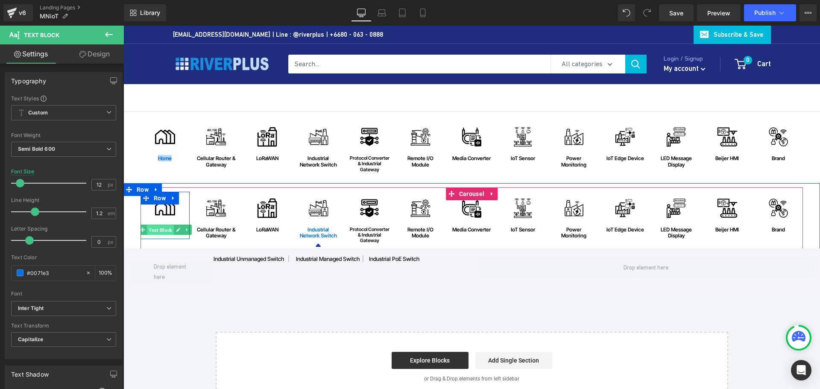
click at [162, 230] on span "Text Block" at bounding box center [160, 230] width 27 height 10
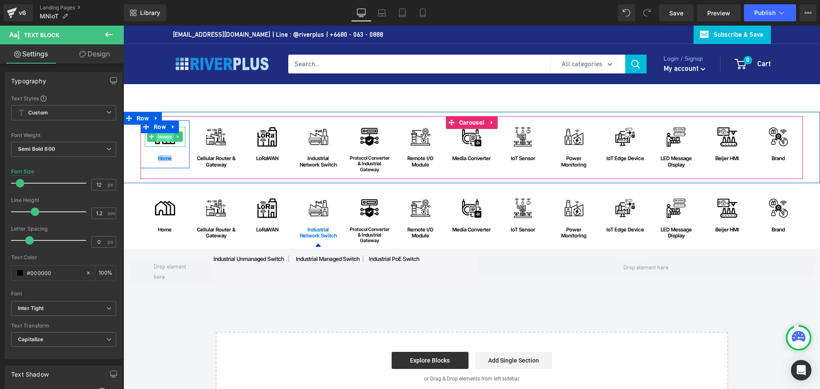
click at [164, 140] on span "Image" at bounding box center [165, 137] width 18 height 10
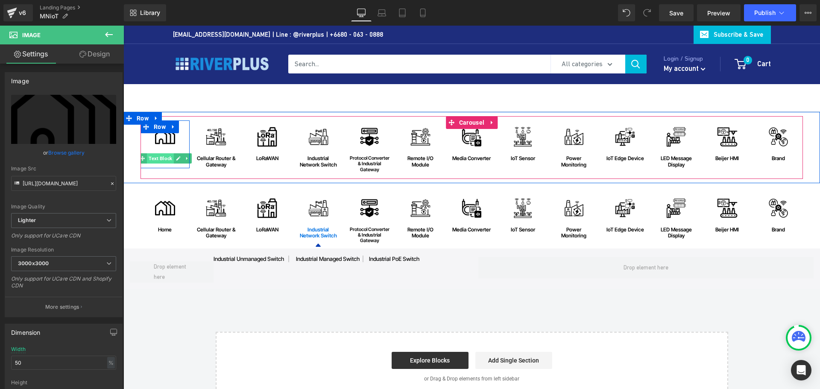
click at [162, 157] on span "Text Block" at bounding box center [160, 158] width 27 height 10
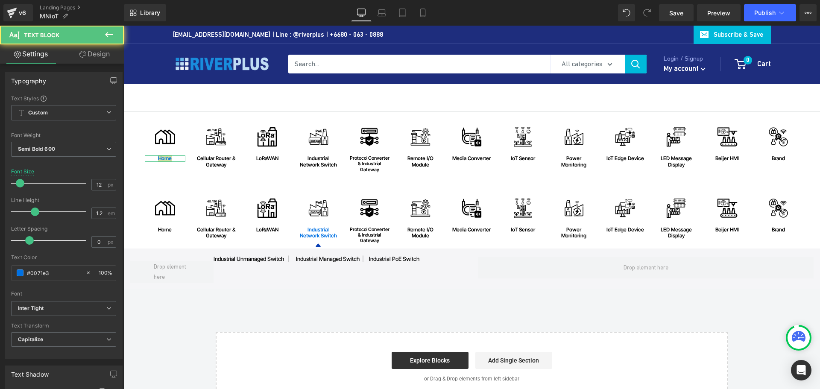
click at [99, 53] on link "Design" at bounding box center [95, 53] width 62 height 19
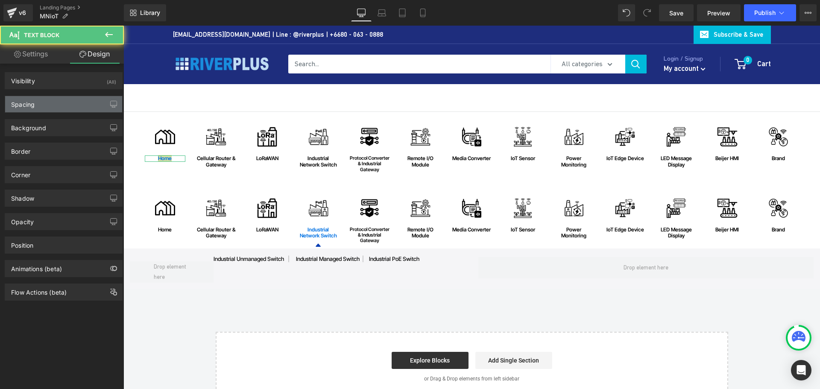
click at [46, 102] on div "Spacing" at bounding box center [63, 104] width 117 height 16
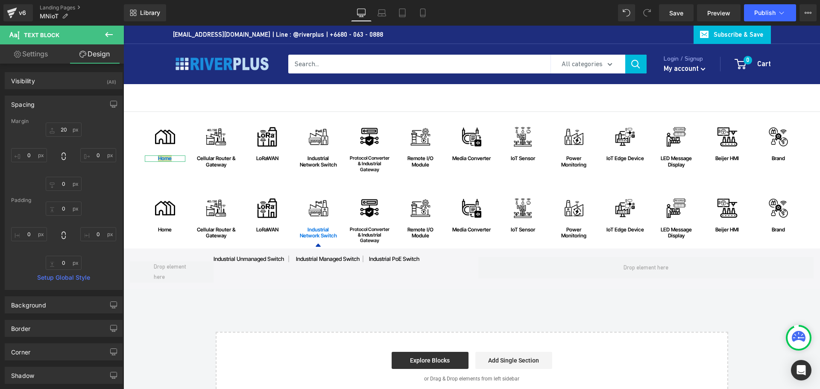
type input "20"
type input "0"
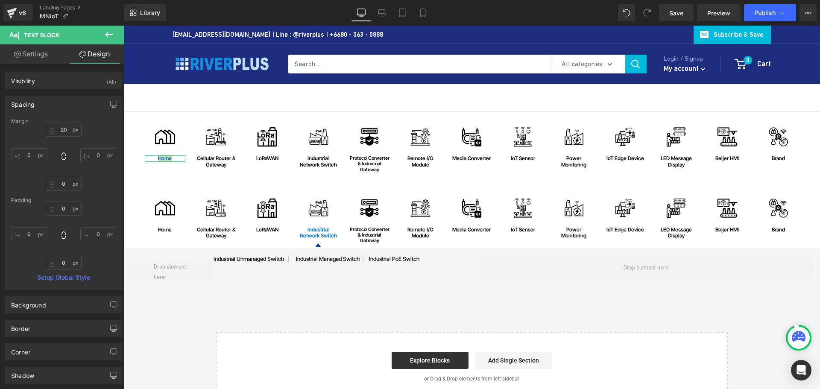
type input "0"
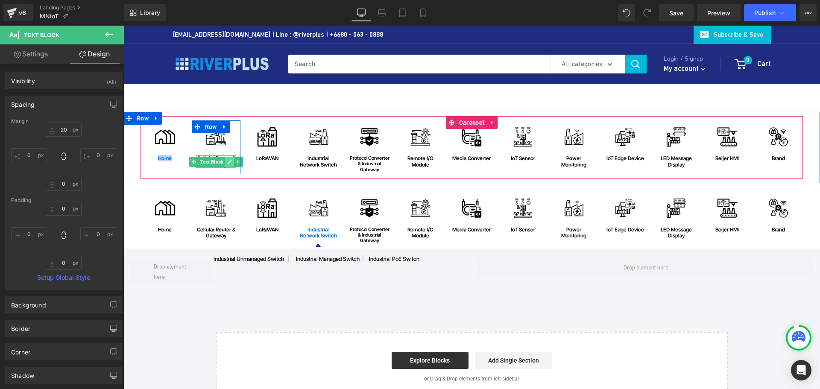
click at [227, 161] on icon at bounding box center [229, 161] width 5 height 5
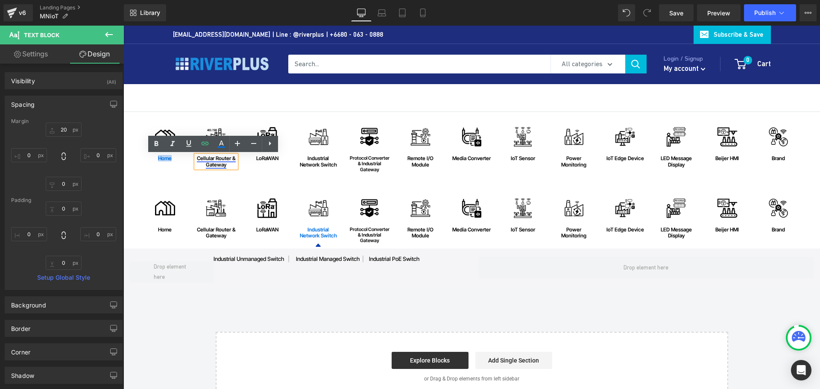
click at [221, 162] on link "Cellular Router & Gateway" at bounding box center [216, 161] width 39 height 12
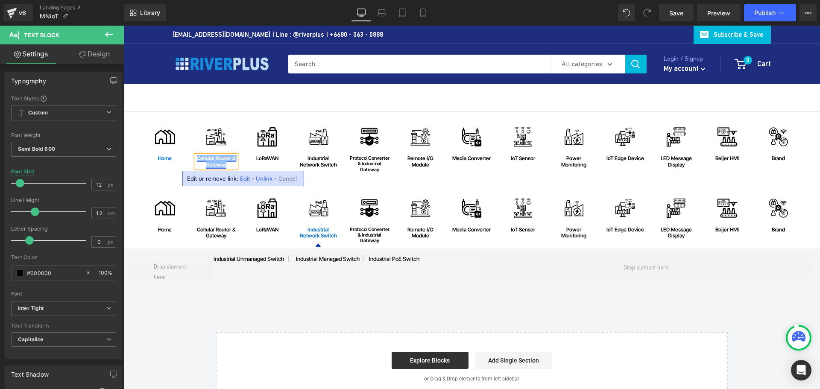
copy link "Cellular Router & Gateway"
